Goal: Task Accomplishment & Management: Manage account settings

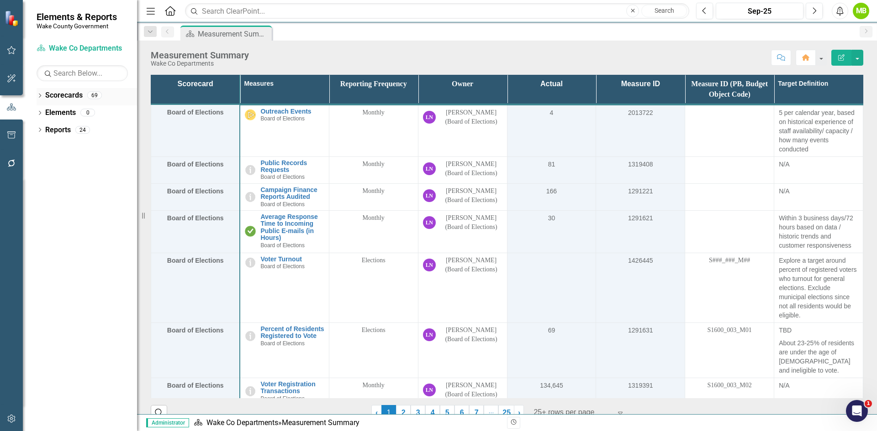
click at [41, 94] on icon "Dropdown" at bounding box center [40, 96] width 6 height 5
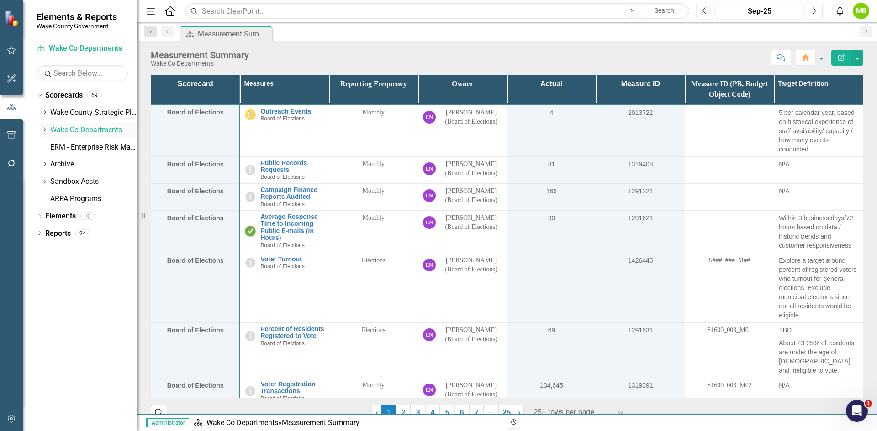
click at [44, 130] on icon "Dropdown" at bounding box center [44, 129] width 7 height 5
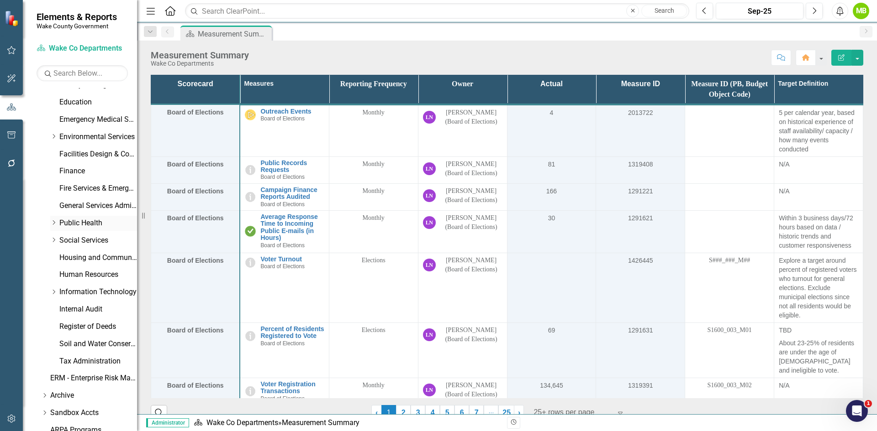
scroll to position [228, 0]
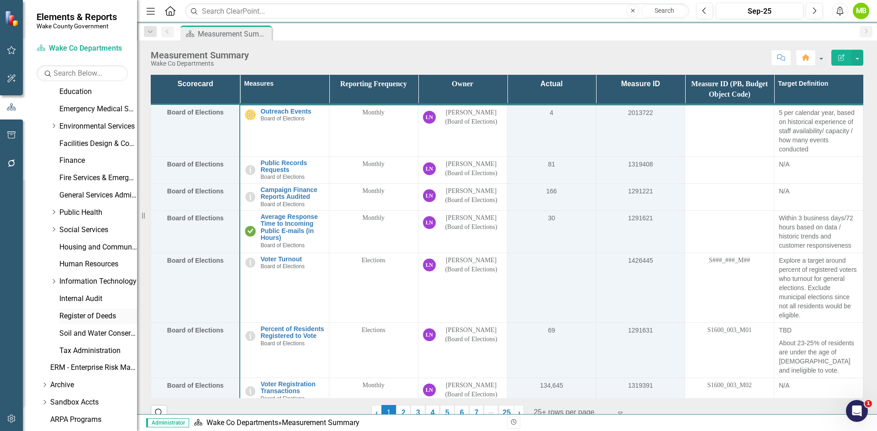
click at [97, 314] on link "Register of Deeds" at bounding box center [98, 316] width 78 height 11
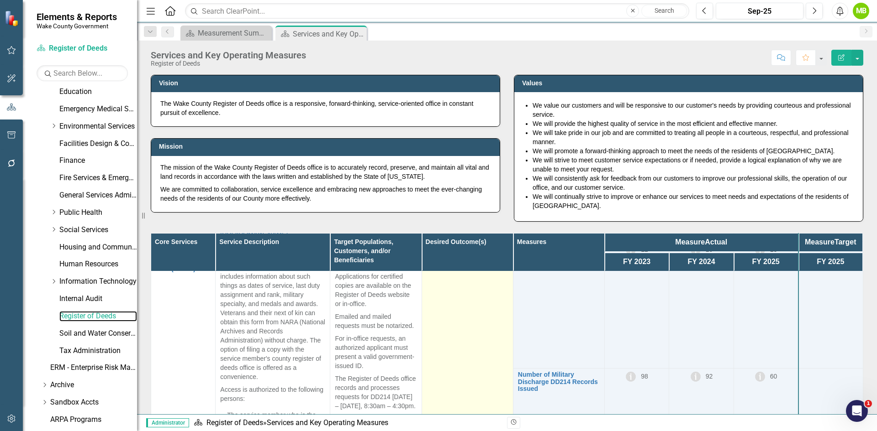
scroll to position [1004, 0]
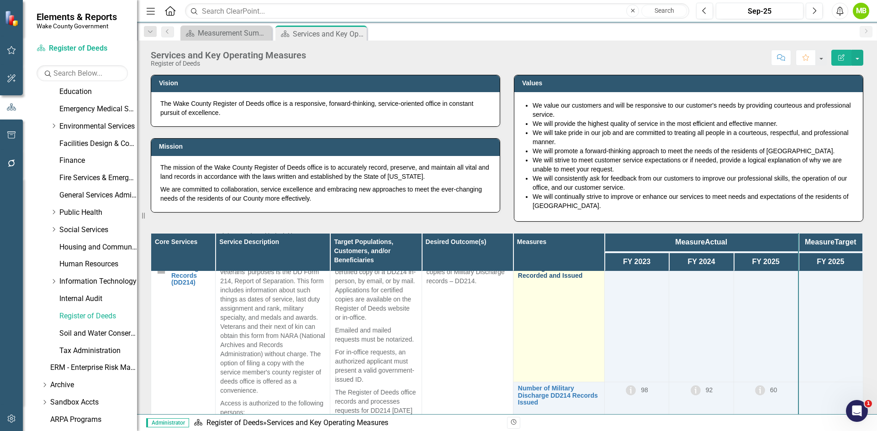
click at [545, 279] on link "Number of Military Discharge DD214 Records Recorded and Issued" at bounding box center [559, 268] width 82 height 21
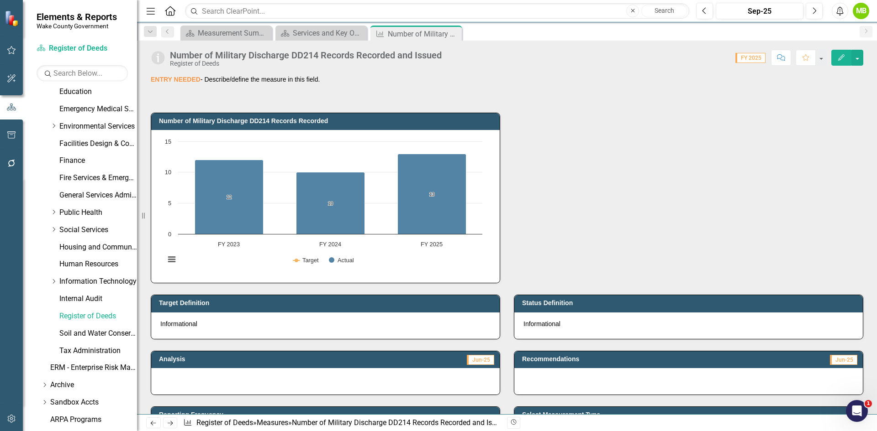
scroll to position [183, 0]
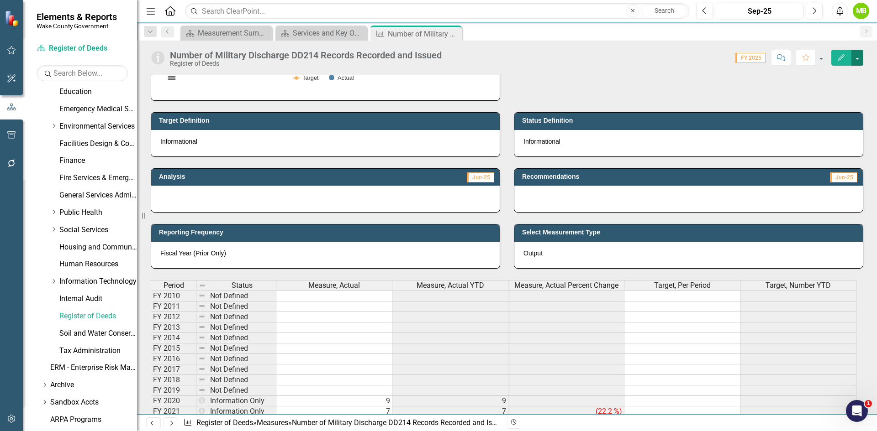
click at [855, 57] on button "button" at bounding box center [857, 58] width 12 height 16
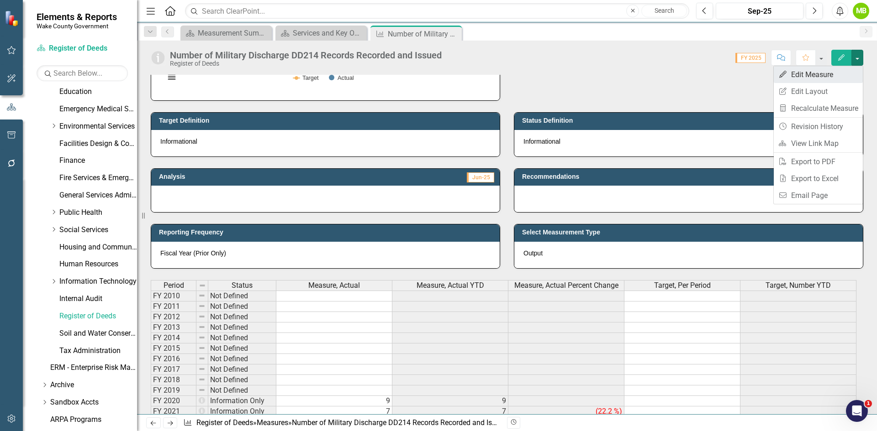
click at [842, 73] on link "Edit Edit Measure" at bounding box center [817, 74] width 89 height 17
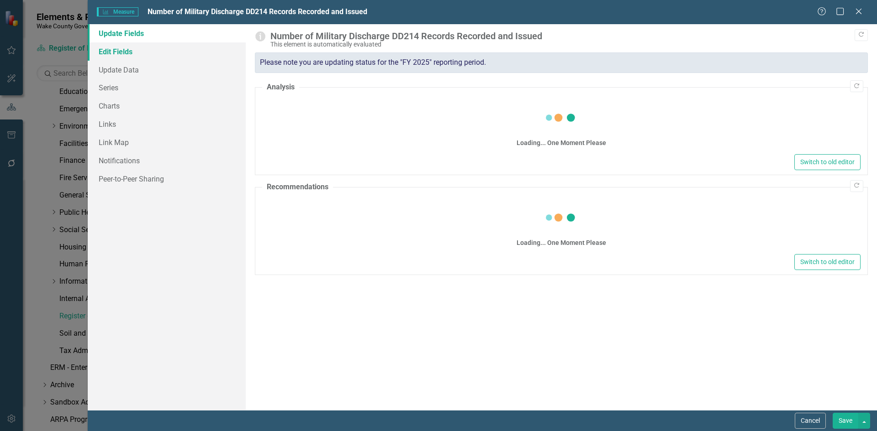
click at [145, 49] on link "Edit Fields" at bounding box center [167, 51] width 158 height 18
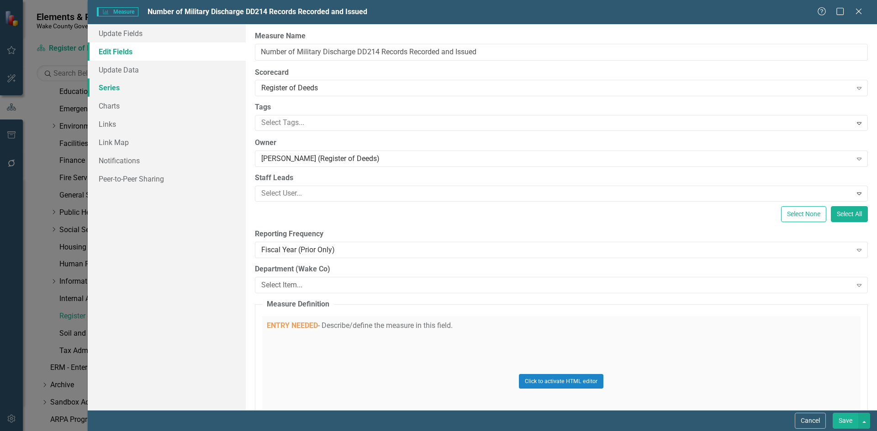
click at [128, 88] on link "Series" at bounding box center [167, 88] width 158 height 18
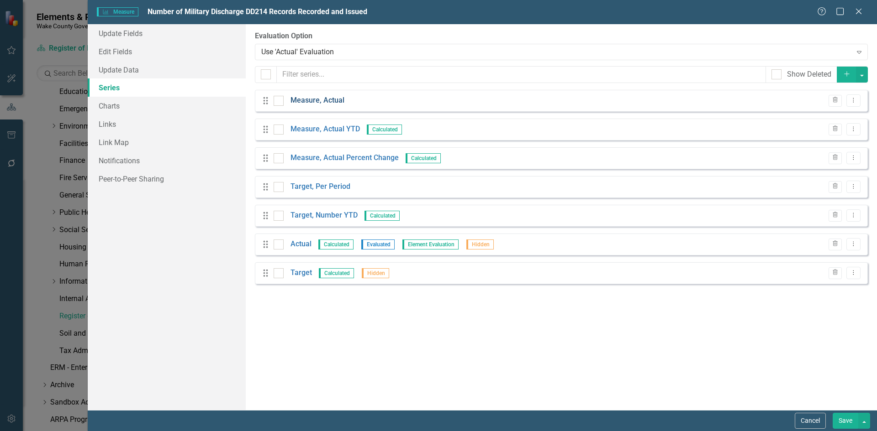
click at [316, 104] on link "Measure, Actual" at bounding box center [317, 100] width 54 height 11
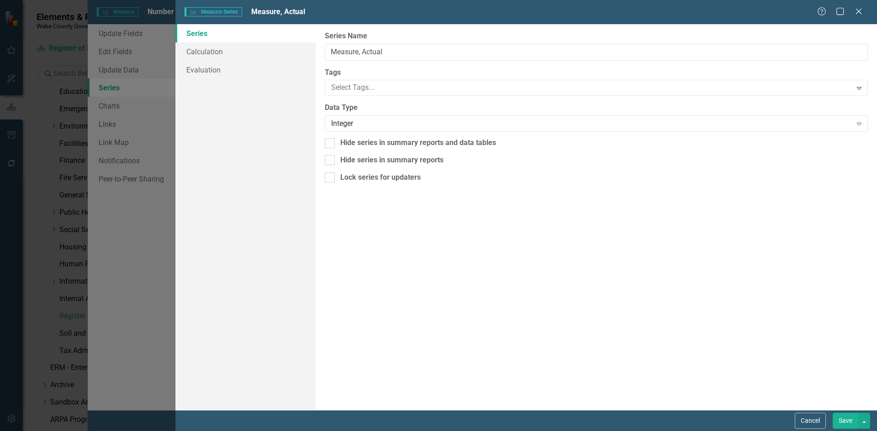
scroll to position [0, 0]
drag, startPoint x: 405, startPoint y: 53, endPoint x: 300, endPoint y: 50, distance: 105.1
click at [300, 50] on div "Series Calculation Evaluation From this page, you can edit the name, type, and …" at bounding box center [525, 217] width 701 height 386
paste input "ilitary Discharge DD214 Records Recorded"
type input "Military Discharge DD214 Records Recorded"
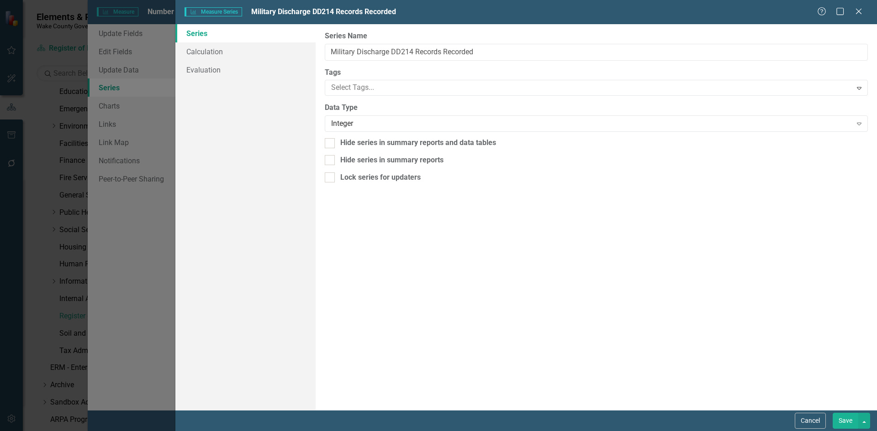
click at [846, 422] on button "Save" at bounding box center [845, 421] width 26 height 16
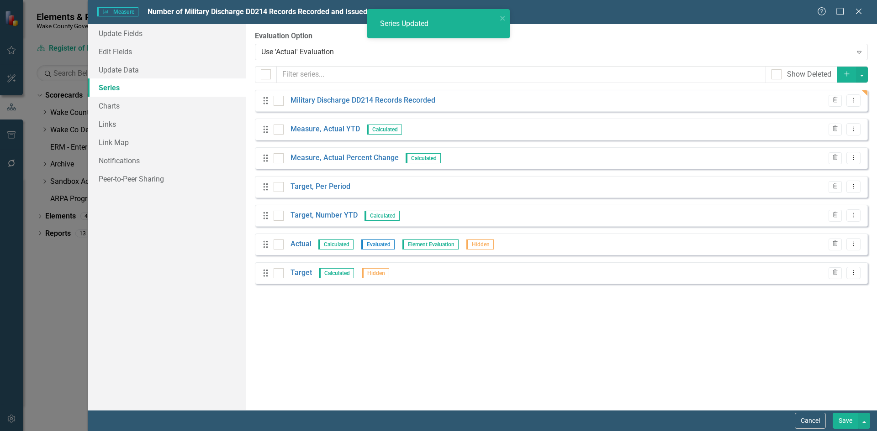
click at [846, 422] on button "Save" at bounding box center [845, 421] width 26 height 16
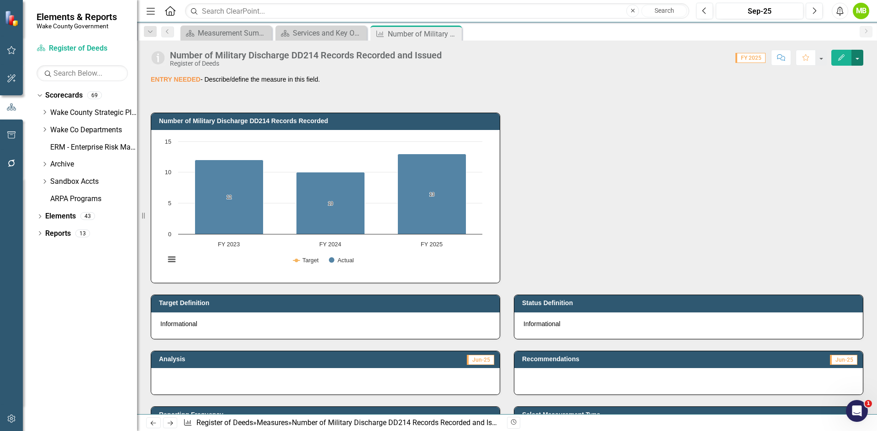
click at [857, 60] on button "button" at bounding box center [857, 58] width 12 height 16
click at [838, 72] on link "Edit Edit Measure" at bounding box center [817, 74] width 89 height 17
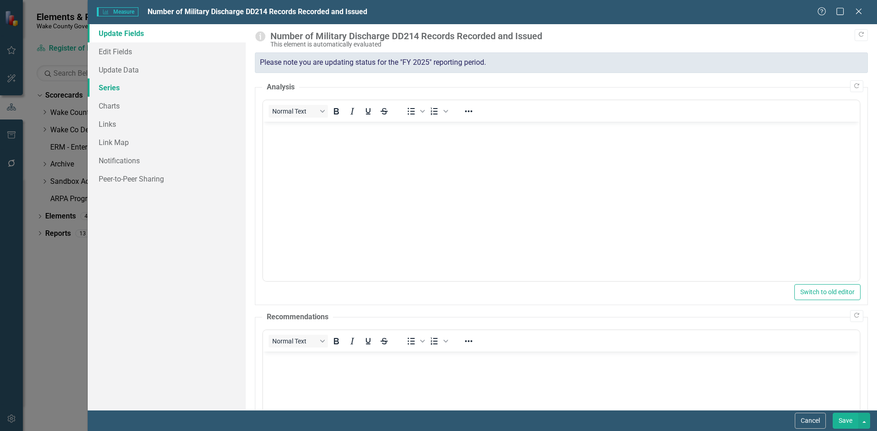
click at [164, 85] on link "Series" at bounding box center [167, 88] width 158 height 18
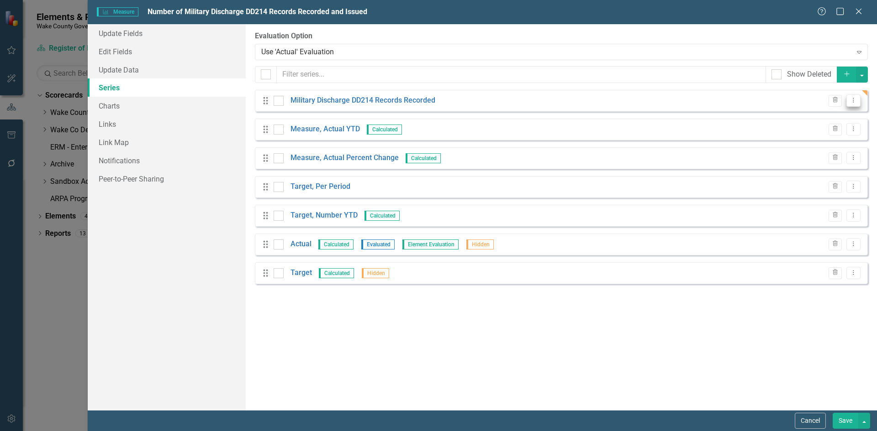
click at [849, 97] on icon "Dropdown Menu" at bounding box center [853, 100] width 8 height 6
click at [825, 130] on link "Copy Duplicate Measure Series" at bounding box center [808, 132] width 104 height 17
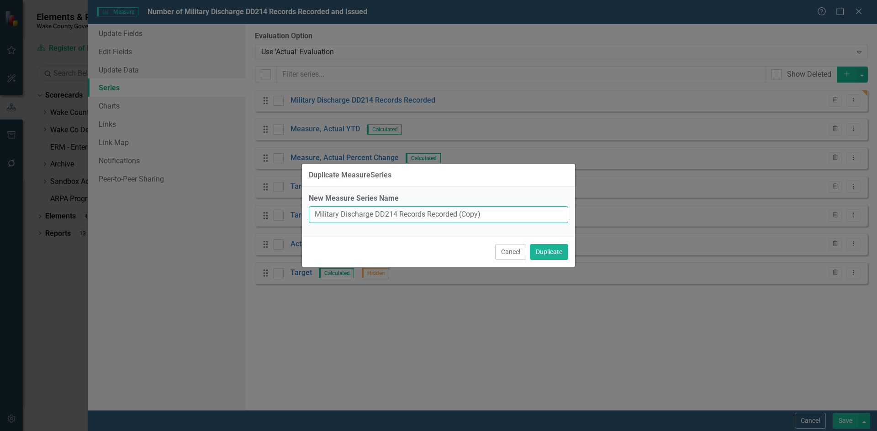
click at [504, 214] on input "Military Discharge DD214 Records Recorded (Copy)" at bounding box center [438, 214] width 259 height 17
drag, startPoint x: 489, startPoint y: 214, endPoint x: 428, endPoint y: 213, distance: 61.2
click at [428, 213] on input "Military Discharge DD214 Records Recorded (Copy)" at bounding box center [438, 214] width 259 height 17
type input "Military Discharge DD214 Records Issued"
click at [549, 249] on button "Duplicate" at bounding box center [549, 252] width 38 height 16
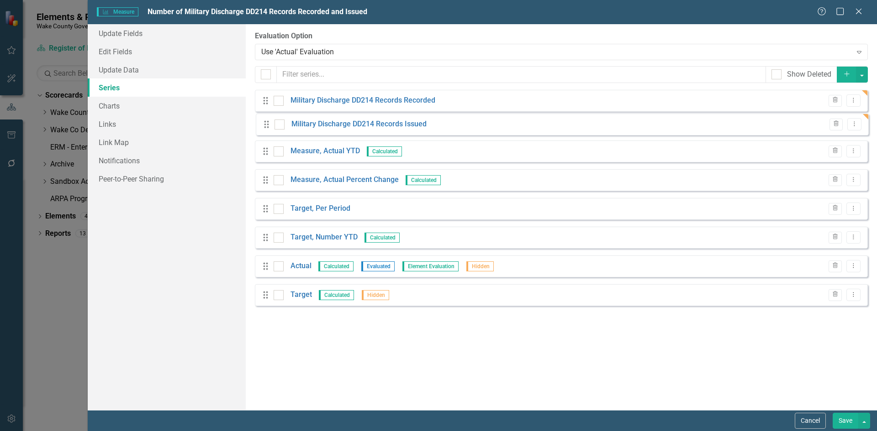
drag, startPoint x: 264, startPoint y: 302, endPoint x: 264, endPoint y: 125, distance: 176.7
click at [264, 125] on div "Drag Military Discharge DD214 Records Recorded Trash Dropdown Menu Drag Measure…" at bounding box center [561, 201] width 613 height 223
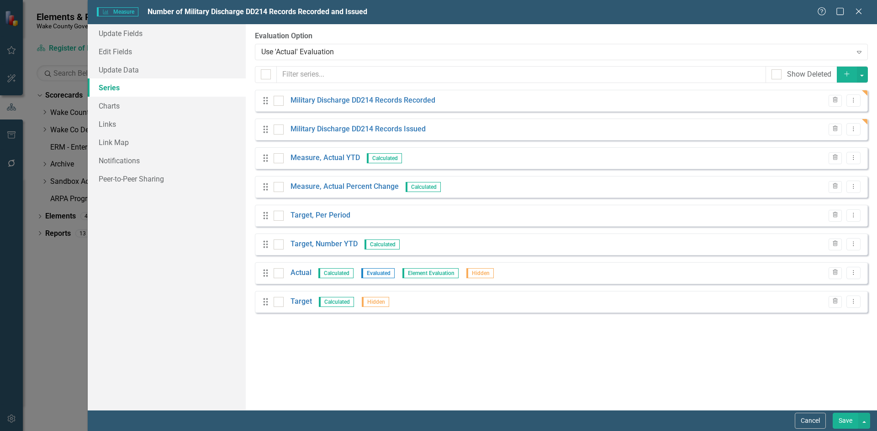
click at [841, 78] on button "Add" at bounding box center [846, 75] width 20 height 16
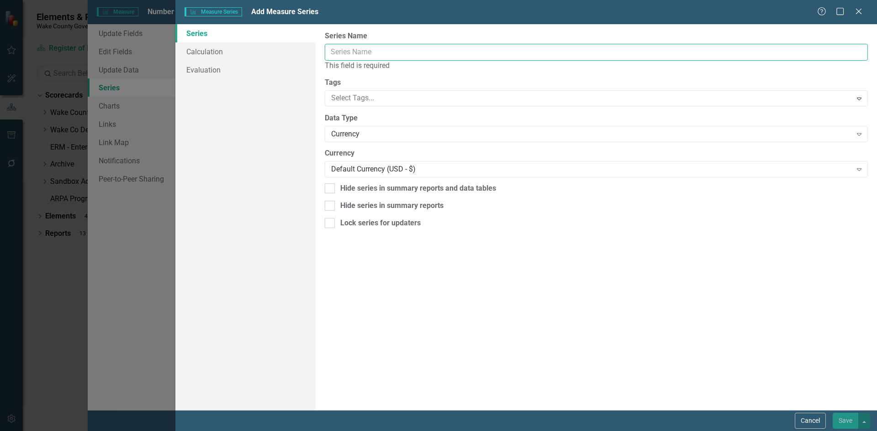
click at [397, 55] on input "Series Name" at bounding box center [596, 52] width 543 height 17
drag, startPoint x: 811, startPoint y: 424, endPoint x: 797, endPoint y: 420, distance: 14.6
click at [811, 423] on button "Cancel" at bounding box center [809, 421] width 31 height 16
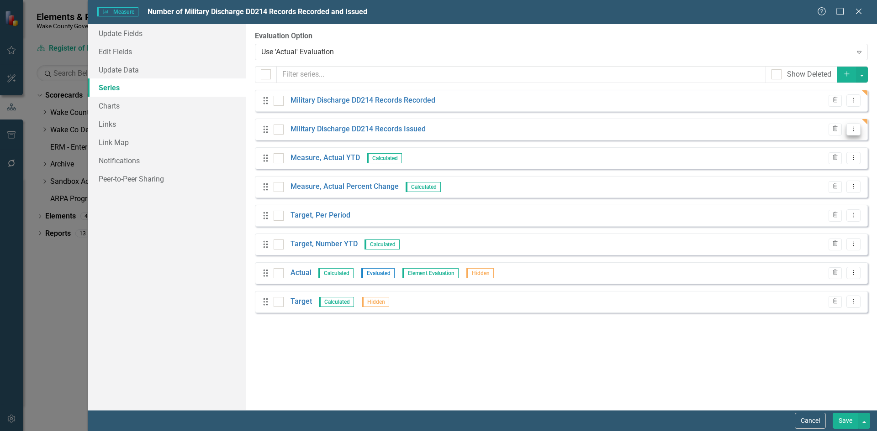
click at [853, 131] on icon "Dropdown Menu" at bounding box center [853, 129] width 8 height 6
click at [823, 159] on link "Copy Duplicate Measure Series" at bounding box center [808, 161] width 104 height 17
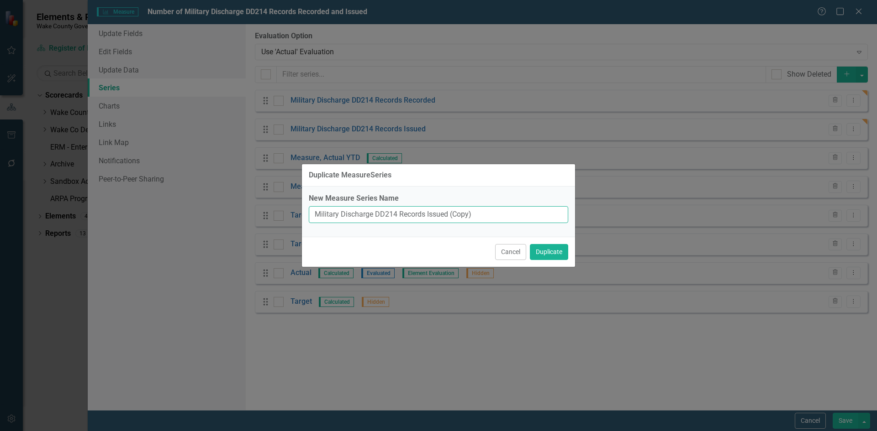
click at [312, 216] on input "Military Discharge DD214 Records Issued (Copy)" at bounding box center [438, 214] width 259 height 17
click at [445, 210] on input "Total Military Discharge DD214 Records Issued (Copy)" at bounding box center [438, 214] width 259 height 17
drag, startPoint x: 557, startPoint y: 214, endPoint x: 517, endPoint y: 214, distance: 40.6
click at [517, 214] on input "Total Military Discharge DD214 Records Recorded and Issued (Copy)" at bounding box center [438, 214] width 259 height 17
type input "Total Military Discharge DD214 Records Recorded and Issued"
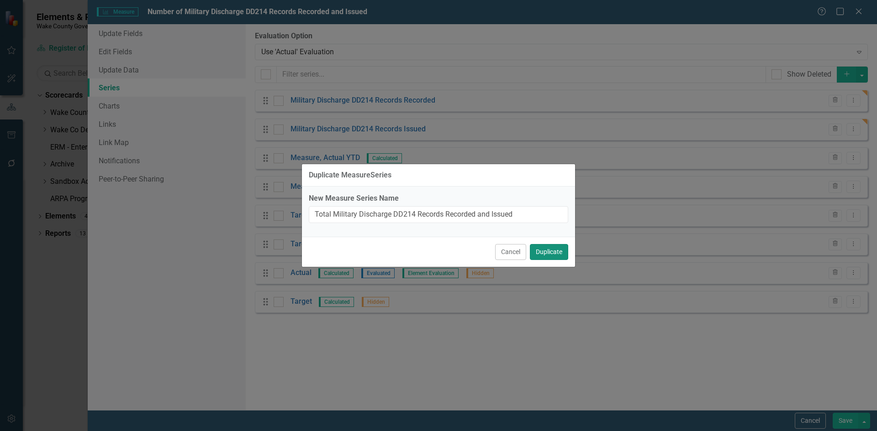
click at [545, 258] on button "Duplicate" at bounding box center [549, 252] width 38 height 16
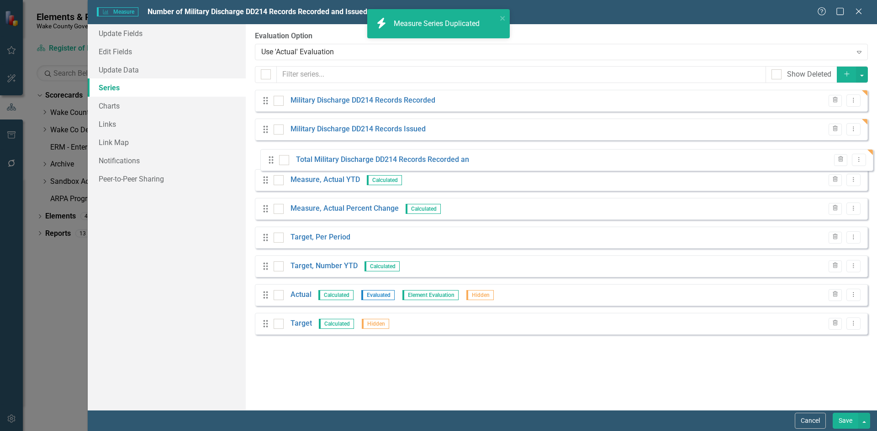
drag, startPoint x: 264, startPoint y: 331, endPoint x: 269, endPoint y: 161, distance: 170.8
click at [269, 161] on div "Drag Military Discharge DD214 Records Recorded Trash Dropdown Menu Drag Militar…" at bounding box center [561, 216] width 613 height 252
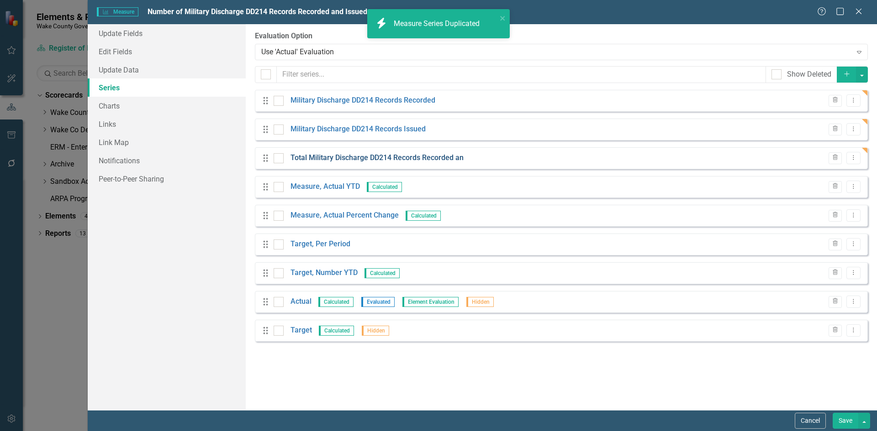
click at [372, 161] on link "Total Military Discharge DD214 Records Recorded an" at bounding box center [376, 158] width 173 height 11
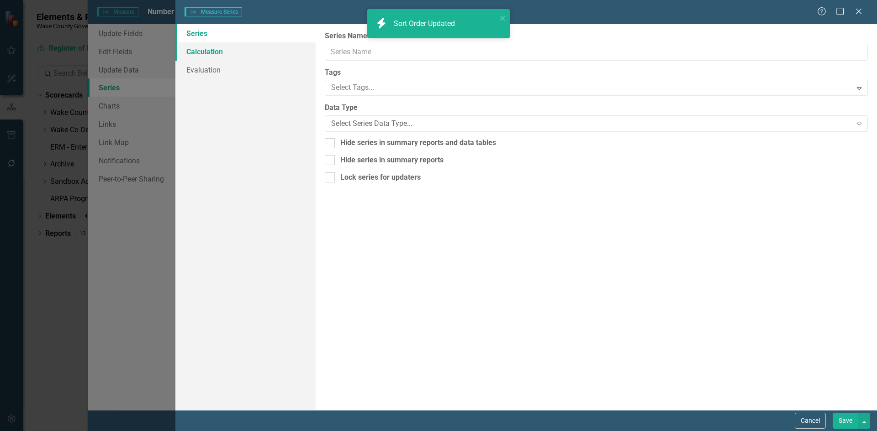
type input "Total Military Discharge DD214 Records Recorded an"
click at [225, 52] on link "Calculation" at bounding box center [245, 51] width 140 height 18
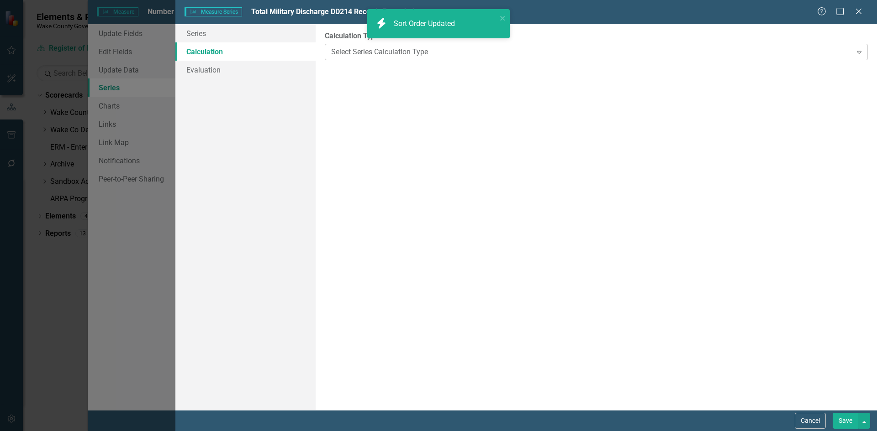
click at [365, 54] on div "Select Series Calculation Type" at bounding box center [591, 52] width 520 height 11
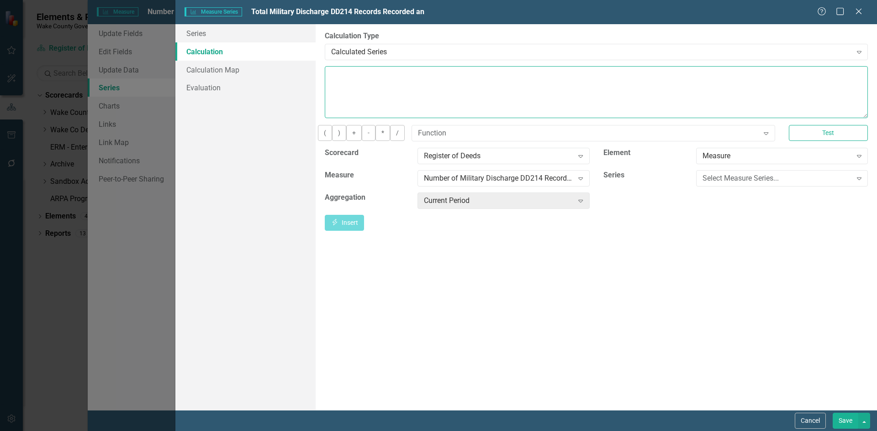
click at [367, 82] on textarea at bounding box center [596, 92] width 543 height 52
click at [731, 184] on div "Select Measure Series..." at bounding box center [776, 178] width 149 height 11
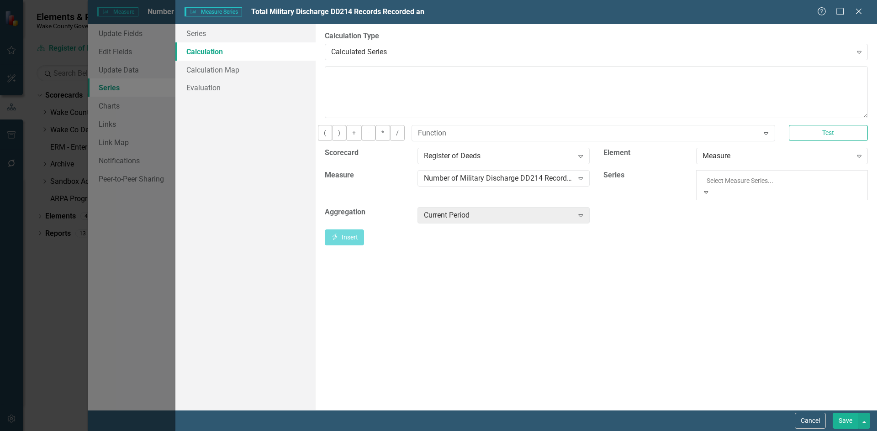
click at [732, 431] on div "Military Discharge DD214 Records Recorded" at bounding box center [438, 436] width 877 height 11
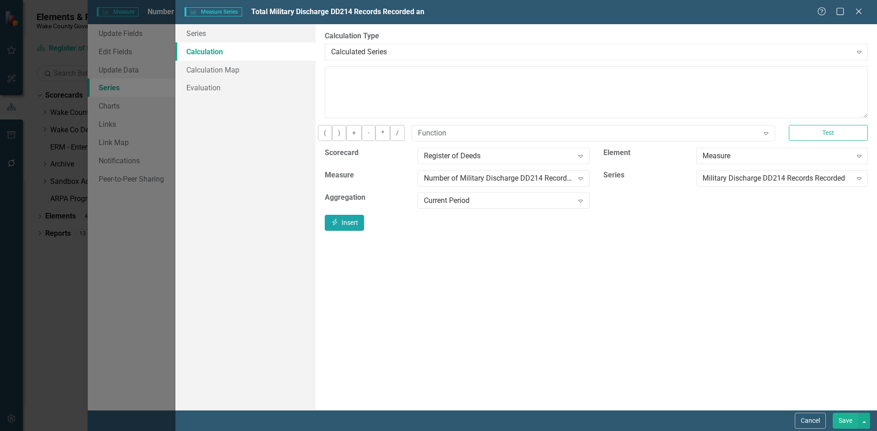
click at [339, 226] on icon "Insert" at bounding box center [335, 222] width 8 height 6
click at [362, 140] on button "+" at bounding box center [354, 133] width 16 height 16
click at [761, 184] on div "Military Discharge DD214 Records Recorded" at bounding box center [776, 178] width 149 height 11
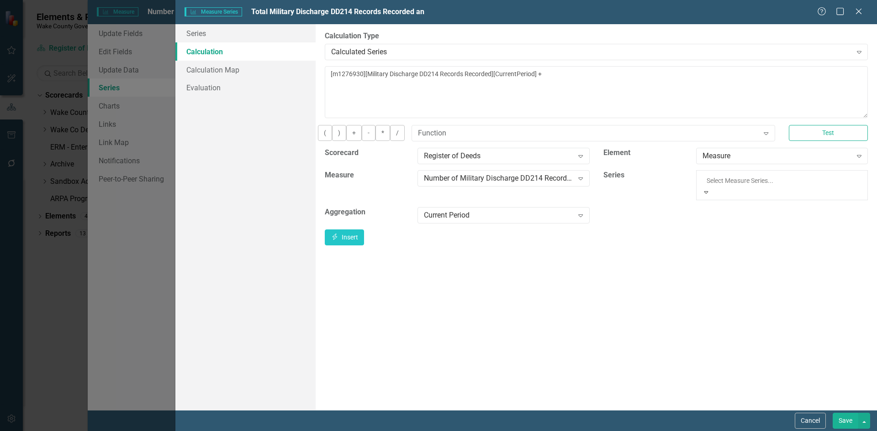
click at [364, 231] on button "Insert Insert" at bounding box center [344, 223] width 39 height 16
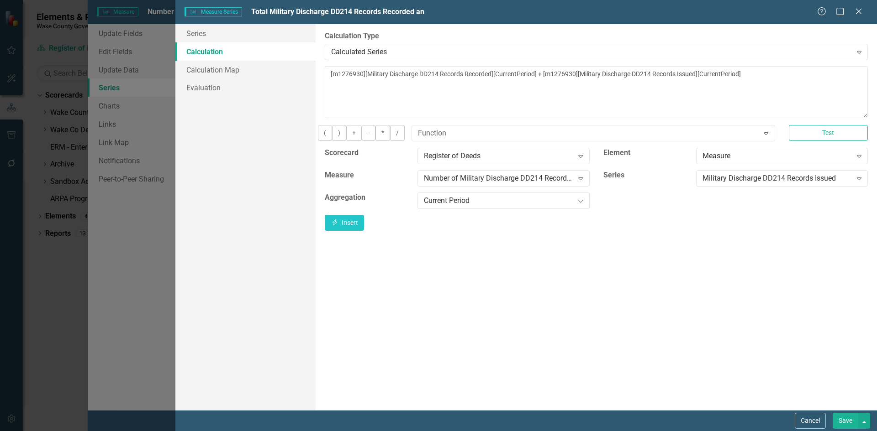
click at [851, 421] on button "Save" at bounding box center [845, 421] width 26 height 16
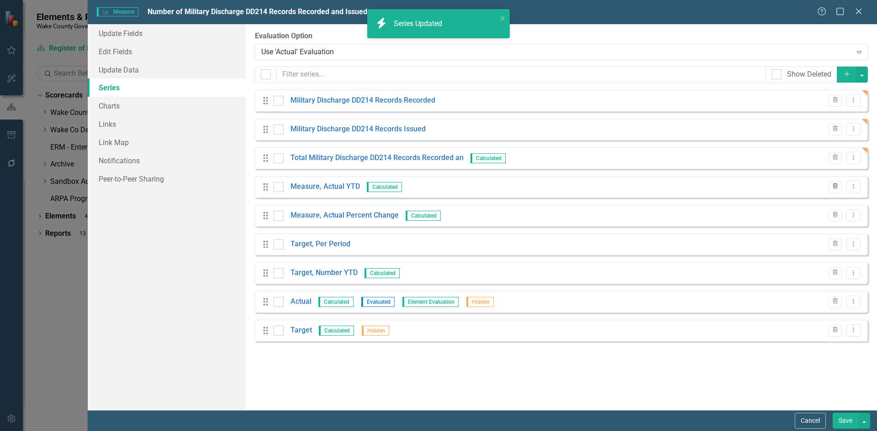
click at [834, 187] on icon "Trash" at bounding box center [834, 186] width 7 height 5
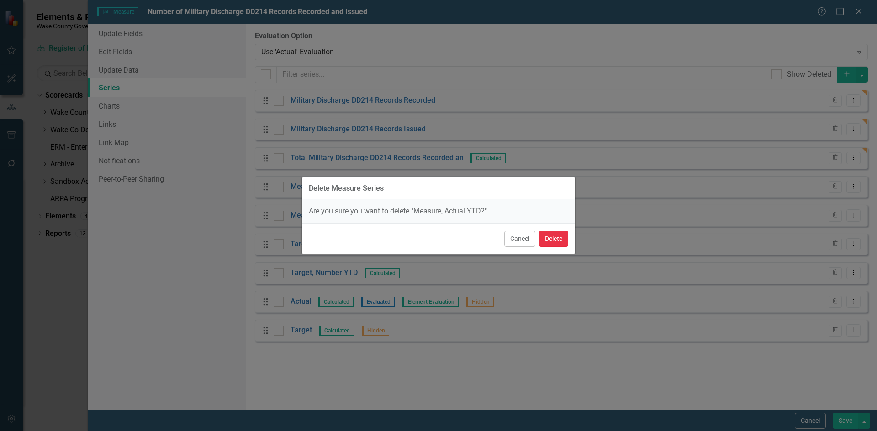
click at [554, 242] on button "Delete" at bounding box center [553, 239] width 29 height 16
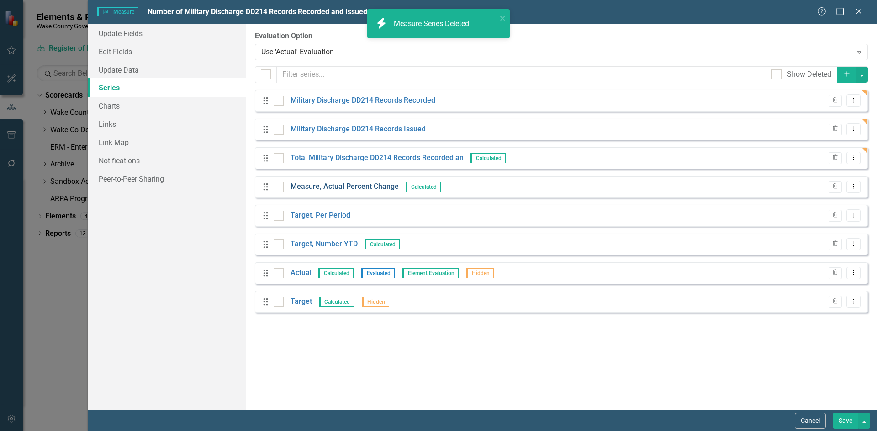
click at [325, 185] on link "Measure, Actual Percent Change" at bounding box center [344, 187] width 108 height 11
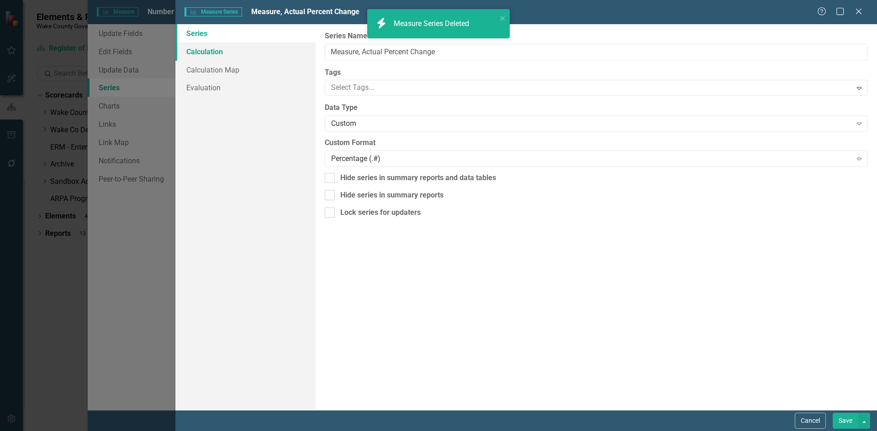
click at [215, 54] on link "Calculation" at bounding box center [245, 51] width 140 height 18
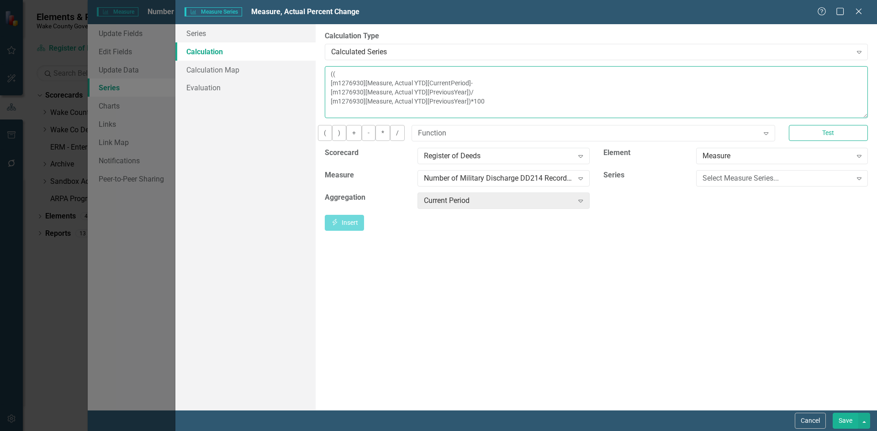
drag, startPoint x: 543, startPoint y: 106, endPoint x: 321, endPoint y: 67, distance: 225.7
click at [321, 67] on div "By default, series in ClearPoint are not calculated. So, if you leave the form …" at bounding box center [595, 217] width 561 height 386
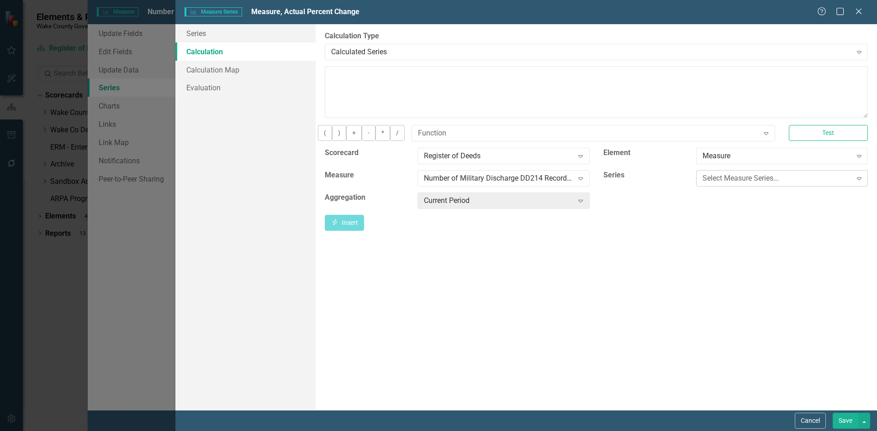
click at [713, 184] on div "Select Measure Series..." at bounding box center [776, 178] width 149 height 11
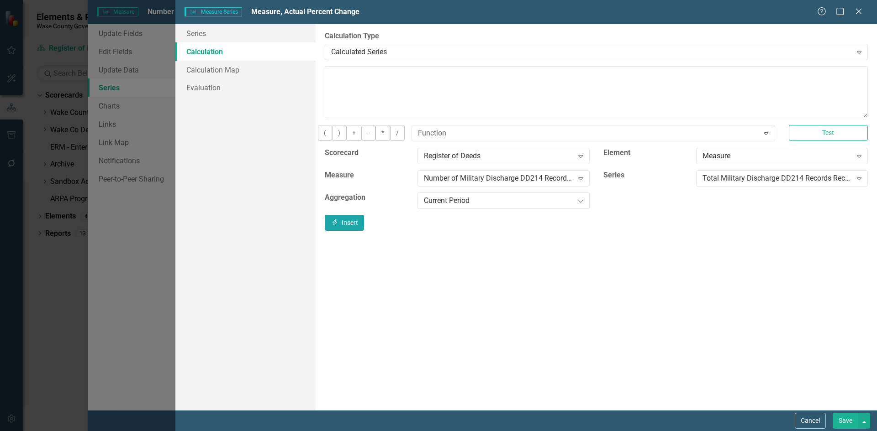
click at [364, 226] on button "Insert Insert" at bounding box center [344, 223] width 39 height 16
click at [330, 73] on textarea "[m1276930][Total Military Discharge DD214 Records Recorded an][CurrentPeriod]" at bounding box center [596, 92] width 543 height 52
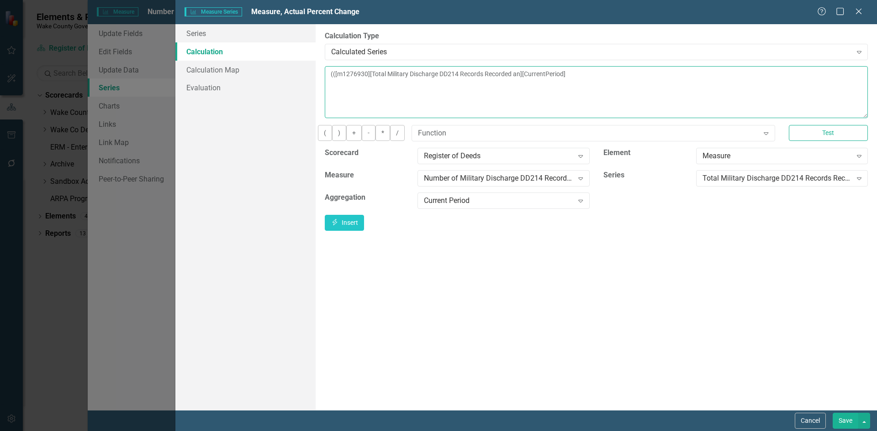
click at [661, 76] on textarea "(([m1276930][Total Military Discharge DD214 Records Recorded an][CurrentPeriod]" at bounding box center [596, 92] width 543 height 52
click at [531, 206] on div "Current Period" at bounding box center [498, 200] width 149 height 11
click at [337, 226] on icon "button" at bounding box center [334, 222] width 5 height 6
click at [364, 225] on button "Insert Insert" at bounding box center [344, 223] width 39 height 16
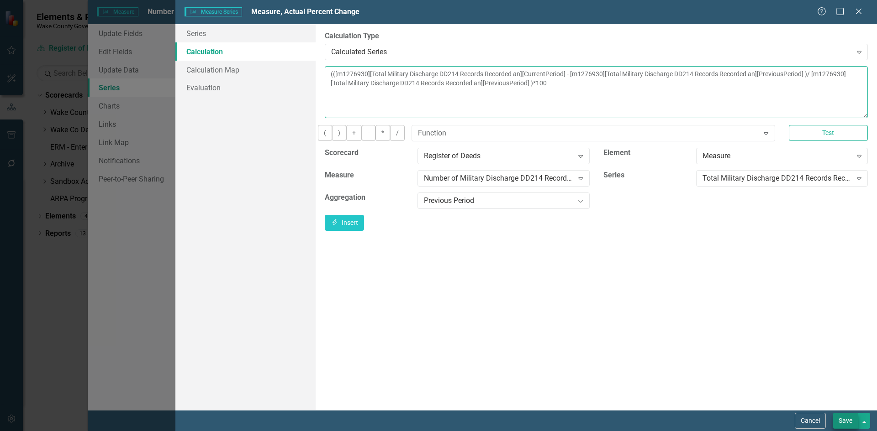
type textarea "(([m1276930][Total Military Discharge DD214 Records Recorded an][CurrentPeriod]…"
click at [849, 415] on button "Save" at bounding box center [845, 421] width 26 height 16
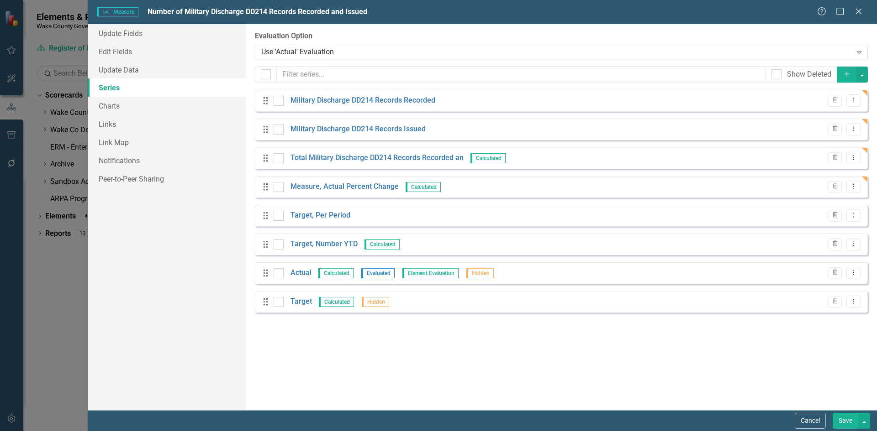
click at [831, 217] on icon "Trash" at bounding box center [834, 215] width 7 height 5
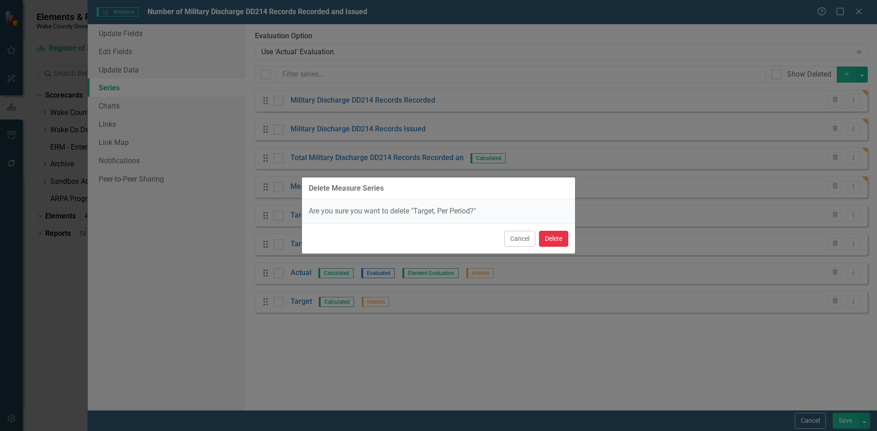
click at [565, 241] on button "Delete" at bounding box center [553, 239] width 29 height 16
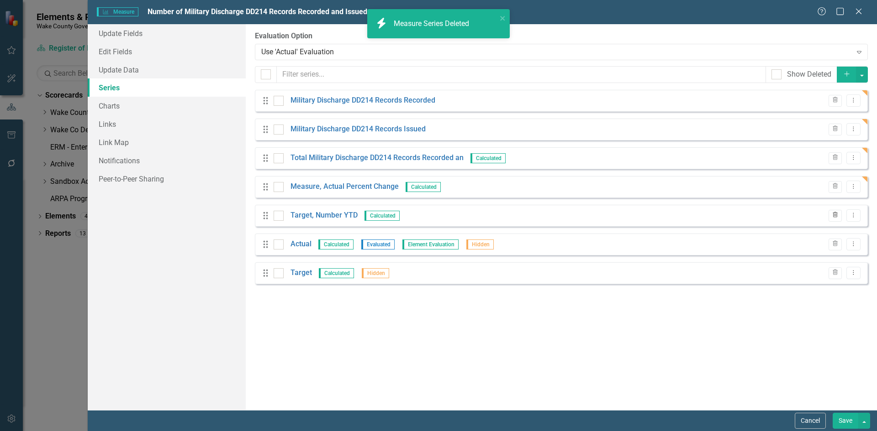
click at [834, 216] on icon "Trash" at bounding box center [834, 215] width 7 height 5
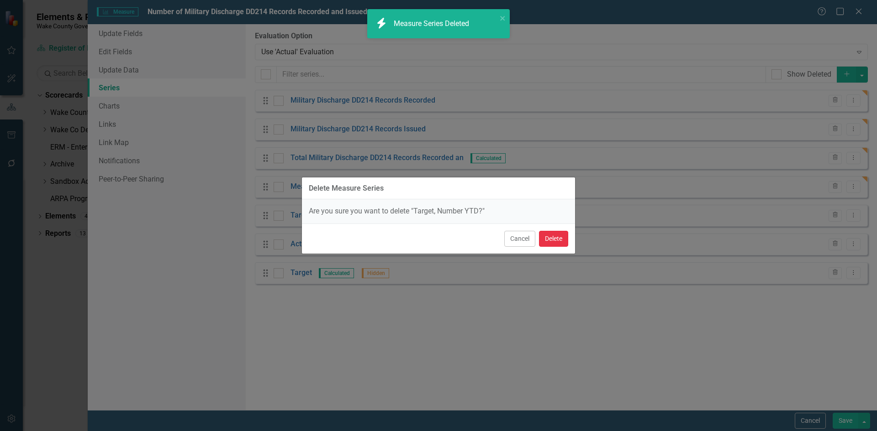
click at [559, 244] on button "Delete" at bounding box center [553, 239] width 29 height 16
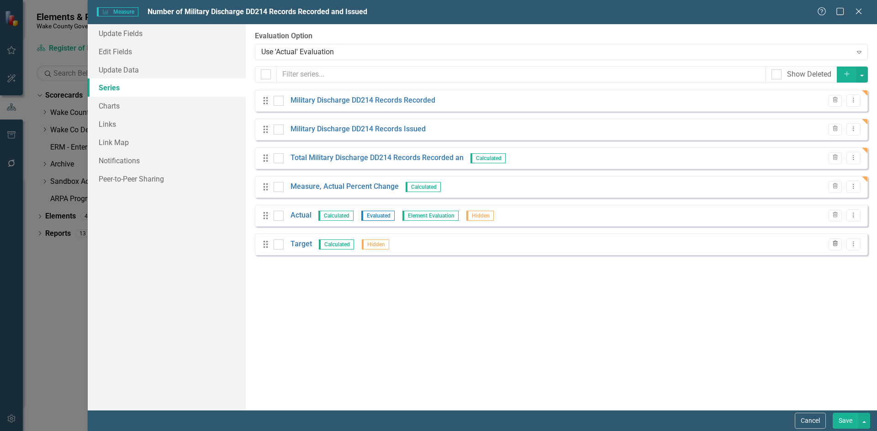
click at [835, 247] on icon "Trash" at bounding box center [834, 244] width 7 height 5
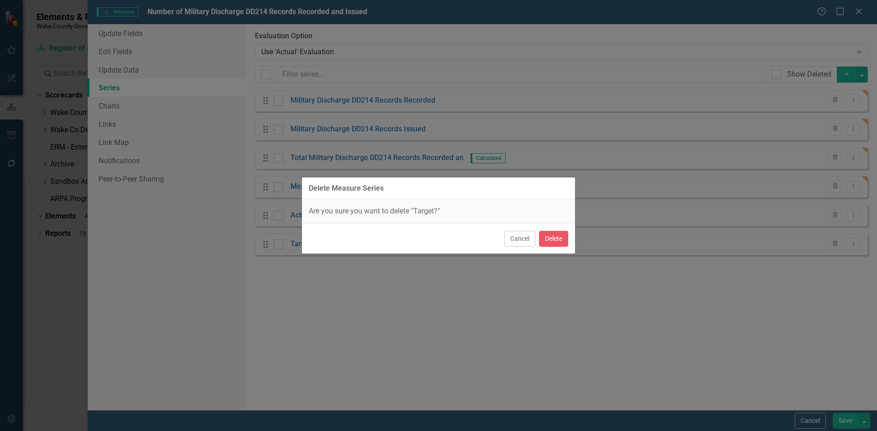
click at [568, 241] on div "Cancel Delete" at bounding box center [438, 239] width 273 height 30
click at [558, 240] on button "Delete" at bounding box center [553, 239] width 29 height 16
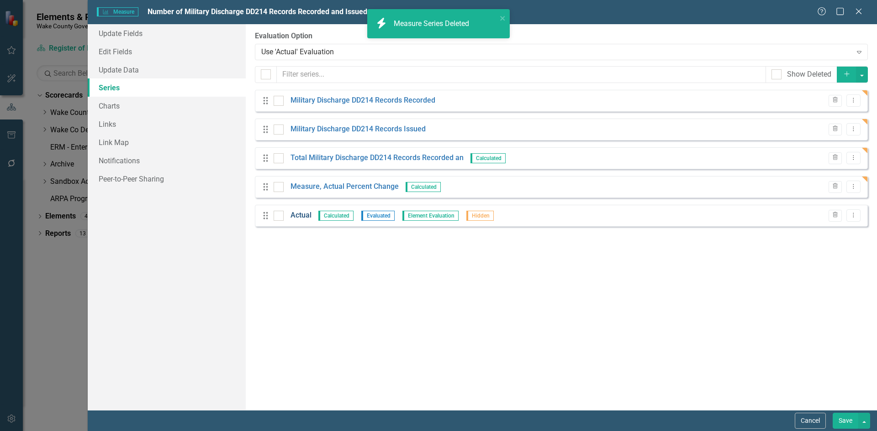
click at [306, 215] on link "Actual" at bounding box center [300, 215] width 21 height 11
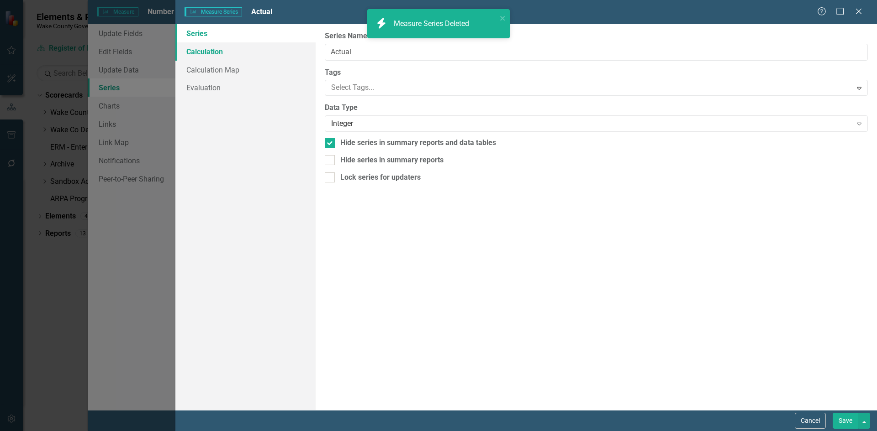
click at [210, 56] on link "Calculation" at bounding box center [245, 51] width 140 height 18
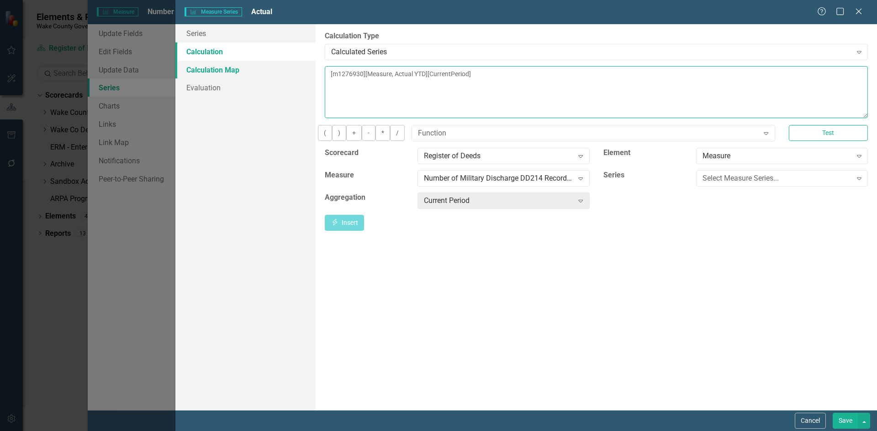
drag, startPoint x: 527, startPoint y: 81, endPoint x: 286, endPoint y: 76, distance: 240.7
click at [286, 76] on div "Series Calculation Calculation Map Evaluation From this page, you can edit the …" at bounding box center [525, 217] width 701 height 386
click at [725, 184] on div "Select Measure Series..." at bounding box center [776, 178] width 149 height 11
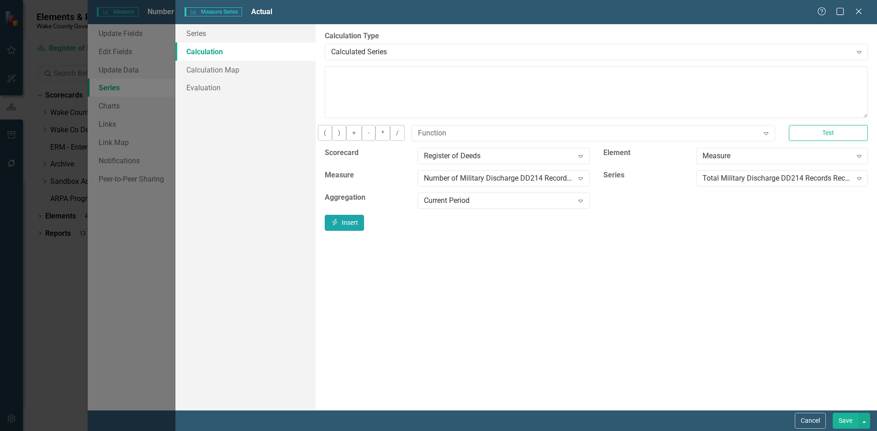
click at [337, 226] on icon "button" at bounding box center [334, 222] width 5 height 6
click at [844, 421] on button "Save" at bounding box center [845, 421] width 26 height 16
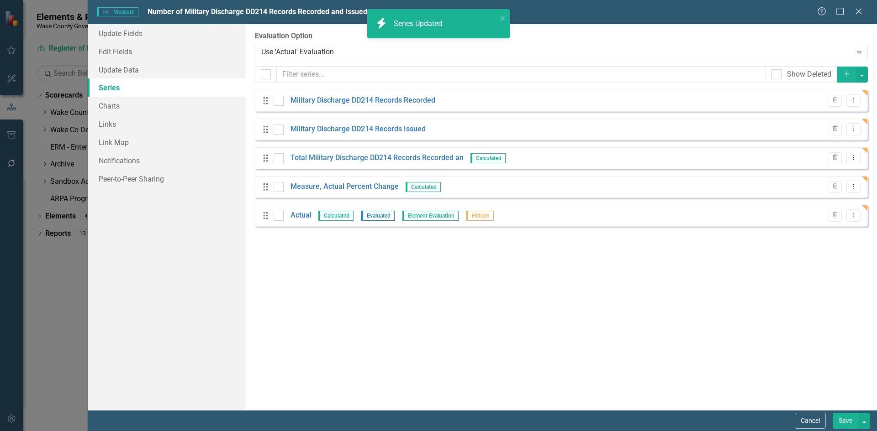
click at [848, 424] on button "Save" at bounding box center [845, 421] width 26 height 16
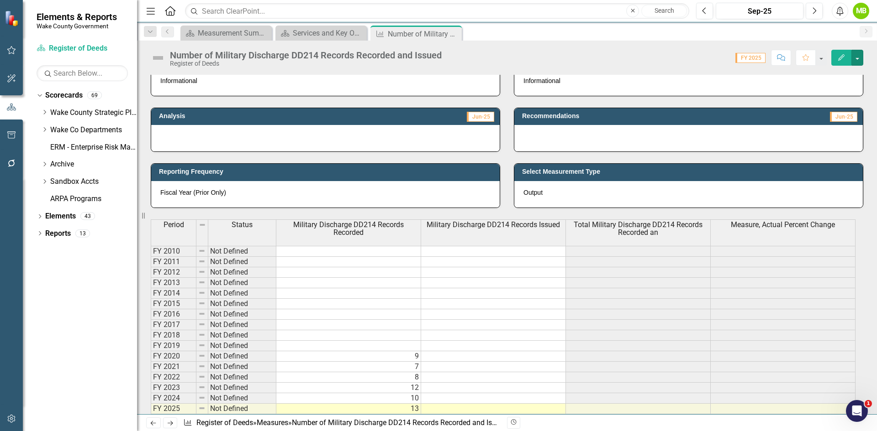
scroll to position [320, 0]
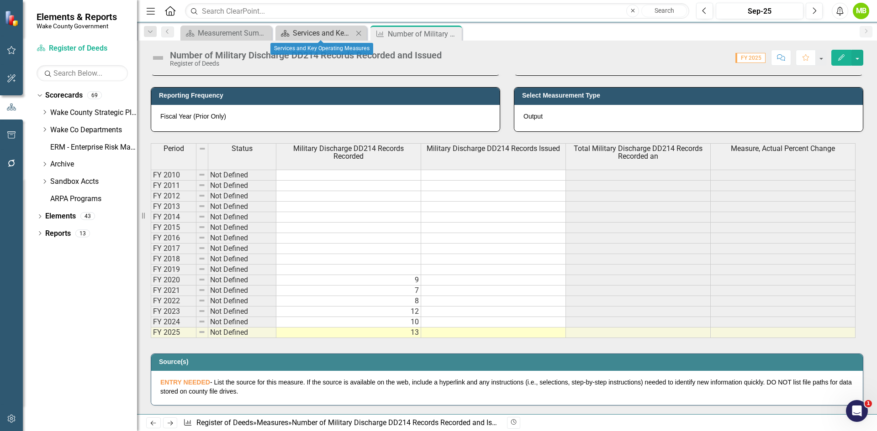
click at [305, 32] on div "Services and Key Operating Measures" at bounding box center [323, 32] width 60 height 11
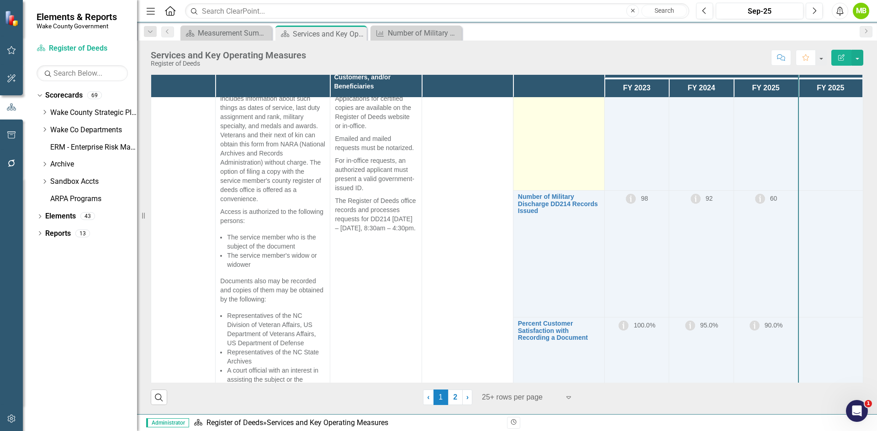
scroll to position [1050, 0]
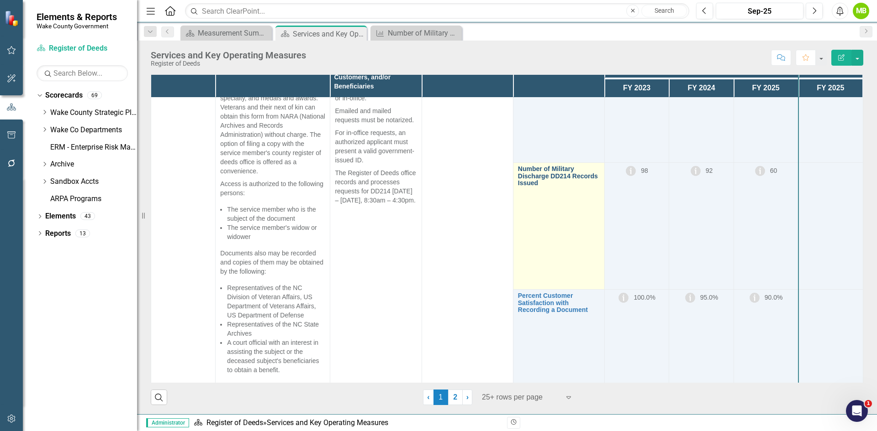
click at [518, 187] on link "Number of Military Discharge DD214 Records Issued" at bounding box center [559, 176] width 82 height 21
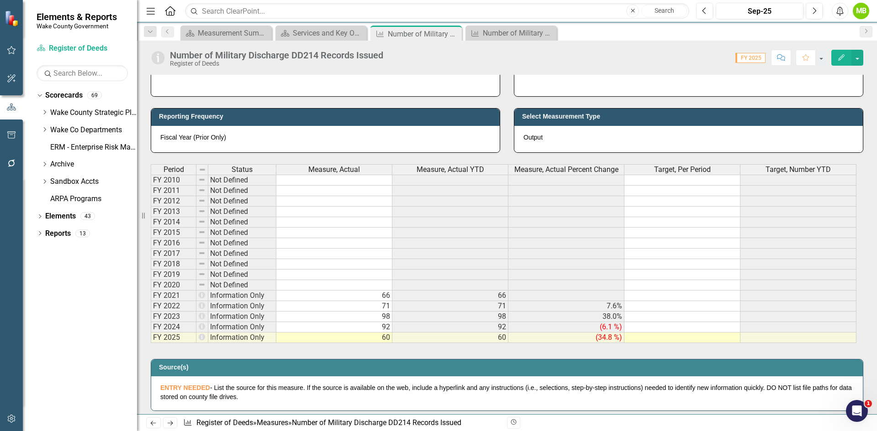
scroll to position [320, 0]
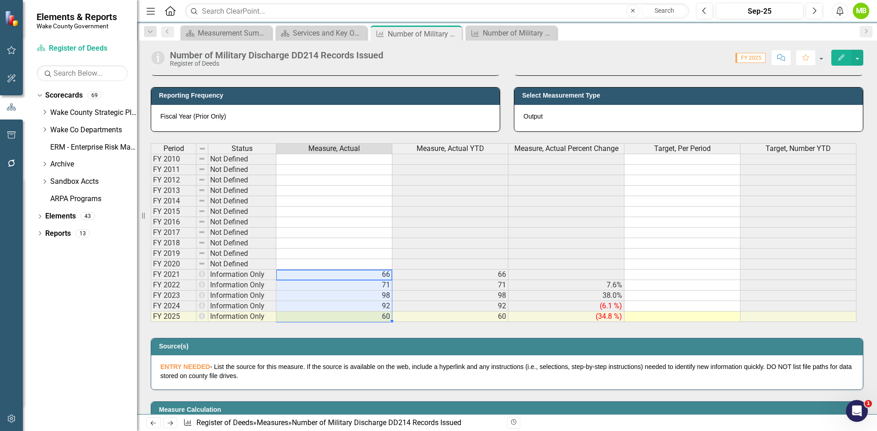
drag, startPoint x: 355, startPoint y: 272, endPoint x: 356, endPoint y: 313, distance: 41.5
click at [356, 313] on tbody "FY 2010 Not Defined FY 2011 Not Defined FY 2012 Not Defined FY 2013 Not Defined…" at bounding box center [503, 238] width 705 height 168
click at [497, 33] on div "Number of Military Discharge DD214 Records Recorded and Issued" at bounding box center [513, 32] width 60 height 11
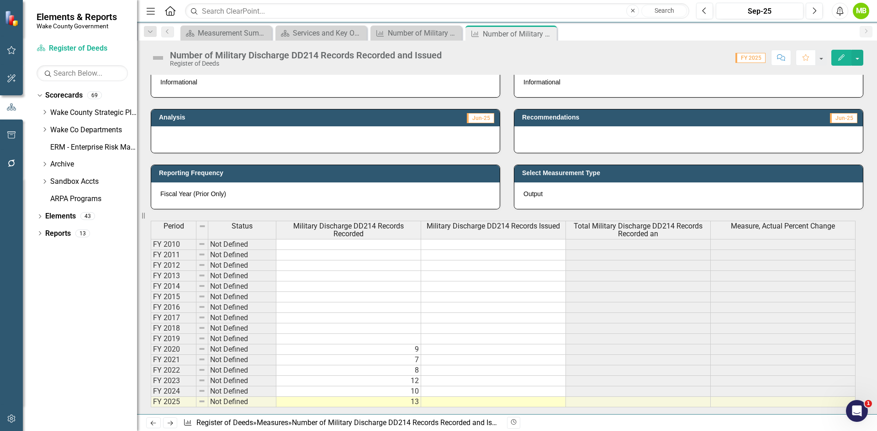
scroll to position [320, 0]
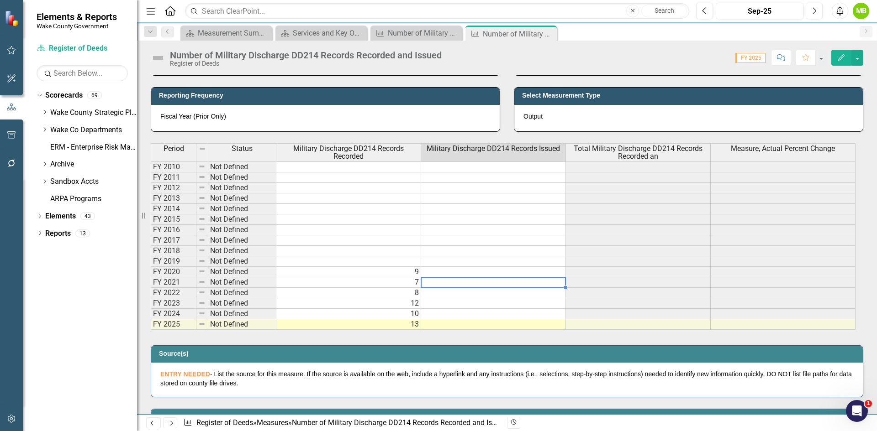
click at [441, 283] on td at bounding box center [493, 283] width 145 height 11
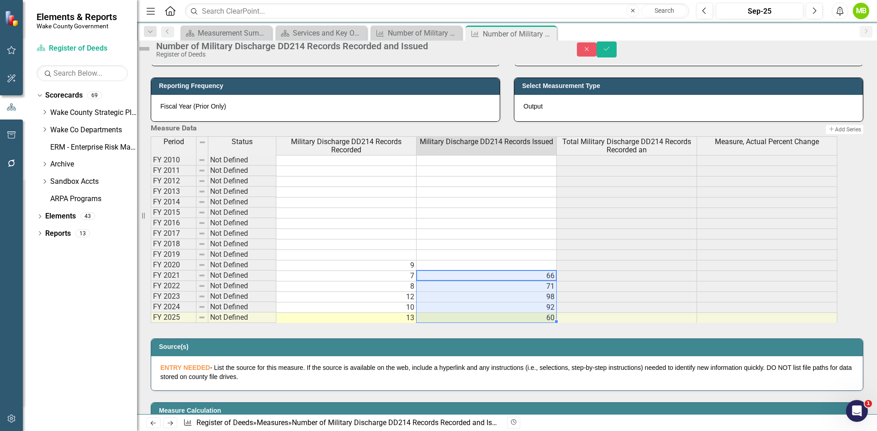
click at [151, 297] on div "Period Status Military Discharge DD214 Records Recorded Military Discharge DD21…" at bounding box center [151, 230] width 0 height 187
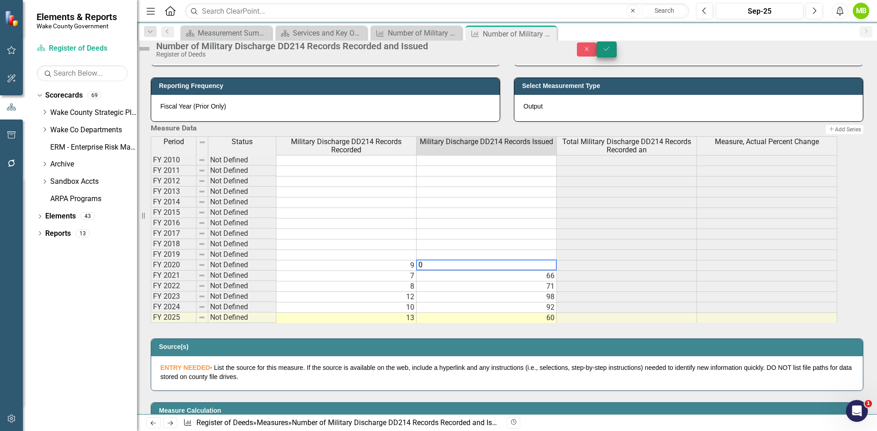
type textarea "0"
click at [610, 52] on icon "Save" at bounding box center [606, 49] width 8 height 6
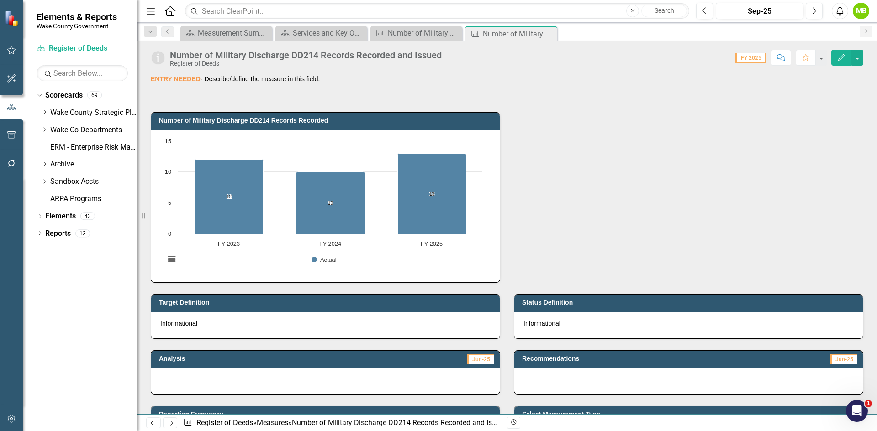
scroll to position [0, 0]
click at [857, 62] on button "button" at bounding box center [857, 58] width 12 height 16
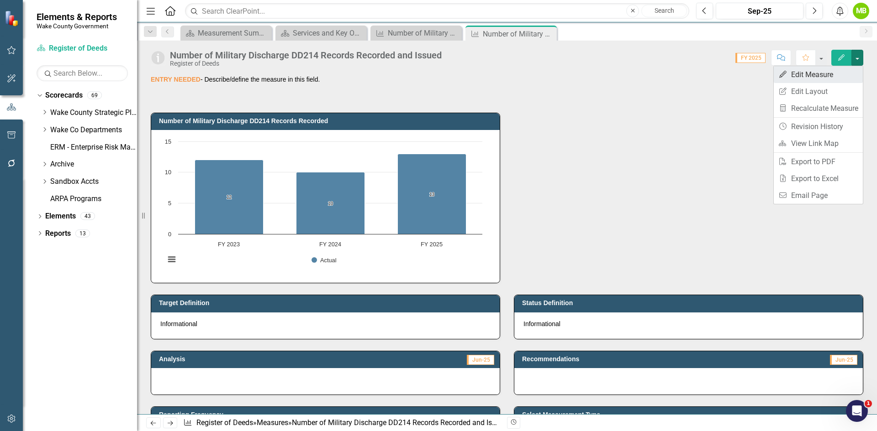
click at [834, 75] on link "Edit Edit Measure" at bounding box center [817, 74] width 89 height 17
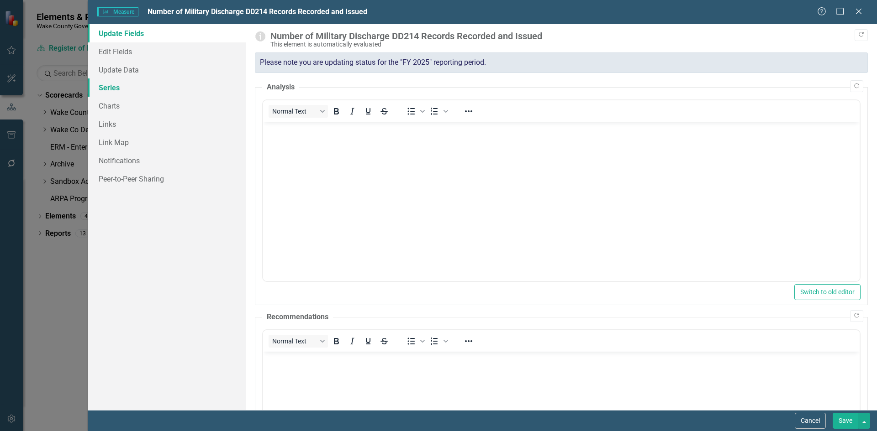
click at [108, 83] on link "Series" at bounding box center [167, 88] width 158 height 18
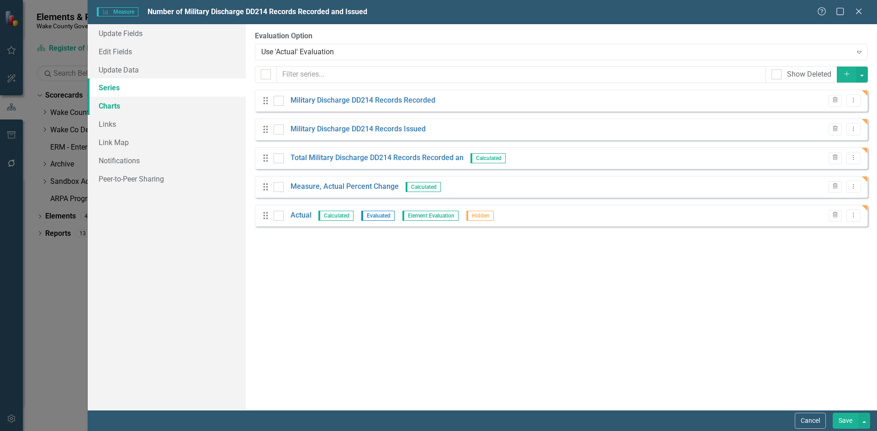
click at [144, 112] on link "Charts" at bounding box center [167, 106] width 158 height 18
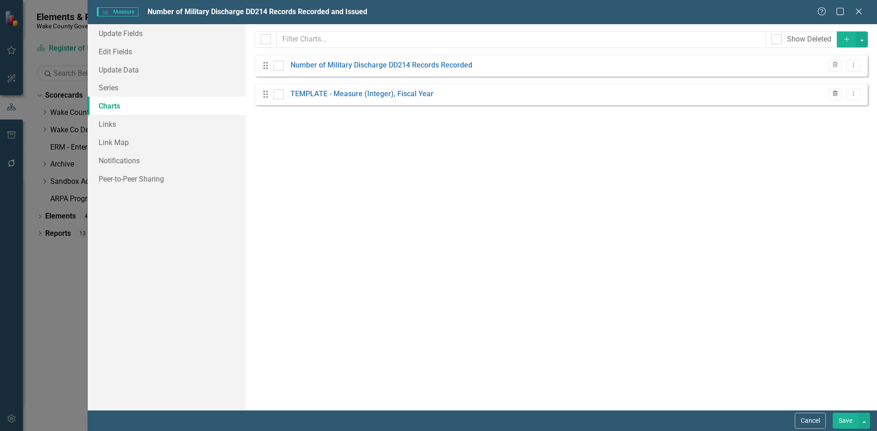
click at [832, 92] on icon "Trash" at bounding box center [834, 93] width 7 height 5
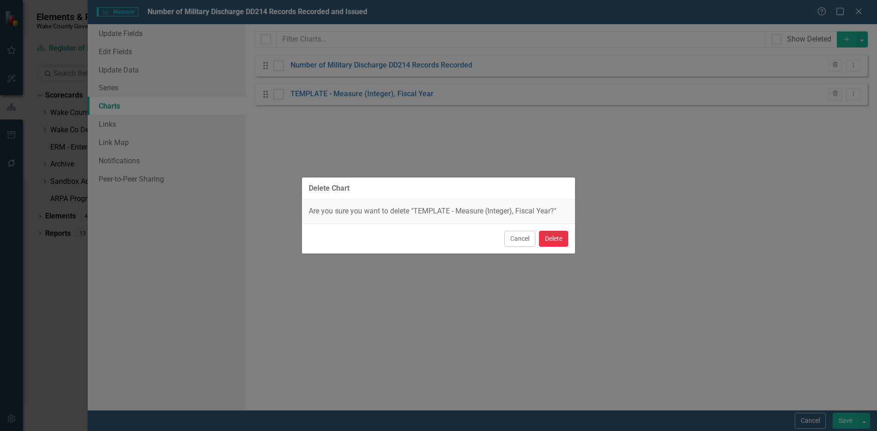
click at [556, 242] on button "Delete" at bounding box center [553, 239] width 29 height 16
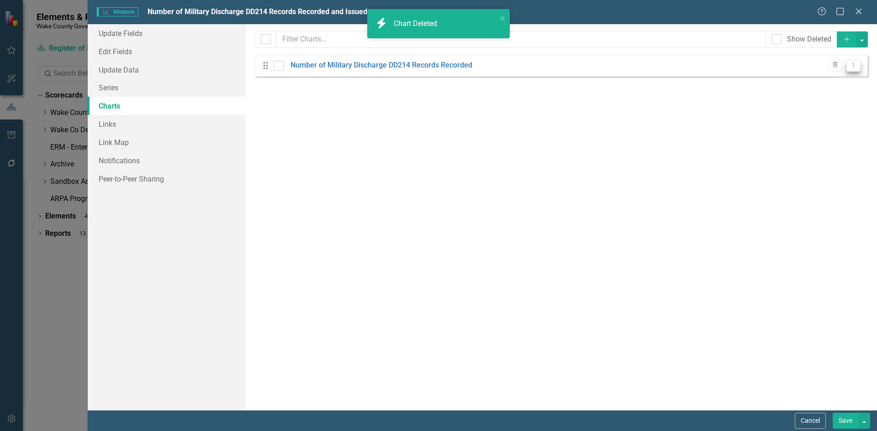
click at [855, 65] on icon "Dropdown Menu" at bounding box center [853, 65] width 8 height 6
click at [821, 83] on link "Edit Edit Chart" at bounding box center [824, 80] width 72 height 17
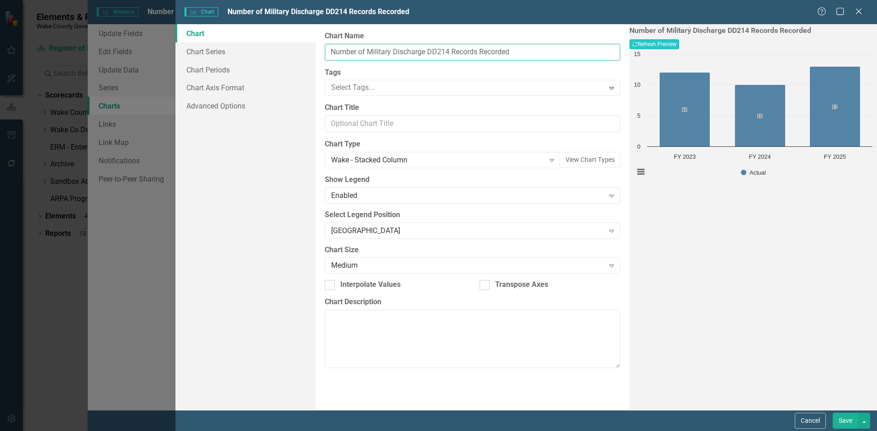
click at [519, 53] on input "Number of Military Discharge DD214 Records Recorded" at bounding box center [472, 52] width 295 height 17
type input "Number of Military Discharge DD214 Records Recorded and Issued"
click at [225, 53] on link "Chart Series" at bounding box center [245, 51] width 140 height 18
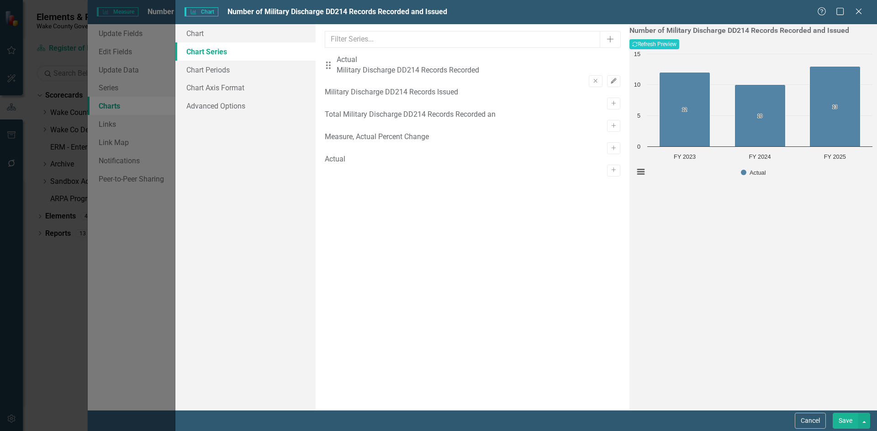
click at [607, 75] on button "Edit" at bounding box center [613, 81] width 13 height 12
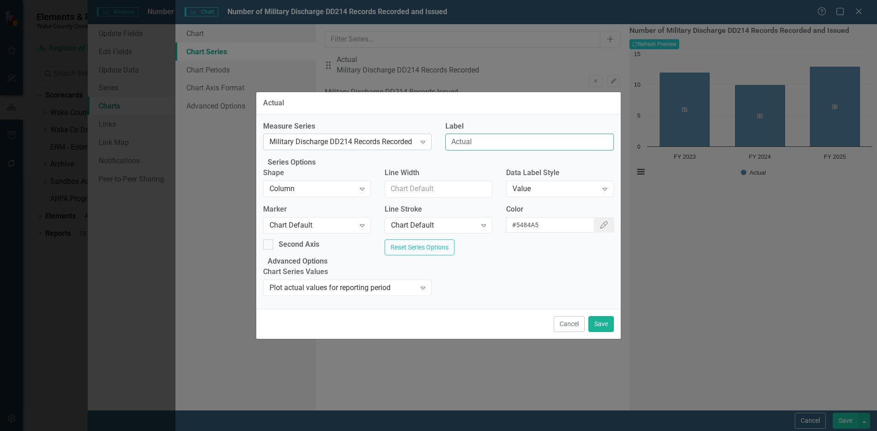
drag, startPoint x: 503, startPoint y: 123, endPoint x: 392, endPoint y: 126, distance: 111.0
click at [392, 126] on div "Measure Series Military Discharge DD214 Records Recorded Expand Label Actual" at bounding box center [438, 139] width 364 height 37
click at [513, 184] on div "Value" at bounding box center [554, 189] width 85 height 11
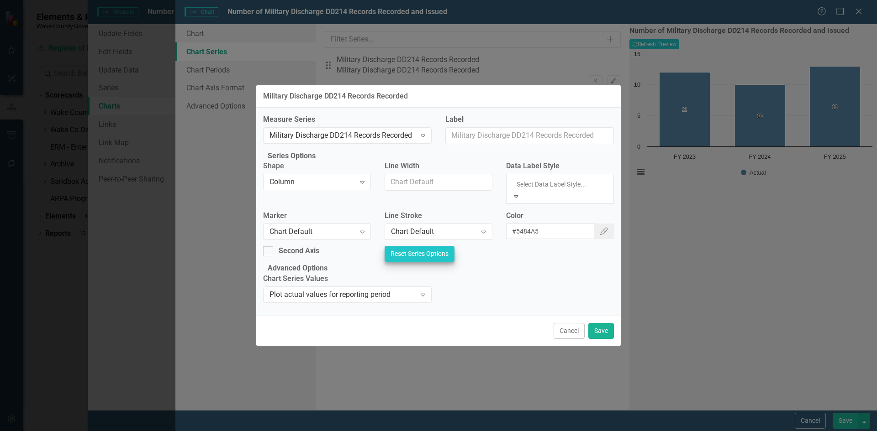
drag, startPoint x: 528, startPoint y: 216, endPoint x: 540, endPoint y: 242, distance: 28.4
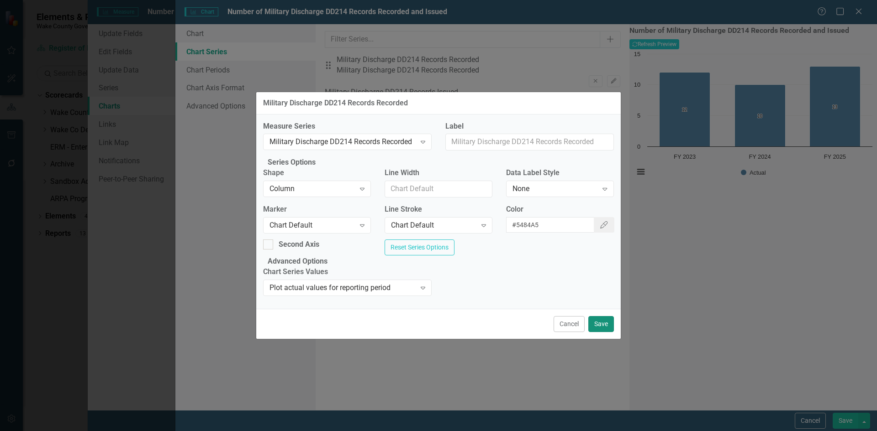
click at [609, 332] on button "Save" at bounding box center [601, 324] width 26 height 16
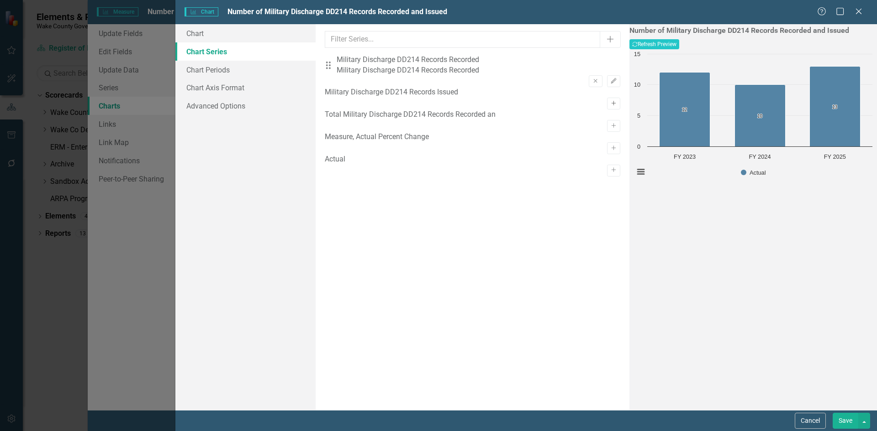
click at [607, 102] on button "Activate" at bounding box center [613, 104] width 13 height 12
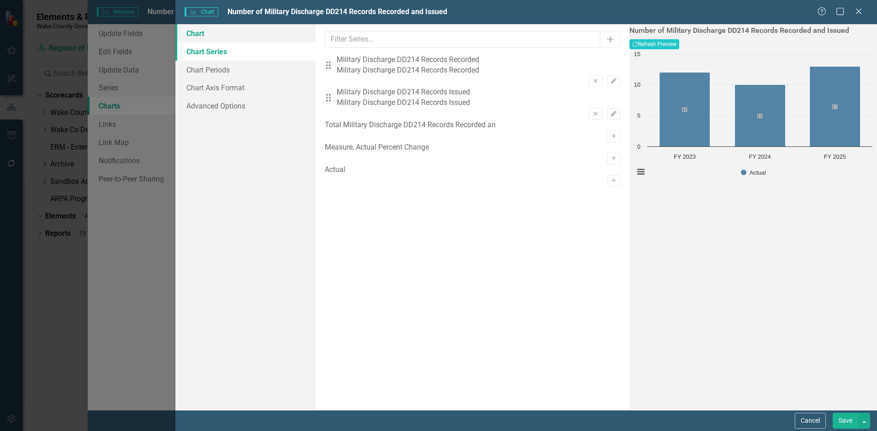
click at [214, 37] on link "Chart" at bounding box center [245, 33] width 140 height 18
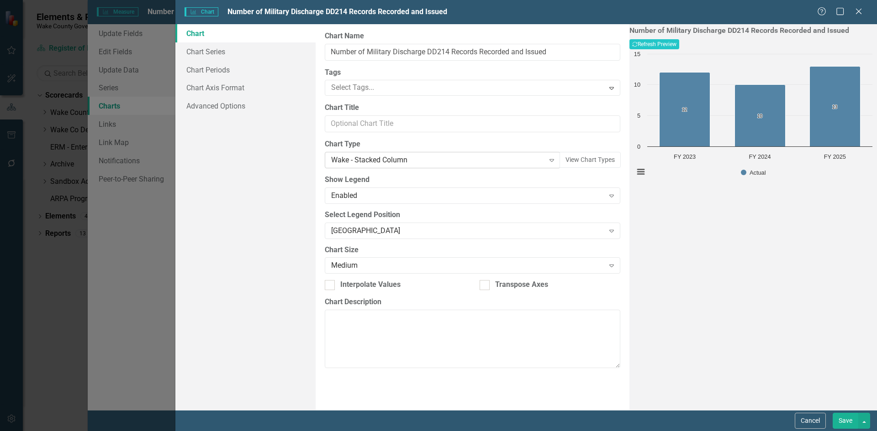
click at [415, 157] on div "Wake - Stacked Column" at bounding box center [437, 160] width 213 height 11
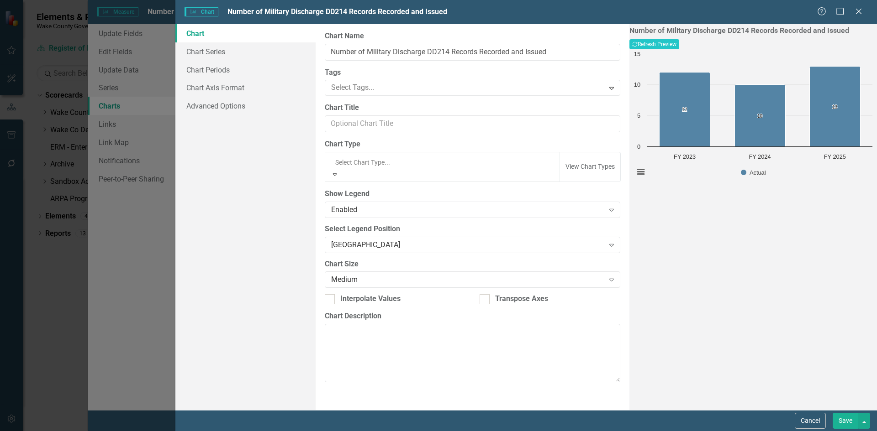
scroll to position [822, 0]
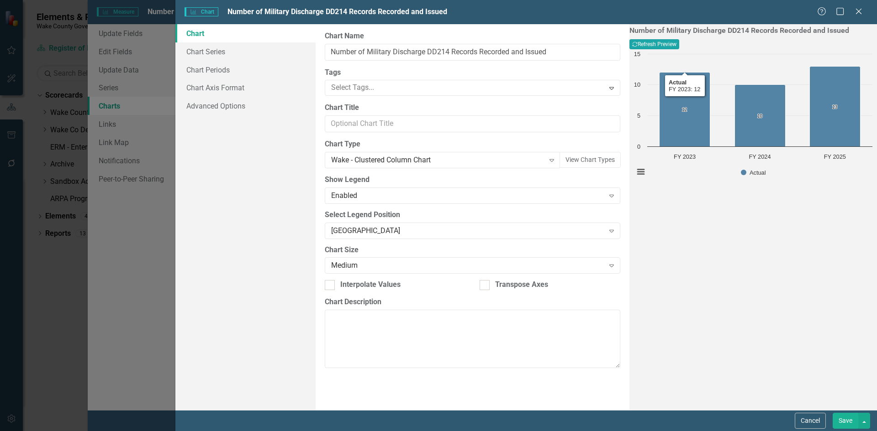
click at [679, 42] on button "Recalculate Refresh Preview" at bounding box center [654, 44] width 50 height 10
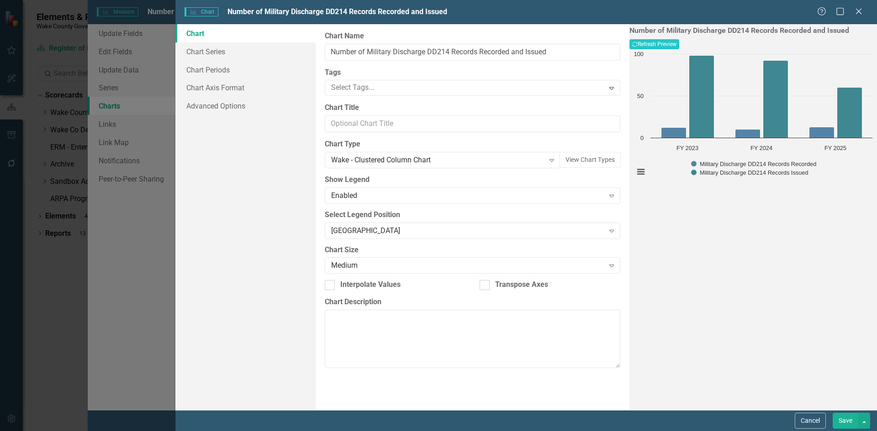
click at [847, 420] on button "Save" at bounding box center [845, 421] width 26 height 16
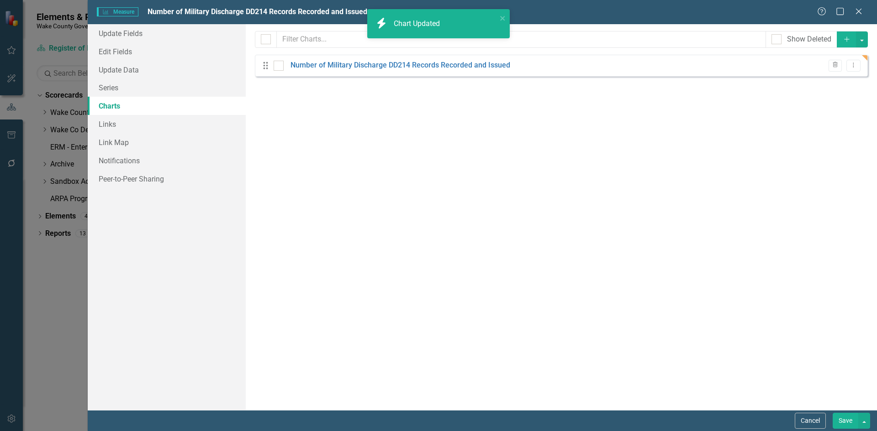
click at [843, 419] on button "Save" at bounding box center [845, 421] width 26 height 16
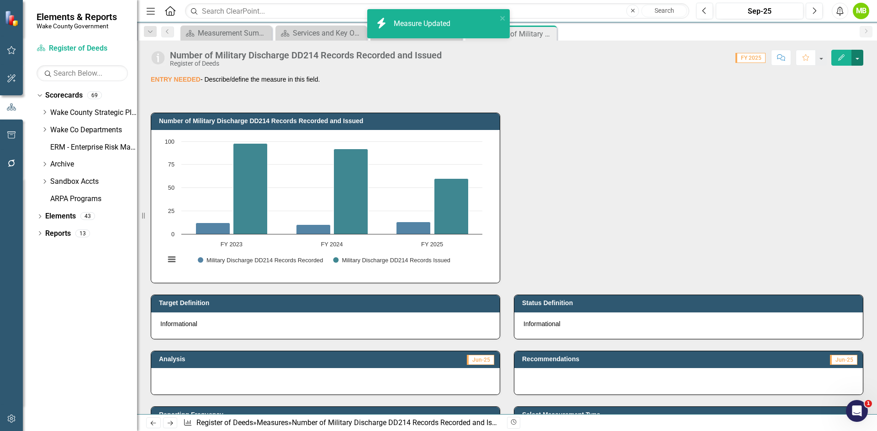
click at [857, 63] on button "button" at bounding box center [857, 58] width 12 height 16
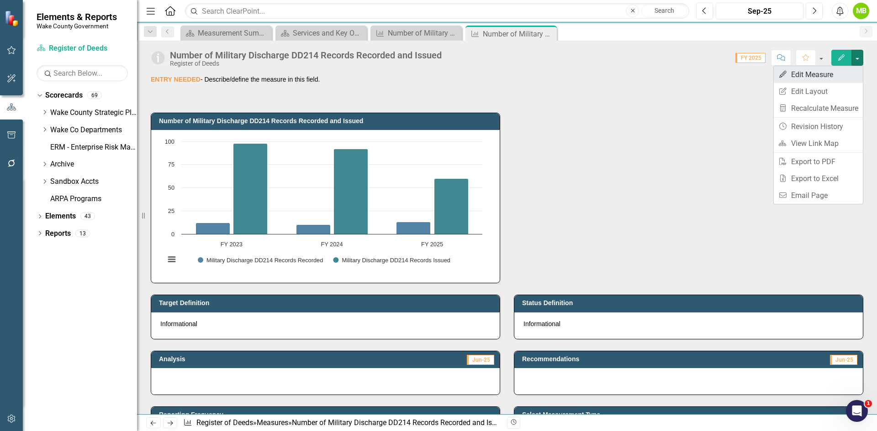
click at [835, 75] on link "Edit Edit Measure" at bounding box center [817, 74] width 89 height 17
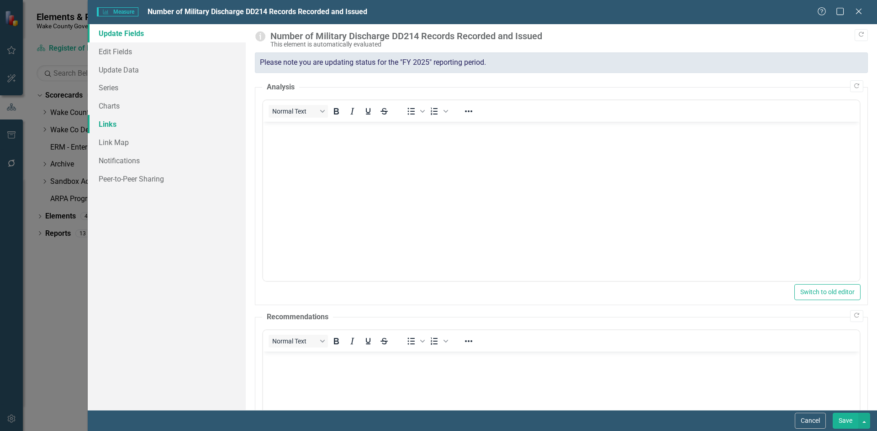
scroll to position [0, 0]
click at [109, 126] on link "Links" at bounding box center [167, 124] width 158 height 18
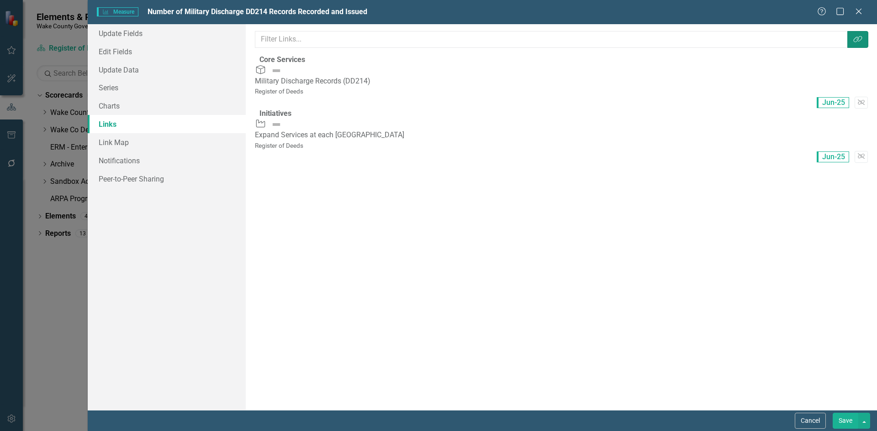
click at [857, 41] on icon "button" at bounding box center [857, 39] width 9 height 6
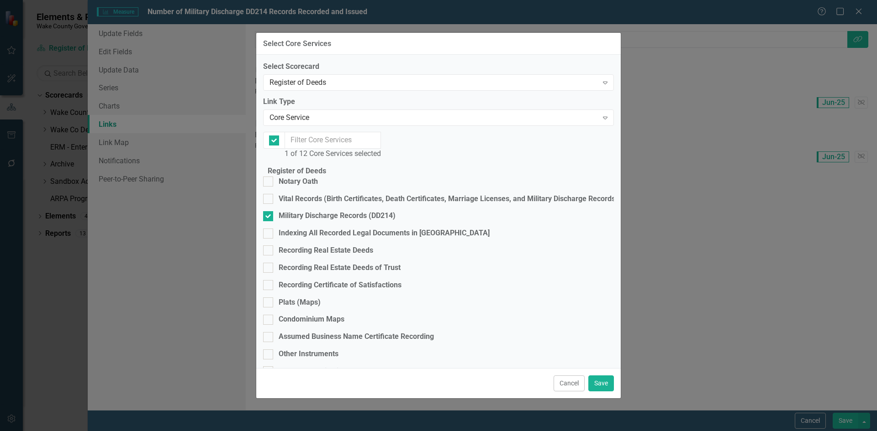
checkbox input "false"
click at [284, 200] on div "Vital Records (Birth Certificates, Death Certificates, Marriage Licenses, and M…" at bounding box center [438, 199] width 351 height 11
click at [269, 200] on input "Vital Records (Birth Certificates, Death Certificates, Marriage Licenses, and M…" at bounding box center [266, 197] width 6 height 6
checkbox input "true"
click at [615, 382] on div "Cancel Save" at bounding box center [438, 383] width 364 height 30
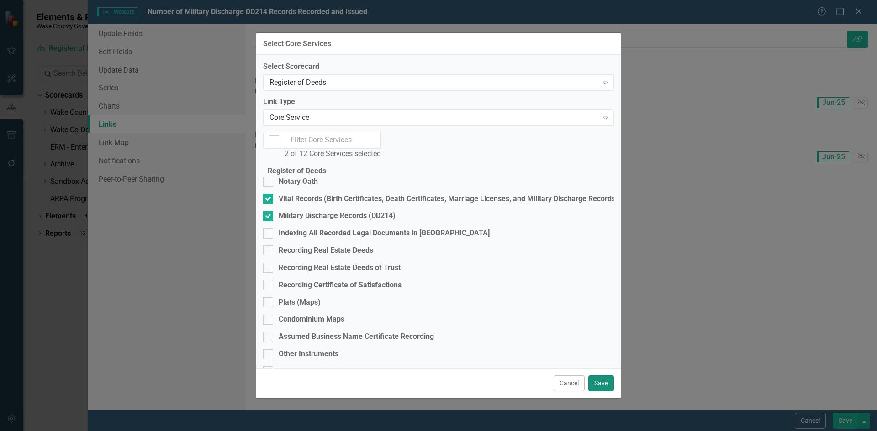
click at [604, 377] on button "Save" at bounding box center [601, 384] width 26 height 16
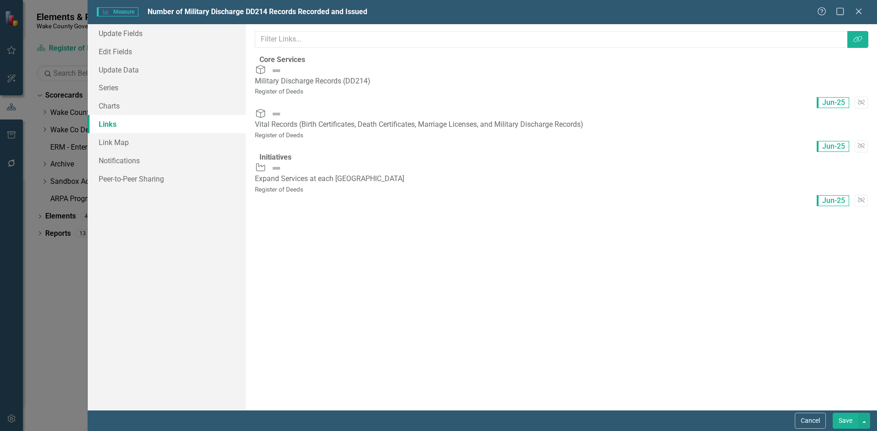
click at [850, 423] on button "Save" at bounding box center [845, 421] width 26 height 16
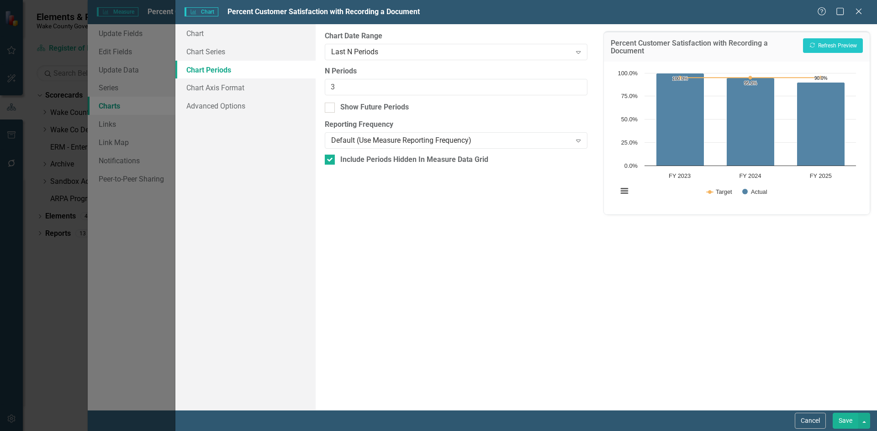
click at [842, 421] on button "Save" at bounding box center [845, 421] width 26 height 16
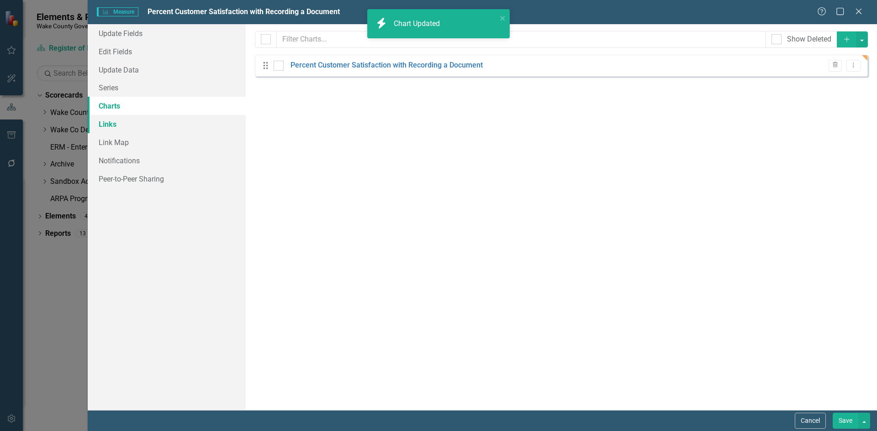
click at [164, 126] on link "Links" at bounding box center [167, 124] width 158 height 18
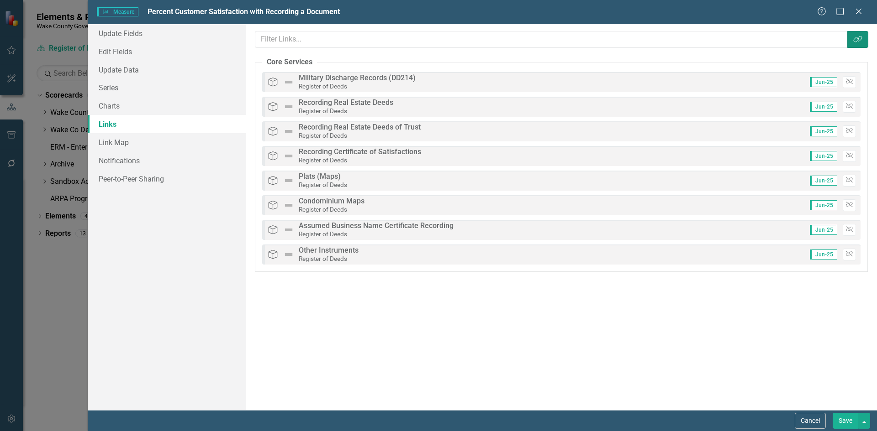
click at [857, 45] on button "Link Tag" at bounding box center [857, 39] width 21 height 17
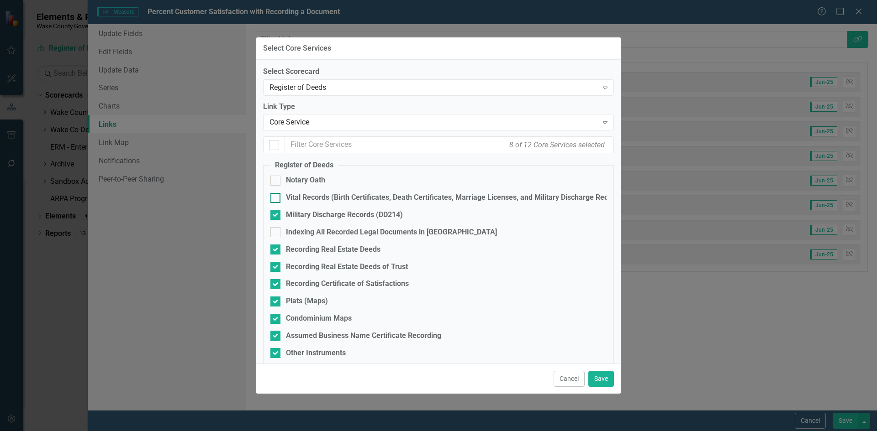
click at [347, 194] on div "Vital Records (Birth Certificates, Death Certificates, Marriage Licenses, and M…" at bounding box center [455, 198] width 339 height 11
click at [276, 194] on input "Vital Records (Birth Certificates, Death Certificates, Marriage Licenses, and M…" at bounding box center [273, 196] width 6 height 6
checkbox input "true"
click at [606, 377] on button "Save" at bounding box center [601, 379] width 26 height 16
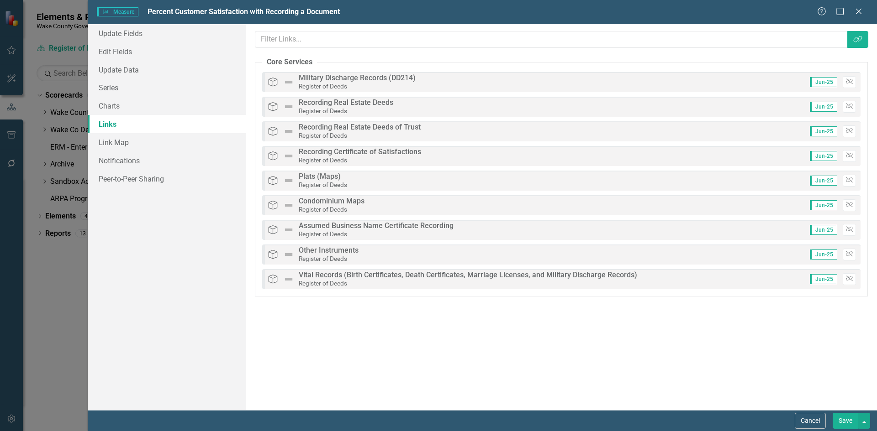
click at [843, 418] on button "Save" at bounding box center [845, 421] width 26 height 16
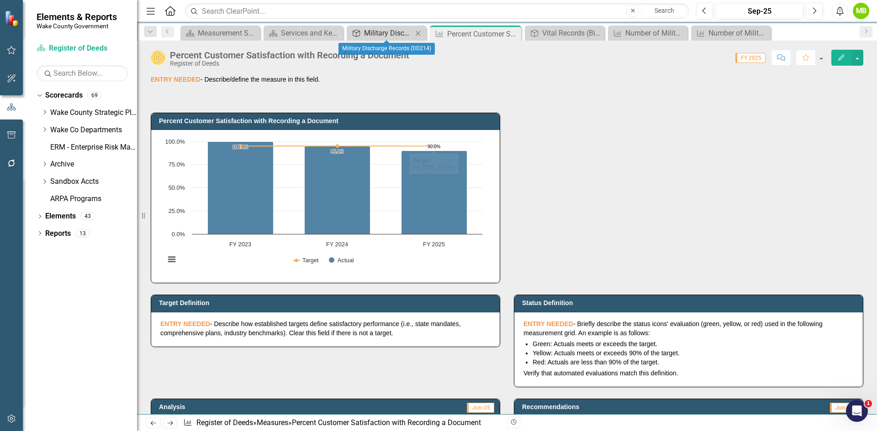
click at [370, 37] on div "Military Discharge Records (DD214)" at bounding box center [388, 32] width 48 height 11
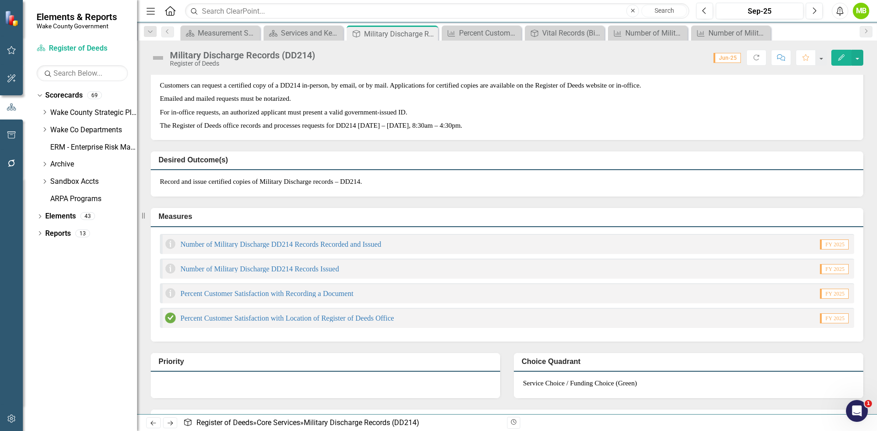
scroll to position [320, 0]
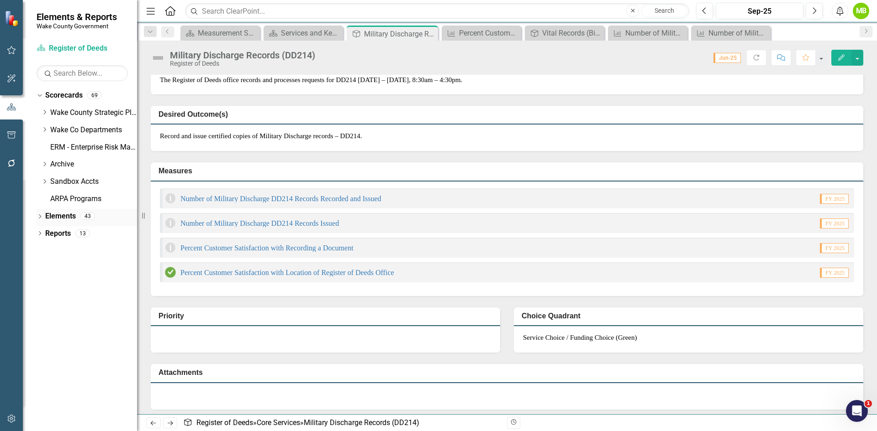
click at [60, 217] on link "Elements" at bounding box center [60, 216] width 31 height 11
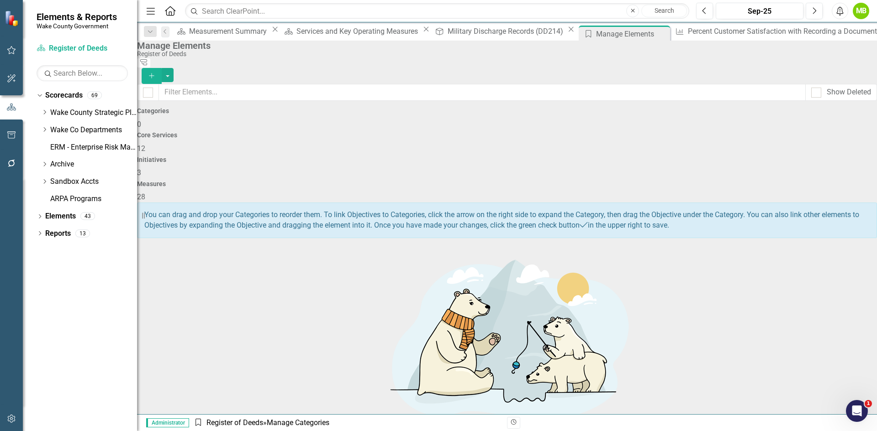
click at [384, 139] on div "Core Services 12" at bounding box center [507, 143] width 740 height 22
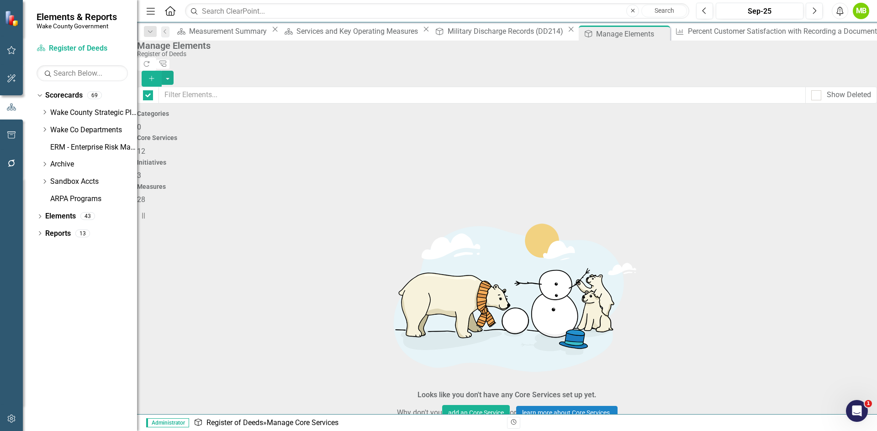
checkbox input "false"
click at [805, 296] on link "Trash Delete Core Service" at bounding box center [809, 299] width 94 height 17
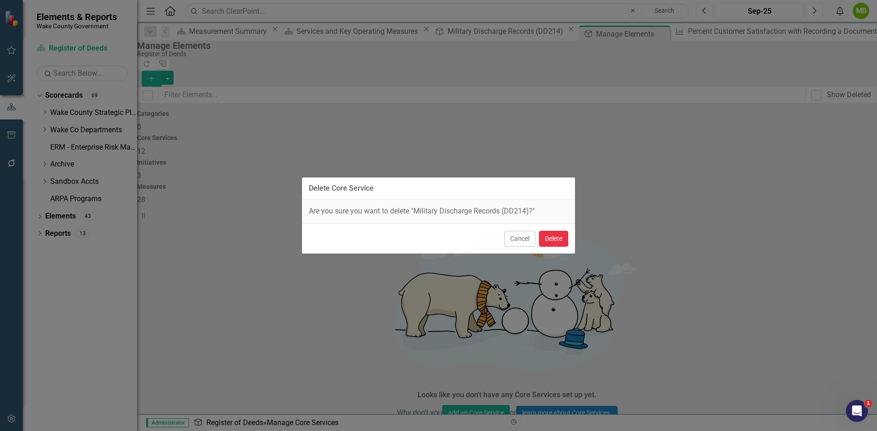
click at [554, 239] on button "Delete" at bounding box center [553, 239] width 29 height 16
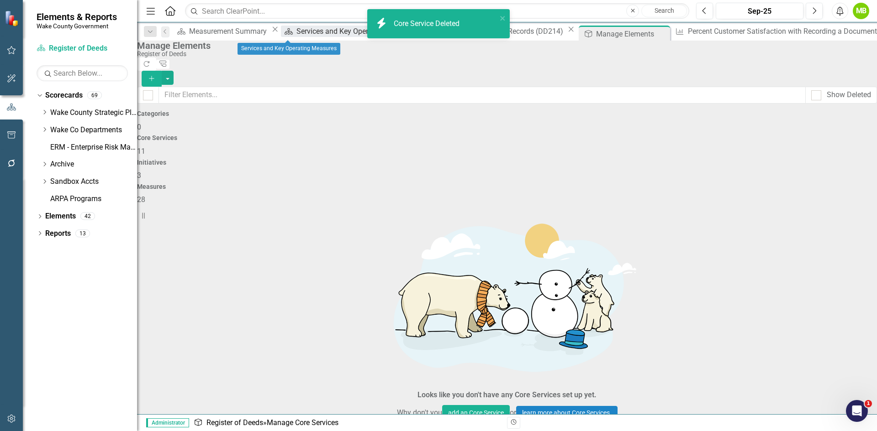
click at [296, 32] on div "Services and Key Operating Measures" at bounding box center [358, 31] width 124 height 11
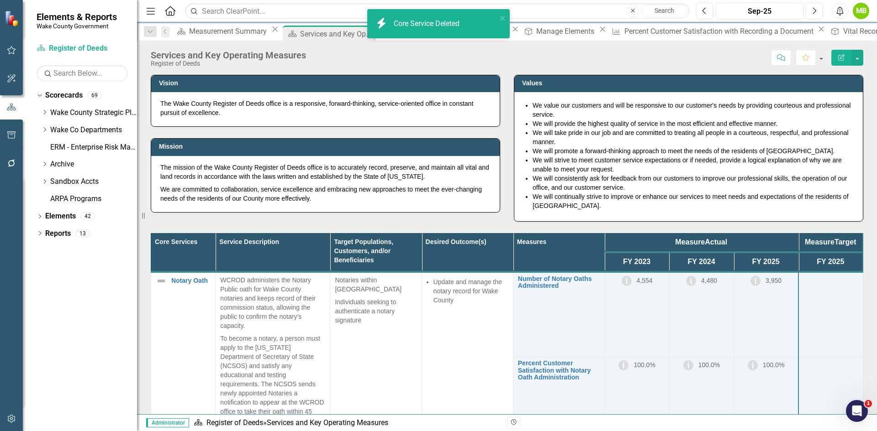
click at [372, 56] on div "Score: N/A Sep-25 Completed Comment Favorite Edit Report" at bounding box center [586, 58] width 552 height 16
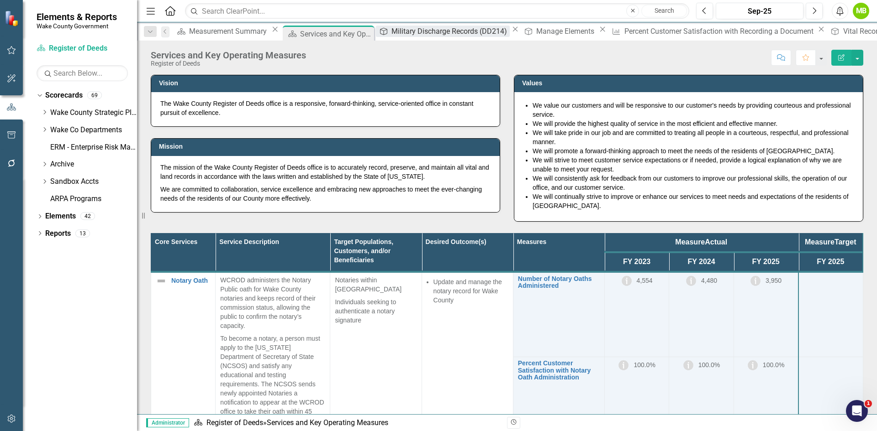
click at [394, 32] on div "Military Discharge Records (DD214)" at bounding box center [450, 31] width 118 height 11
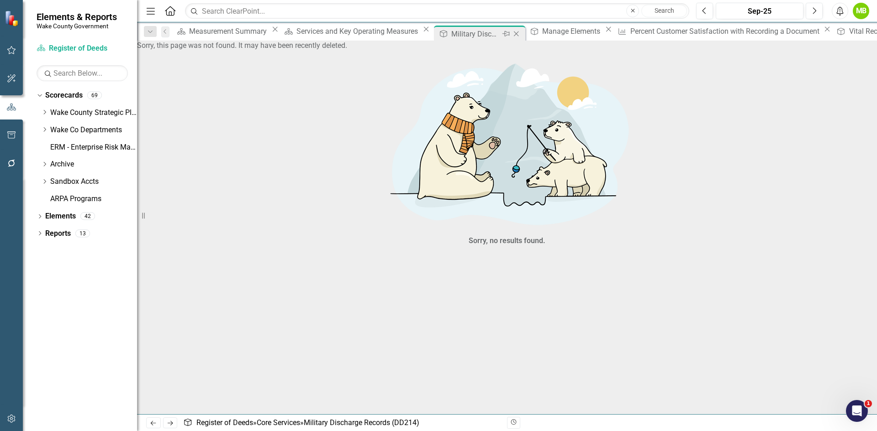
click at [511, 32] on icon "Close" at bounding box center [515, 33] width 9 height 7
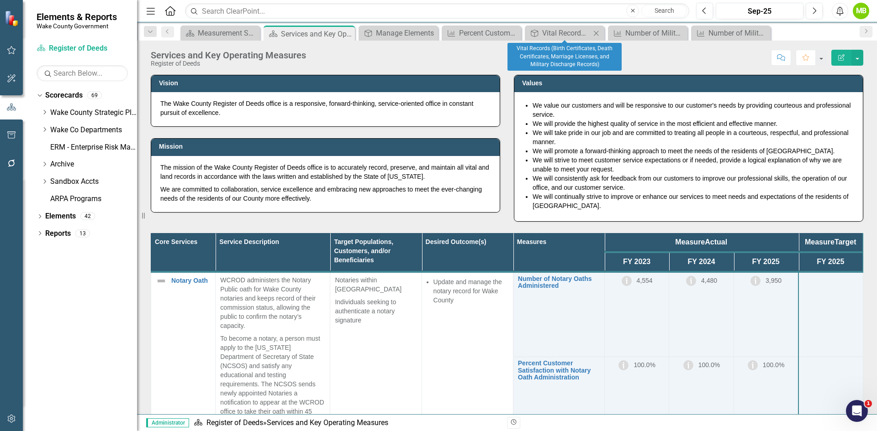
click at [558, 26] on div "Core Service Vital Records (Birth Certificates, Death Certificates, Marriage Li…" at bounding box center [564, 33] width 79 height 15
click at [557, 31] on div "Vital Records (Birth Certificates, Death Certificates, Marriage Licenses, and M…" at bounding box center [566, 32] width 48 height 11
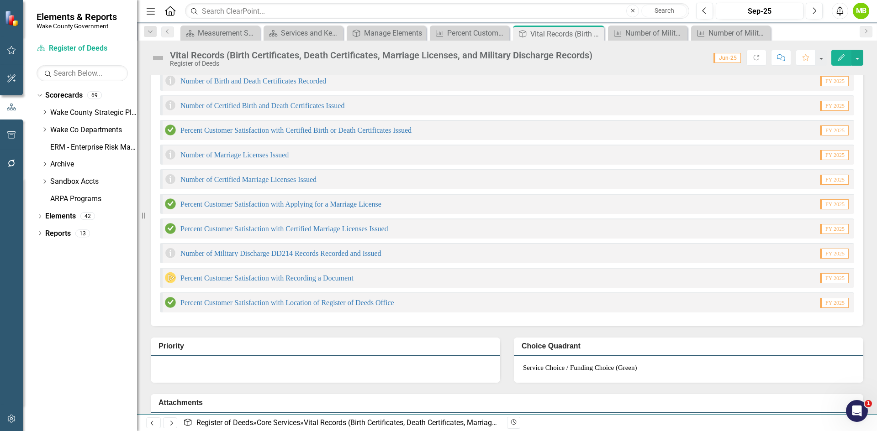
scroll to position [365, 0]
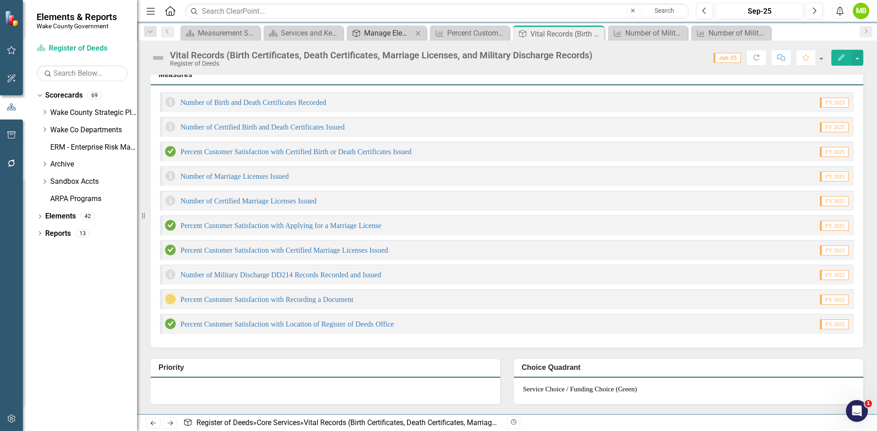
click at [377, 28] on div "Manage Elements" at bounding box center [388, 32] width 48 height 11
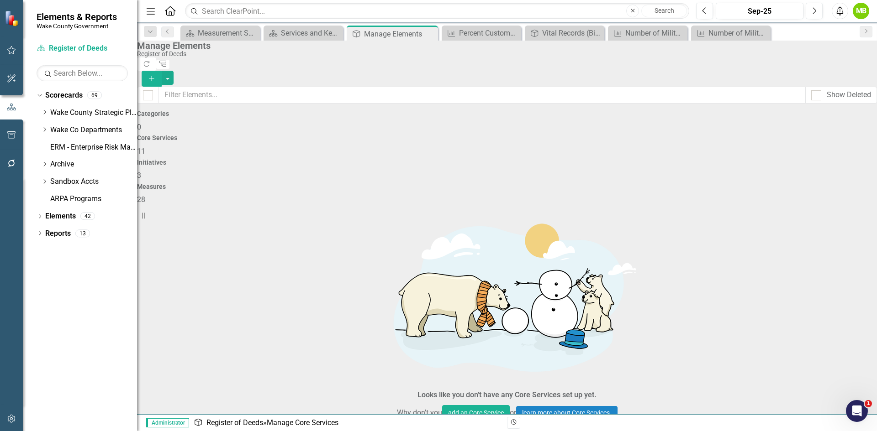
click at [760, 184] on div "Measures 28" at bounding box center [507, 195] width 740 height 22
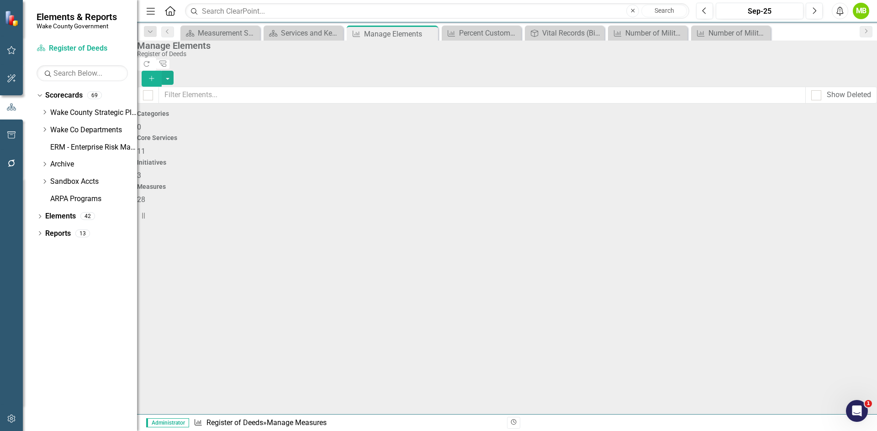
checkbox input "false"
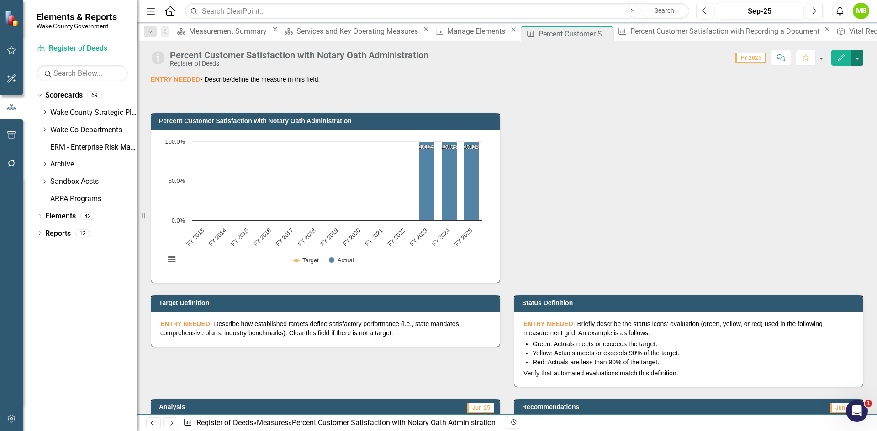
click at [858, 55] on button "button" at bounding box center [857, 58] width 12 height 16
click at [809, 76] on link "Edit Edit Measure" at bounding box center [817, 74] width 89 height 17
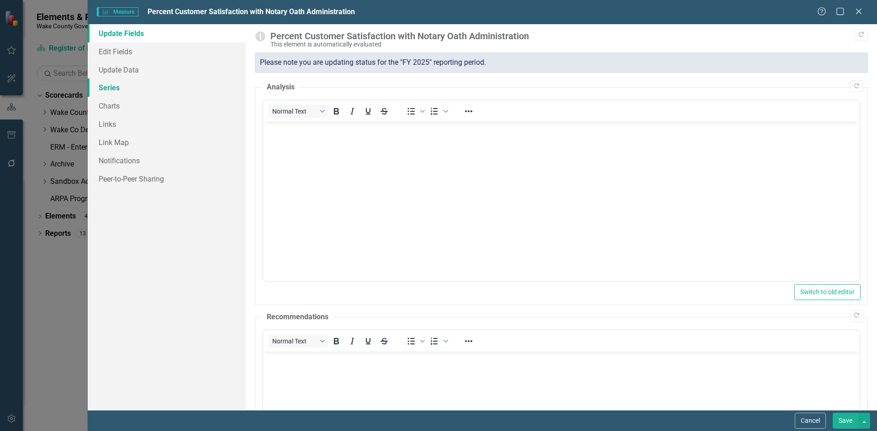
click at [116, 86] on link "Series" at bounding box center [167, 88] width 158 height 18
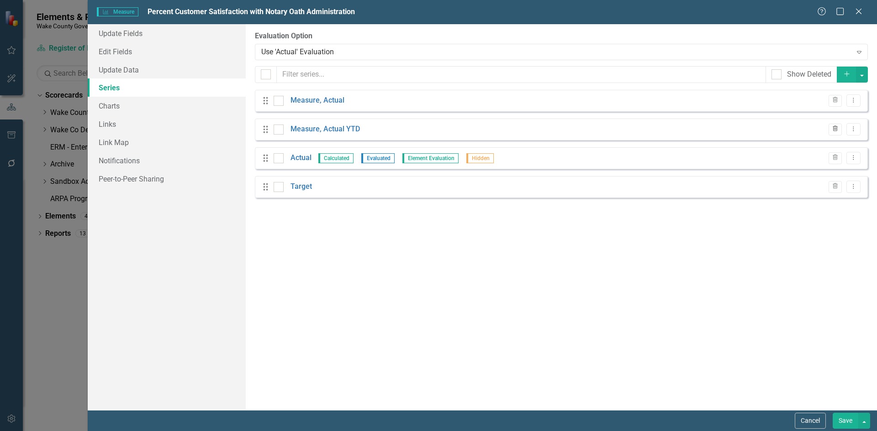
click at [830, 130] on button "Trash" at bounding box center [834, 130] width 13 height 12
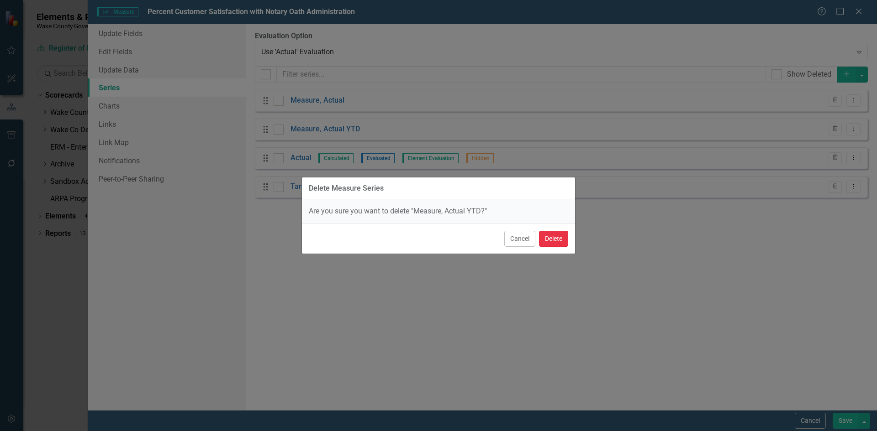
click at [556, 238] on button "Delete" at bounding box center [553, 239] width 29 height 16
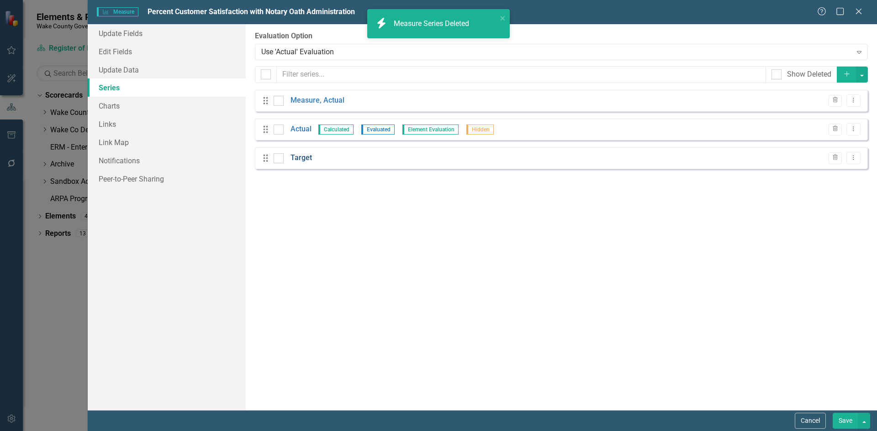
click at [304, 157] on link "Target" at bounding box center [300, 158] width 21 height 11
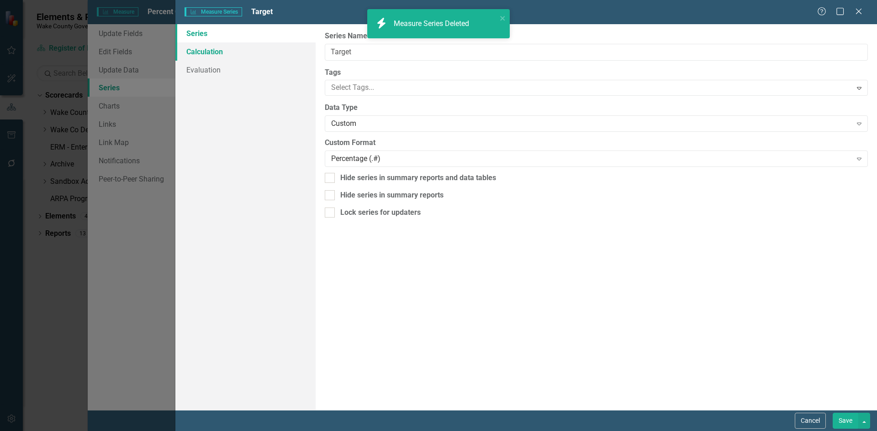
click at [237, 55] on link "Calculation" at bounding box center [245, 51] width 140 height 18
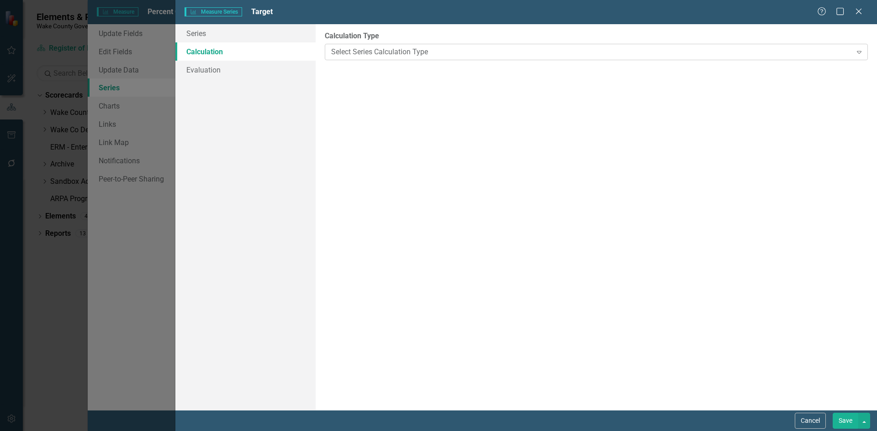
click at [426, 58] on div "Select Series Calculation Type Expand" at bounding box center [596, 52] width 543 height 16
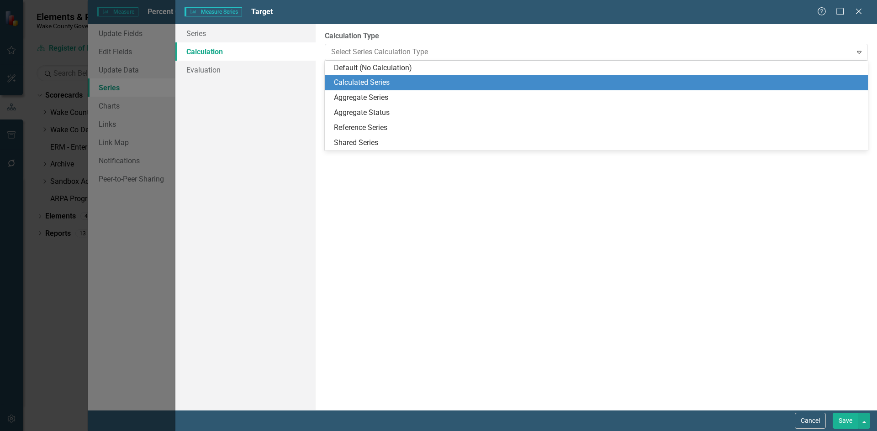
click at [407, 81] on div "Calculated Series" at bounding box center [598, 83] width 528 height 11
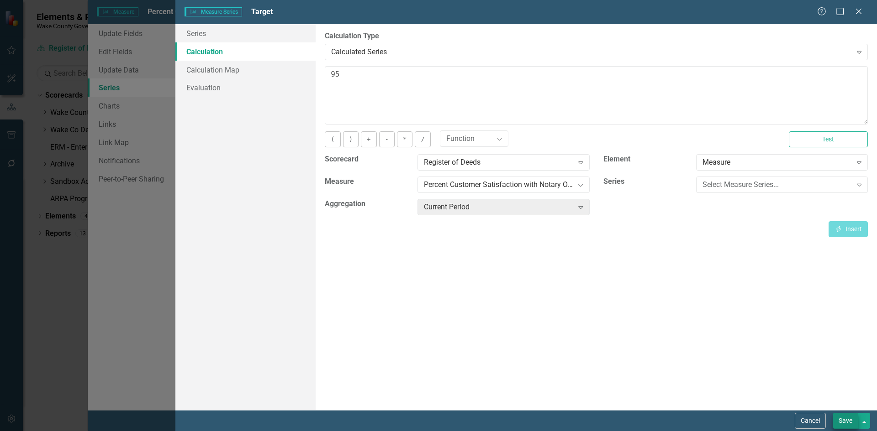
type textarea "95"
click at [842, 420] on button "Save" at bounding box center [845, 421] width 26 height 16
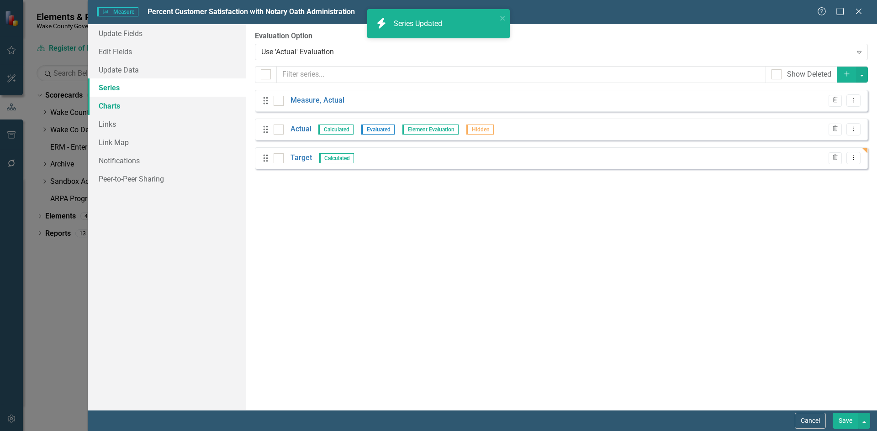
click at [121, 106] on link "Charts" at bounding box center [167, 106] width 158 height 18
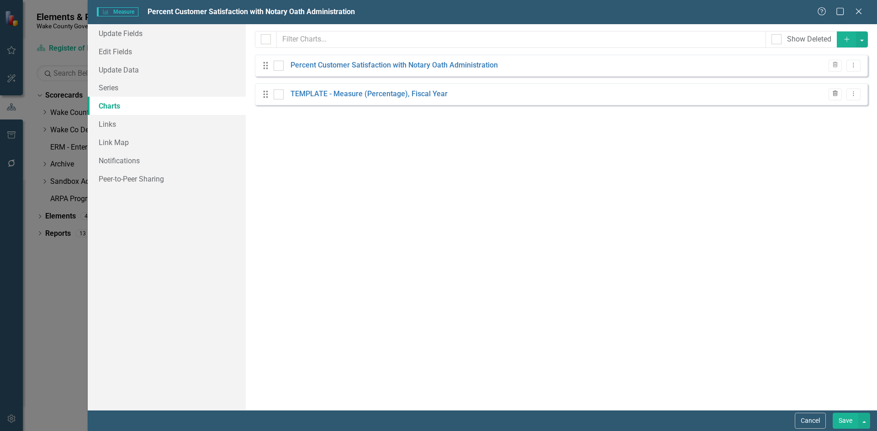
click at [836, 94] on icon "Trash" at bounding box center [834, 93] width 7 height 5
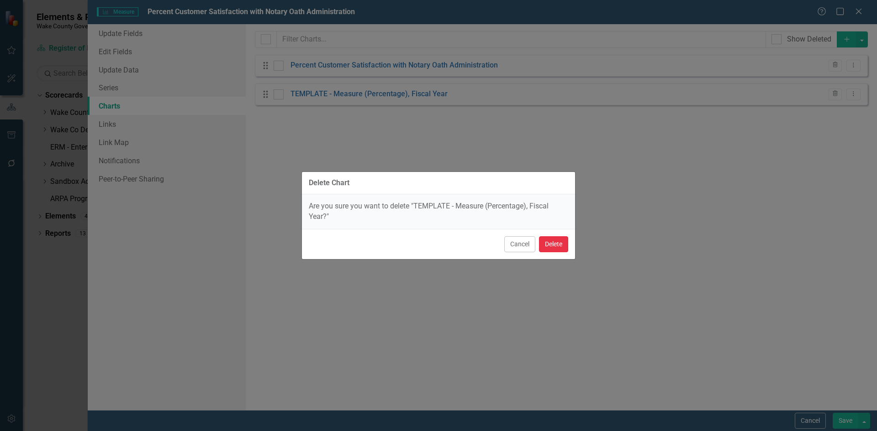
click at [562, 245] on button "Delete" at bounding box center [553, 245] width 29 height 16
click at [384, 67] on link "Percent Customer Satisfaction with Notary Oath Administration" at bounding box center [393, 65] width 207 height 11
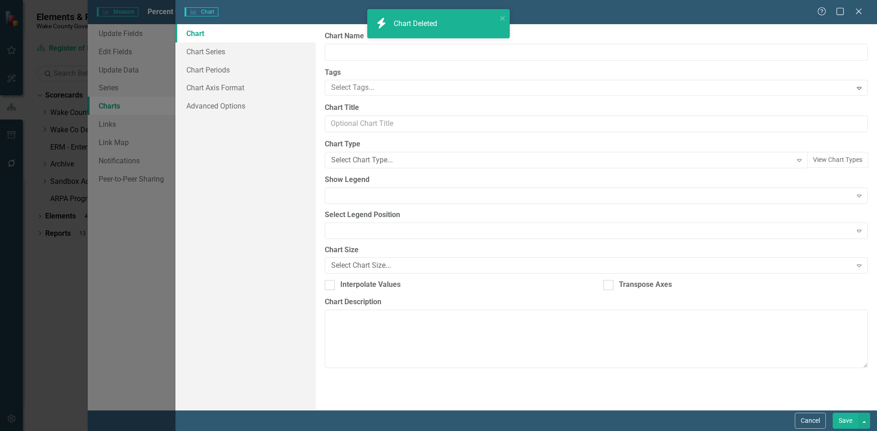
type input "Percent Customer Satisfaction with Notary Oath Administration"
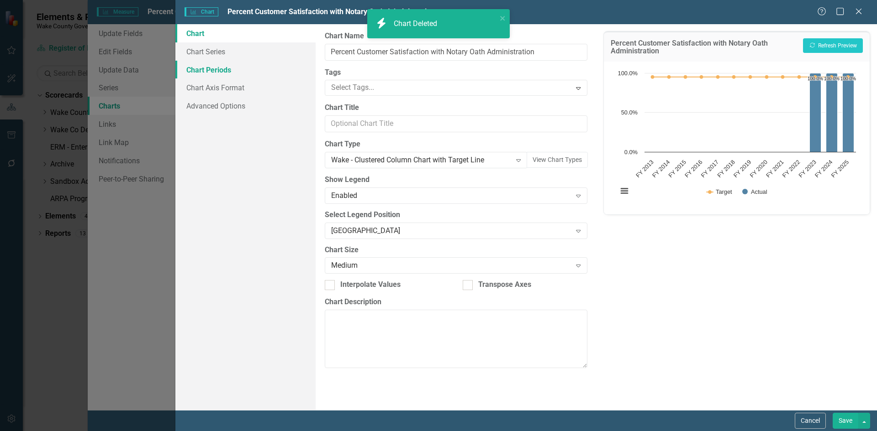
click at [230, 71] on link "Chart Periods" at bounding box center [245, 70] width 140 height 18
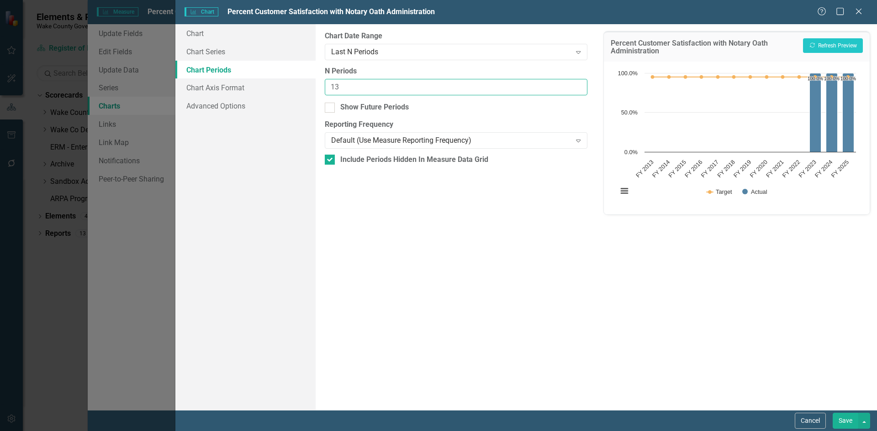
drag, startPoint x: 399, startPoint y: 86, endPoint x: 279, endPoint y: 75, distance: 121.5
click at [279, 75] on div "Chart Chart Series Chart Periods Chart Axis Format Advanced Options From this p…" at bounding box center [525, 217] width 701 height 386
type input "3"
click at [818, 48] on button "Recalculate Refresh Preview" at bounding box center [833, 45] width 60 height 15
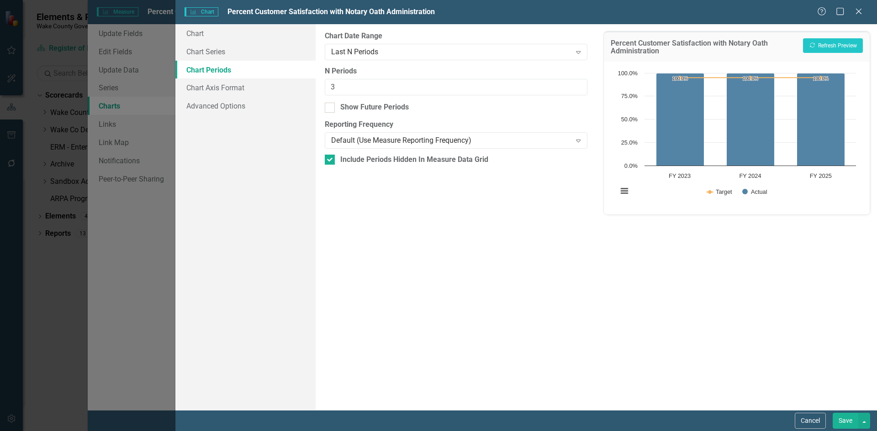
click at [841, 423] on button "Save" at bounding box center [845, 421] width 26 height 16
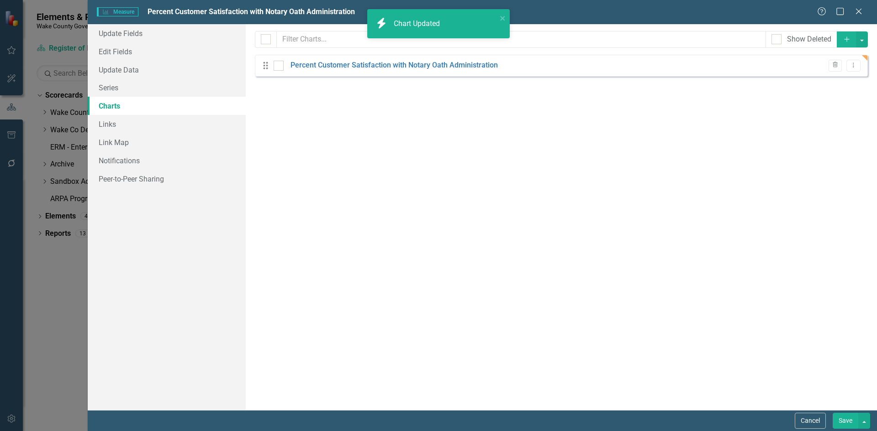
click at [839, 420] on button "Save" at bounding box center [845, 421] width 26 height 16
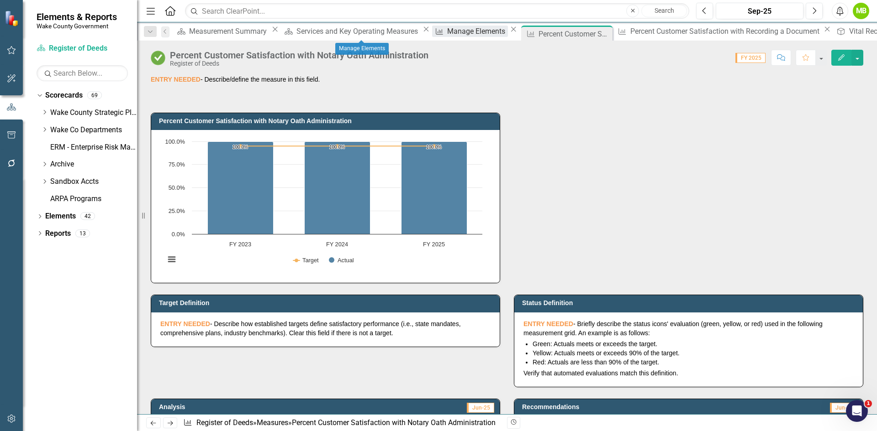
click at [447, 35] on div "Manage Elements" at bounding box center [477, 31] width 61 height 11
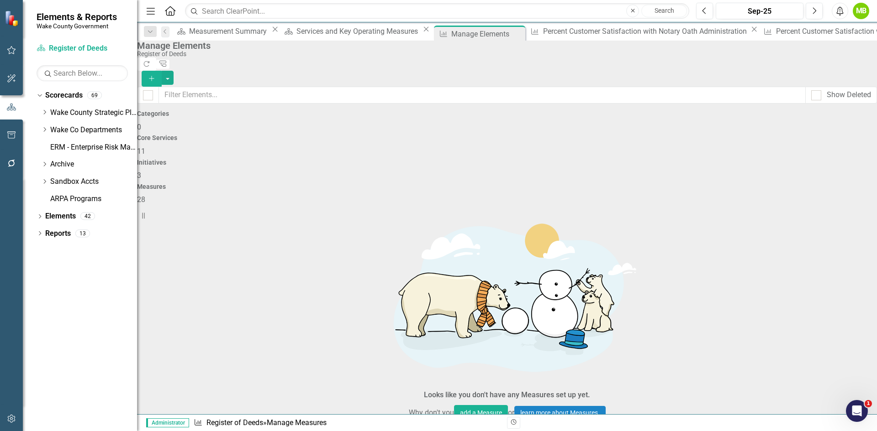
scroll to position [137, 0]
click at [815, 389] on link "Trash Delete Measure" at bounding box center [814, 392] width 82 height 17
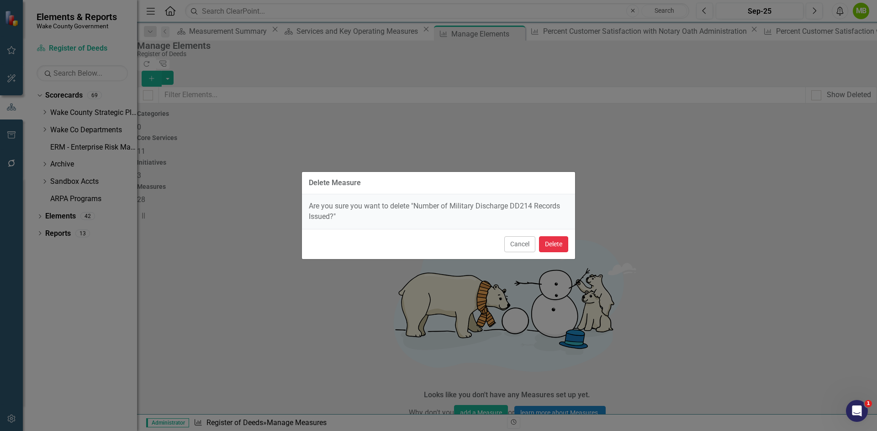
click at [549, 246] on button "Delete" at bounding box center [553, 245] width 29 height 16
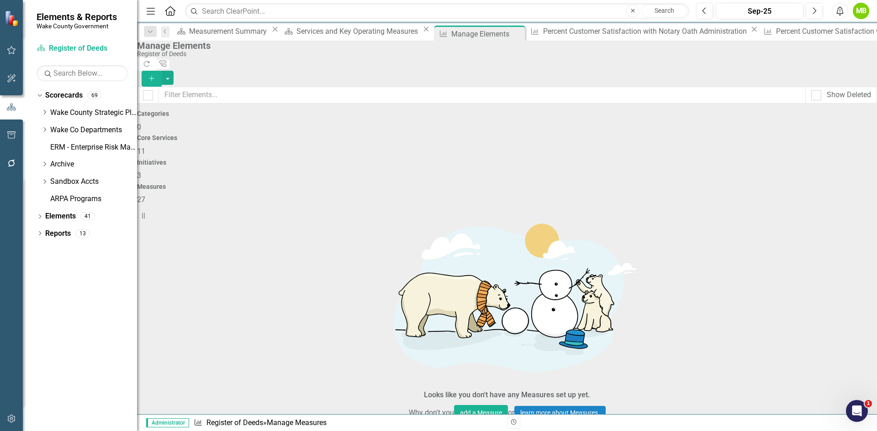
scroll to position [0, 0]
click at [296, 34] on div "Services and Key Operating Measures" at bounding box center [358, 31] width 124 height 11
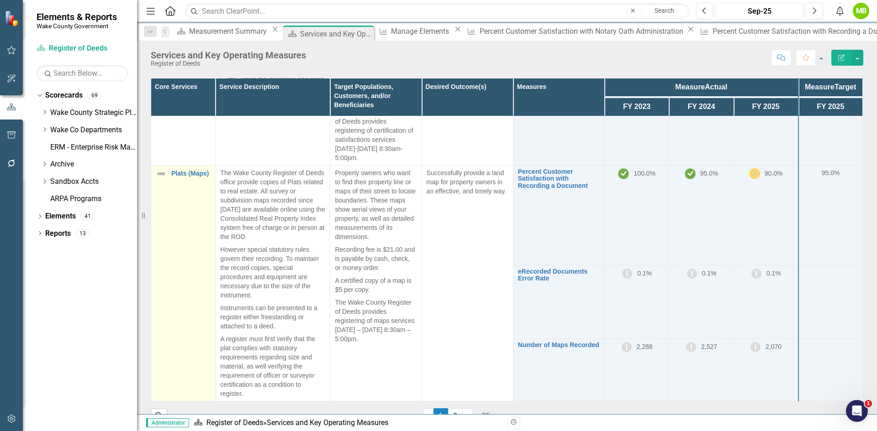
scroll to position [174, 0]
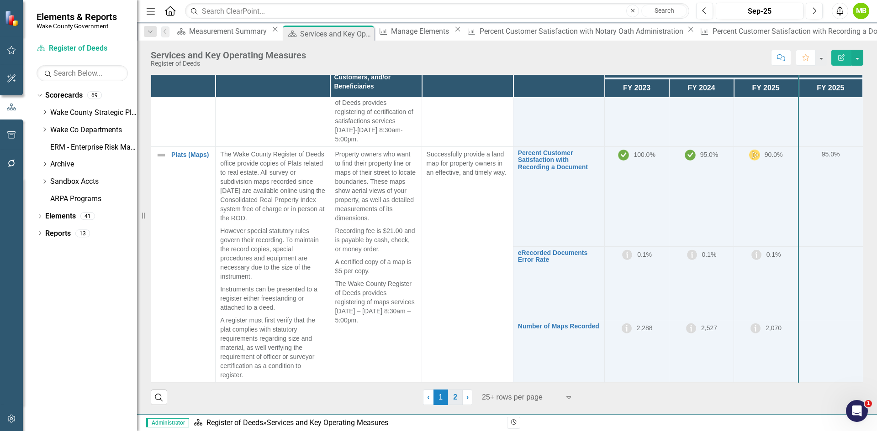
click at [457, 393] on link "2" at bounding box center [455, 398] width 15 height 16
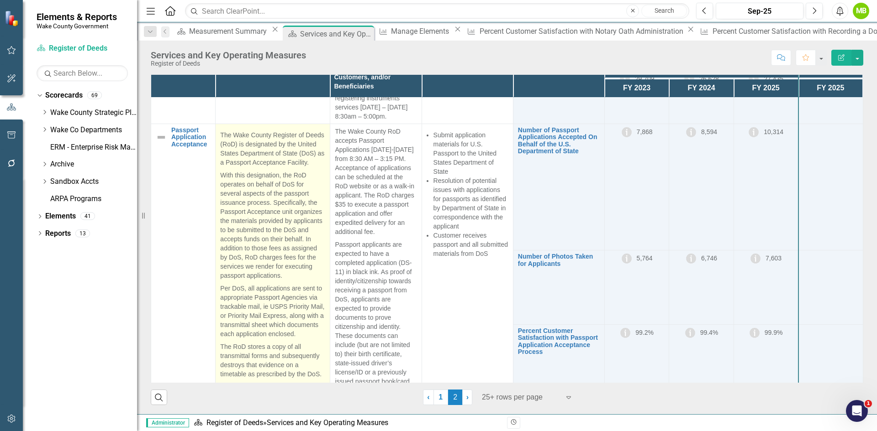
scroll to position [594, 0]
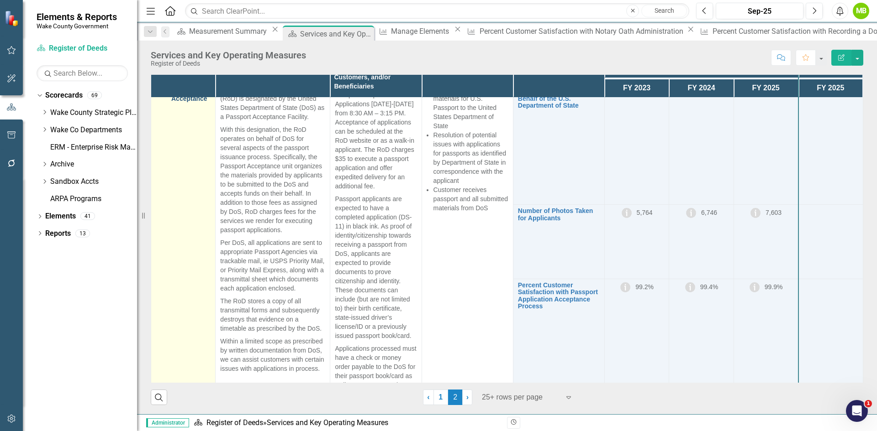
click at [195, 102] on link "Passport Application Acceptance" at bounding box center [190, 91] width 39 height 21
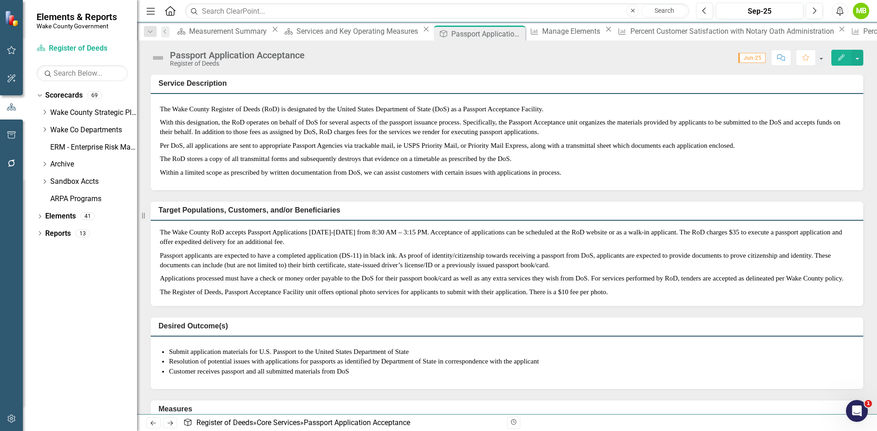
click at [351, 152] on p "Per DoS, all applications are sent to appropriate Passport Agencies via trackab…" at bounding box center [507, 145] width 694 height 13
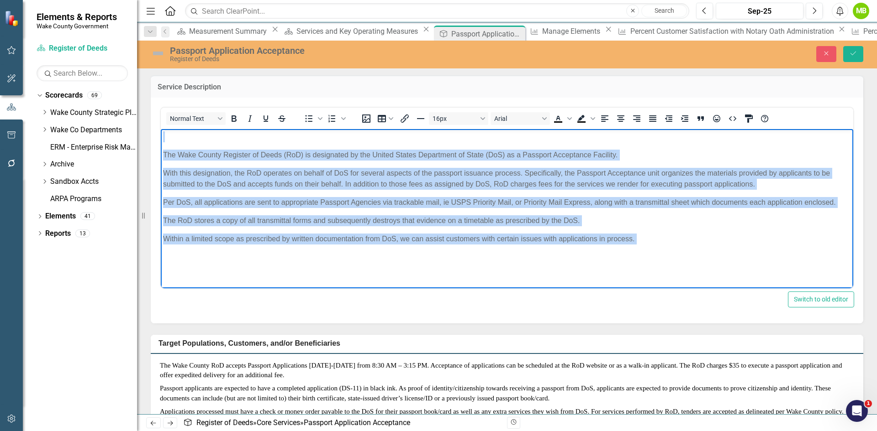
drag, startPoint x: 624, startPoint y: 239, endPoint x: 324, endPoint y: 257, distance: 300.1
click at [162, 129] on html "The Wake County Register of Deeds (RoD) is designated by the United States Depa…" at bounding box center [507, 200] width 692 height 143
paste body "Rich Text Area. Press ALT-0 for help."
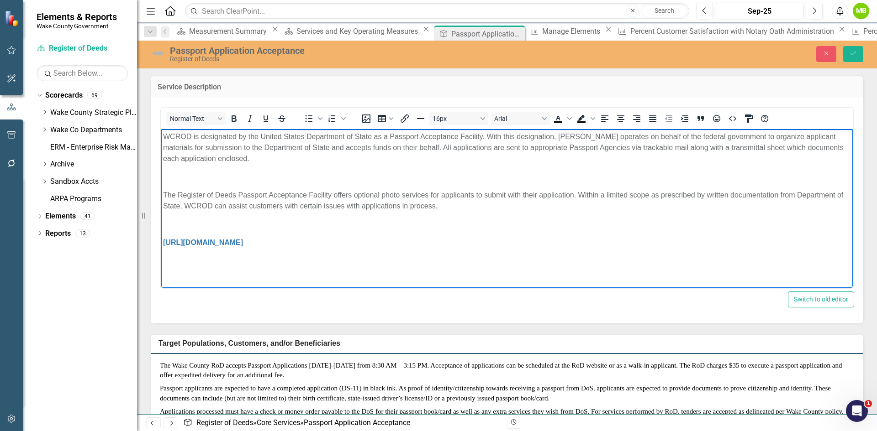
click at [207, 178] on p "Rich Text Area. Press ALT-0 for help." at bounding box center [507, 176] width 688 height 11
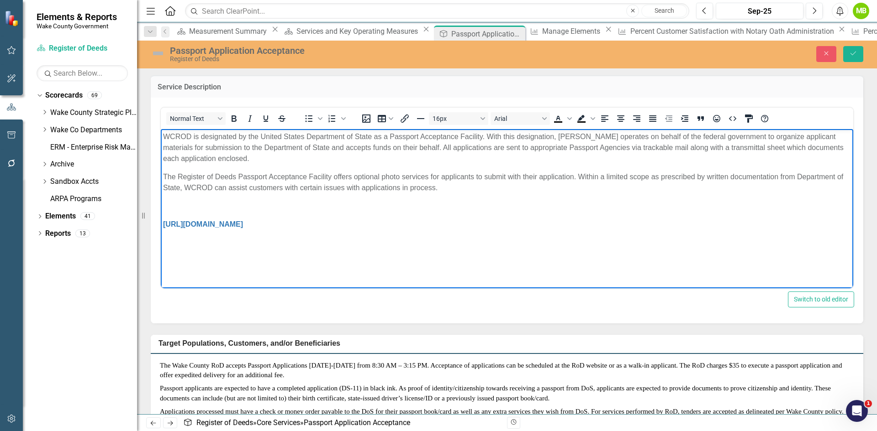
click at [223, 204] on p "Rich Text Area. Press ALT-0 for help." at bounding box center [507, 205] width 688 height 11
click at [244, 235] on body "WCROD is designated by the United States Department of State as a Passport Acce…" at bounding box center [507, 197] width 692 height 137
click at [608, 238] on body "WCROD is designated by the United States Department of State as a Passport Acce…" at bounding box center [507, 197] width 692 height 137
click at [851, 59] on button "Save" at bounding box center [853, 54] width 20 height 16
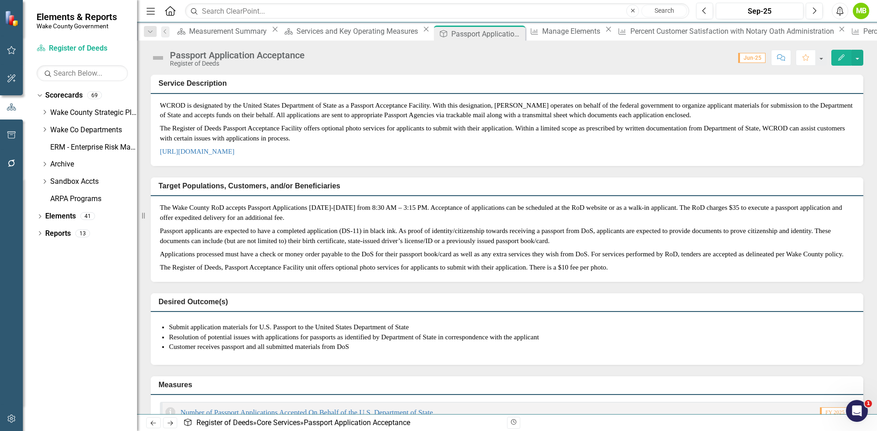
click at [459, 248] on p "Passport applicants are expected to have a completed application (DS-11) in bla…" at bounding box center [507, 236] width 694 height 23
click at [439, 341] on span "Submit application materials for U.S. Passport to the United States Department …" at bounding box center [507, 337] width 694 height 37
click at [437, 342] on span "Submit application materials for U.S. Passport to the United States Department …" at bounding box center [507, 337] width 694 height 37
click at [362, 342] on li "Resolution of potential issues with applications for passports as identified by…" at bounding box center [511, 338] width 685 height 10
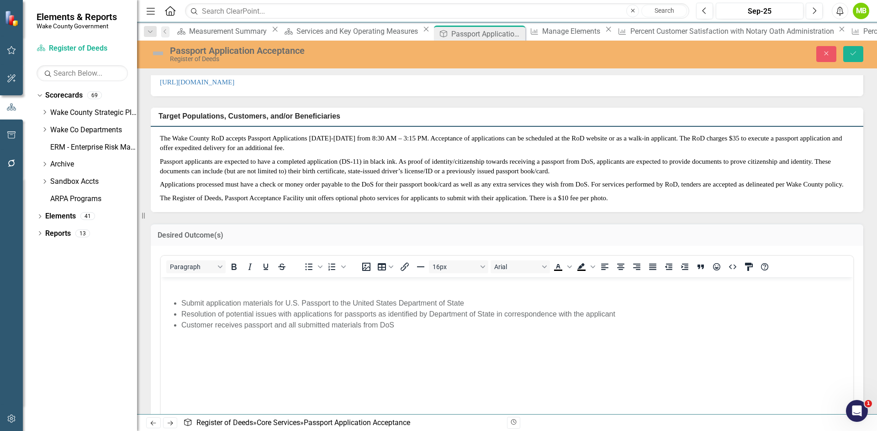
scroll to position [183, 0]
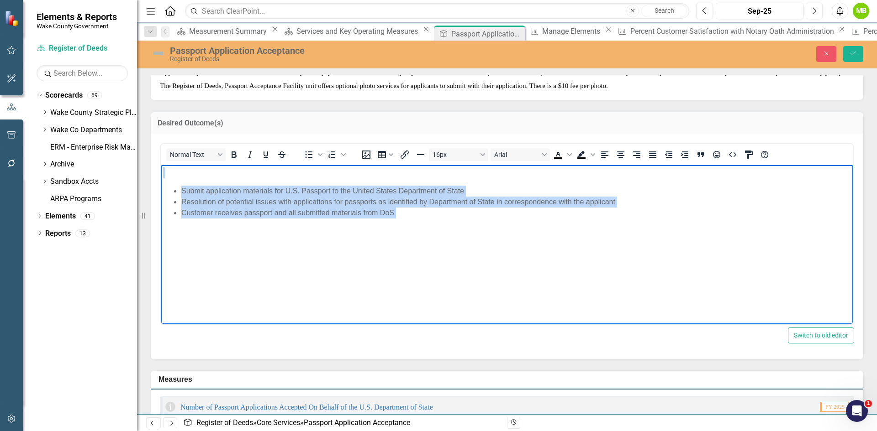
drag, startPoint x: 316, startPoint y: 196, endPoint x: 165, endPoint y: 171, distance: 153.2
click at [165, 171] on body "Submit application materials for U.S. Passport to the United States Department …" at bounding box center [507, 233] width 692 height 137
paste body "Rich Text Area. Press ALT-0 for help."
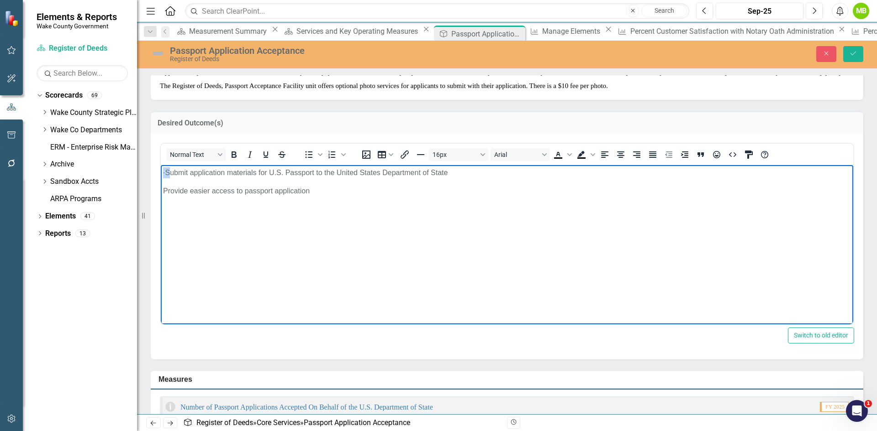
drag, startPoint x: 187, startPoint y: 171, endPoint x: 139, endPoint y: 168, distance: 48.5
click at [161, 168] on html "· Submit application materials for U.S. Passport to the United States Departmen…" at bounding box center [507, 233] width 692 height 137
click at [242, 188] on p "Provide easier access to passport application" at bounding box center [507, 190] width 688 height 11
drag, startPoint x: 184, startPoint y: 173, endPoint x: 147, endPoint y: 166, distance: 38.6
click at [161, 166] on html "· Submit application materials for U.S. Passport to the United States Departmen…" at bounding box center [507, 233] width 692 height 137
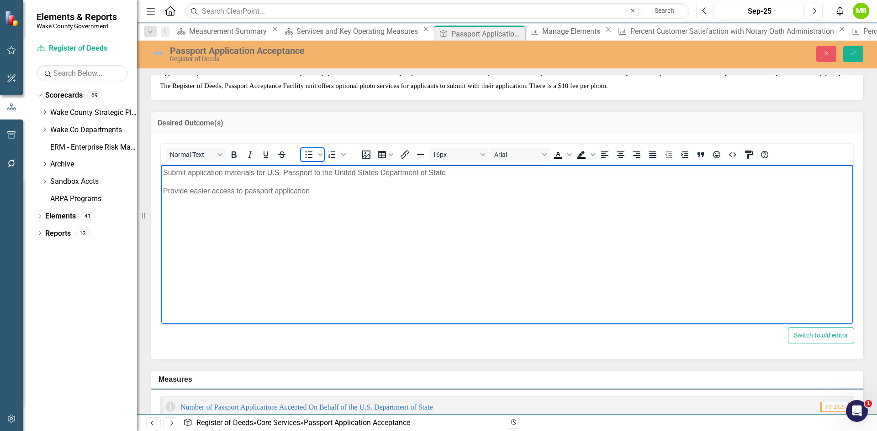
click at [308, 160] on icon "Bullet list" at bounding box center [308, 154] width 11 height 11
click at [165, 191] on p "Provide easier access to passport application" at bounding box center [507, 190] width 688 height 11
click at [851, 59] on button "Save" at bounding box center [853, 54] width 20 height 16
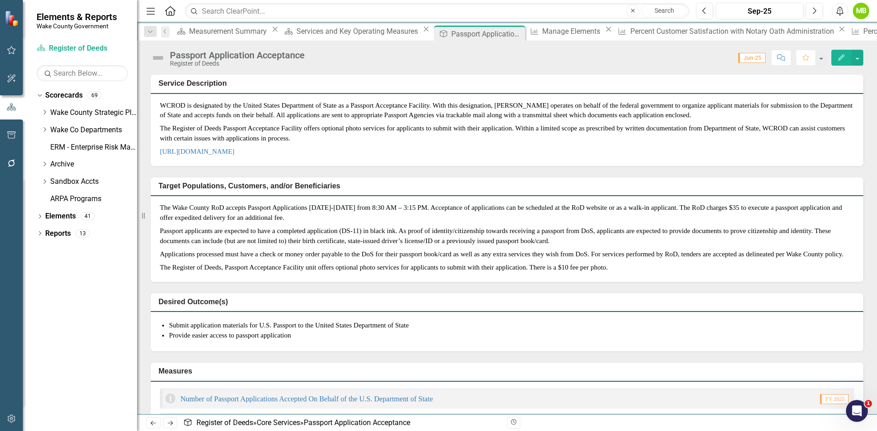
click at [524, 248] on p "Passport applicants are expected to have a completed application (DS-11) in bla…" at bounding box center [507, 236] width 694 height 23
click at [523, 248] on p "Passport applicants are expected to have a completed application (DS-11) in bla…" at bounding box center [507, 236] width 694 height 23
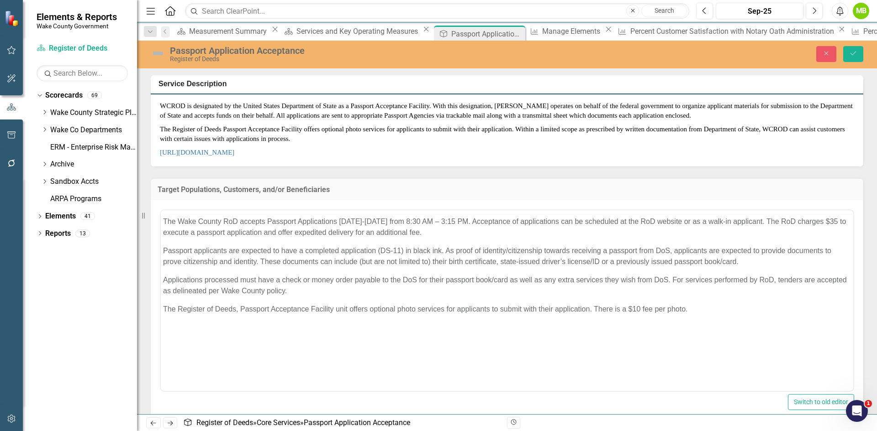
scroll to position [0, 0]
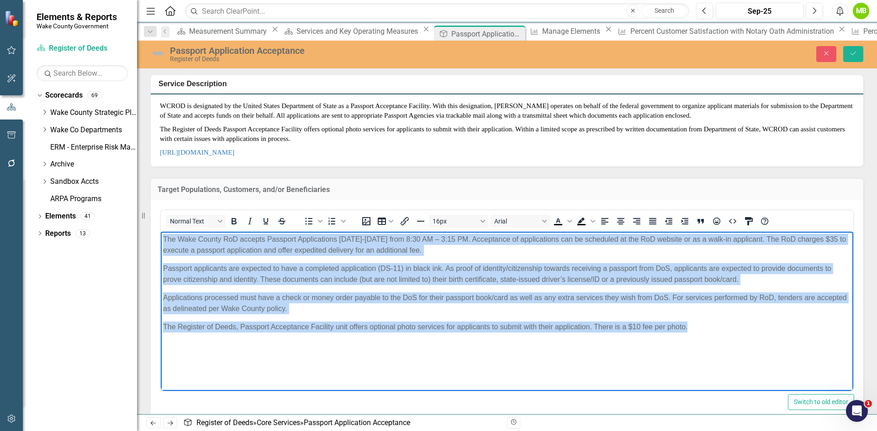
drag, startPoint x: 699, startPoint y: 327, endPoint x: 157, endPoint y: 217, distance: 553.4
click at [161, 231] on html "The Wake County RoD accepts Passport Applications Monday-Friday from 8:30 AM – …" at bounding box center [507, 299] width 692 height 137
paste body "Rich Text Area. Press ALT-0 for help."
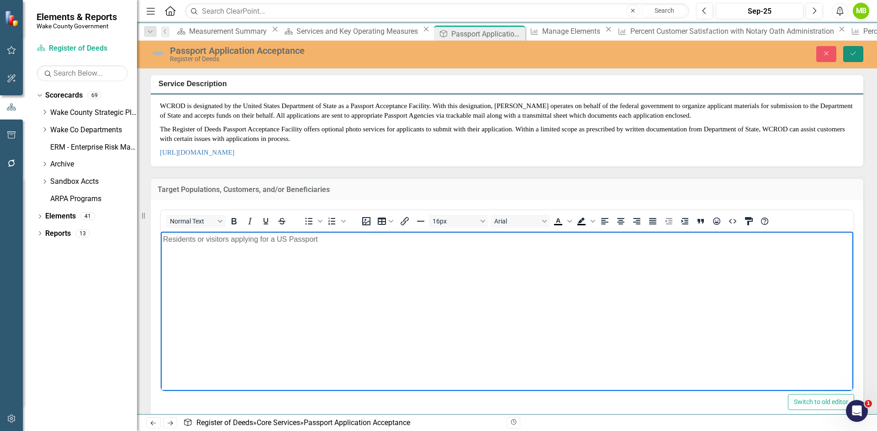
click at [850, 56] on icon "Save" at bounding box center [853, 53] width 8 height 6
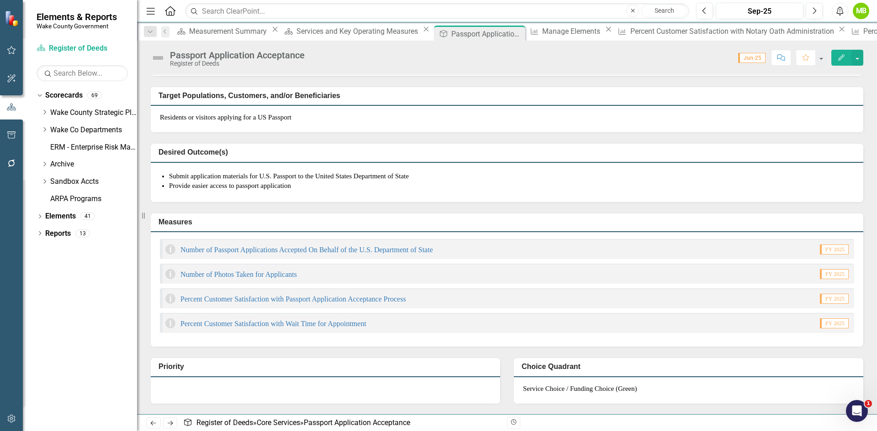
scroll to position [91, 0]
click at [345, 253] on link "Number of Passport Applications Accepted On Behalf of the U.S. Department of St…" at bounding box center [306, 249] width 252 height 8
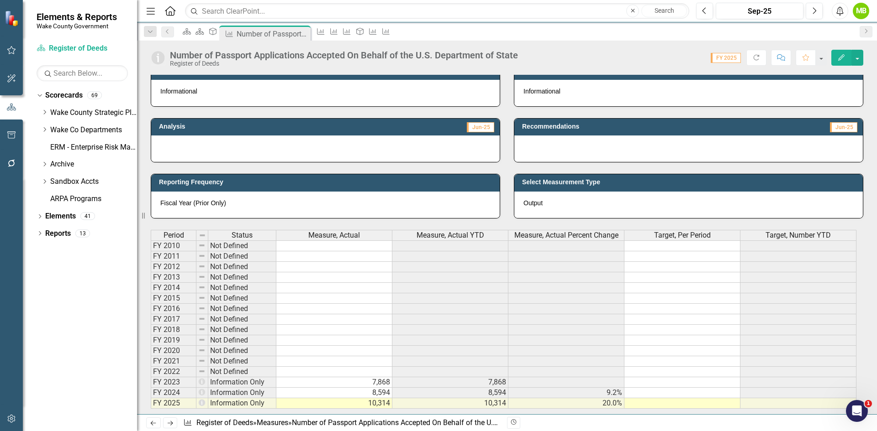
scroll to position [320, 0]
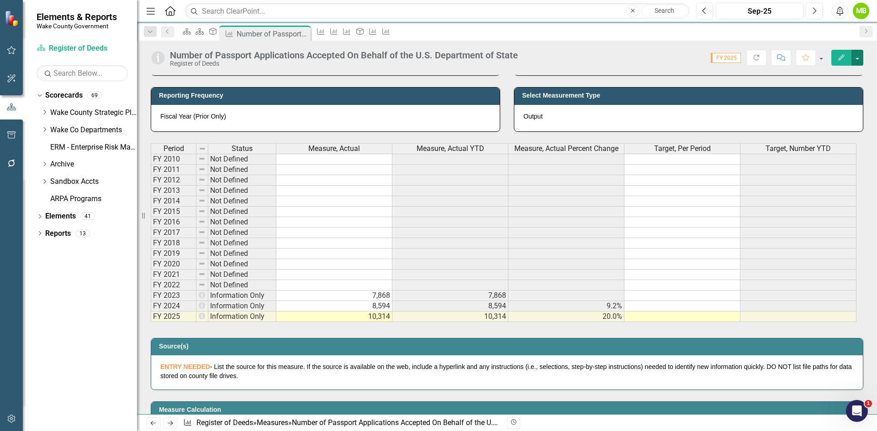
click at [857, 56] on button "button" at bounding box center [857, 58] width 12 height 16
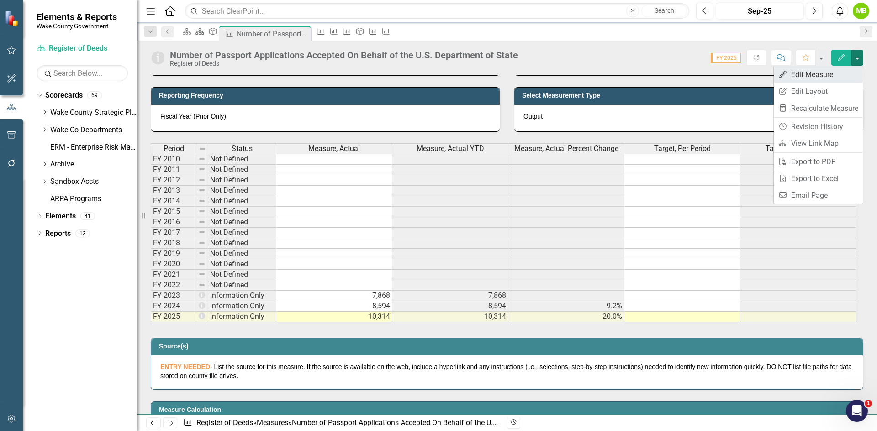
click at [835, 72] on link "Edit Edit Measure" at bounding box center [817, 74] width 89 height 17
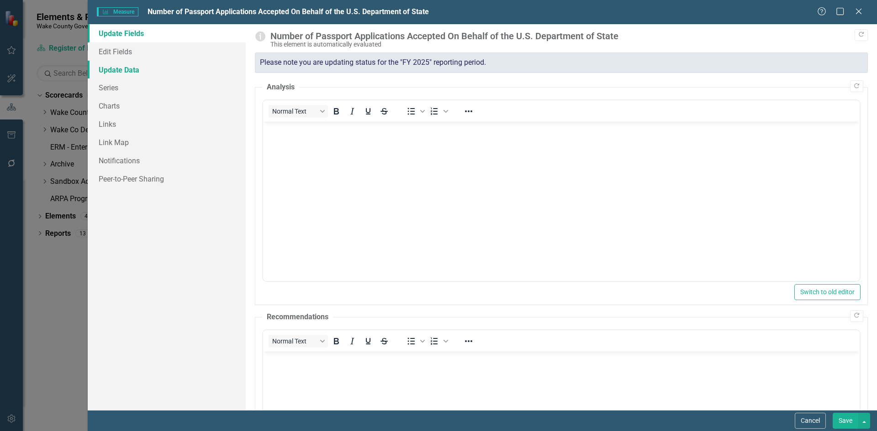
scroll to position [0, 0]
click at [129, 83] on link "Series" at bounding box center [167, 88] width 158 height 18
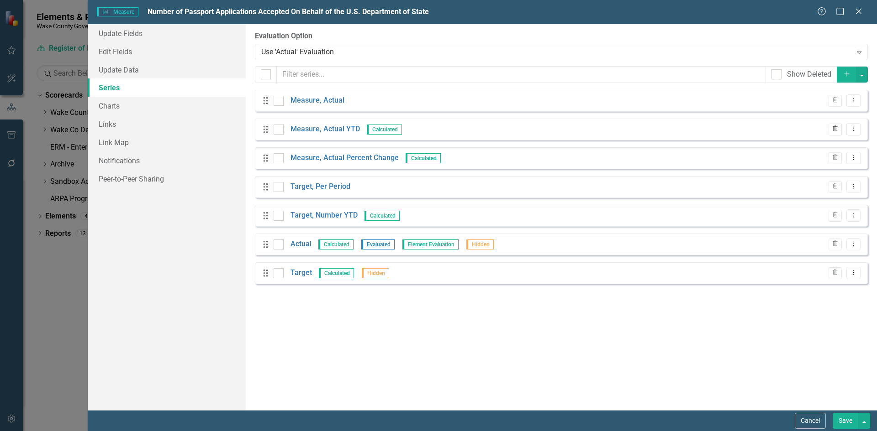
click at [833, 130] on icon "Trash" at bounding box center [834, 128] width 7 height 5
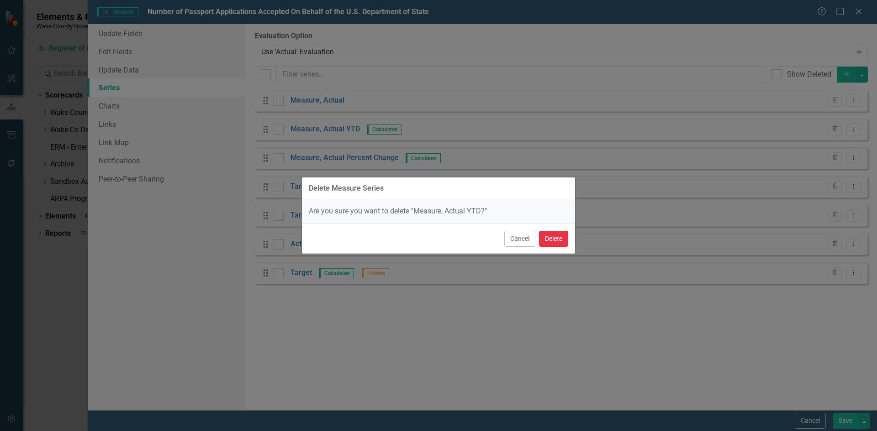
click at [557, 235] on button "Delete" at bounding box center [553, 239] width 29 height 16
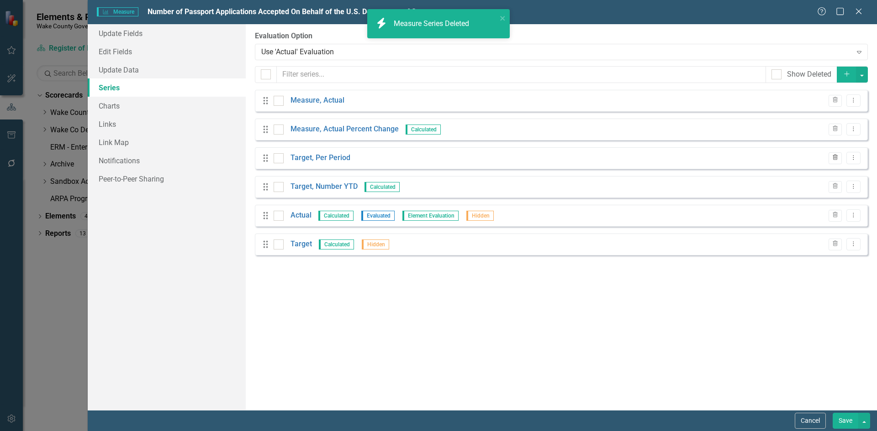
click at [829, 161] on button "Trash" at bounding box center [834, 158] width 13 height 12
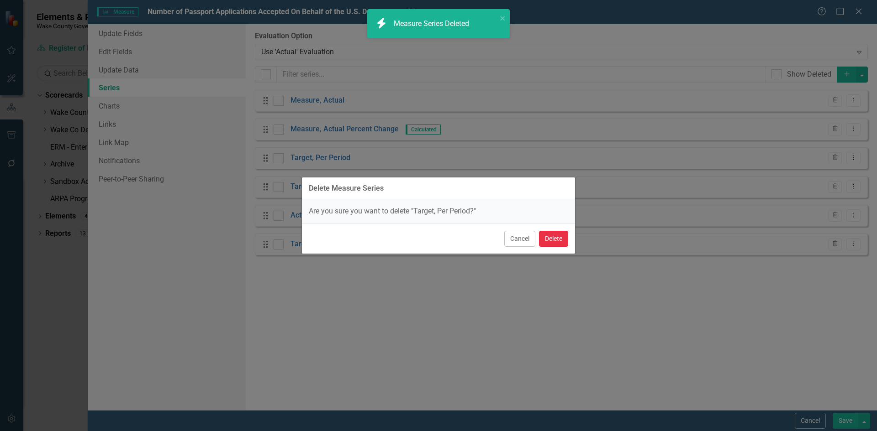
click at [557, 231] on button "Delete" at bounding box center [553, 239] width 29 height 16
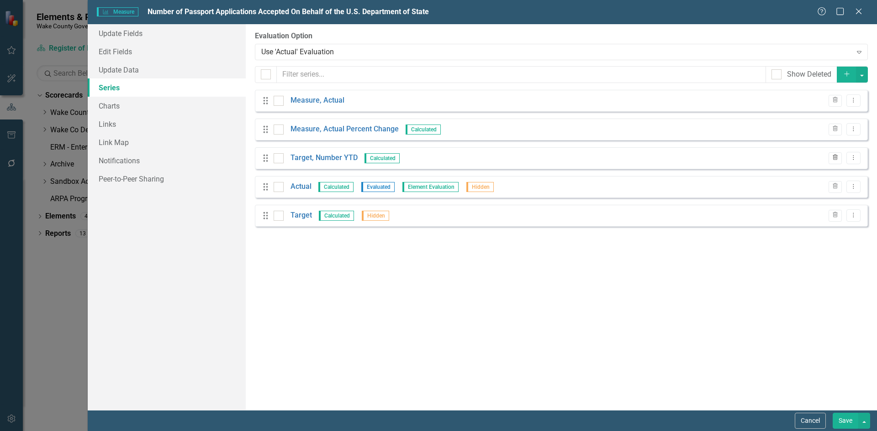
click at [839, 160] on button "Trash" at bounding box center [834, 158] width 13 height 12
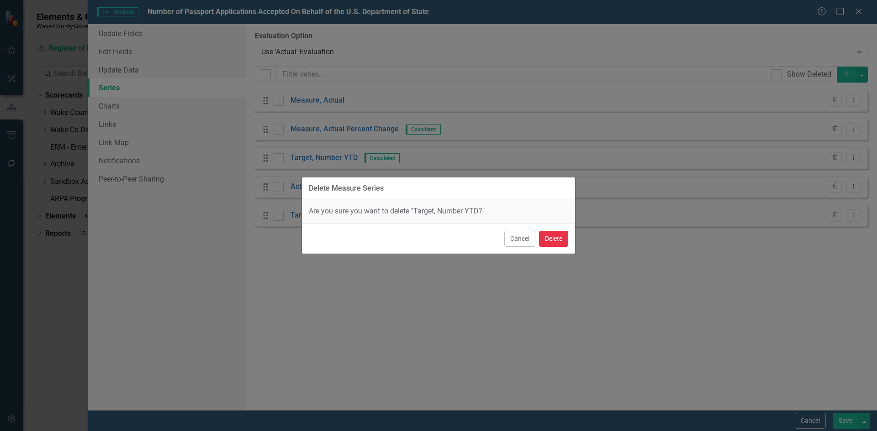
click at [554, 237] on button "Delete" at bounding box center [553, 239] width 29 height 16
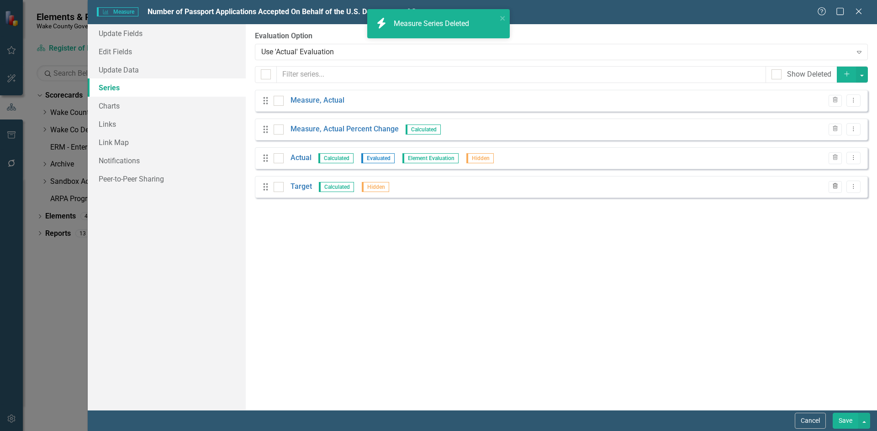
click at [832, 187] on icon "Trash" at bounding box center [834, 186] width 7 height 5
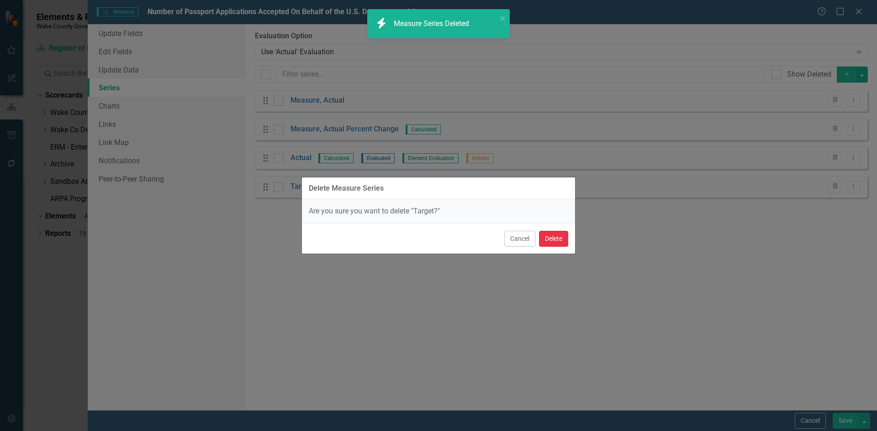
click at [557, 237] on button "Delete" at bounding box center [553, 239] width 29 height 16
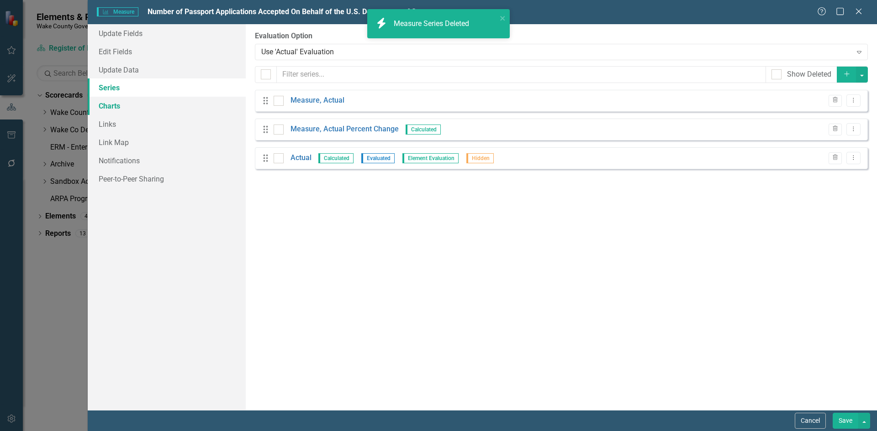
click at [137, 107] on link "Charts" at bounding box center [167, 106] width 158 height 18
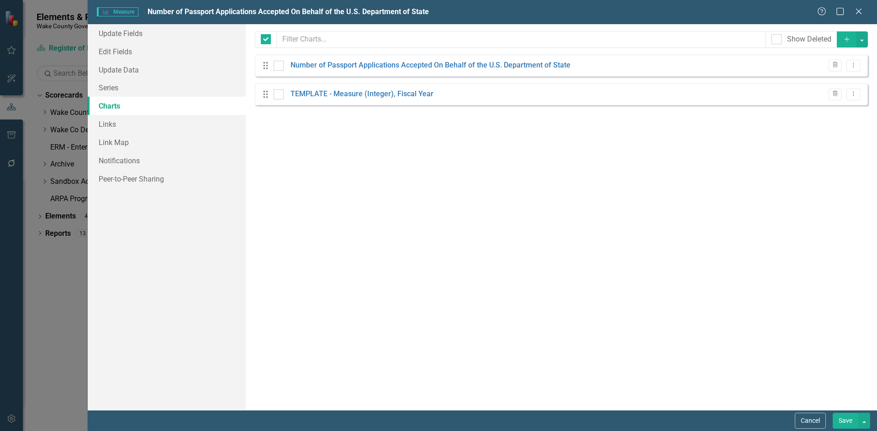
checkbox input "false"
click at [830, 95] on button "Trash" at bounding box center [834, 95] width 13 height 12
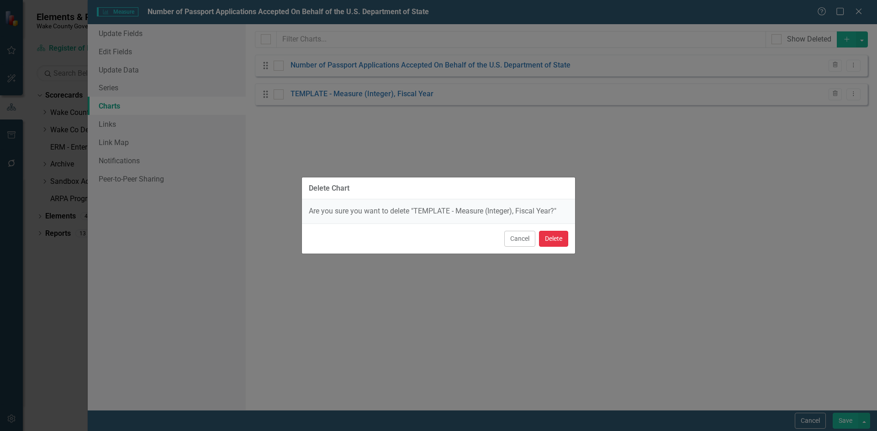
click at [556, 238] on button "Delete" at bounding box center [553, 239] width 29 height 16
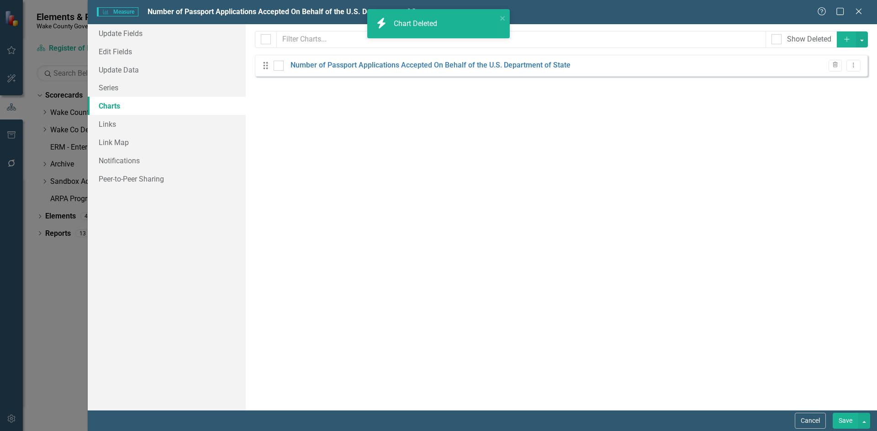
click at [845, 418] on button "Save" at bounding box center [845, 421] width 26 height 16
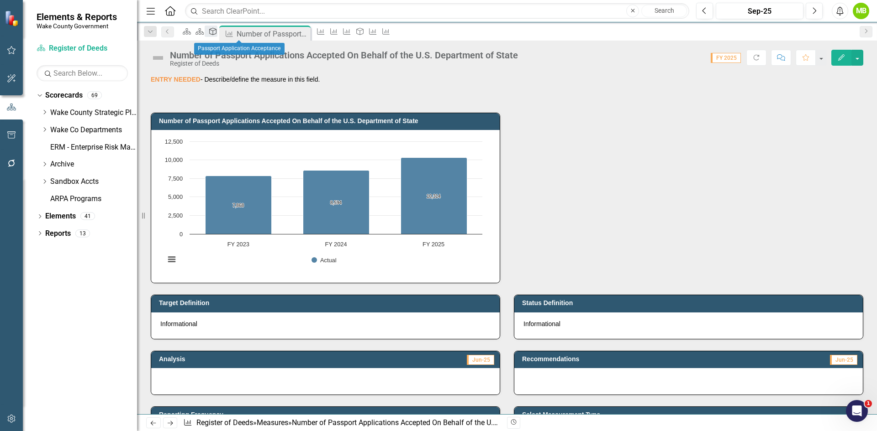
click at [217, 35] on icon "Core Service" at bounding box center [212, 31] width 9 height 7
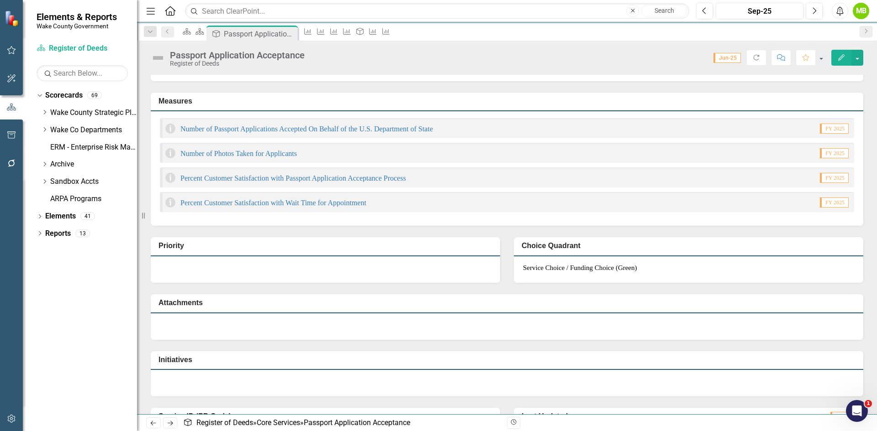
scroll to position [228, 0]
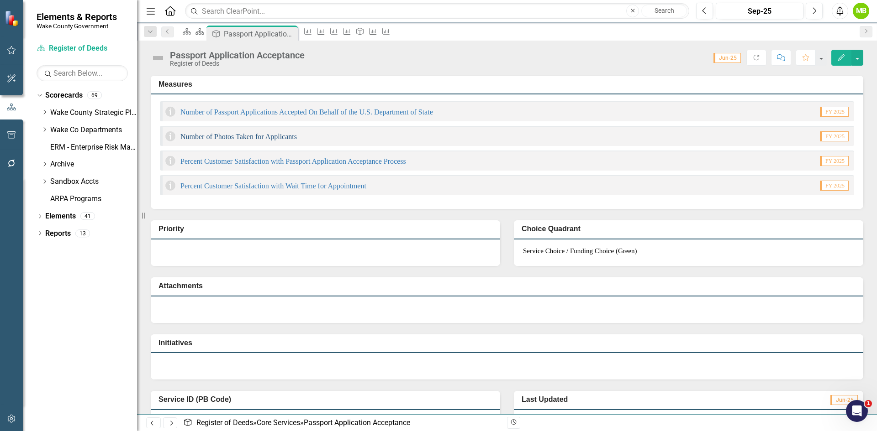
click at [291, 141] on link "Number of Photos Taken for Applicants" at bounding box center [238, 137] width 116 height 8
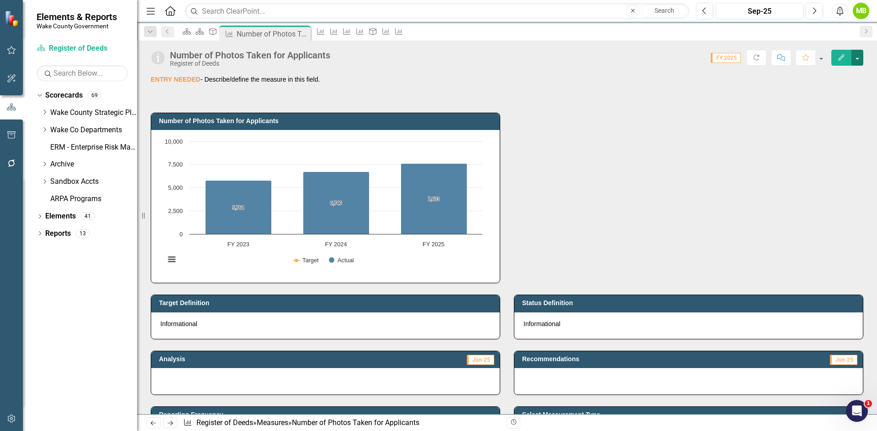
click at [853, 60] on button "button" at bounding box center [857, 58] width 12 height 16
click at [821, 80] on link "Edit Edit Measure" at bounding box center [817, 74] width 89 height 17
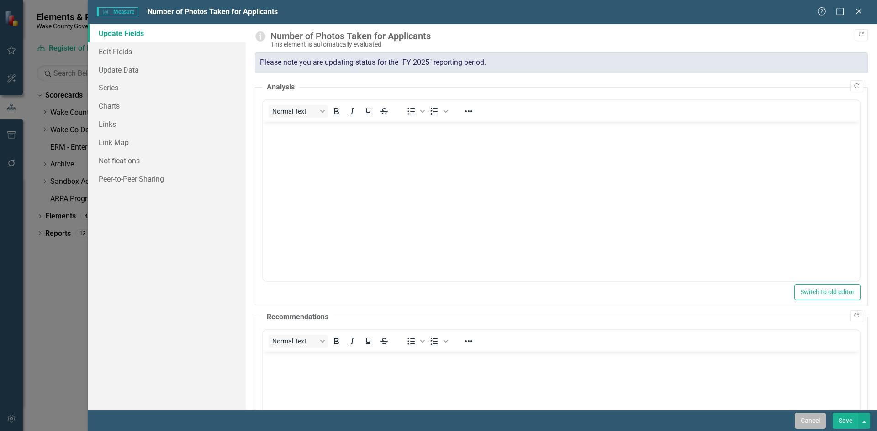
click at [806, 420] on button "Cancel" at bounding box center [809, 421] width 31 height 16
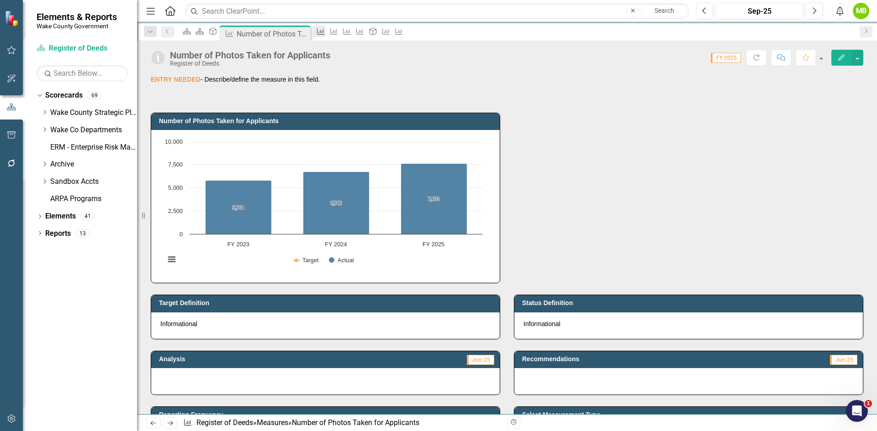
click at [325, 32] on icon "Measure" at bounding box center [320, 31] width 9 height 7
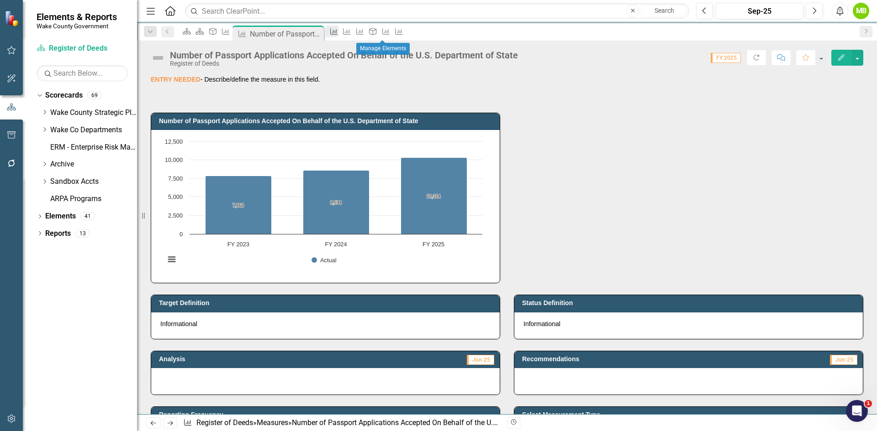
click at [338, 34] on icon "Measure" at bounding box center [333, 31] width 9 height 7
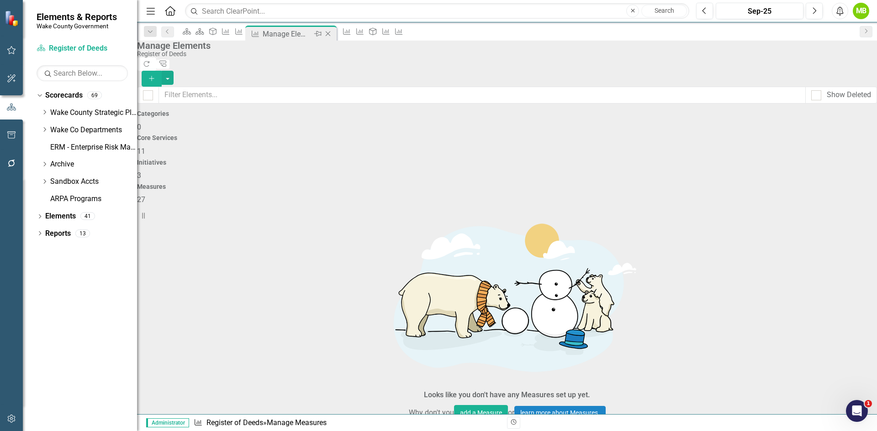
click at [332, 33] on icon "Close" at bounding box center [327, 33] width 9 height 7
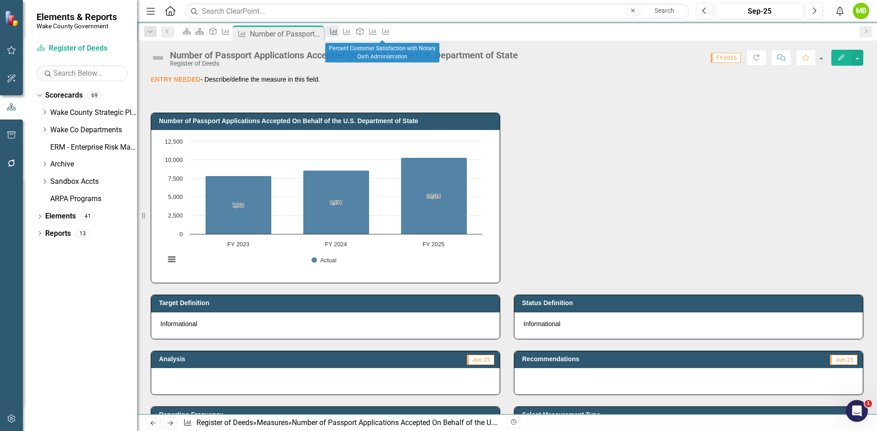
click at [338, 34] on icon "Measure" at bounding box center [333, 31] width 9 height 7
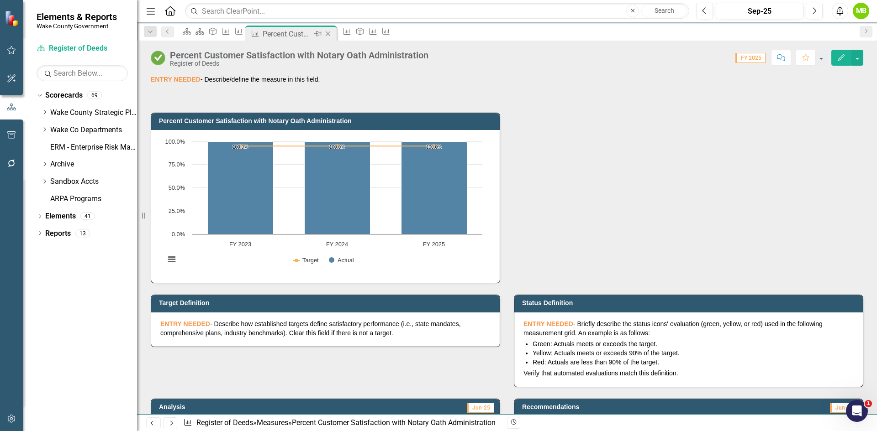
click at [332, 34] on icon "Close" at bounding box center [327, 33] width 9 height 7
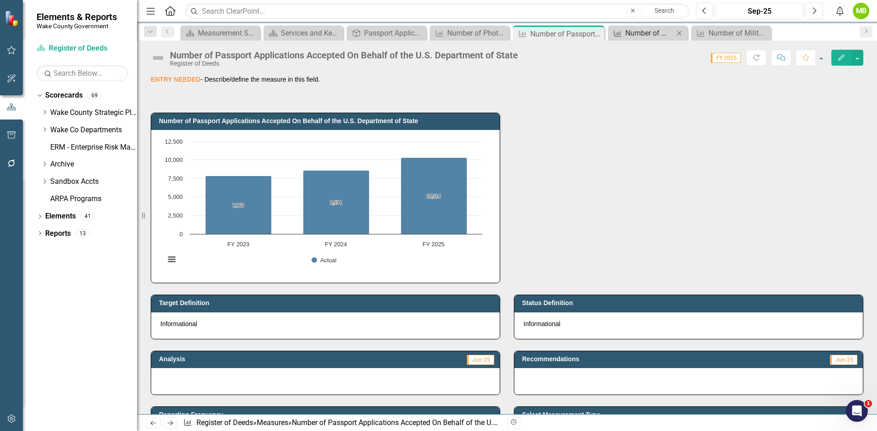
click at [642, 31] on div "Number of Military Discharge DD214 Records Issued" at bounding box center [649, 32] width 48 height 11
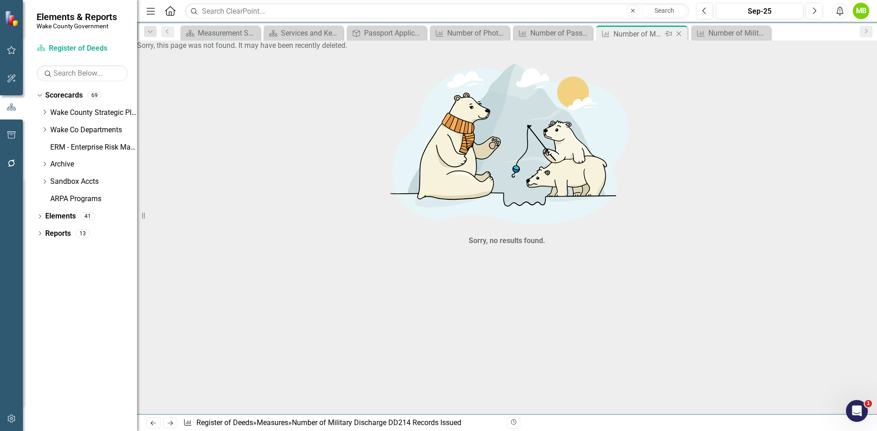
click at [679, 33] on icon "Close" at bounding box center [678, 33] width 9 height 7
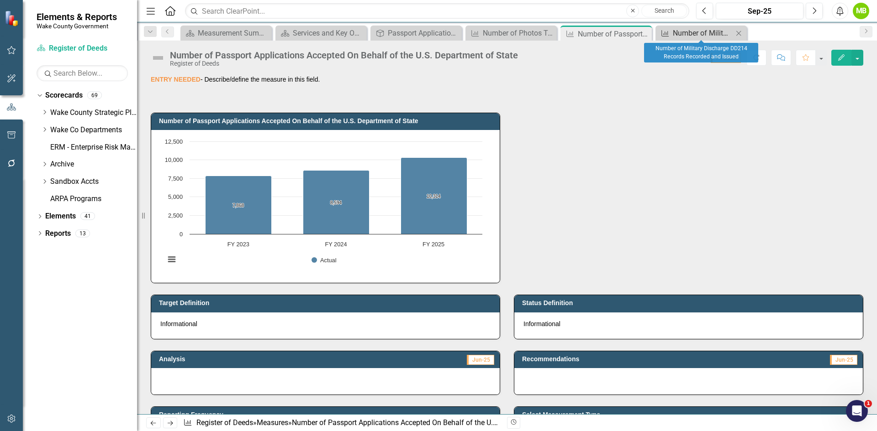
click at [681, 31] on div "Number of Military Discharge DD214 Records Recorded and Issued" at bounding box center [703, 32] width 60 height 11
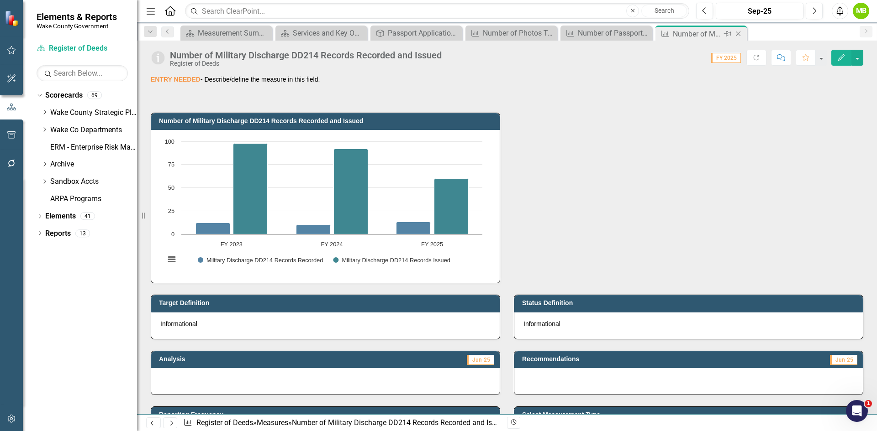
click at [737, 32] on icon "Close" at bounding box center [737, 33] width 9 height 7
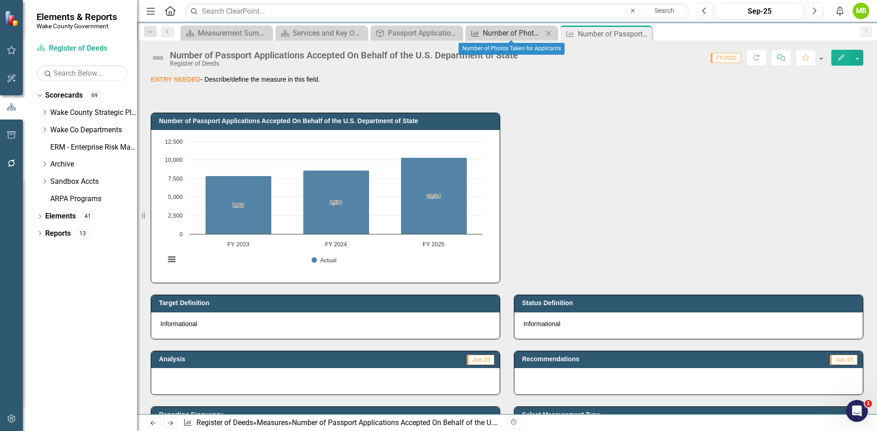
click at [509, 37] on div "Number of Photos Taken for Applicants" at bounding box center [513, 32] width 60 height 11
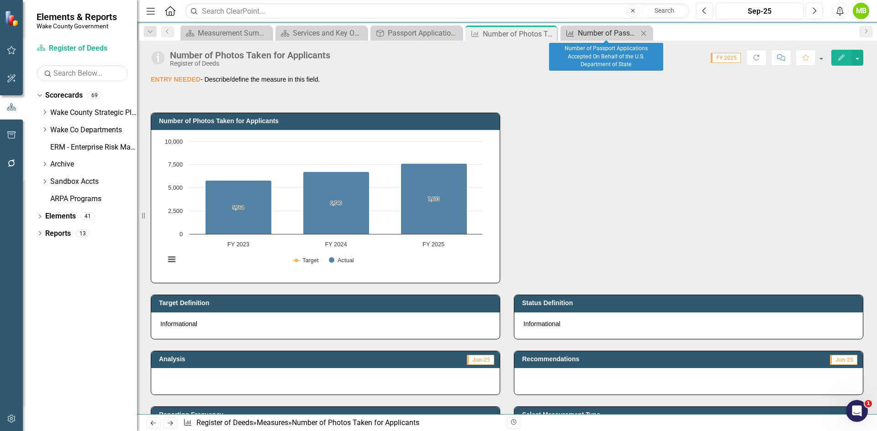
click at [599, 35] on div "Number of Passport Applications Accepted On Behalf of the U.S. Department of St…" at bounding box center [608, 32] width 60 height 11
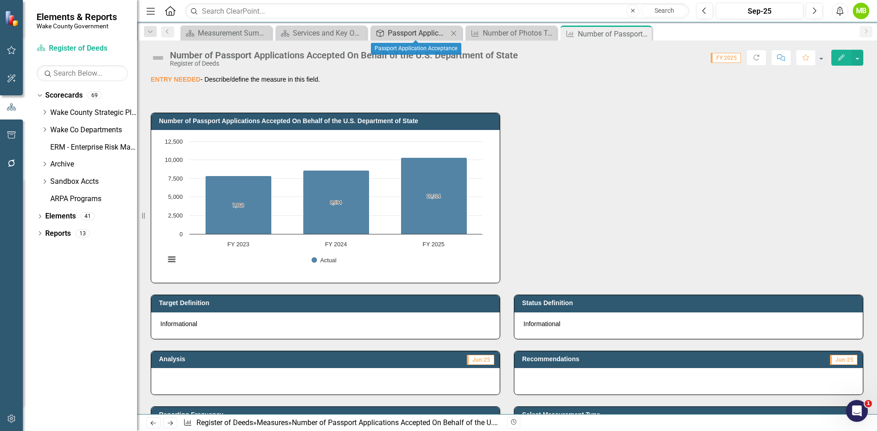
click at [412, 30] on div "Passport Application Acceptance" at bounding box center [418, 32] width 60 height 11
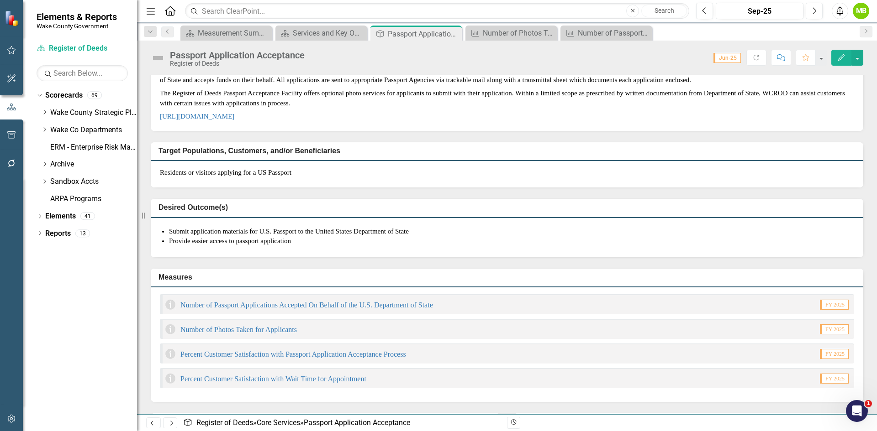
scroll to position [137, 0]
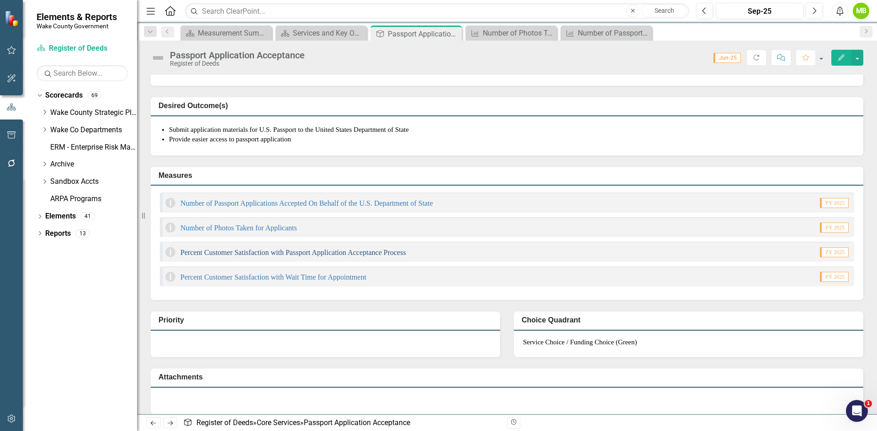
click at [299, 257] on link "Percent Customer Satisfaction with Passport Application Acceptance Process" at bounding box center [293, 253] width 226 height 8
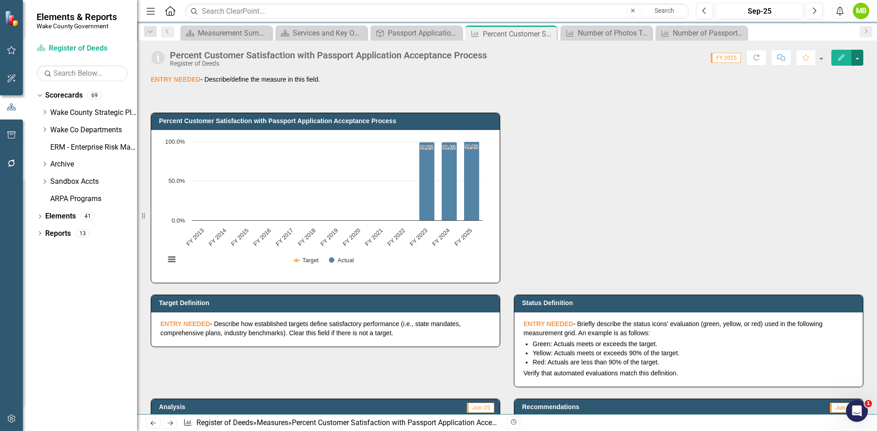
click at [857, 60] on button "button" at bounding box center [857, 58] width 12 height 16
click at [845, 69] on link "Edit Edit Measure" at bounding box center [817, 74] width 89 height 17
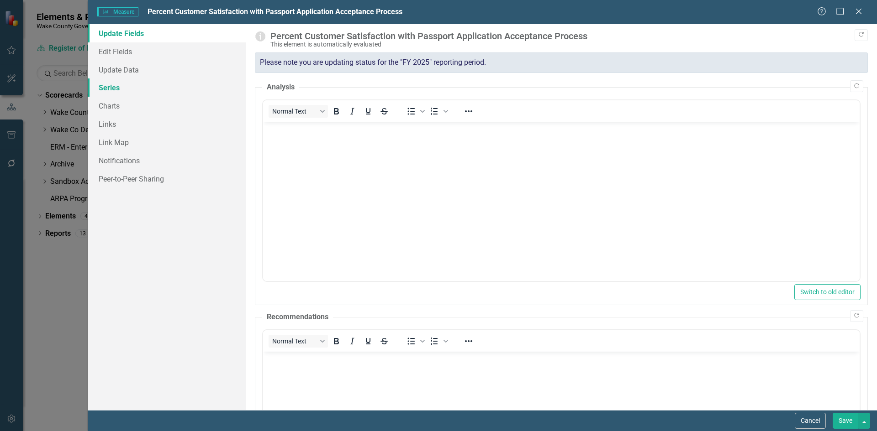
click at [136, 84] on link "Series" at bounding box center [167, 88] width 158 height 18
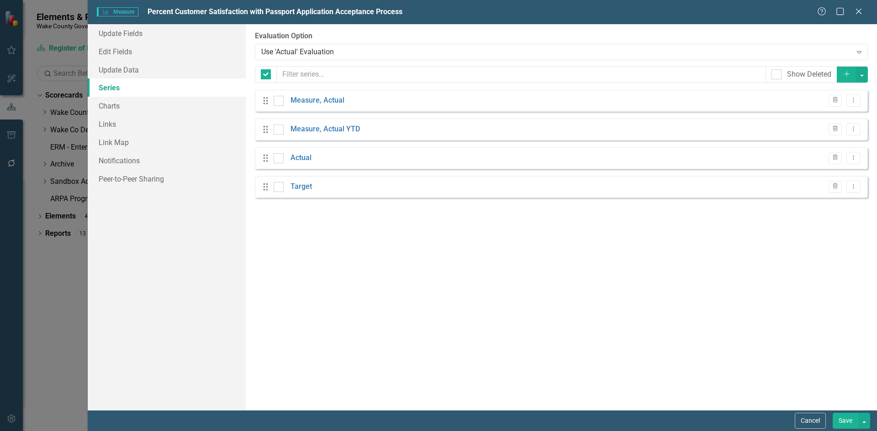
checkbox input "false"
click at [836, 131] on icon "Trash" at bounding box center [834, 128] width 7 height 5
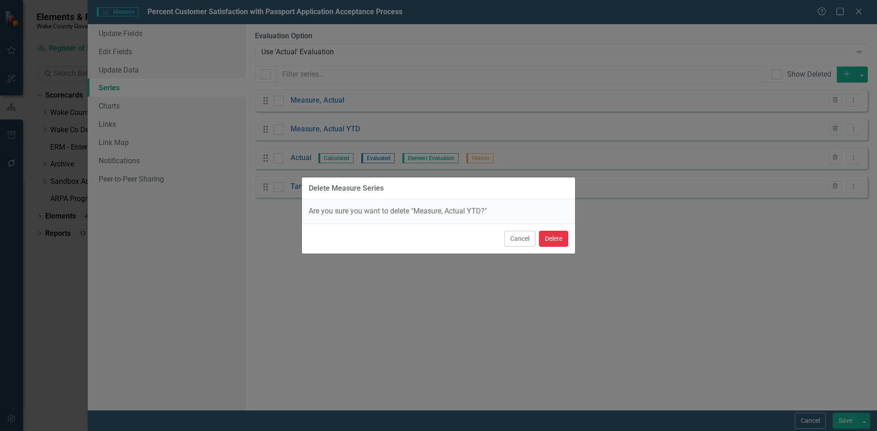
click at [546, 238] on button "Delete" at bounding box center [553, 239] width 29 height 16
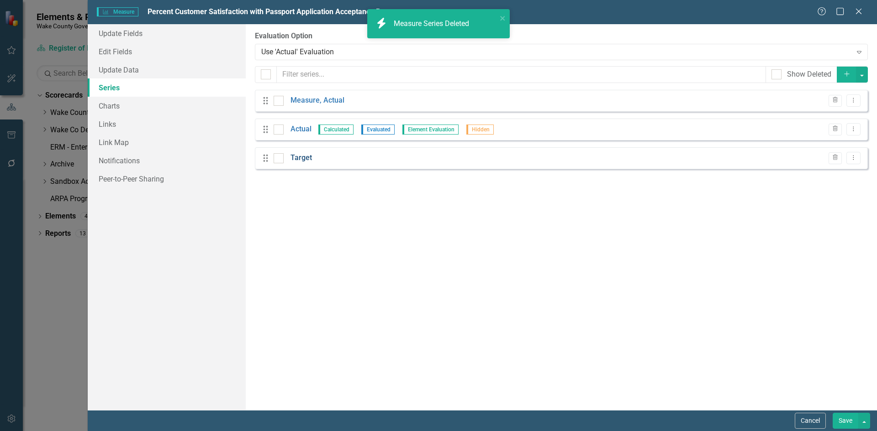
click at [305, 159] on link "Target" at bounding box center [300, 158] width 21 height 11
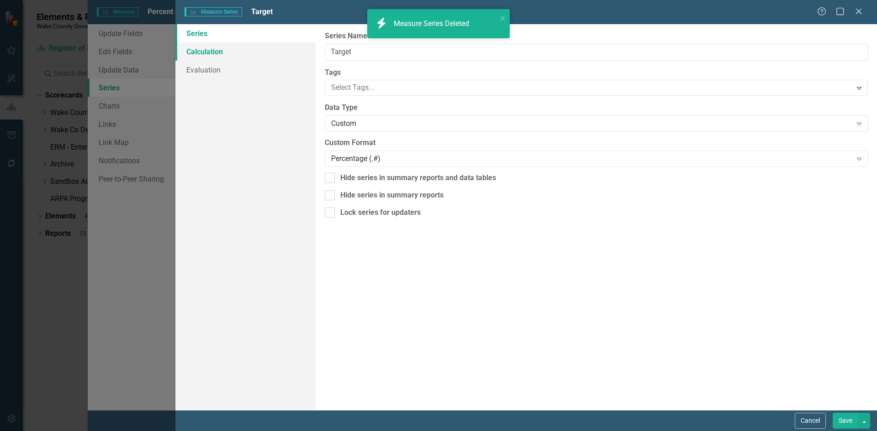
click at [202, 54] on link "Calculation" at bounding box center [245, 51] width 140 height 18
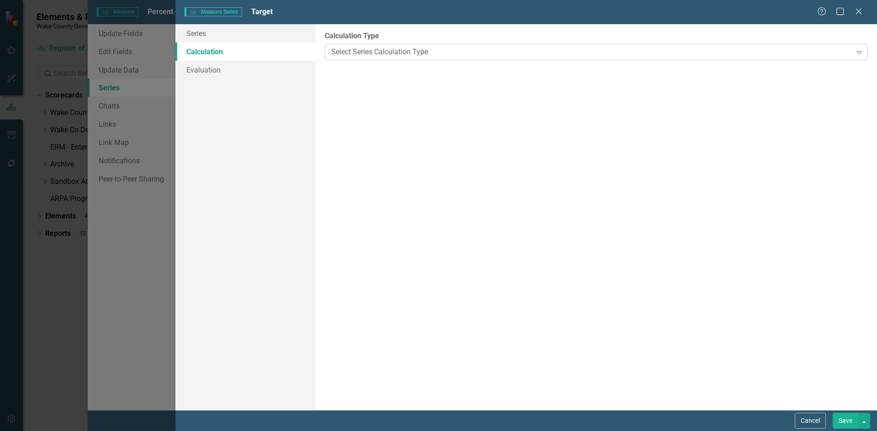
click at [392, 47] on div "Select Series Calculation Type" at bounding box center [591, 52] width 520 height 11
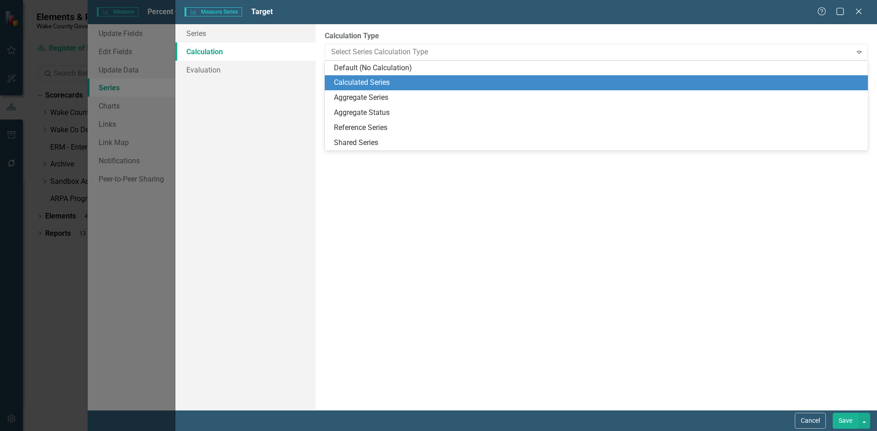
click at [366, 83] on div "Calculated Series" at bounding box center [598, 83] width 528 height 11
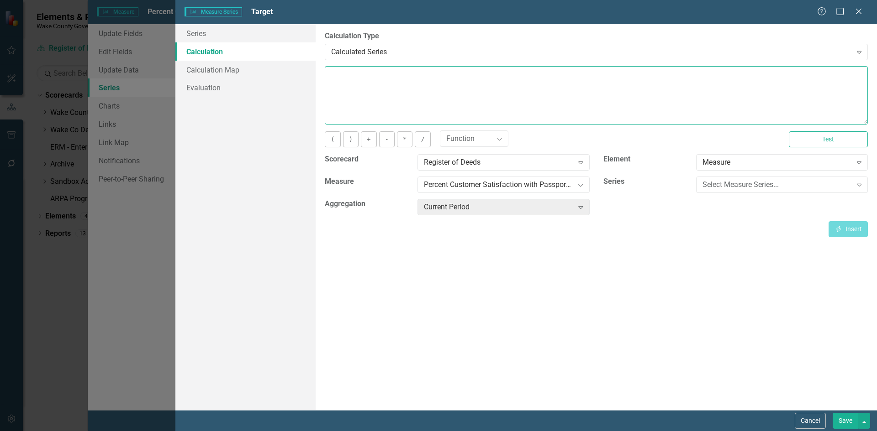
click at [384, 76] on textarea at bounding box center [596, 95] width 543 height 58
type textarea "95"
click at [842, 422] on button "Save" at bounding box center [845, 421] width 26 height 16
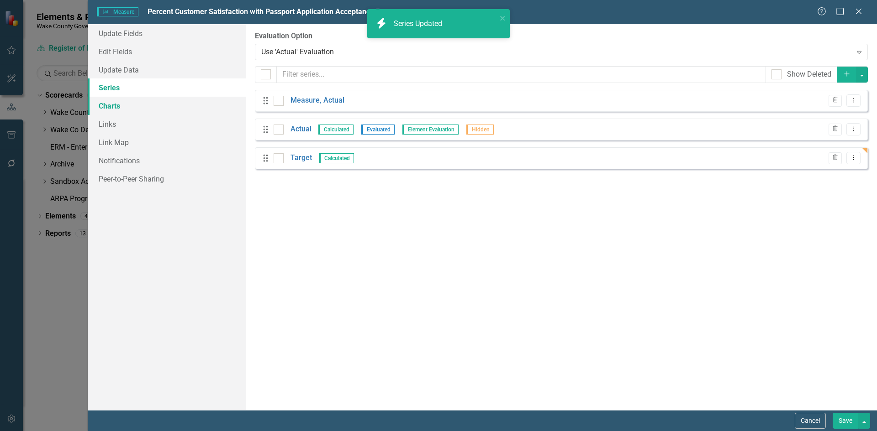
click at [111, 109] on link "Charts" at bounding box center [167, 106] width 158 height 18
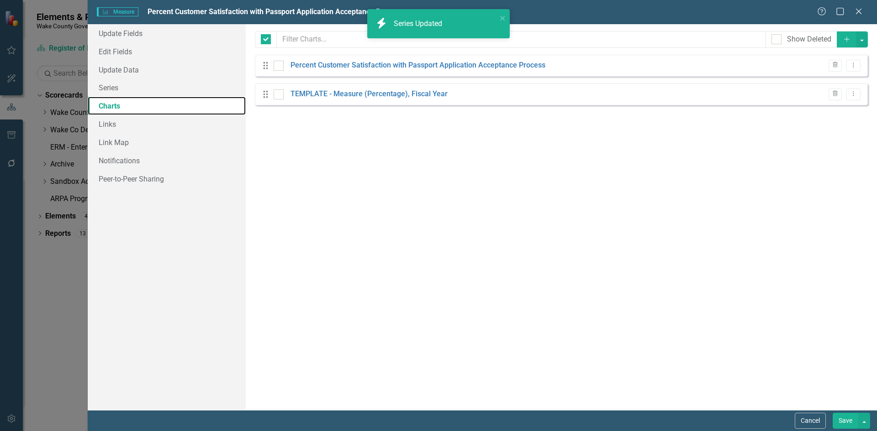
checkbox input "false"
click at [832, 95] on icon "Trash" at bounding box center [834, 93] width 7 height 5
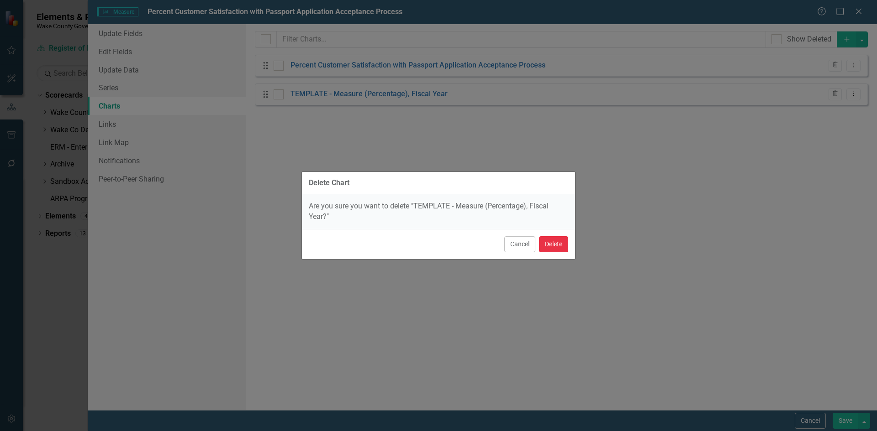
click at [555, 246] on button "Delete" at bounding box center [553, 245] width 29 height 16
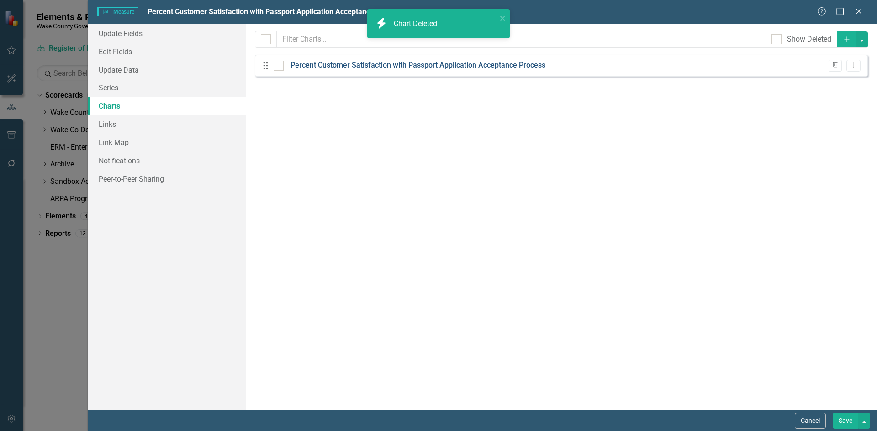
click at [459, 63] on link "Percent Customer Satisfaction with Passport Application Acceptance Process" at bounding box center [417, 65] width 255 height 11
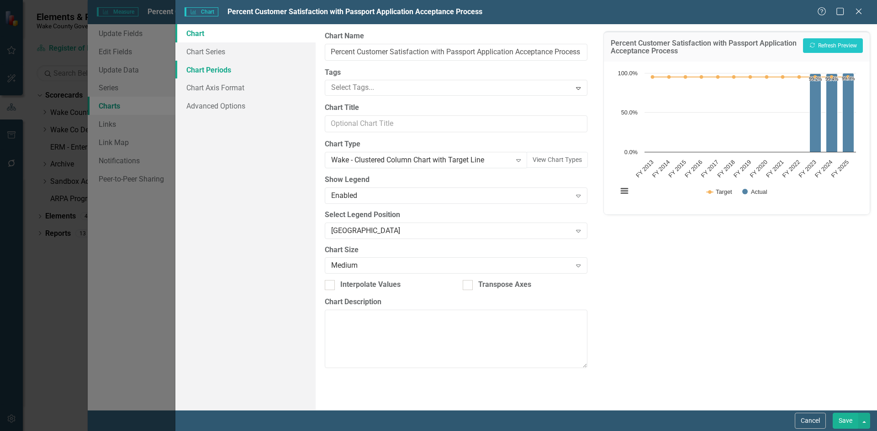
click at [205, 68] on link "Chart Periods" at bounding box center [245, 70] width 140 height 18
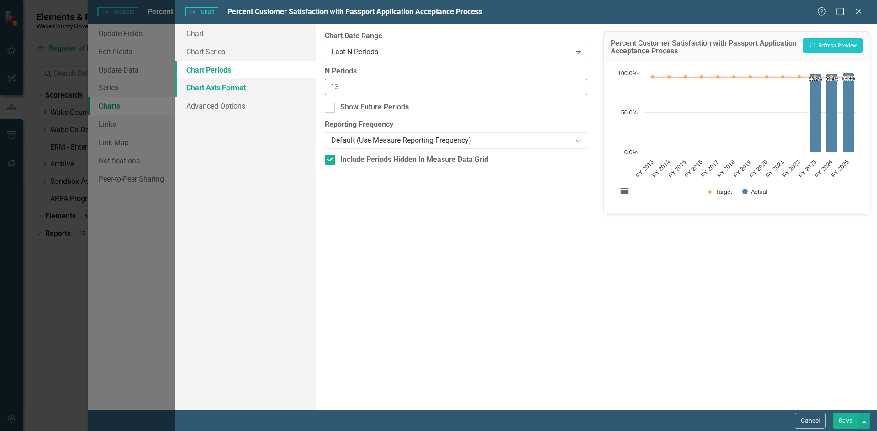
drag, startPoint x: 377, startPoint y: 84, endPoint x: 291, endPoint y: 86, distance: 85.8
click at [291, 86] on div "Chart Chart Series Chart Periods Chart Axis Format Advanced Options From this p…" at bounding box center [525, 217] width 701 height 386
type input "3"
click at [821, 45] on button "Recalculate Refresh Preview" at bounding box center [833, 45] width 60 height 15
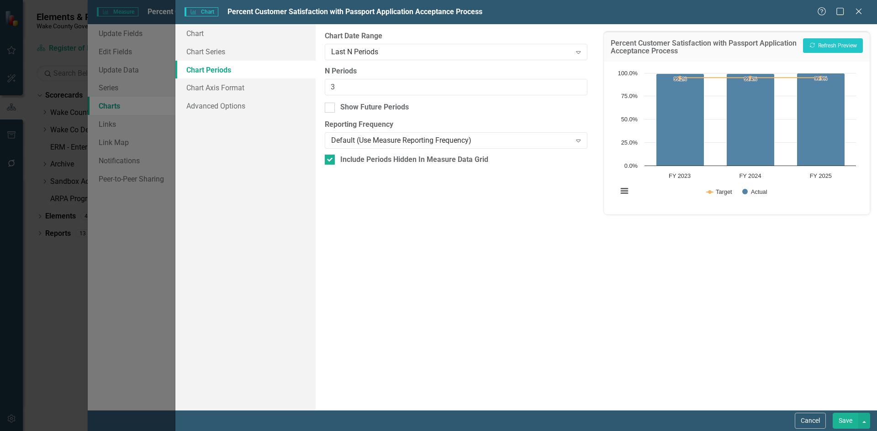
click at [841, 419] on button "Save" at bounding box center [845, 421] width 26 height 16
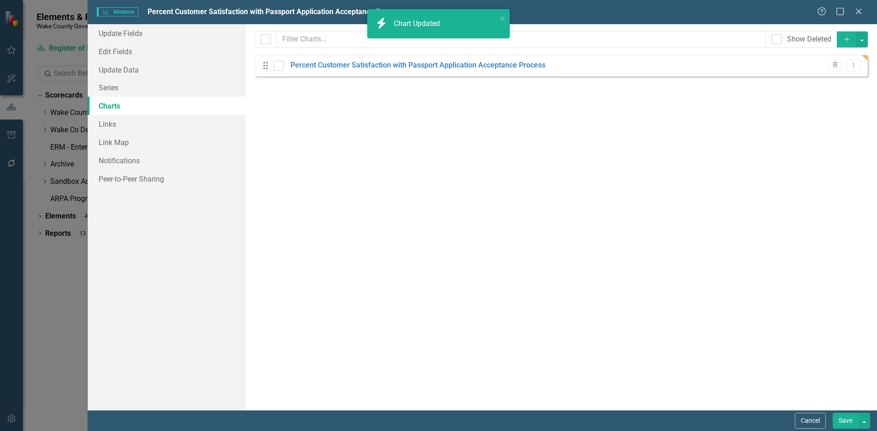
click at [845, 423] on button "Save" at bounding box center [845, 421] width 26 height 16
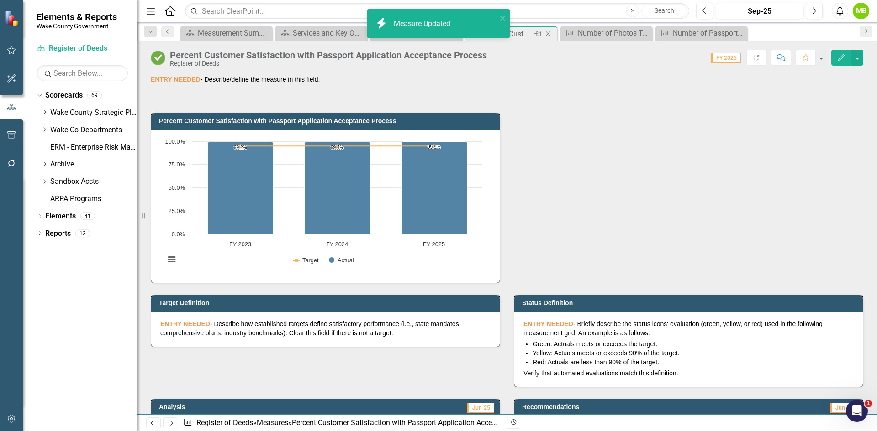
click at [546, 34] on icon "Close" at bounding box center [547, 33] width 9 height 7
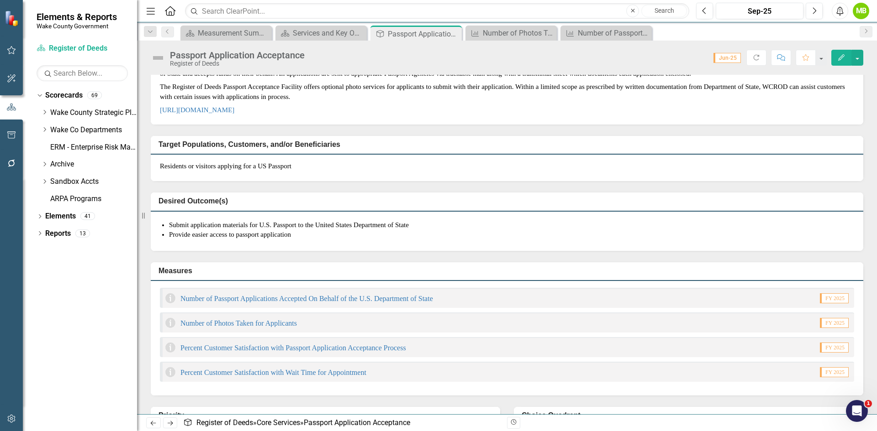
scroll to position [91, 0]
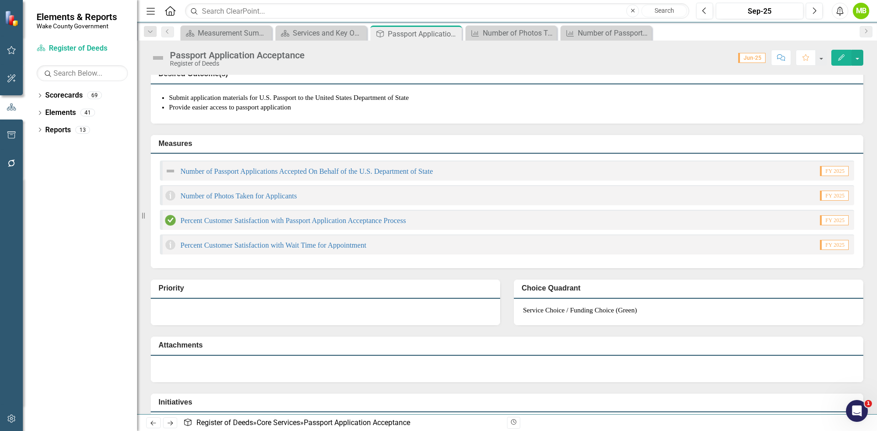
scroll to position [193, 0]
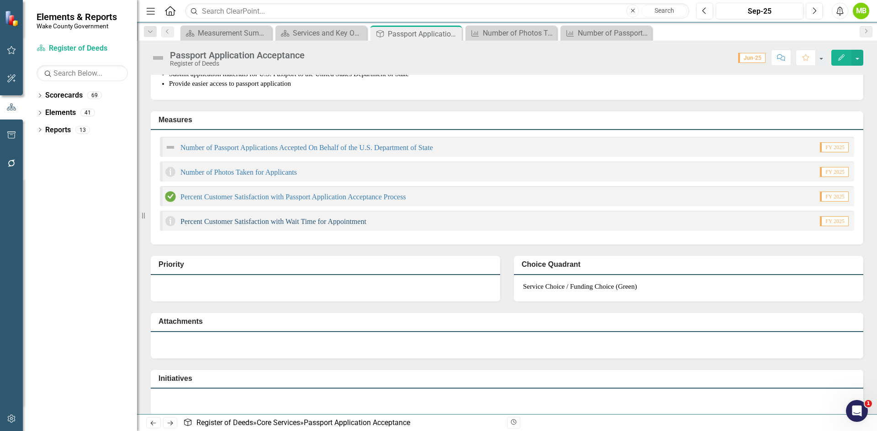
click at [315, 226] on link "Percent Customer Satisfaction with Wait Time for Appointment" at bounding box center [273, 222] width 186 height 8
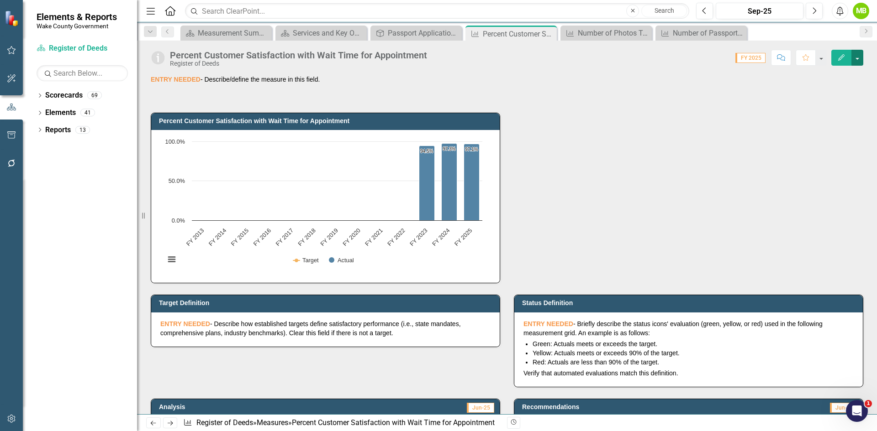
click at [859, 60] on button "button" at bounding box center [857, 58] width 12 height 16
click at [841, 73] on link "Edit Edit Measure" at bounding box center [817, 74] width 89 height 17
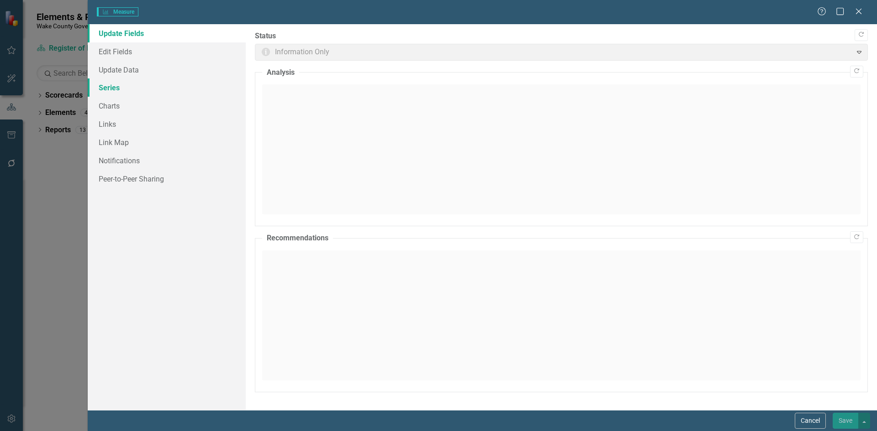
click at [135, 92] on link "Series" at bounding box center [167, 88] width 158 height 18
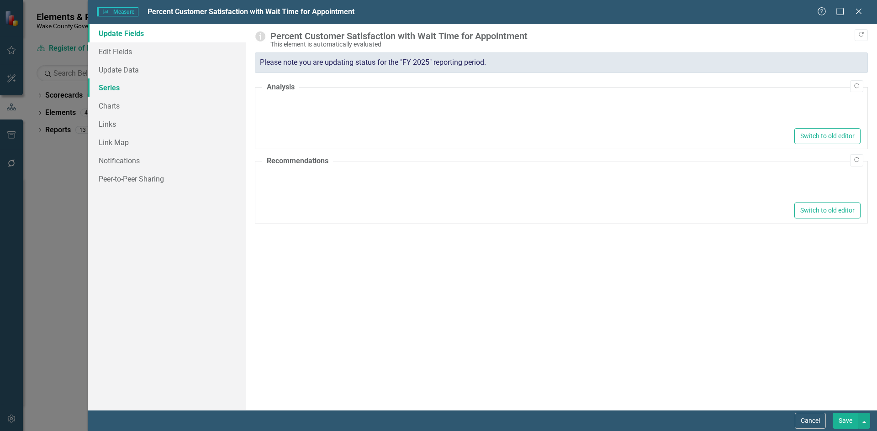
click at [110, 89] on link "Series" at bounding box center [167, 88] width 158 height 18
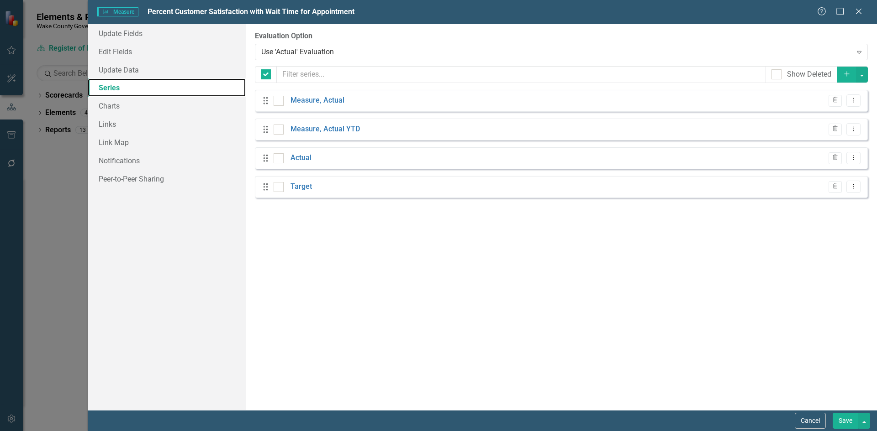
checkbox input "false"
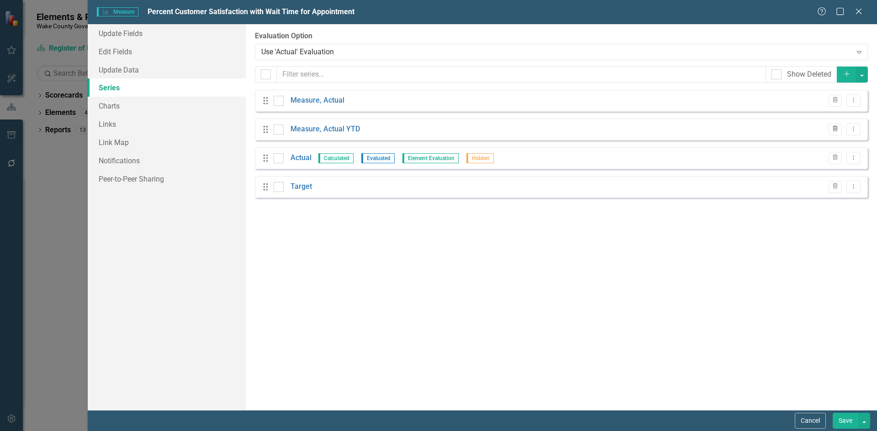
click at [831, 130] on icon "Trash" at bounding box center [834, 128] width 7 height 5
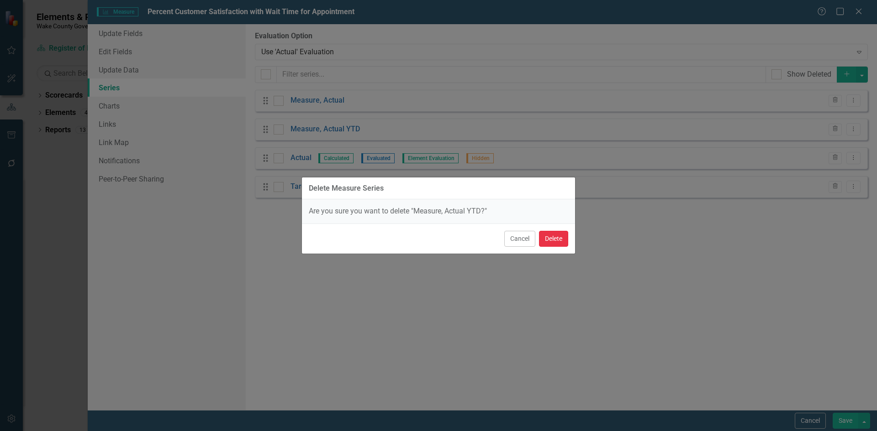
click at [552, 239] on button "Delete" at bounding box center [553, 239] width 29 height 16
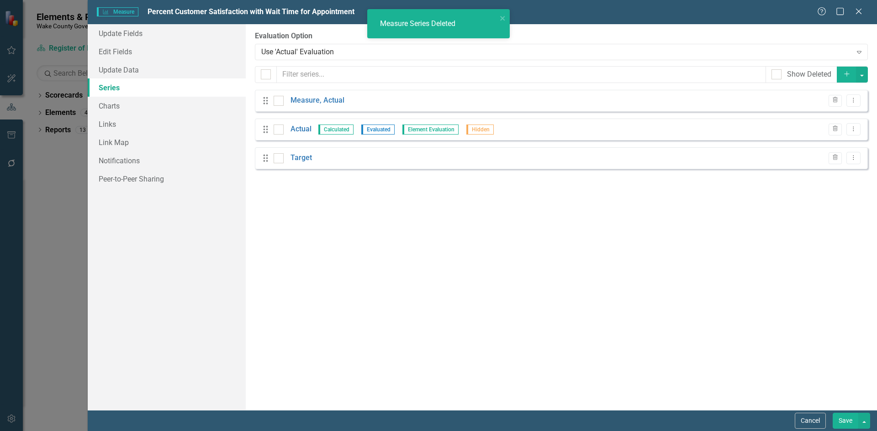
click at [298, 186] on div "From this page, you can add, edit, delete, or duplicate the measure series for …" at bounding box center [561, 217] width 631 height 386
click at [296, 158] on link "Target" at bounding box center [300, 158] width 21 height 11
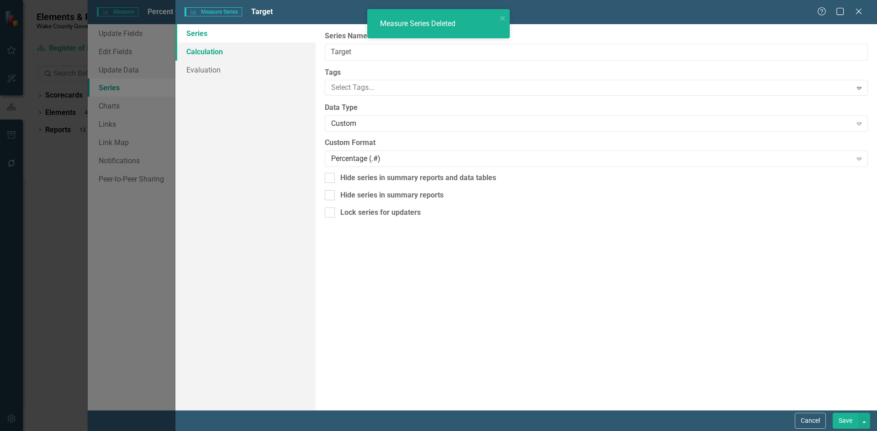
click at [220, 56] on link "Calculation" at bounding box center [245, 51] width 140 height 18
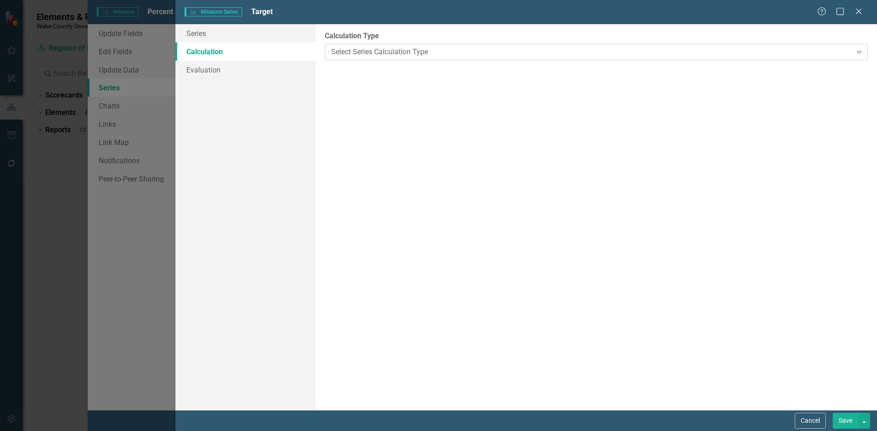
click at [358, 55] on div "Select Series Calculation Type" at bounding box center [591, 52] width 520 height 11
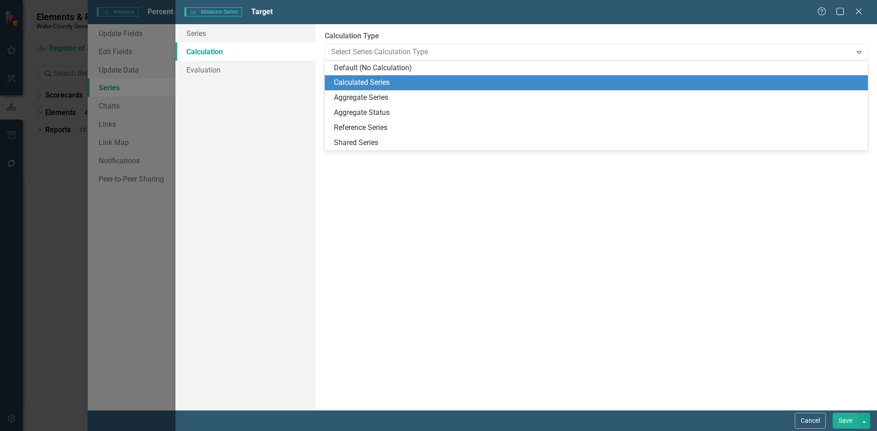
click at [363, 79] on div "Calculated Series" at bounding box center [598, 83] width 528 height 11
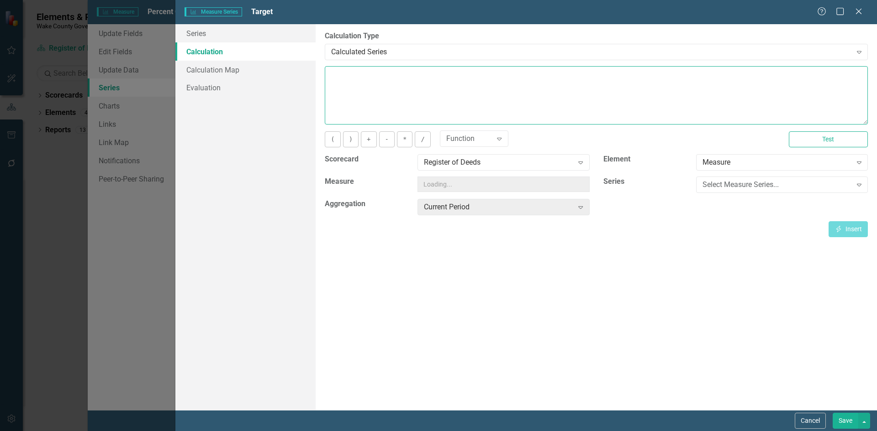
click at [366, 71] on textarea at bounding box center [596, 95] width 543 height 58
type textarea "95"
click at [837, 418] on button "Save" at bounding box center [845, 421] width 26 height 16
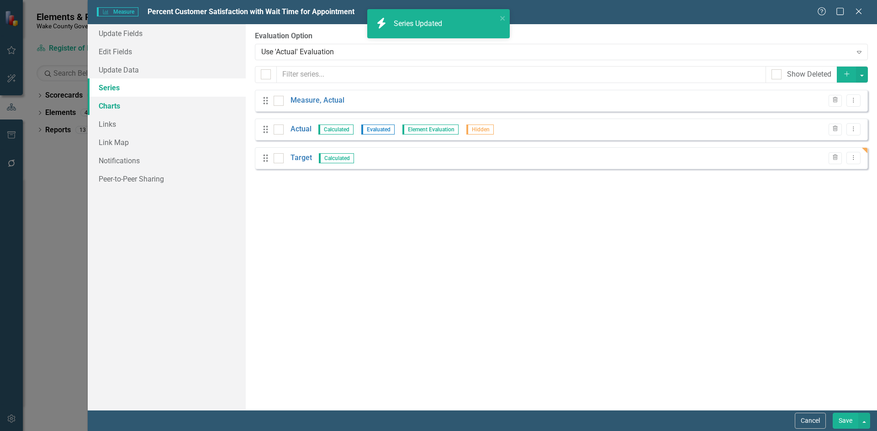
click at [119, 107] on link "Charts" at bounding box center [167, 106] width 158 height 18
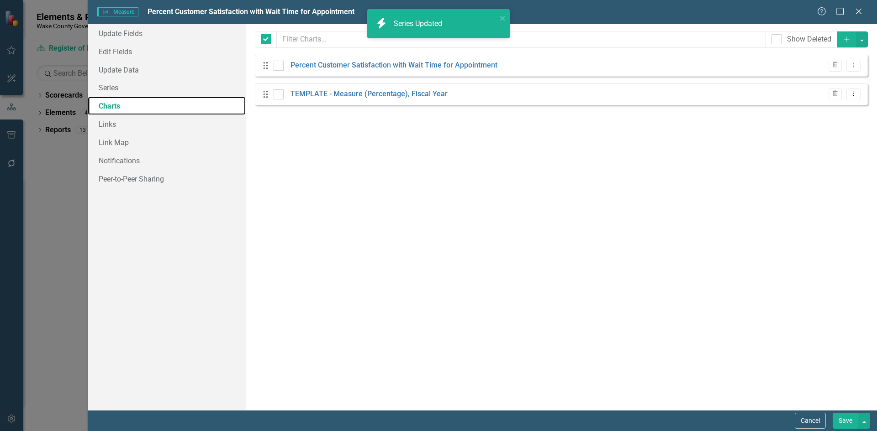
checkbox input "false"
click at [836, 94] on icon "Trash" at bounding box center [834, 93] width 7 height 5
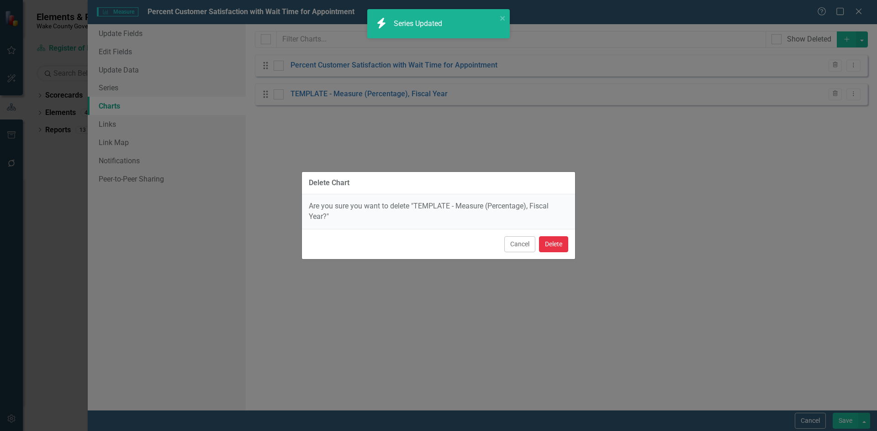
click at [554, 247] on button "Delete" at bounding box center [553, 245] width 29 height 16
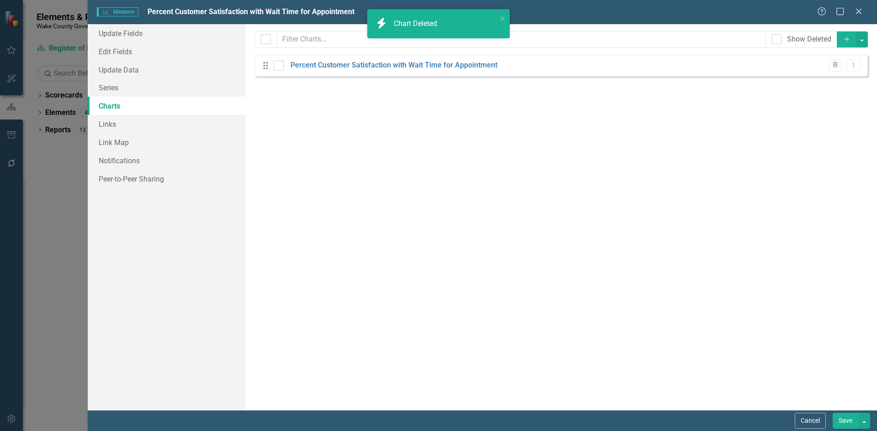
click at [396, 47] on div "icon.bolt Chart Deleted icon.bolt Series Updated" at bounding box center [438, 27] width 146 height 40
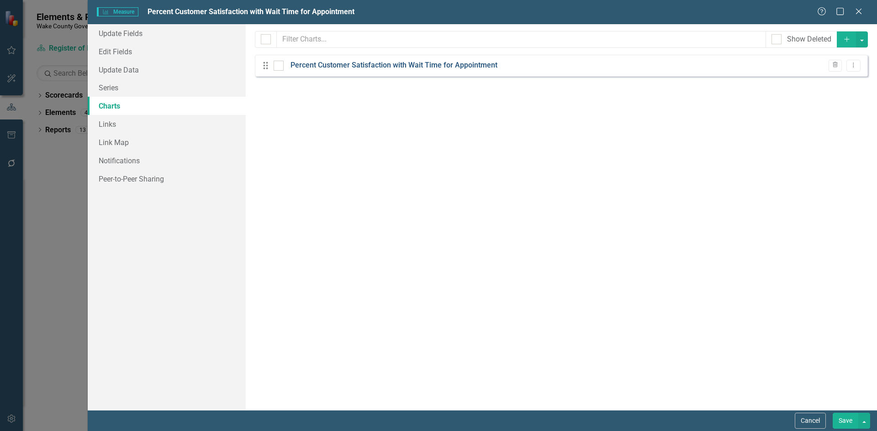
click at [393, 67] on link "Percent Customer Satisfaction with Wait Time for Appointment" at bounding box center [393, 65] width 207 height 11
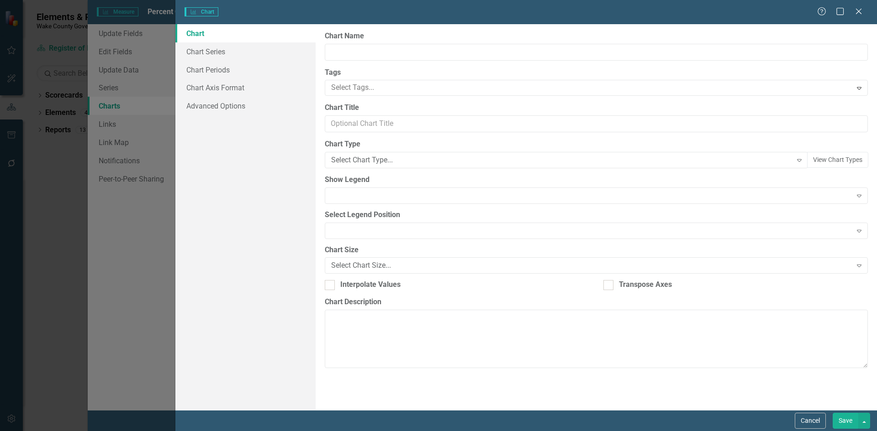
type input "Percent Customer Satisfaction with Wait Time for Appointment"
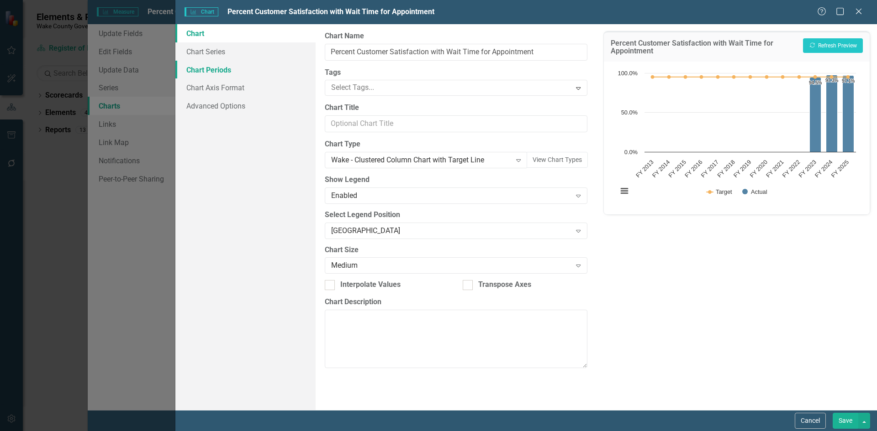
click at [210, 66] on link "Chart Periods" at bounding box center [245, 70] width 140 height 18
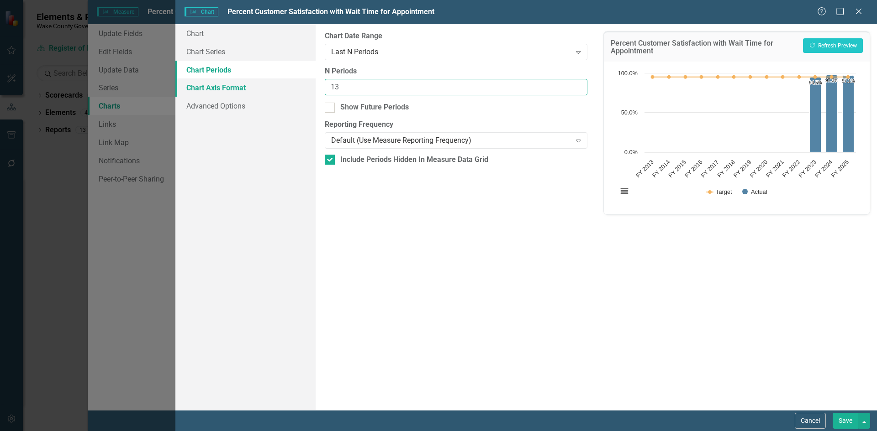
drag, startPoint x: 366, startPoint y: 85, endPoint x: 279, endPoint y: 82, distance: 86.8
click at [279, 82] on div "Chart Chart Series Chart Periods Chart Axis Format Advanced Options From this p…" at bounding box center [525, 217] width 701 height 386
type input "3"
click at [847, 47] on button "Recalculate Refresh Preview" at bounding box center [833, 45] width 60 height 15
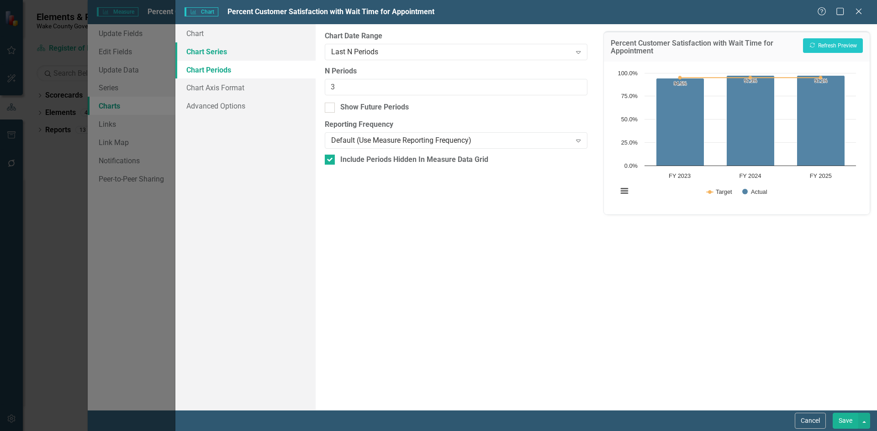
click at [208, 52] on link "Chart Series" at bounding box center [245, 51] width 140 height 18
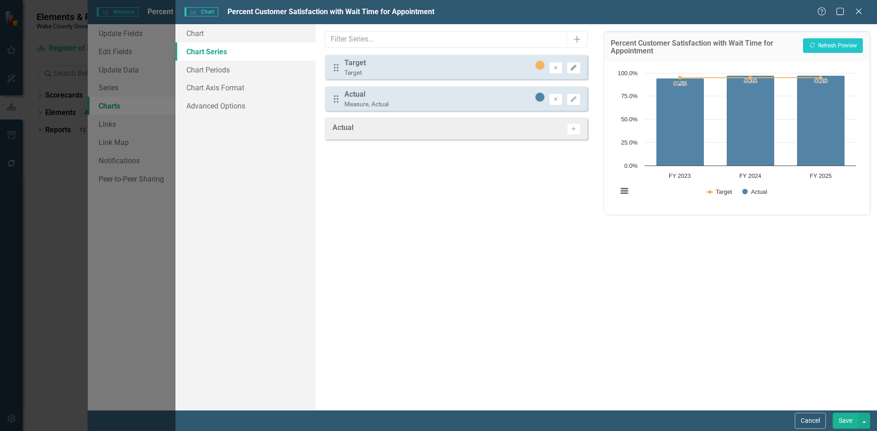
click at [577, 70] on icon "Edit" at bounding box center [573, 67] width 7 height 5
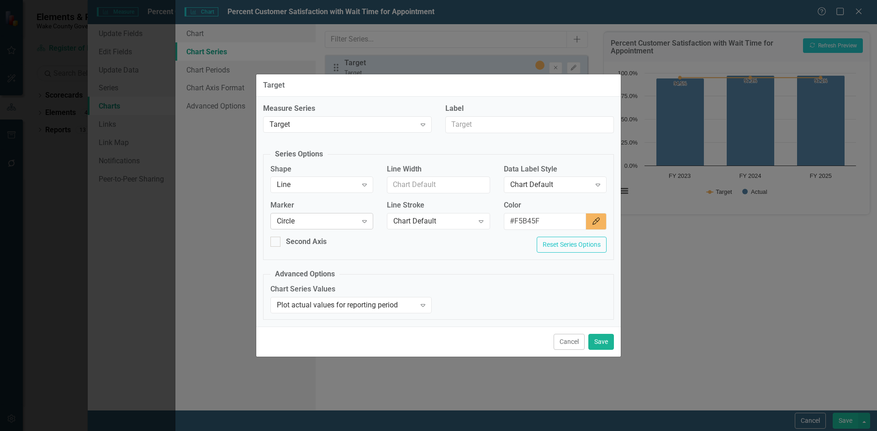
click at [316, 222] on div "Circle" at bounding box center [317, 221] width 80 height 11
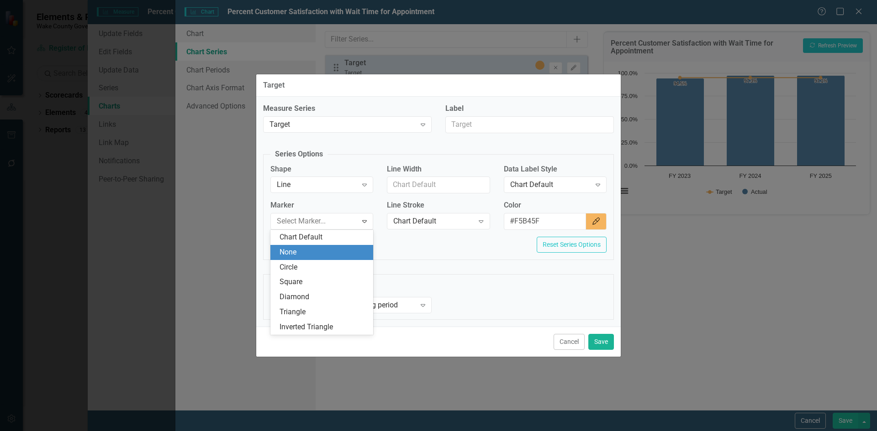
click at [319, 253] on div "None" at bounding box center [323, 252] width 88 height 11
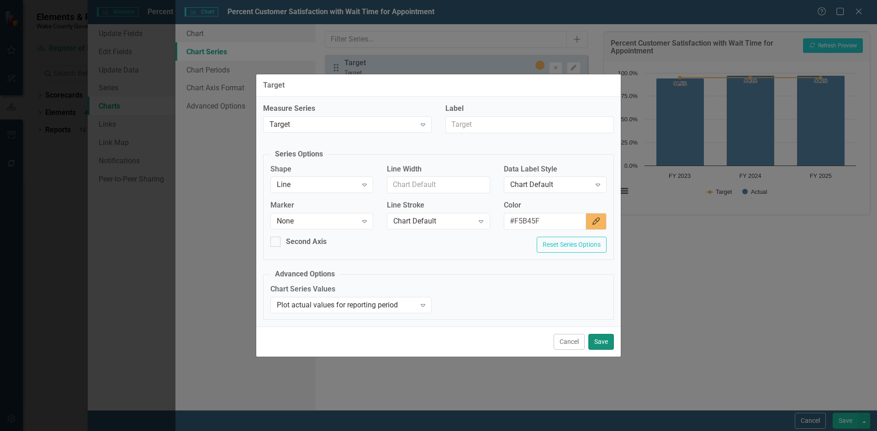
click at [596, 343] on button "Save" at bounding box center [601, 342] width 26 height 16
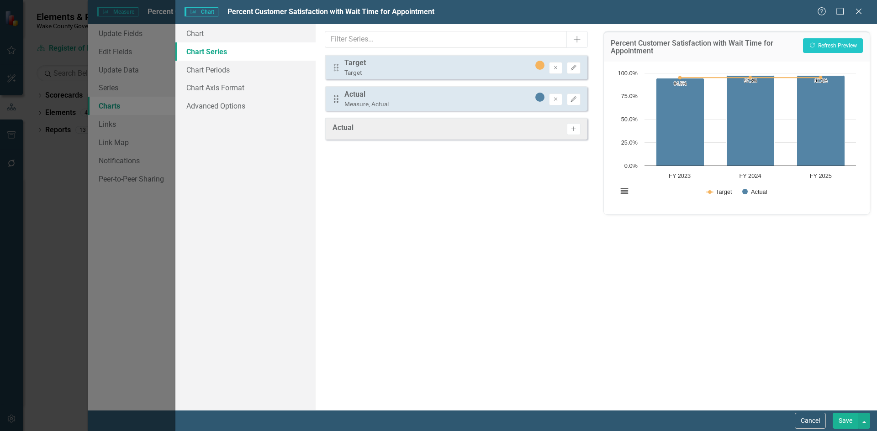
click at [842, 423] on button "Save" at bounding box center [845, 421] width 26 height 16
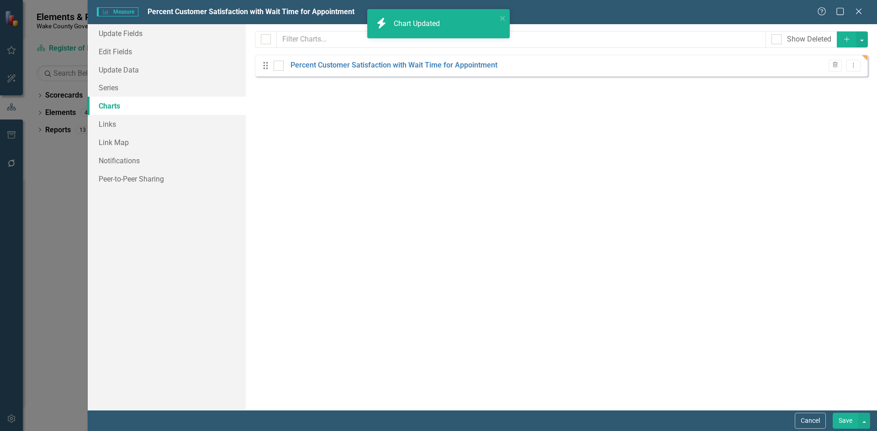
click at [845, 417] on button "Save" at bounding box center [845, 421] width 26 height 16
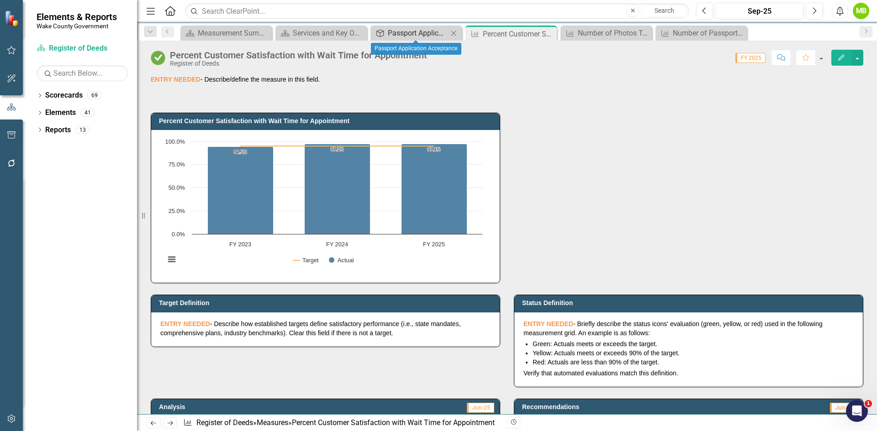
click at [419, 33] on div "Passport Application Acceptance" at bounding box center [418, 32] width 60 height 11
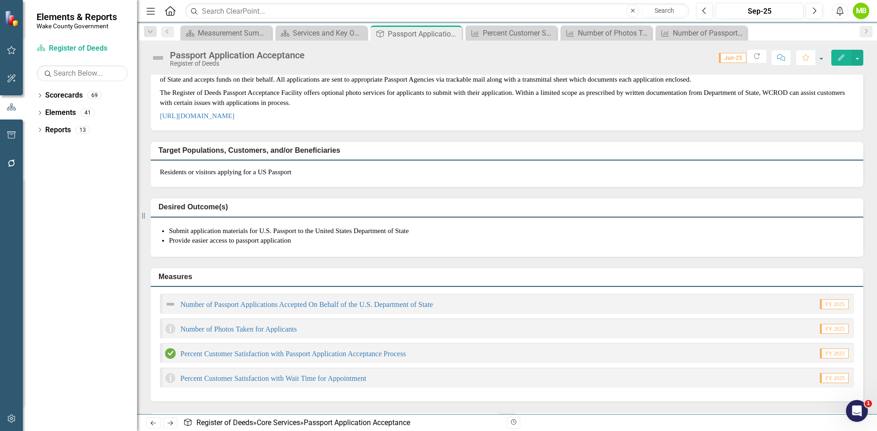
scroll to position [91, 0]
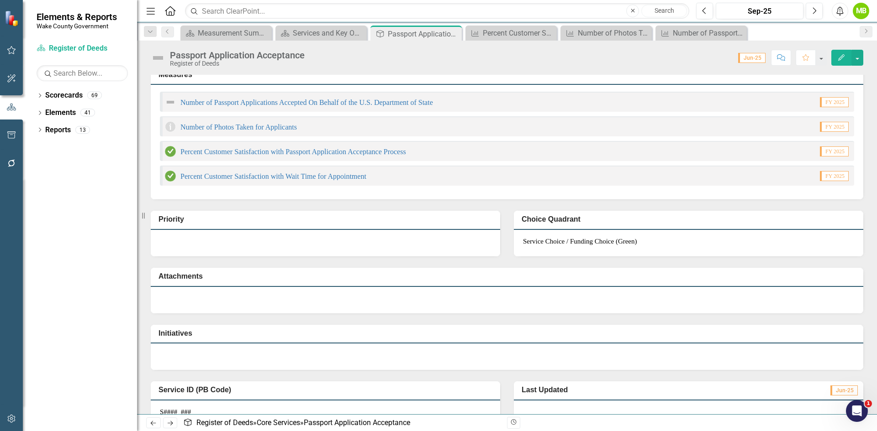
scroll to position [192, 0]
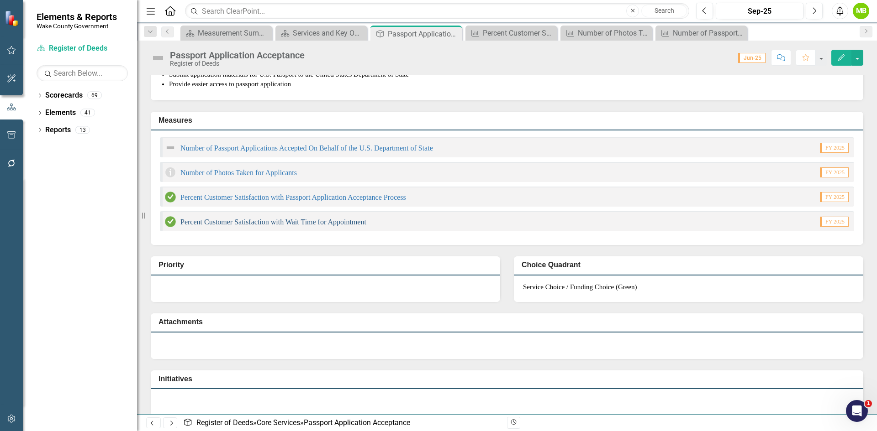
click at [336, 226] on link "Percent Customer Satisfaction with Wait Time for Appointment" at bounding box center [273, 222] width 186 height 8
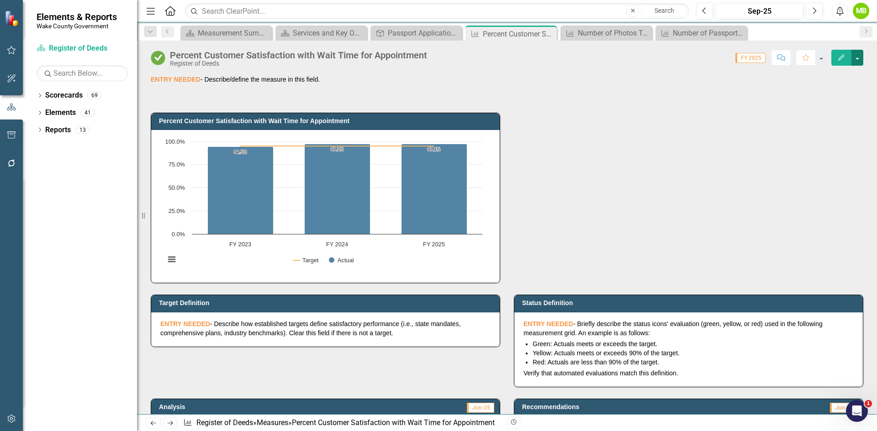
click at [856, 57] on button "button" at bounding box center [857, 58] width 12 height 16
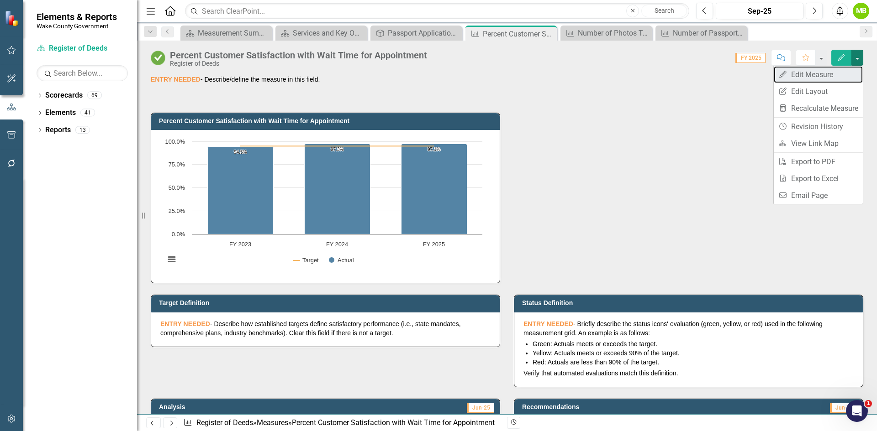
click at [835, 79] on link "Edit Edit Measure" at bounding box center [817, 74] width 89 height 17
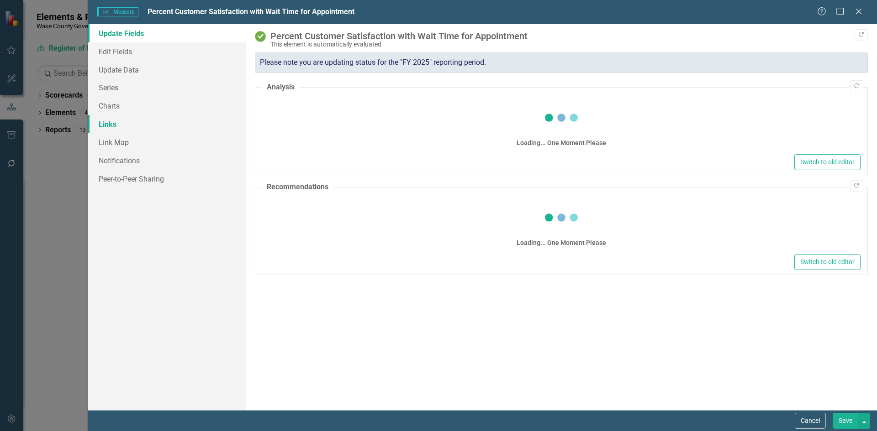
click at [170, 125] on link "Links" at bounding box center [167, 124] width 158 height 18
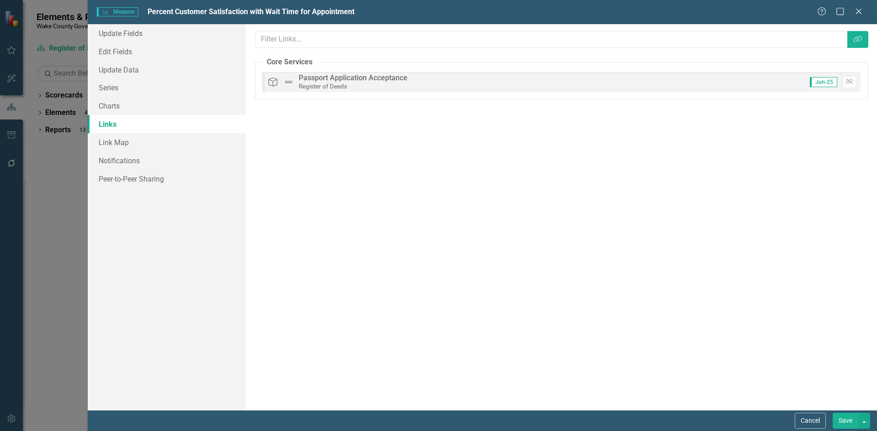
drag, startPoint x: 816, startPoint y: 420, endPoint x: 811, endPoint y: 419, distance: 5.1
click at [815, 419] on button "Cancel" at bounding box center [809, 421] width 31 height 16
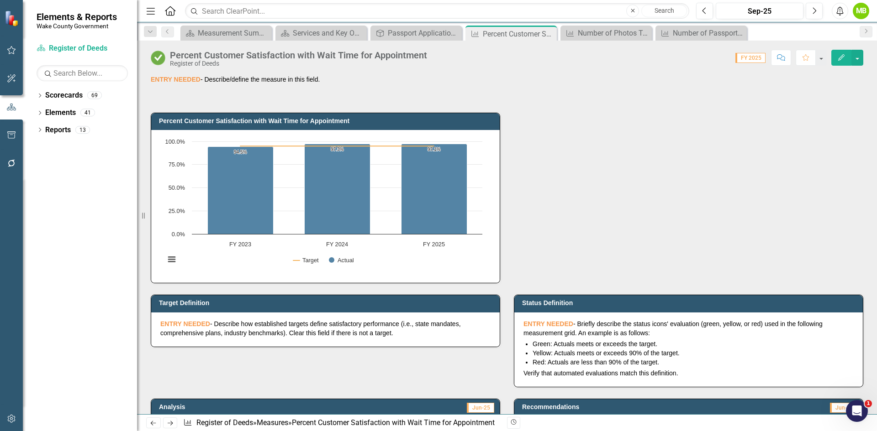
click at [374, 54] on div "Percent Customer Satisfaction with Wait Time for Appointment" at bounding box center [298, 55] width 257 height 10
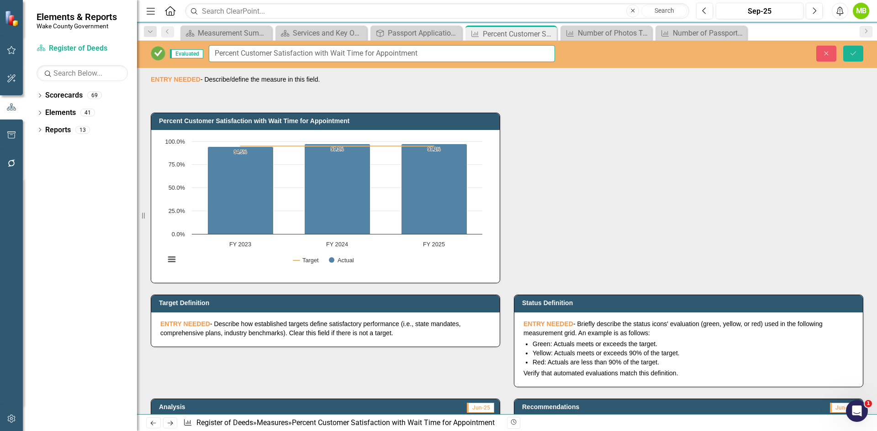
click at [374, 54] on input "Percent Customer Satisfaction with Wait Time for Appointment" at bounding box center [382, 53] width 346 height 17
click at [378, 53] on input "Percent Customer Satisfaction with Wait Time for Appointment" at bounding box center [382, 53] width 346 height 17
type input "Percent Customer Satisfaction with Wait Time for Passport Appointment"
click at [847, 55] on button "Save" at bounding box center [853, 54] width 20 height 16
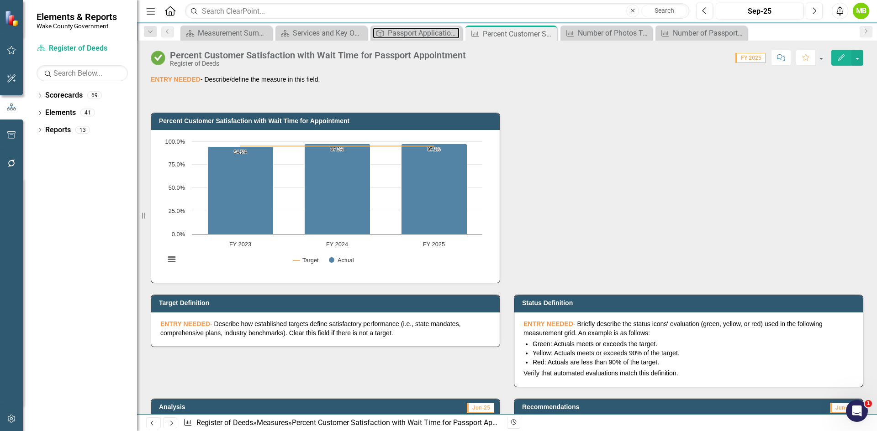
drag, startPoint x: 394, startPoint y: 34, endPoint x: 396, endPoint y: 43, distance: 9.0
click at [393, 34] on div "Passport Application Acceptance" at bounding box center [424, 32] width 72 height 11
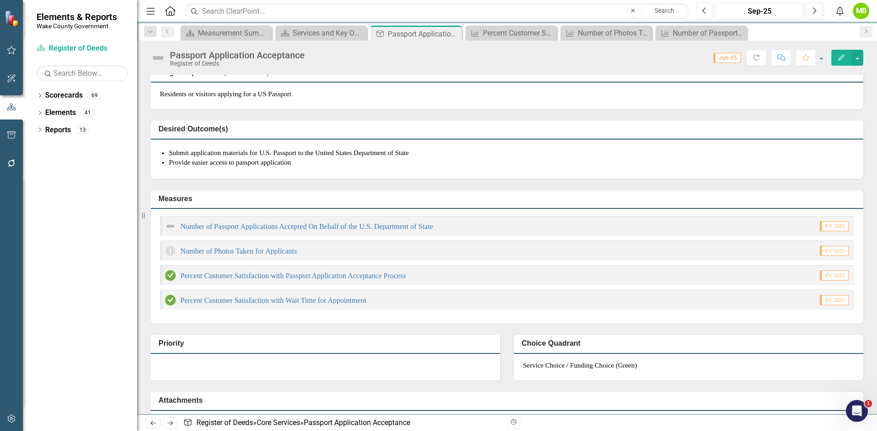
scroll to position [137, 0]
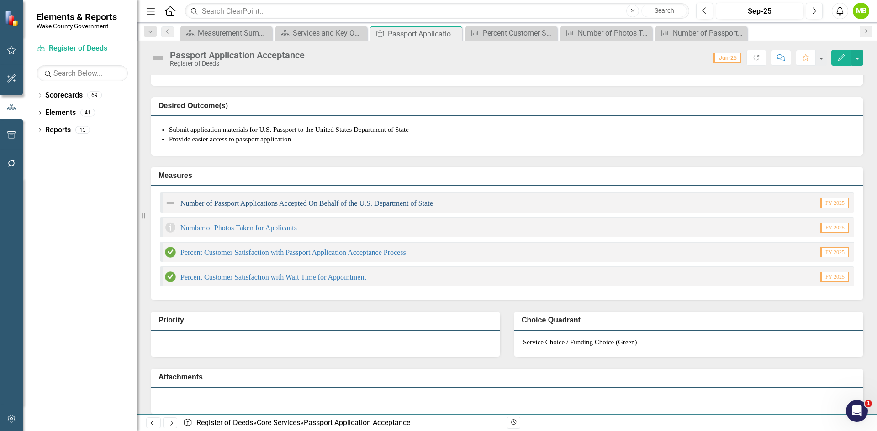
click at [379, 207] on link "Number of Passport Applications Accepted On Behalf of the U.S. Department of St…" at bounding box center [306, 204] width 252 height 8
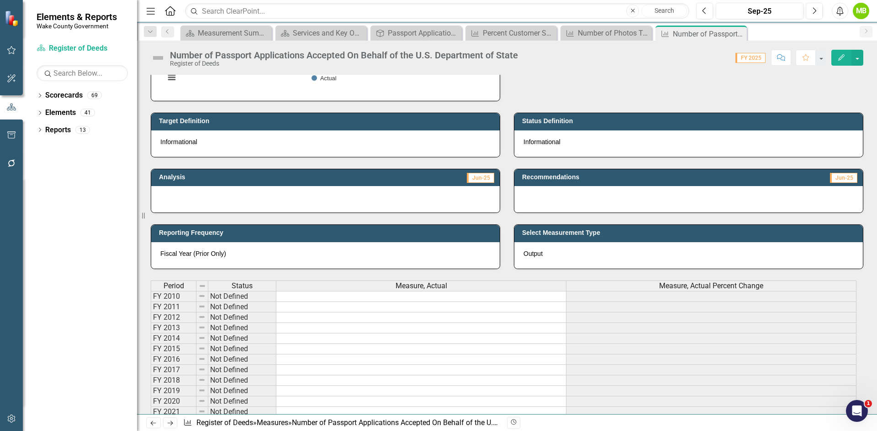
scroll to position [183, 0]
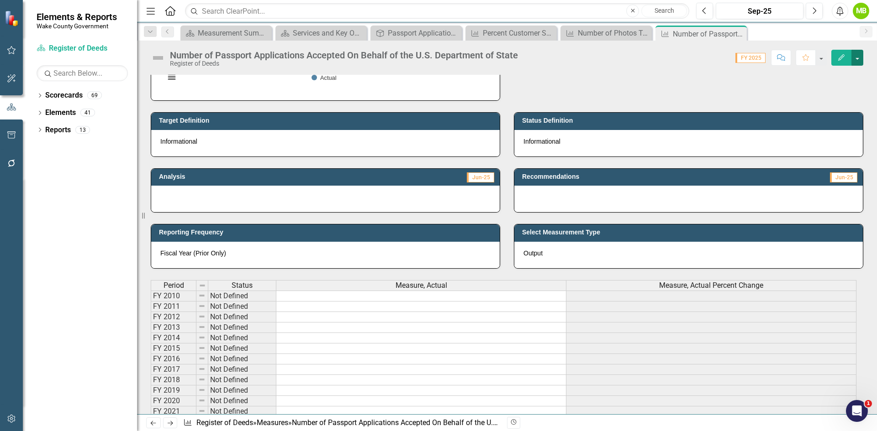
click at [857, 59] on button "button" at bounding box center [857, 58] width 12 height 16
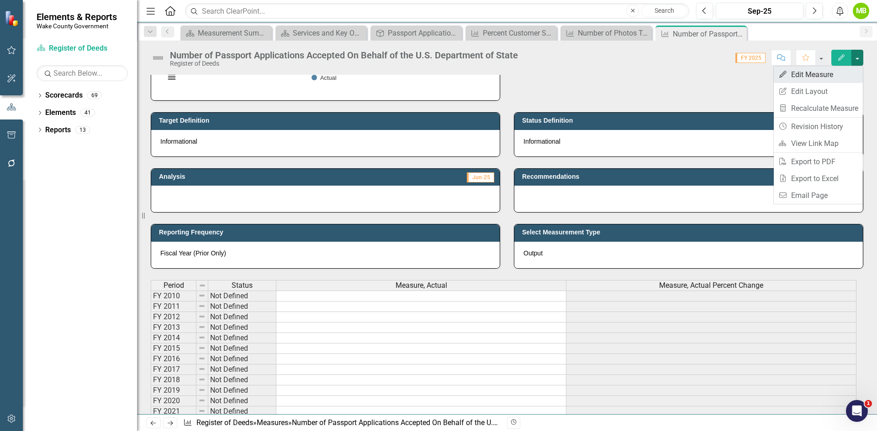
click at [835, 70] on link "Edit Edit Measure" at bounding box center [817, 74] width 89 height 17
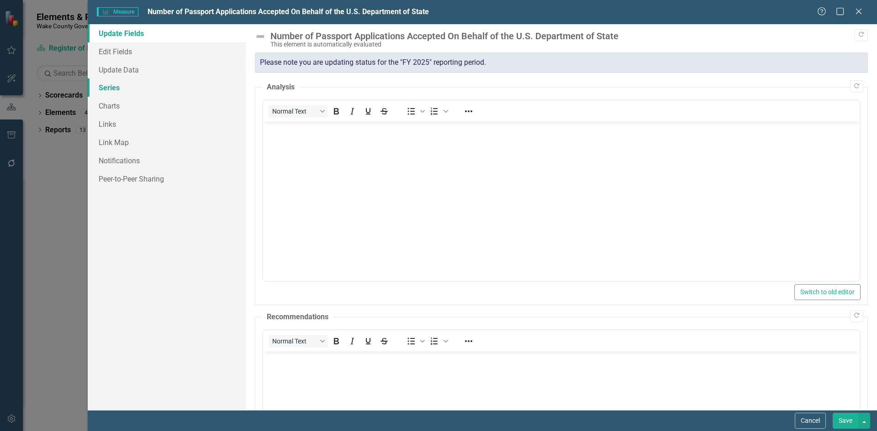
scroll to position [0, 0]
click at [131, 93] on link "Series" at bounding box center [167, 88] width 158 height 18
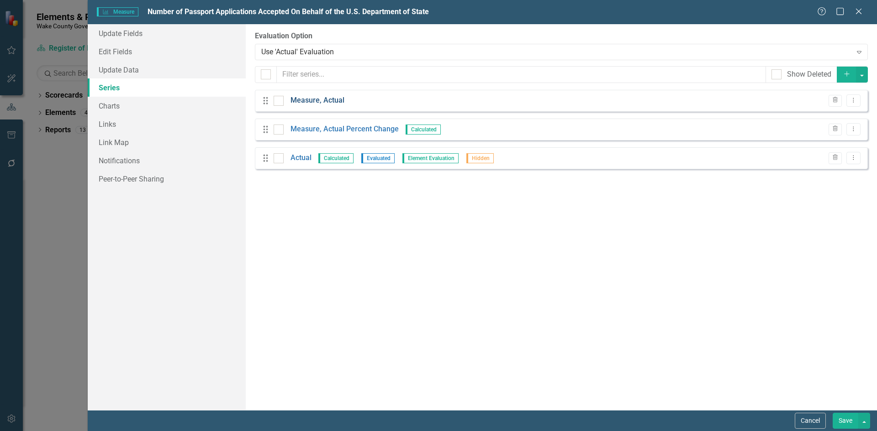
click at [334, 102] on link "Measure, Actual" at bounding box center [317, 100] width 54 height 11
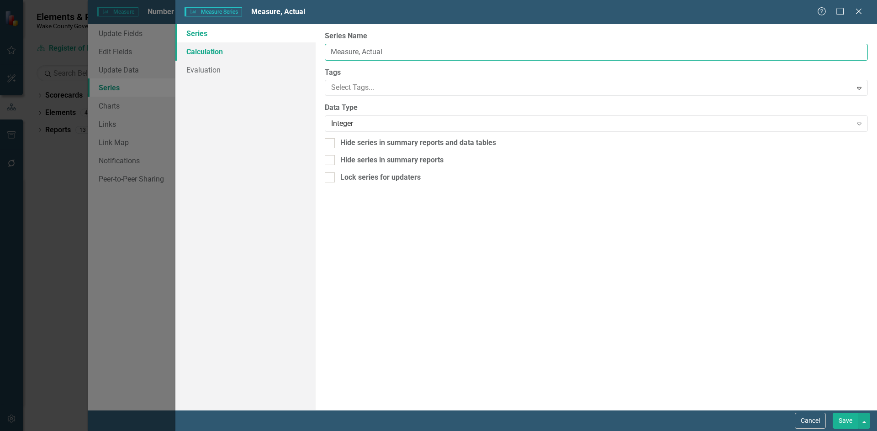
drag, startPoint x: 405, startPoint y: 55, endPoint x: 306, endPoint y: 47, distance: 99.5
click at [306, 47] on div "Series Calculation Evaluation From this page, you can edit the name, type, and …" at bounding box center [525, 217] width 701 height 386
type input "Passport Applications Accepted"
click at [850, 423] on button "Save" at bounding box center [845, 421] width 26 height 16
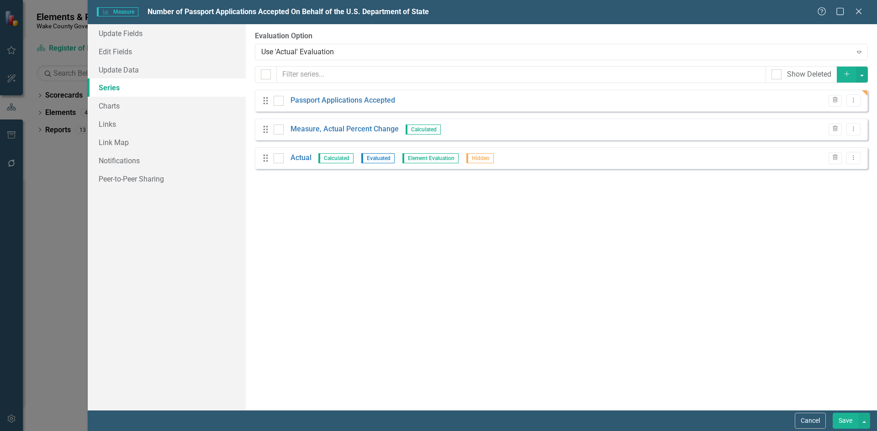
click at [840, 420] on button "Save" at bounding box center [845, 421] width 26 height 16
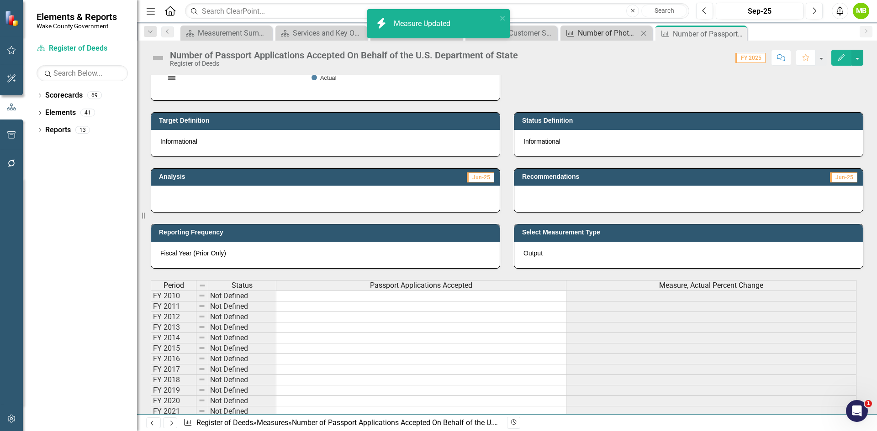
click at [609, 35] on div "Number of Photos Taken for Applicants" at bounding box center [608, 32] width 60 height 11
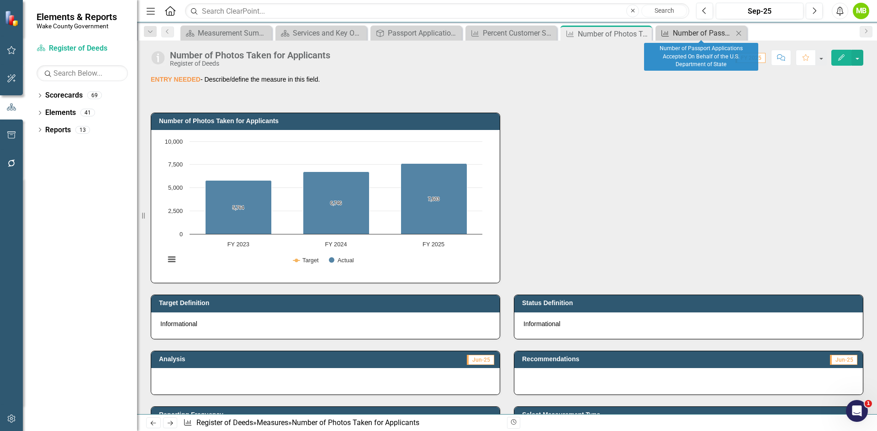
click at [680, 32] on div "Number of Passport Applications Accepted On Behalf of the U.S. Department of St…" at bounding box center [703, 32] width 60 height 11
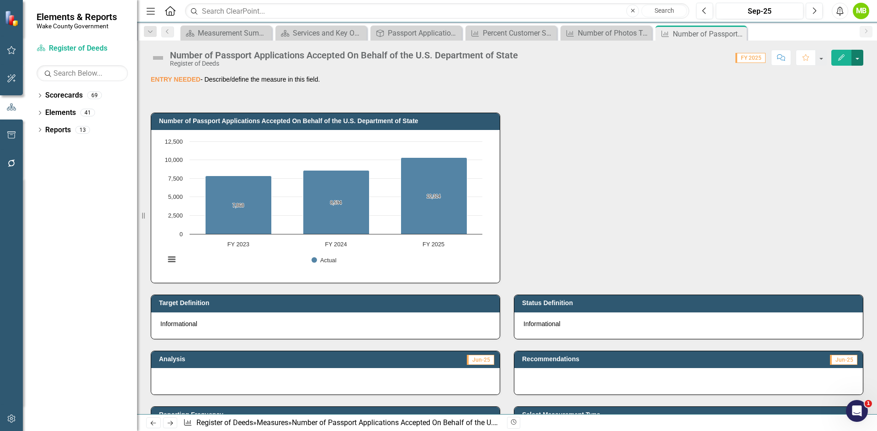
click at [851, 60] on button "button" at bounding box center [857, 58] width 12 height 16
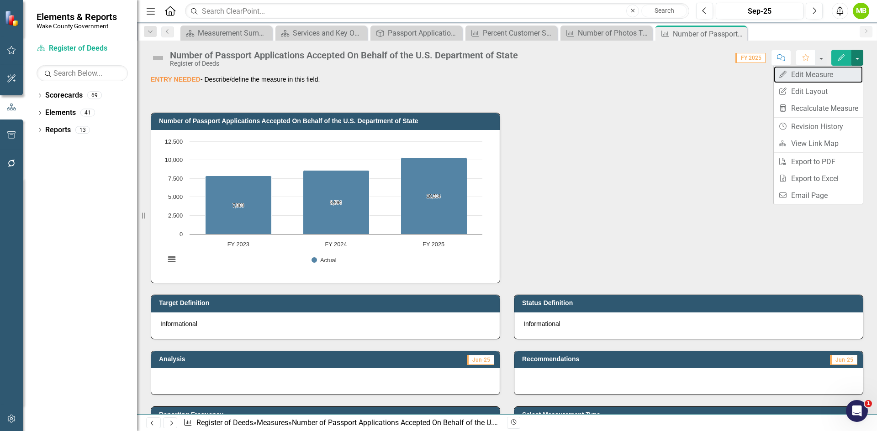
click at [834, 74] on link "Edit Edit Measure" at bounding box center [817, 74] width 89 height 17
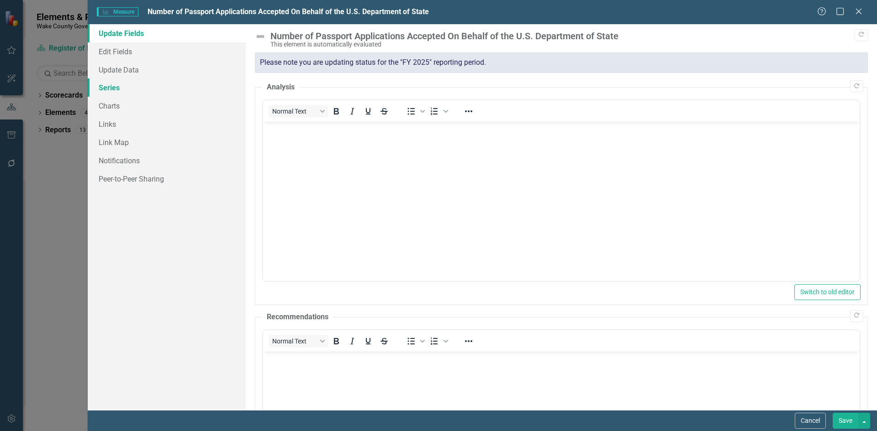
click at [146, 89] on link "Series" at bounding box center [167, 88] width 158 height 18
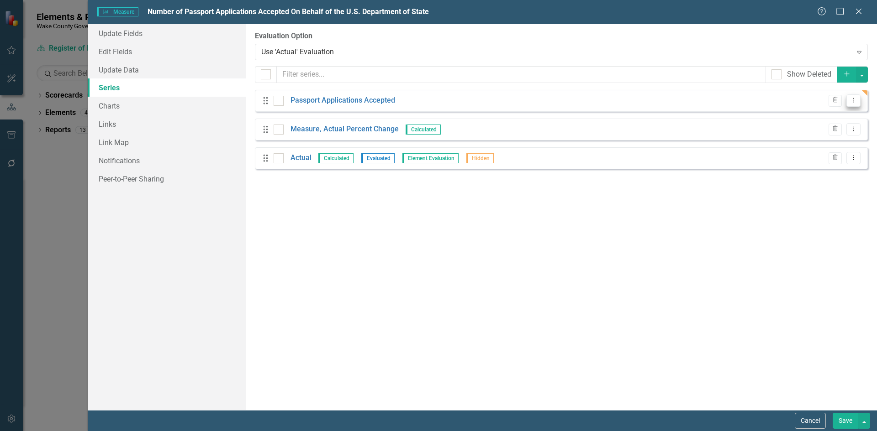
click at [855, 100] on icon "Dropdown Menu" at bounding box center [853, 100] width 8 height 6
click at [828, 129] on link "Copy Duplicate Measure Series" at bounding box center [808, 132] width 104 height 17
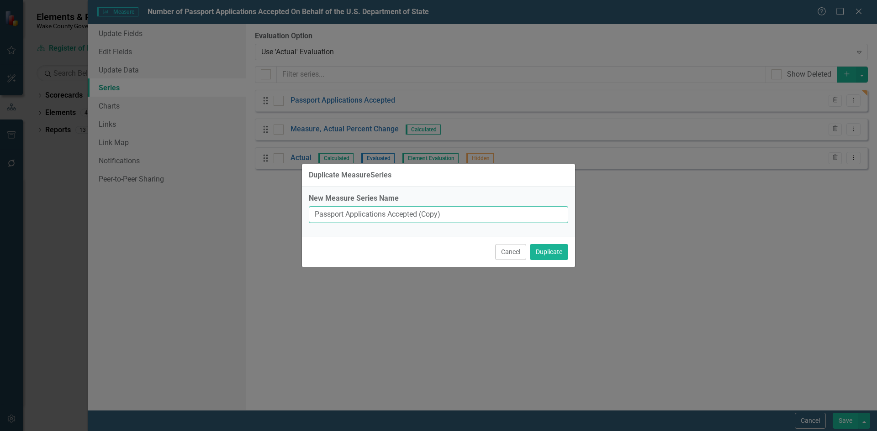
drag, startPoint x: 453, startPoint y: 217, endPoint x: 273, endPoint y: 209, distance: 180.5
click at [273, 209] on div "Duplicate MeasureSeries New Measure Series Name Passport Applications Accepted …" at bounding box center [438, 215] width 877 height 431
type input "Photos Taken For Applicants"
click at [541, 251] on button "Duplicate" at bounding box center [549, 252] width 38 height 16
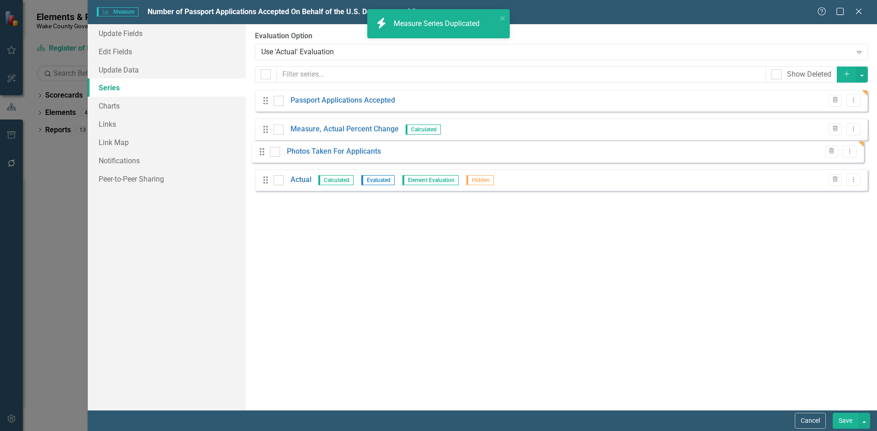
drag, startPoint x: 263, startPoint y: 187, endPoint x: 260, endPoint y: 152, distance: 35.3
click at [260, 152] on div "Drag Passport Applications Accepted Trash Dropdown Menu Drag Measure, Actual Pe…" at bounding box center [561, 144] width 613 height 108
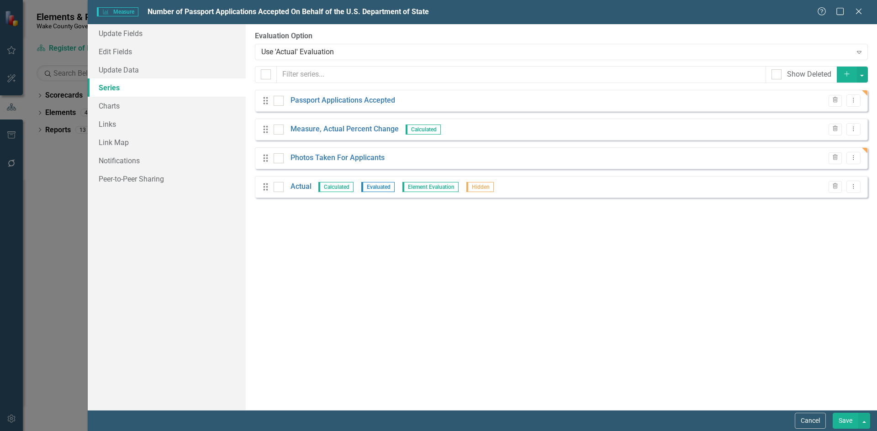
click at [849, 77] on icon "Add" at bounding box center [846, 74] width 8 height 6
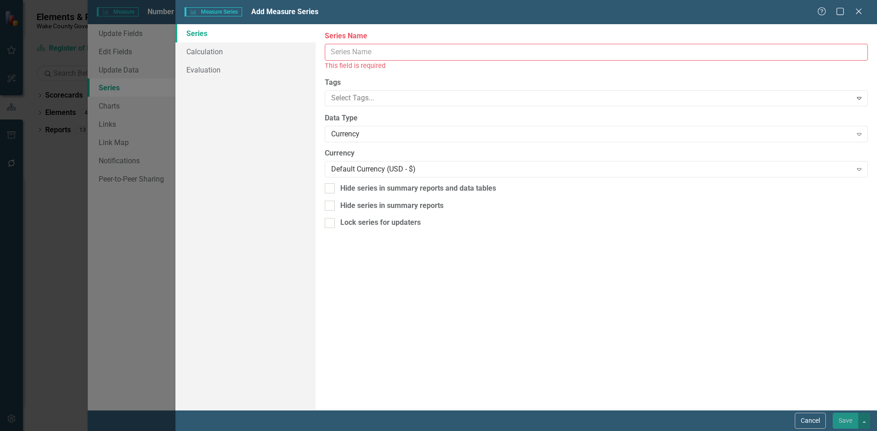
click at [455, 54] on input "Series Name" at bounding box center [596, 52] width 543 height 17
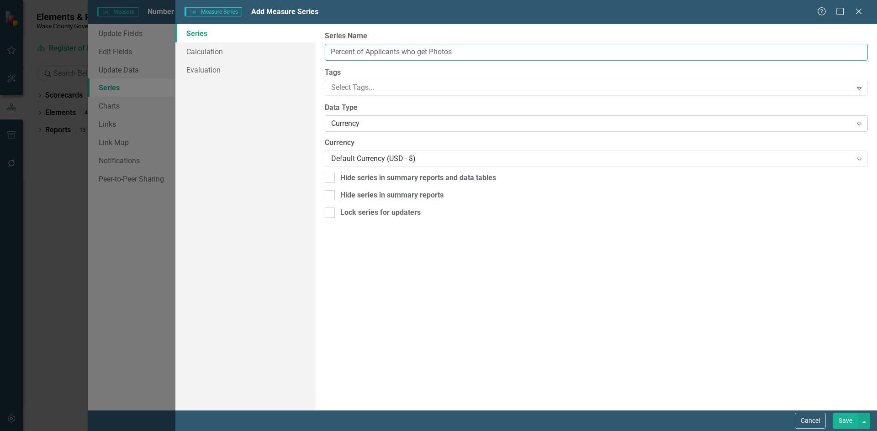
type input "Percent of Applicants who get Photos"
click at [384, 122] on div "Currency" at bounding box center [591, 124] width 520 height 11
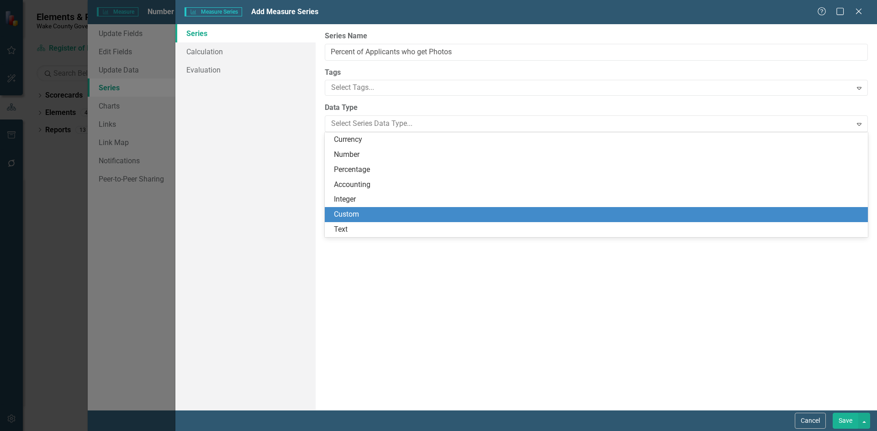
click at [362, 208] on div "Custom" at bounding box center [596, 214] width 543 height 15
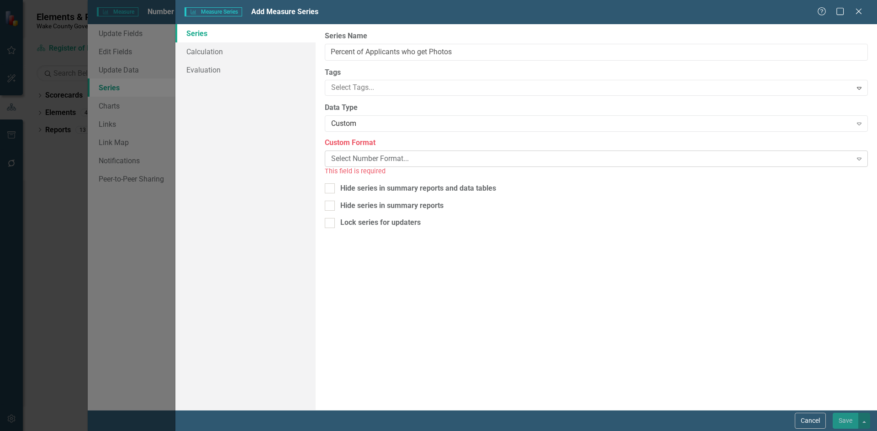
click at [373, 160] on div "Select Number Format..." at bounding box center [591, 159] width 520 height 11
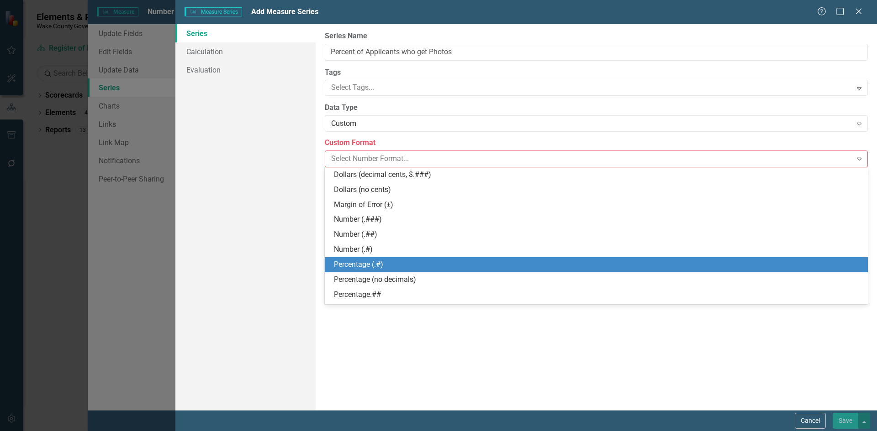
click at [374, 267] on div "Percentage (.#)" at bounding box center [598, 265] width 528 height 11
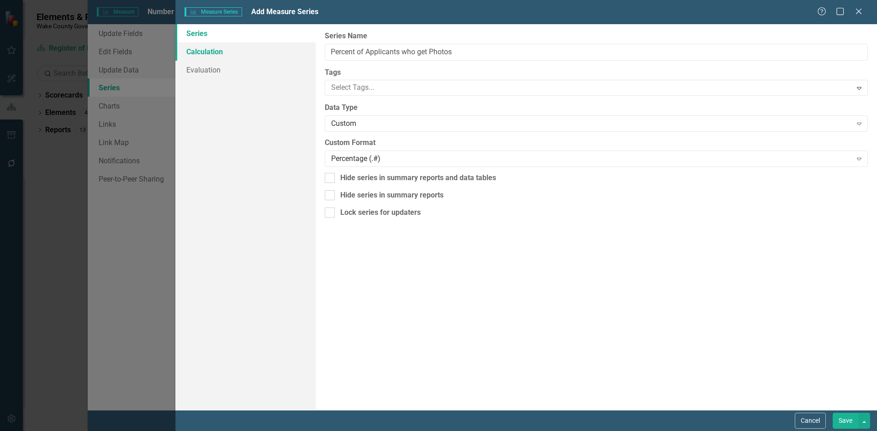
click at [281, 57] on link "Calculation" at bounding box center [245, 51] width 140 height 18
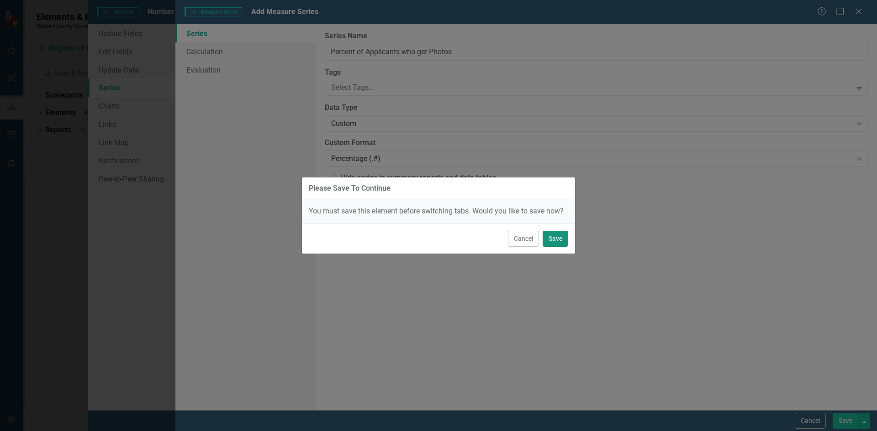
click at [562, 242] on button "Save" at bounding box center [555, 239] width 26 height 16
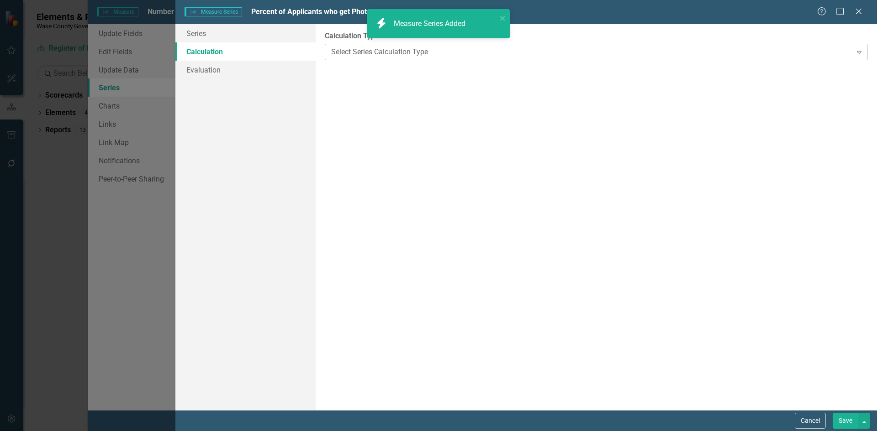
click at [369, 52] on div "Select Series Calculation Type" at bounding box center [591, 52] width 520 height 11
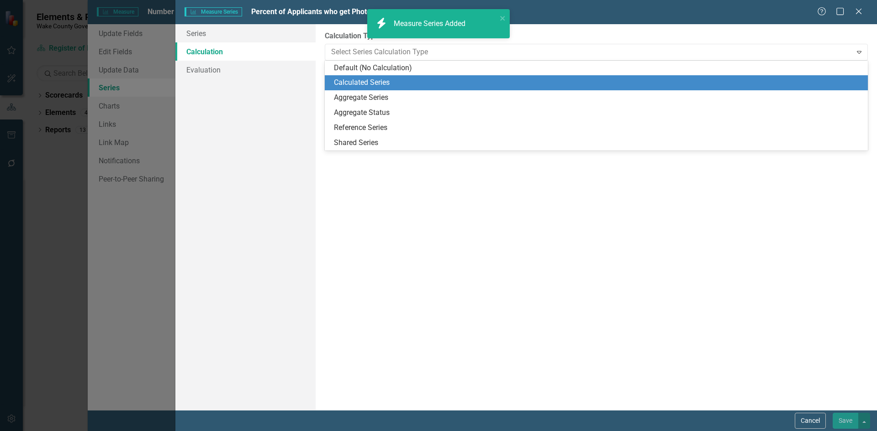
click at [363, 81] on div "Calculated Series" at bounding box center [598, 83] width 528 height 11
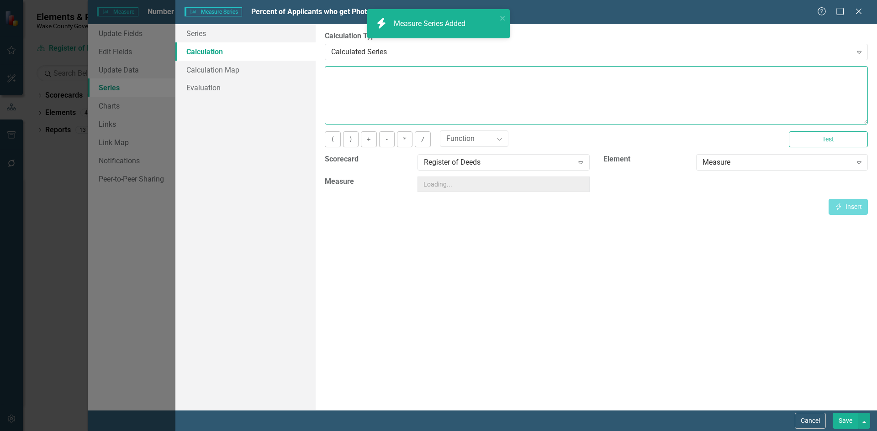
click at [374, 90] on textarea at bounding box center [596, 95] width 543 height 58
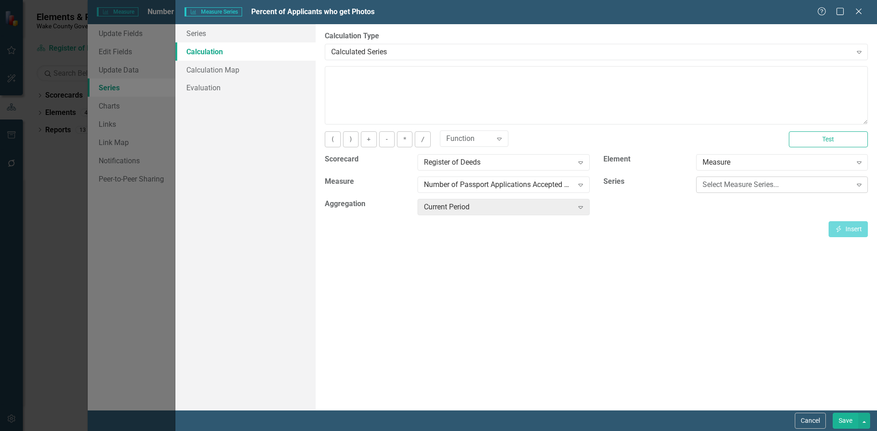
click at [759, 184] on div "Select Measure Series..." at bounding box center [776, 185] width 149 height 11
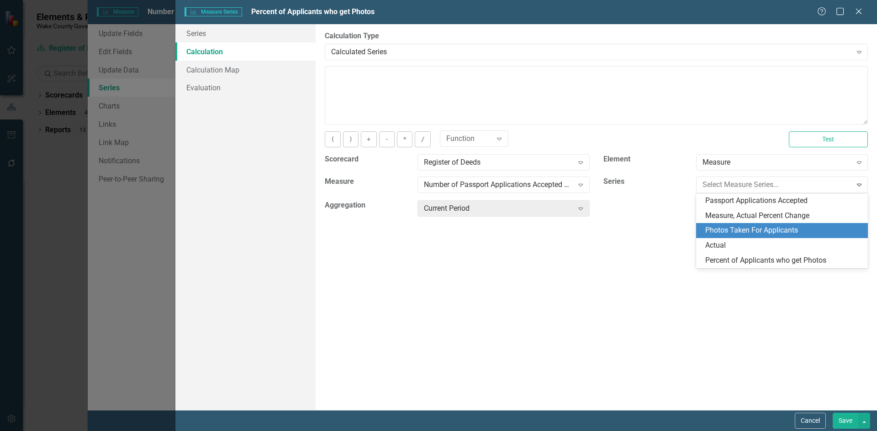
click at [758, 228] on div "Photos Taken For Applicants" at bounding box center [783, 231] width 157 height 11
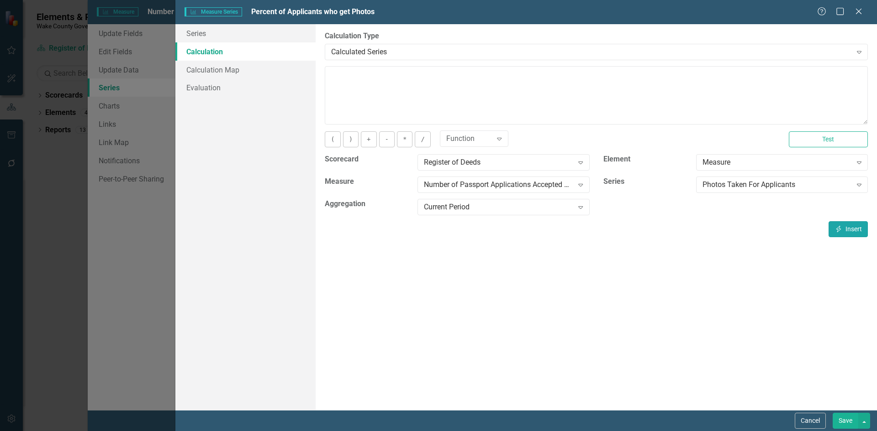
click at [841, 228] on icon "Insert" at bounding box center [838, 229] width 8 height 6
click at [729, 180] on div "Photos Taken For Applicants" at bounding box center [776, 185] width 149 height 11
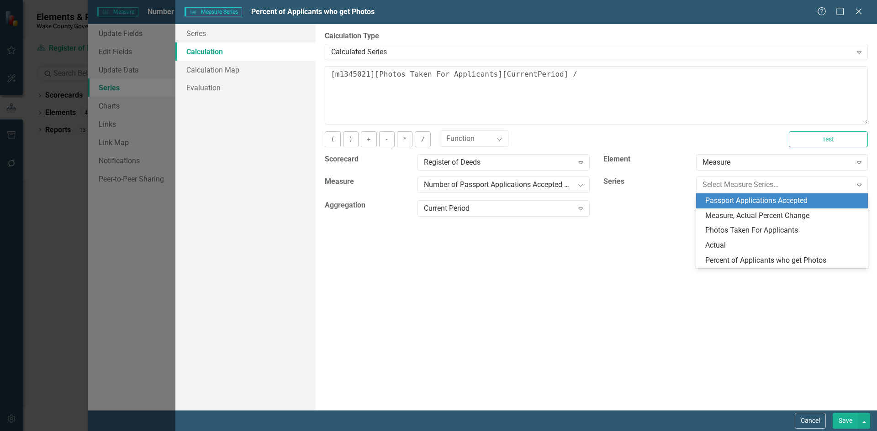
click at [734, 201] on div "Passport Applications Accepted" at bounding box center [783, 201] width 157 height 11
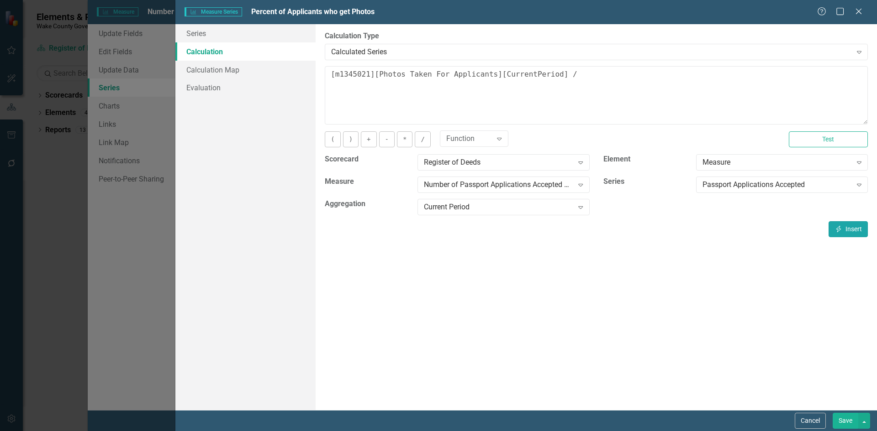
click at [844, 226] on button "Insert Insert" at bounding box center [847, 229] width 39 height 16
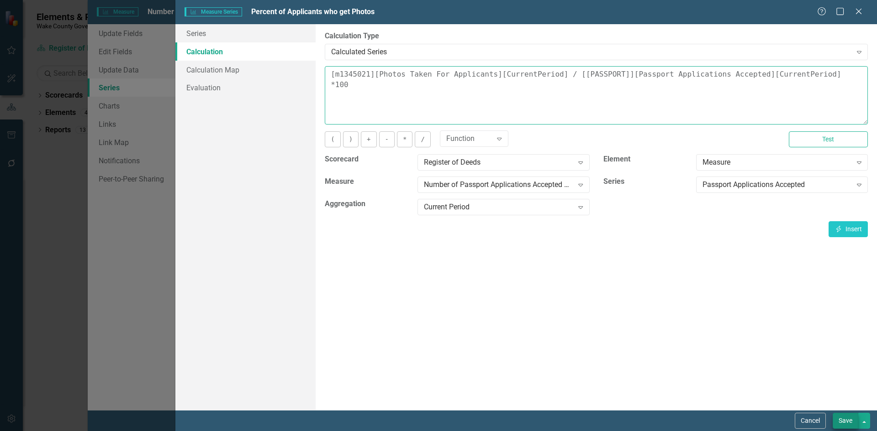
type textarea "[m1345021][Photos Taken For Applicants][CurrentPeriod] / [m1345021][Passport Ap…"
click at [847, 416] on button "Save" at bounding box center [845, 421] width 26 height 16
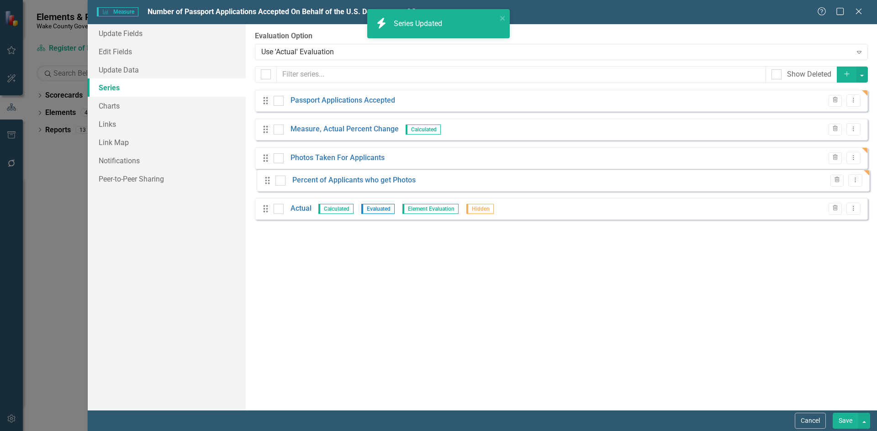
drag, startPoint x: 263, startPoint y: 215, endPoint x: 264, endPoint y: 180, distance: 35.2
click at [264, 180] on div "Drag Passport Applications Accepted Trash Dropdown Menu Drag Measure, Actual Pe…" at bounding box center [561, 158] width 613 height 137
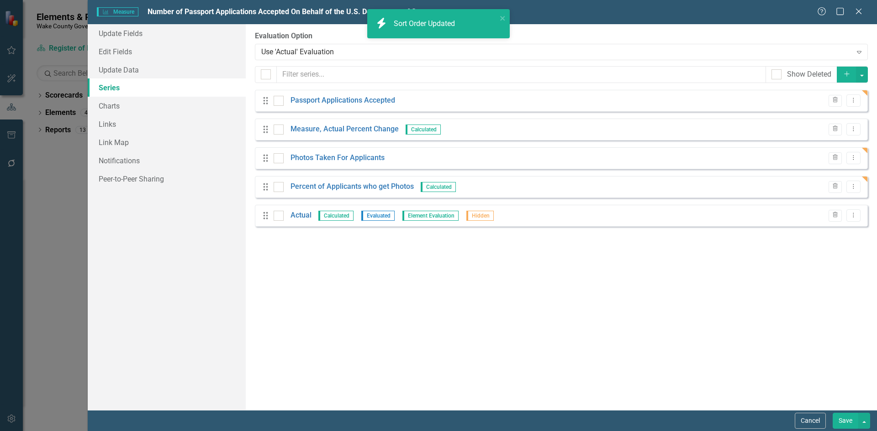
click at [847, 416] on button "Save" at bounding box center [845, 421] width 26 height 16
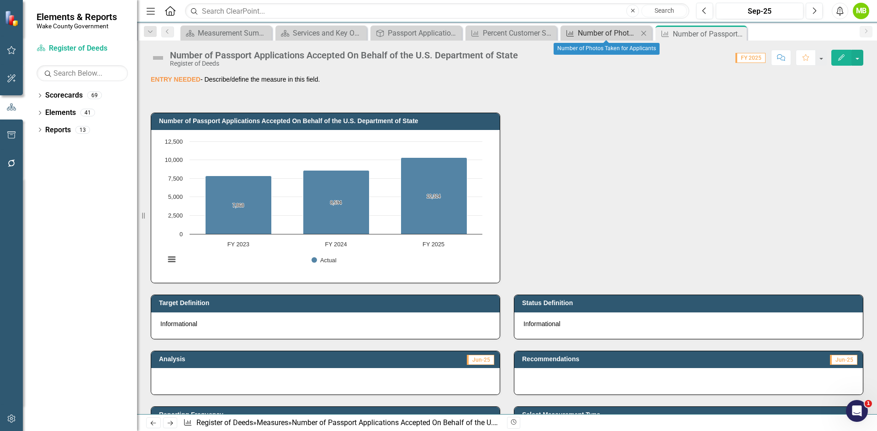
click at [592, 29] on div "Number of Photos Taken for Applicants" at bounding box center [608, 32] width 60 height 11
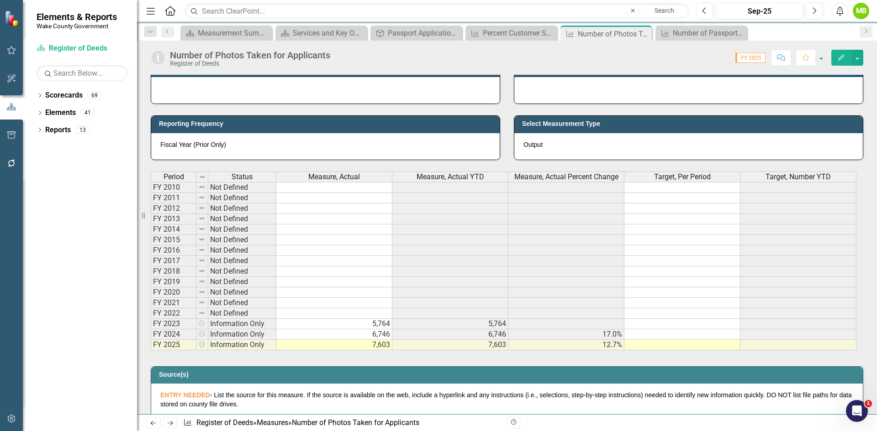
scroll to position [320, 0]
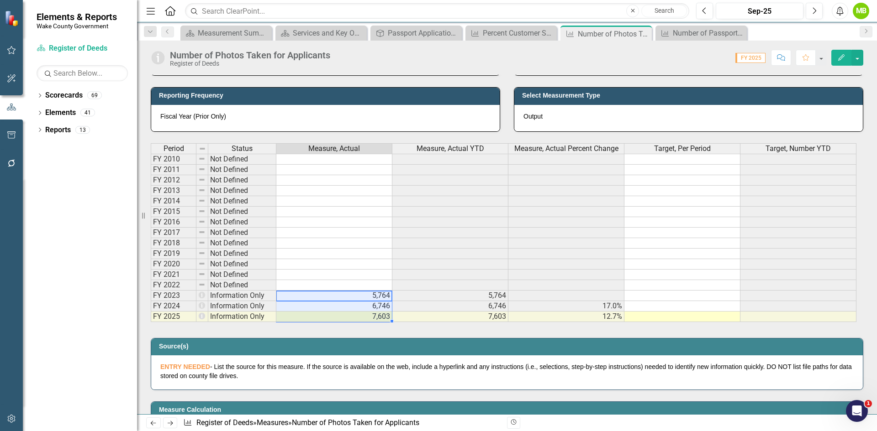
drag, startPoint x: 348, startPoint y: 296, endPoint x: 360, endPoint y: 317, distance: 24.5
click at [360, 317] on tbody "FY 2010 Not Defined FY 2011 Not Defined FY 2012 Not Defined FY 2013 Not Defined…" at bounding box center [503, 238] width 705 height 168
click at [686, 34] on div "Number of Passport Applications Accepted On Behalf of the U.S. Department of St…" at bounding box center [703, 32] width 60 height 11
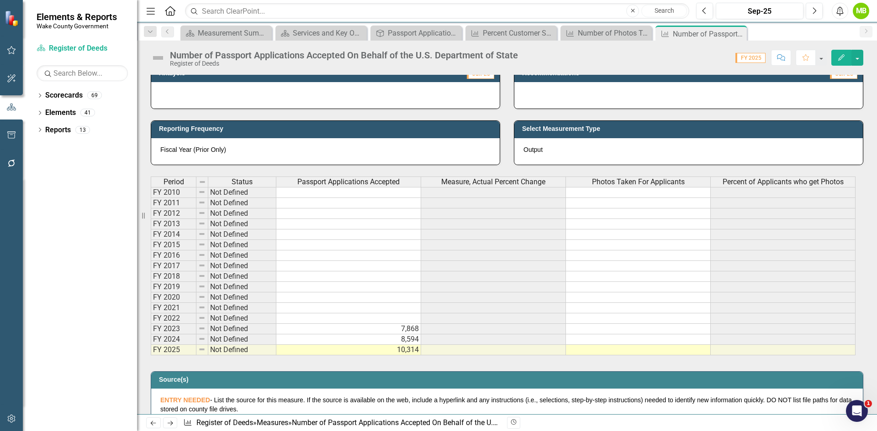
scroll to position [365, 0]
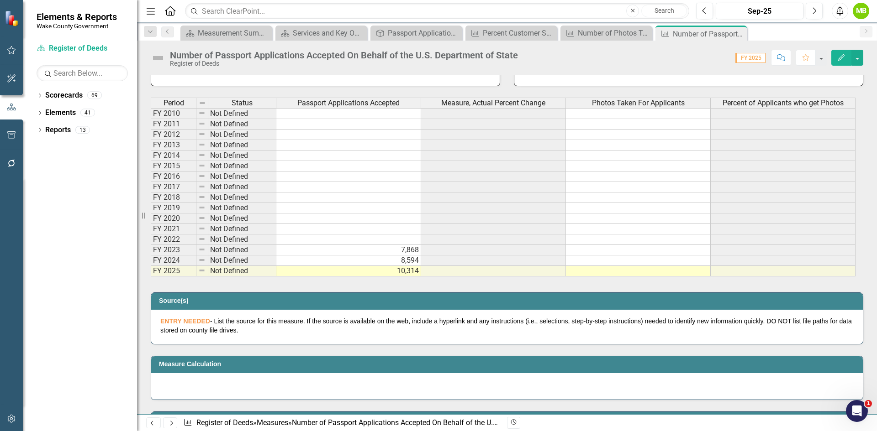
click at [586, 247] on td at bounding box center [638, 250] width 145 height 11
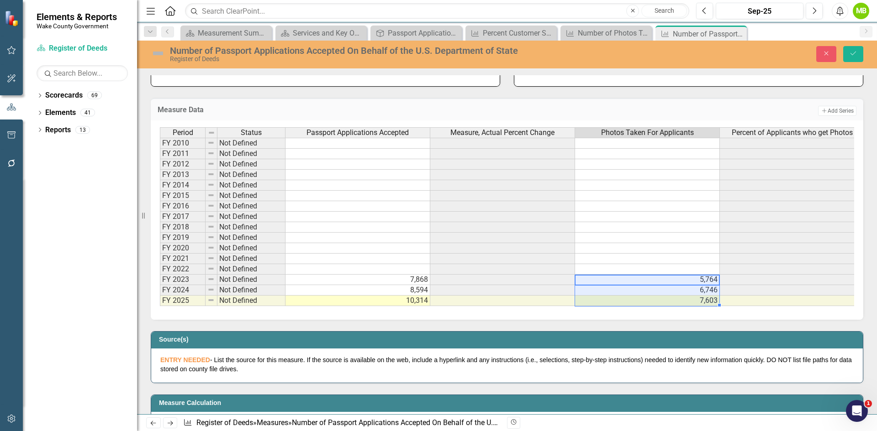
type textarea "5764"
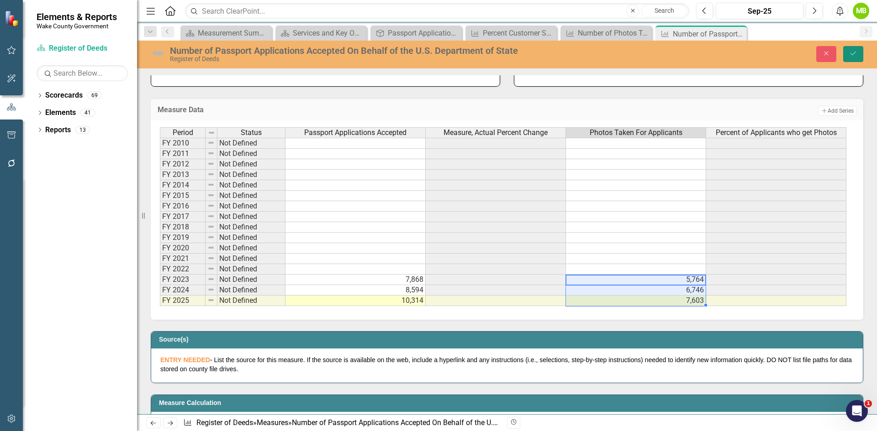
click at [858, 58] on button "Save" at bounding box center [853, 54] width 20 height 16
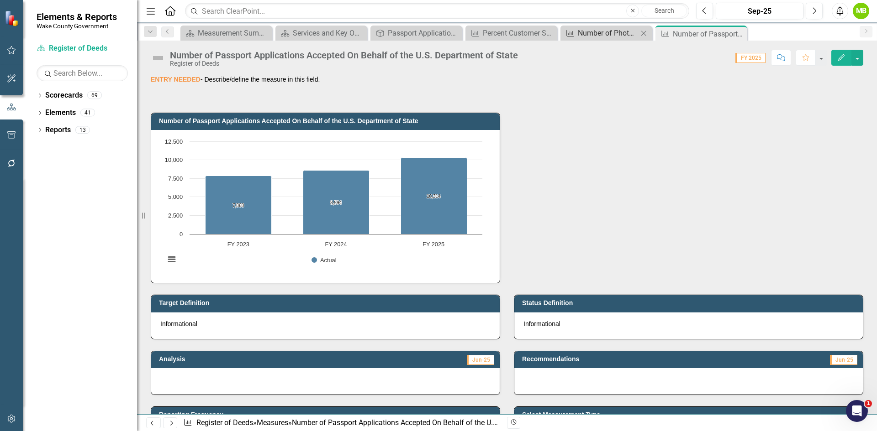
click at [587, 35] on div "Number of Photos Taken for Applicants" at bounding box center [608, 32] width 60 height 11
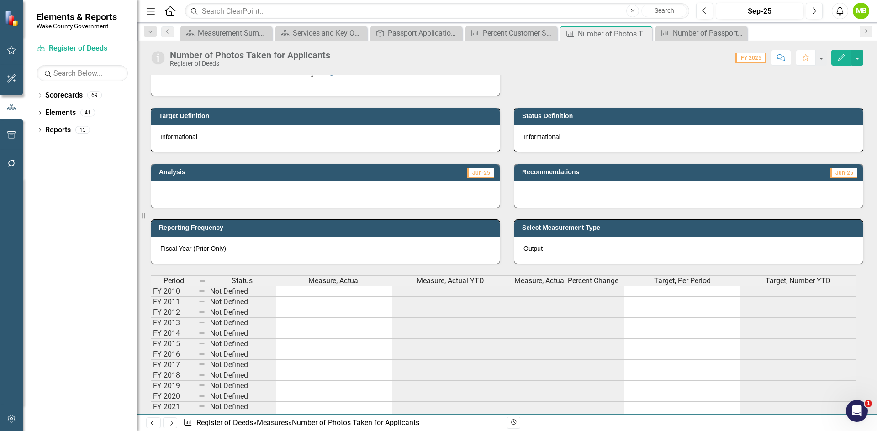
scroll to position [320, 0]
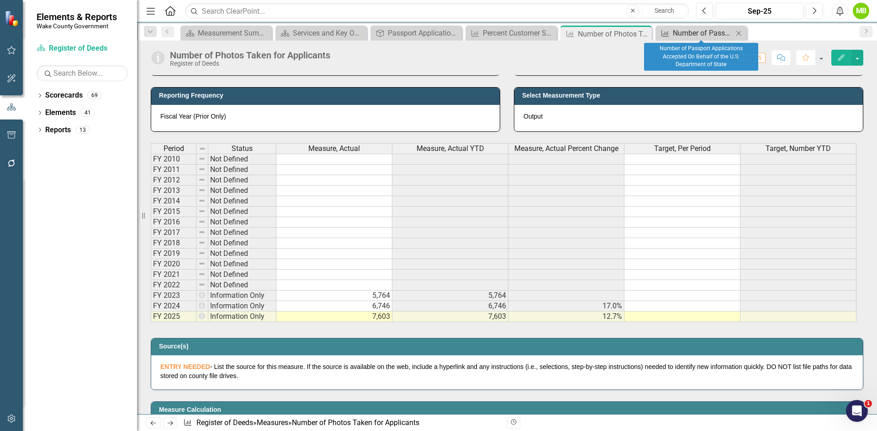
click at [680, 32] on div "Number of Passport Applications Accepted On Behalf of the U.S. Department of St…" at bounding box center [703, 32] width 60 height 11
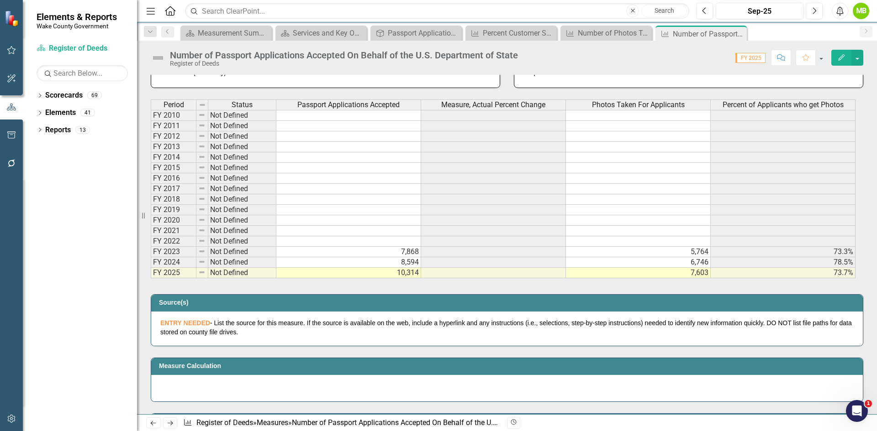
scroll to position [365, 0]
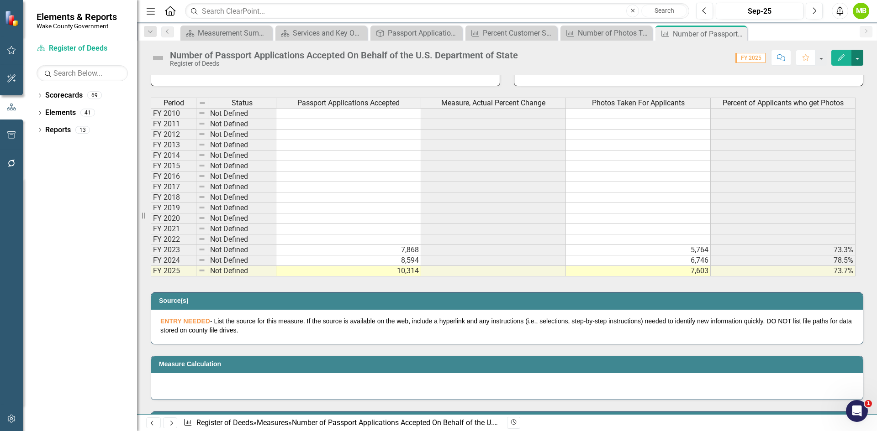
click at [853, 62] on button "button" at bounding box center [857, 58] width 12 height 16
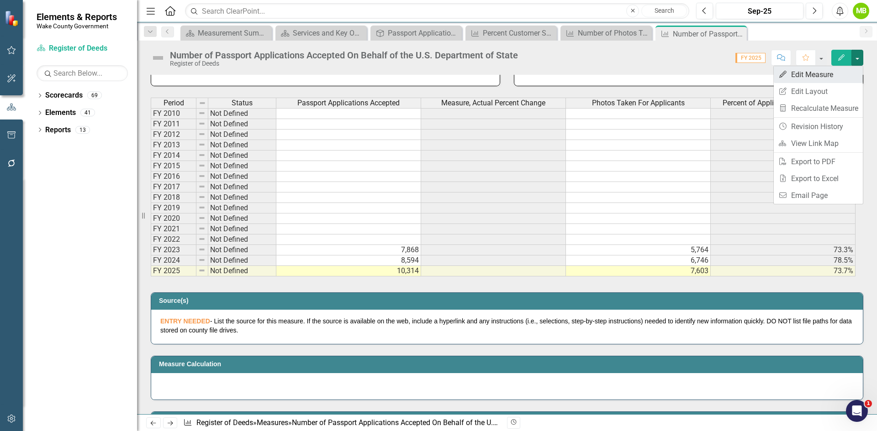
click at [827, 78] on link "Edit Edit Measure" at bounding box center [817, 74] width 89 height 17
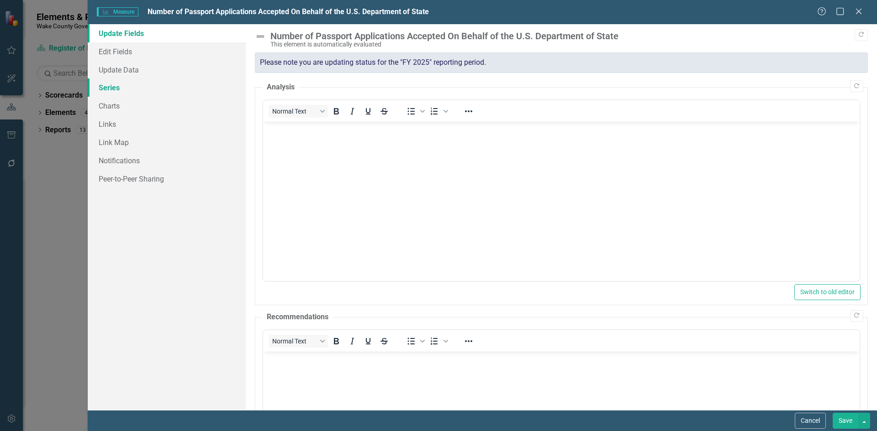
scroll to position [0, 0]
click at [128, 85] on link "Series" at bounding box center [167, 88] width 158 height 18
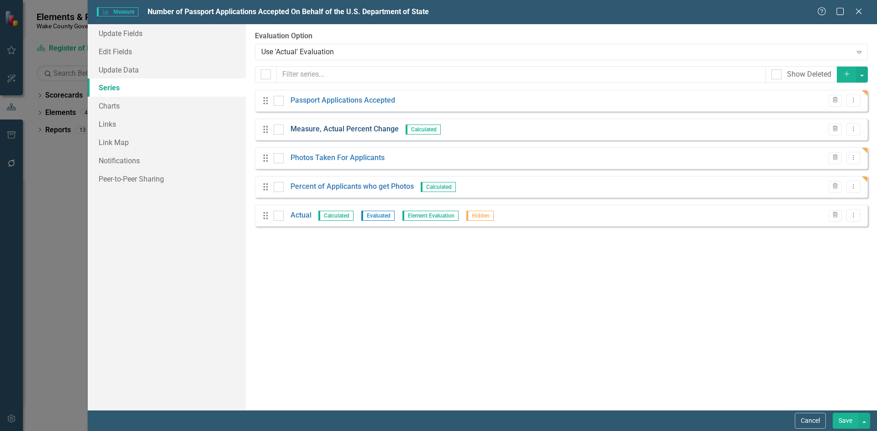
click at [342, 131] on link "Measure, Actual Percent Change" at bounding box center [344, 129] width 108 height 11
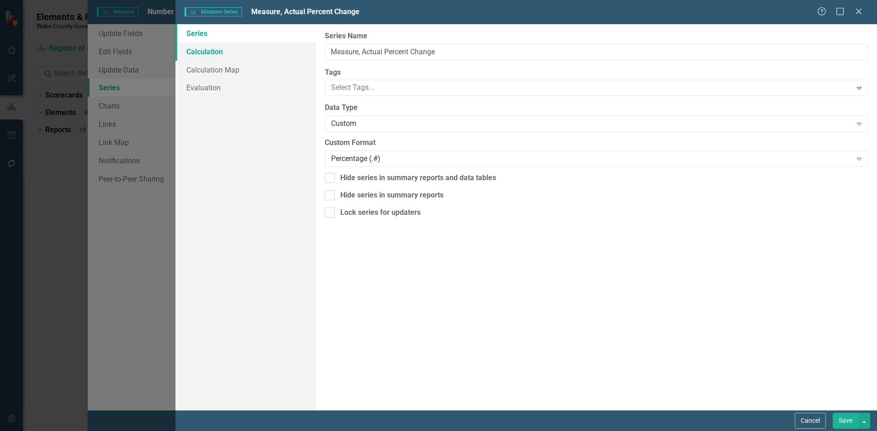
click at [227, 53] on link "Calculation" at bounding box center [245, 51] width 140 height 18
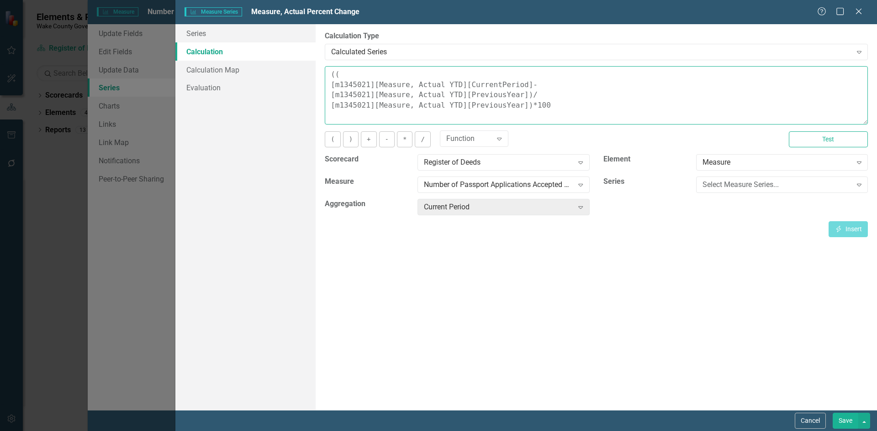
drag, startPoint x: 505, startPoint y: 100, endPoint x: 317, endPoint y: 70, distance: 191.0
click at [317, 70] on div "By default, series in ClearPoint are not calculated. So, if you leave the form …" at bounding box center [595, 217] width 561 height 386
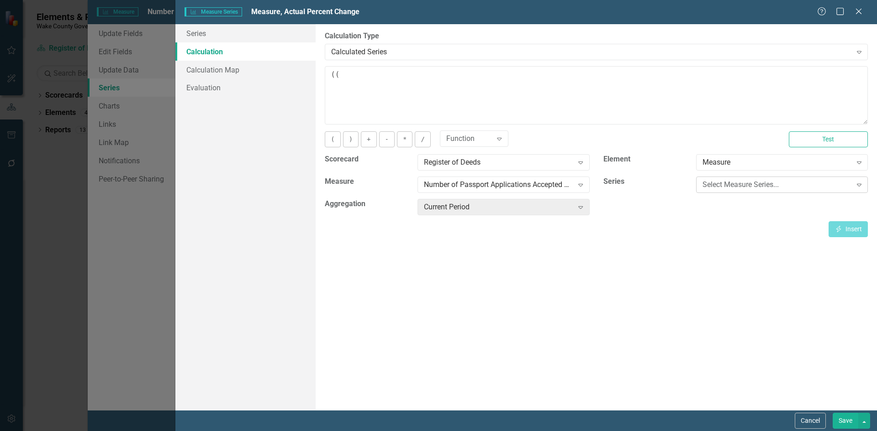
click at [757, 190] on div "Select Measure Series..." at bounding box center [776, 185] width 149 height 11
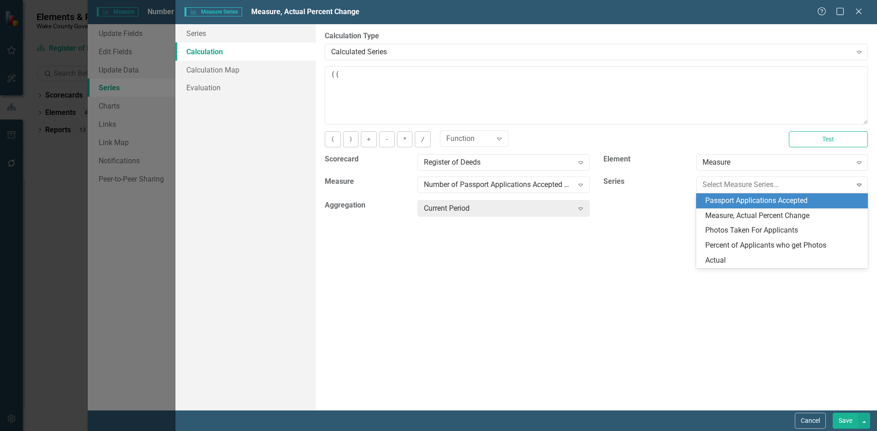
click at [762, 197] on div "Passport Applications Accepted" at bounding box center [783, 201] width 157 height 11
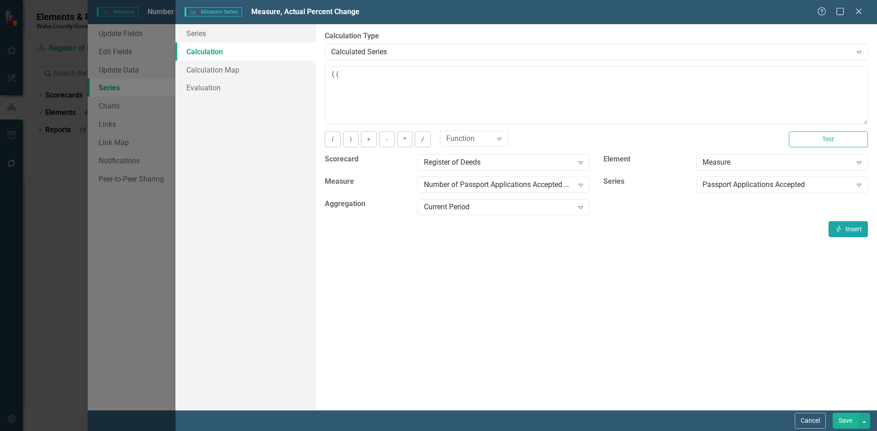
click at [837, 224] on button "Insert Insert" at bounding box center [847, 229] width 39 height 16
click at [505, 207] on div "Current Period" at bounding box center [498, 207] width 149 height 11
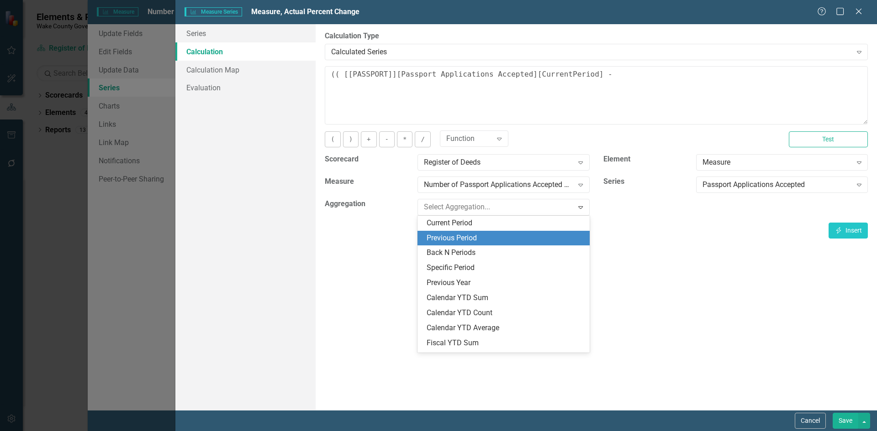
click at [500, 233] on div "Previous Period" at bounding box center [504, 238] width 157 height 11
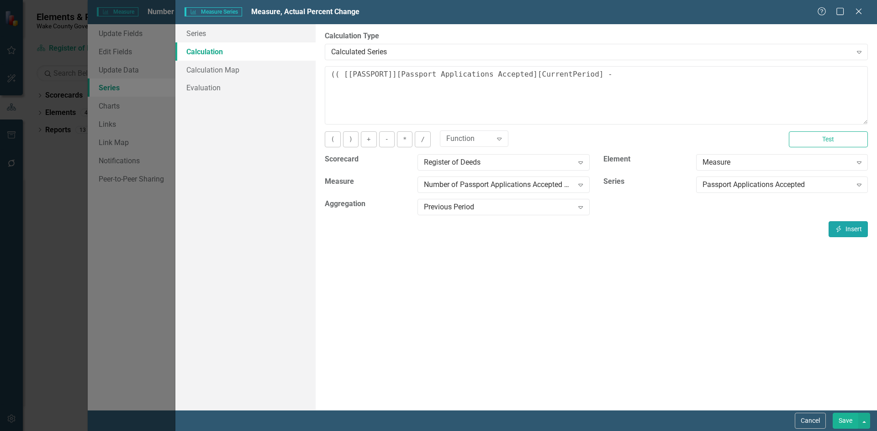
click at [837, 232] on button "Insert Insert" at bounding box center [847, 229] width 39 height 16
click at [841, 227] on icon "Insert" at bounding box center [838, 229] width 8 height 6
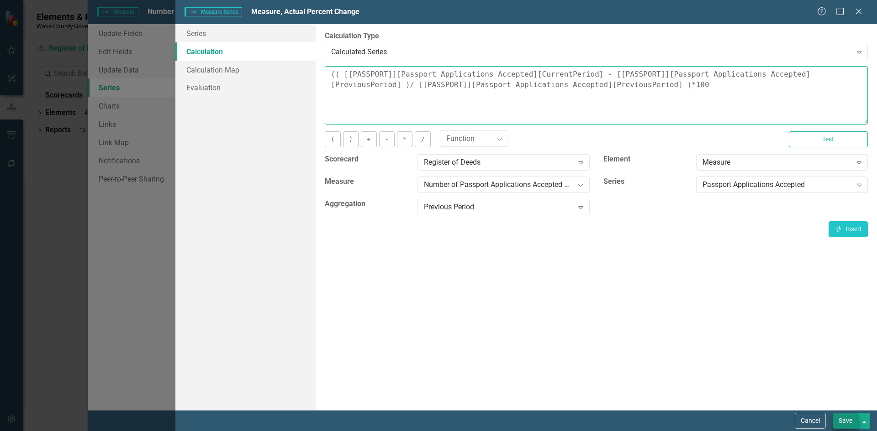
type textarea "(( [m1345021][Passport Applications Accepted][CurrentPeriod] - [m1345021][Passp…"
click at [850, 418] on button "Save" at bounding box center [845, 421] width 26 height 16
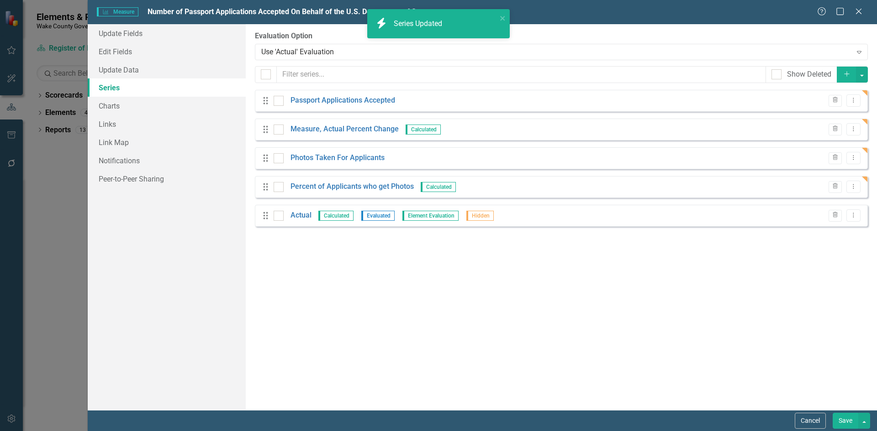
click at [841, 421] on button "Save" at bounding box center [845, 421] width 26 height 16
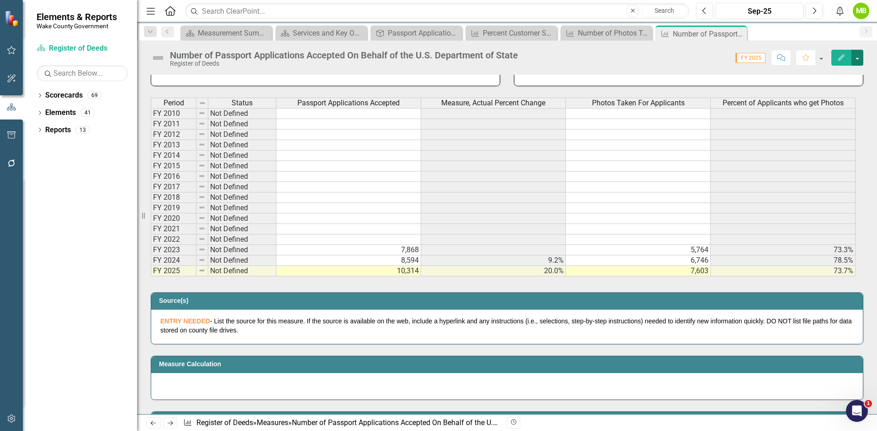
click at [861, 59] on button "button" at bounding box center [857, 58] width 12 height 16
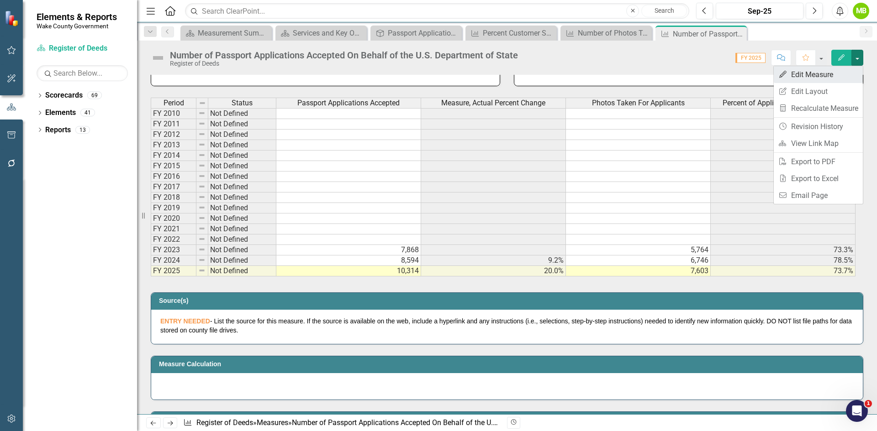
click at [826, 74] on link "Edit Edit Measure" at bounding box center [817, 74] width 89 height 17
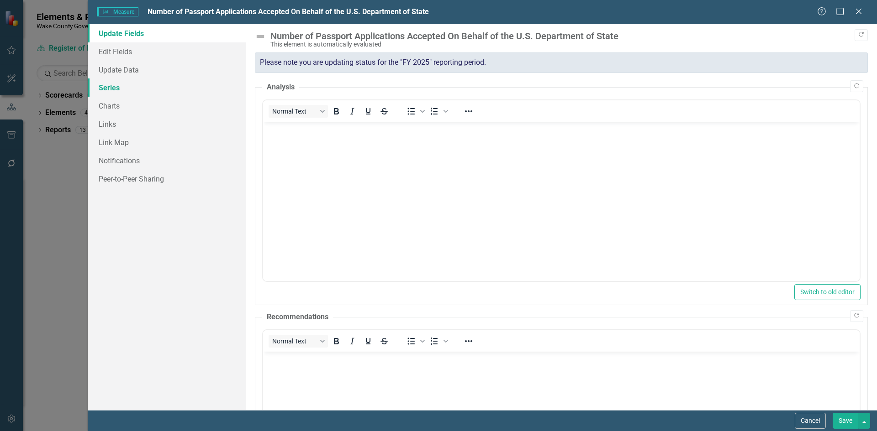
click at [138, 93] on link "Series" at bounding box center [167, 88] width 158 height 18
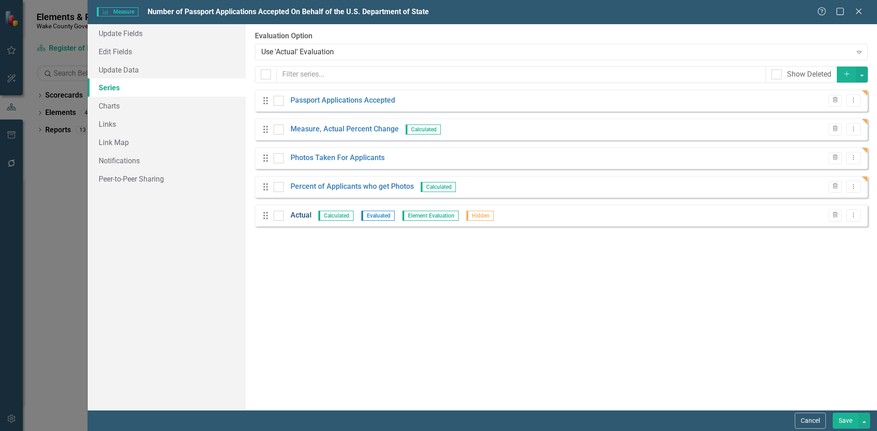
click at [298, 214] on link "Actual" at bounding box center [300, 215] width 21 height 11
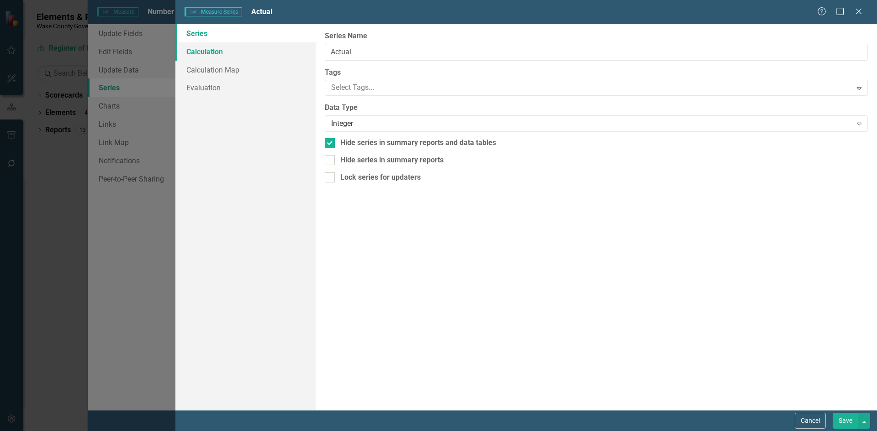
click at [207, 55] on link "Calculation" at bounding box center [245, 51] width 140 height 18
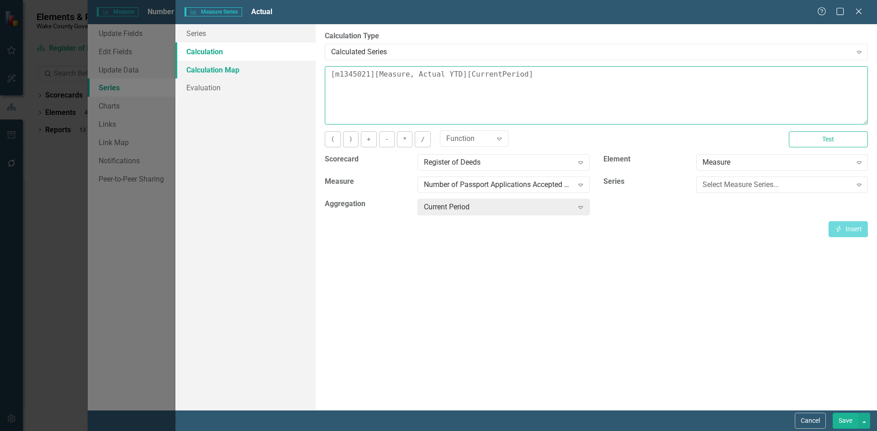
drag, startPoint x: 525, startPoint y: 81, endPoint x: 309, endPoint y: 78, distance: 216.0
click at [309, 78] on div "Series Calculation Calculation Map Evaluation From this page, you can edit the …" at bounding box center [525, 217] width 701 height 386
click at [711, 185] on div "Select Measure Series..." at bounding box center [776, 185] width 149 height 11
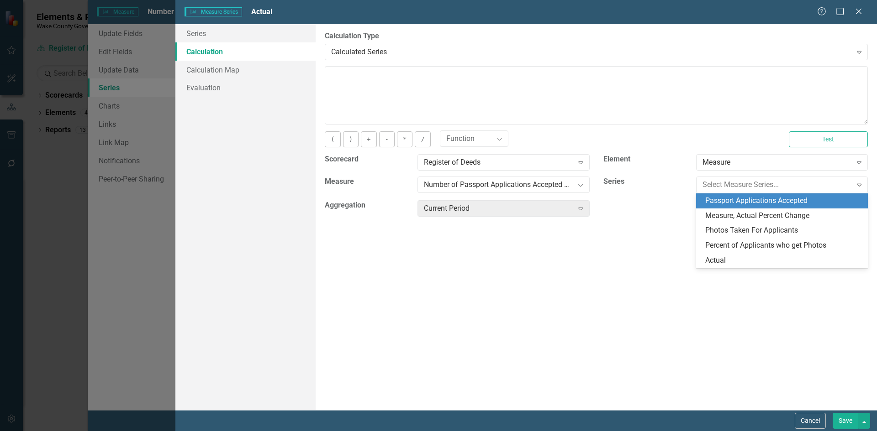
click at [717, 202] on div "Passport Applications Accepted" at bounding box center [783, 201] width 157 height 11
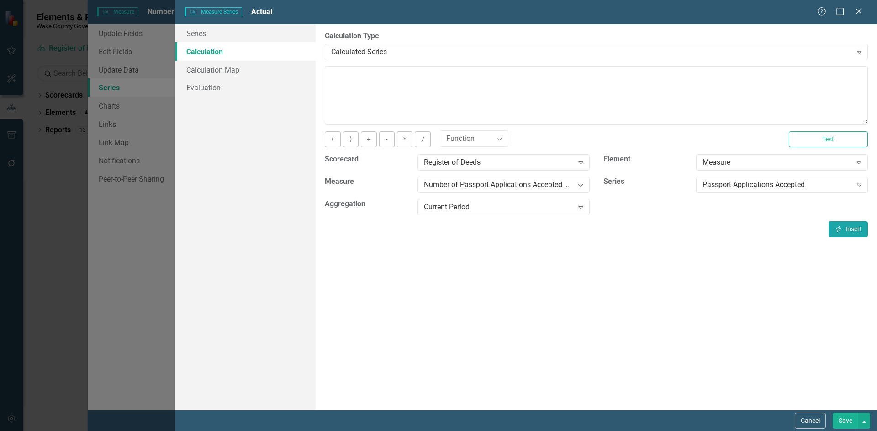
click at [859, 234] on button "Insert Insert" at bounding box center [847, 229] width 39 height 16
type textarea "[m1345021][Passport Applications Accepted][CurrentPeriod]"
click at [841, 419] on button "Save" at bounding box center [845, 421] width 26 height 16
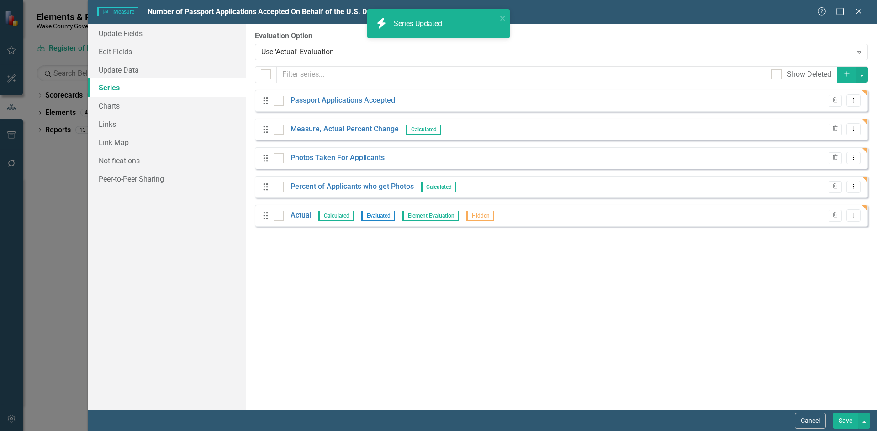
click at [850, 423] on button "Save" at bounding box center [845, 421] width 26 height 16
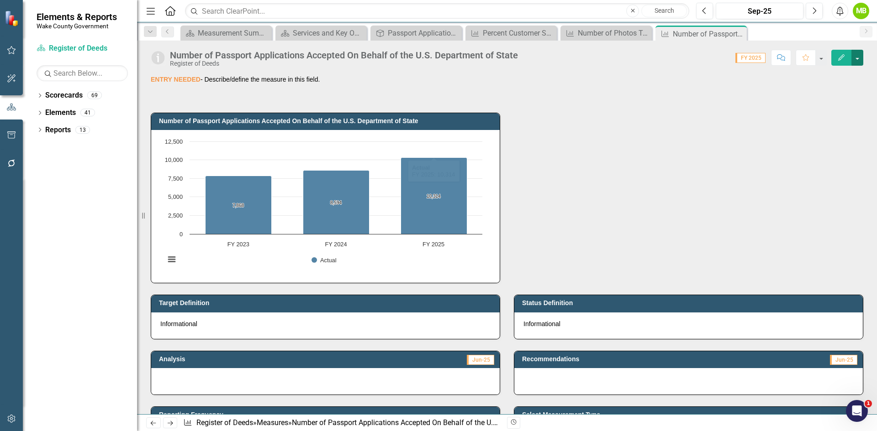
click at [860, 63] on button "button" at bounding box center [857, 58] width 12 height 16
click at [851, 71] on link "Edit Edit Measure" at bounding box center [817, 74] width 89 height 17
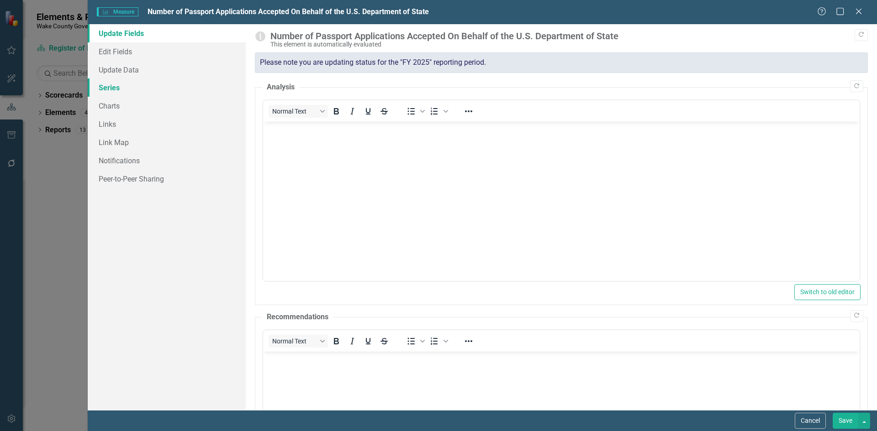
click at [135, 85] on link "Series" at bounding box center [167, 88] width 158 height 18
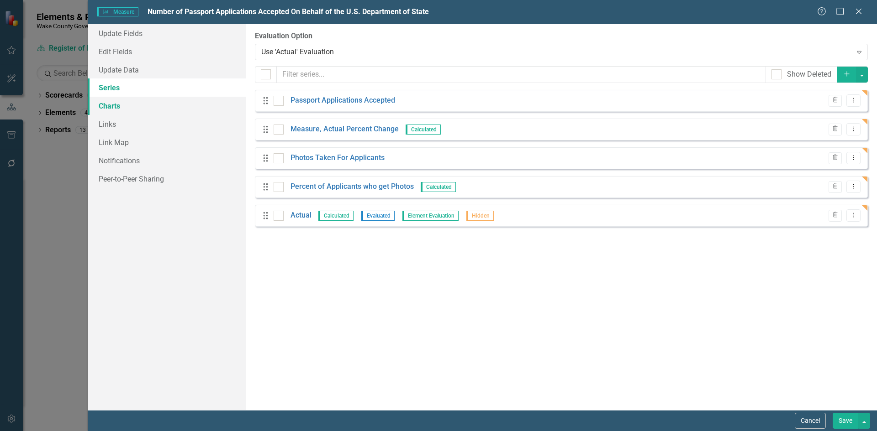
click at [126, 105] on link "Charts" at bounding box center [167, 106] width 158 height 18
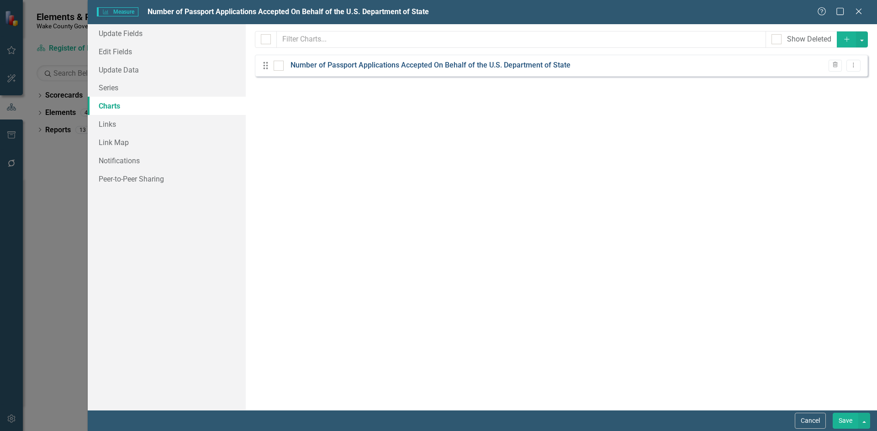
click at [468, 66] on link "Number of Passport Applications Accepted On Behalf of the U.S. Department of St…" at bounding box center [430, 65] width 280 height 11
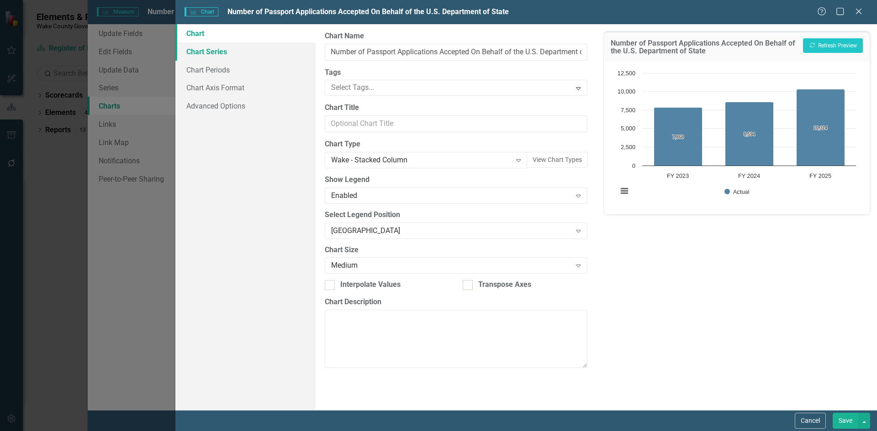
click at [227, 56] on link "Chart Series" at bounding box center [245, 51] width 140 height 18
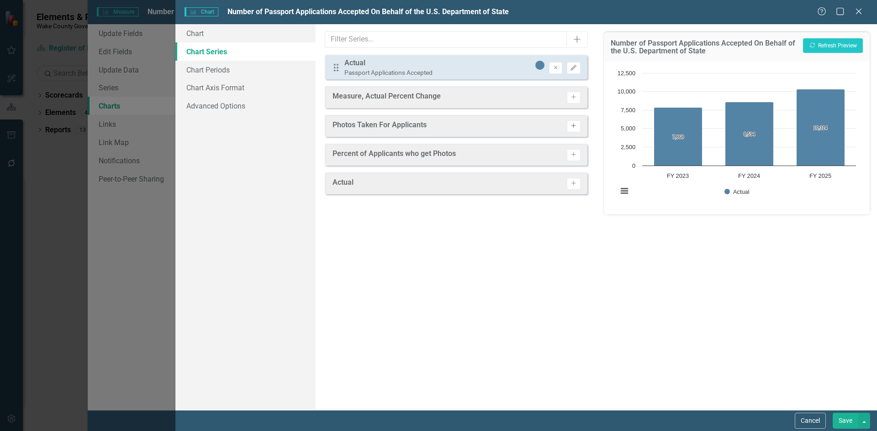
click at [573, 125] on icon "Activate" at bounding box center [573, 125] width 7 height 5
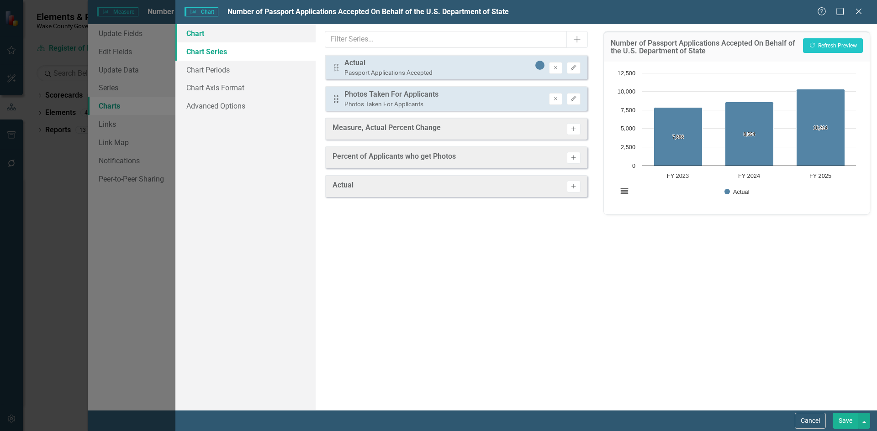
click at [255, 41] on link "Chart" at bounding box center [245, 33] width 140 height 18
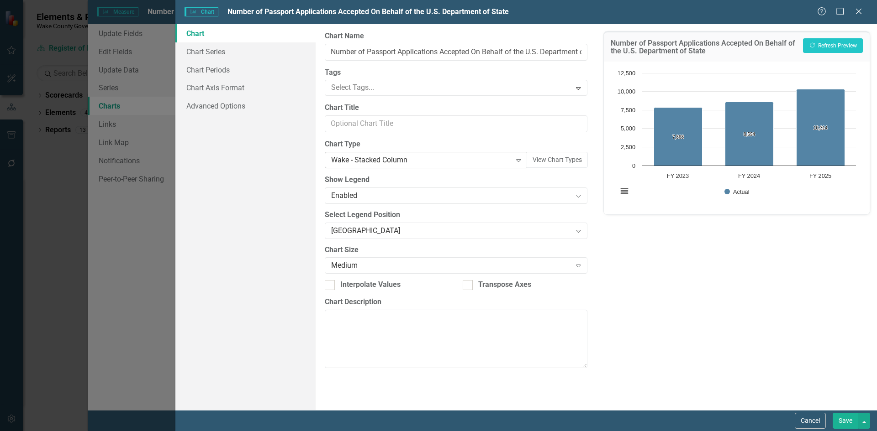
click at [386, 163] on div "Wake - Stacked Column" at bounding box center [421, 160] width 180 height 11
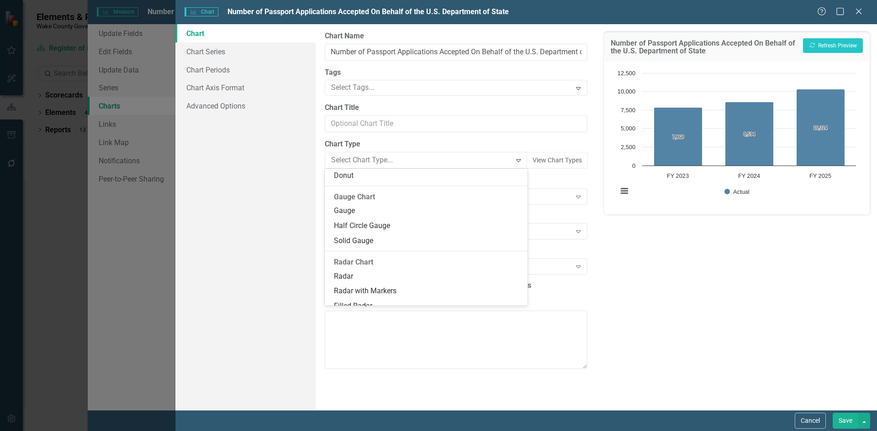
scroll to position [777, 0]
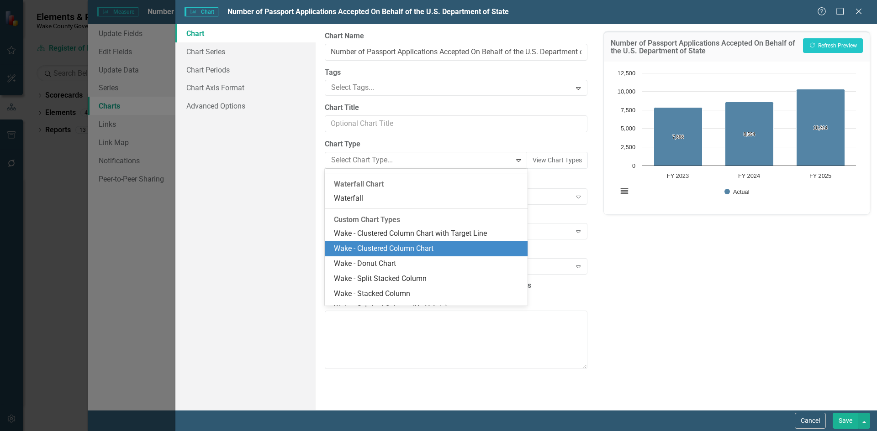
click at [411, 246] on div "Wake - Clustered Column Chart" at bounding box center [428, 249] width 188 height 11
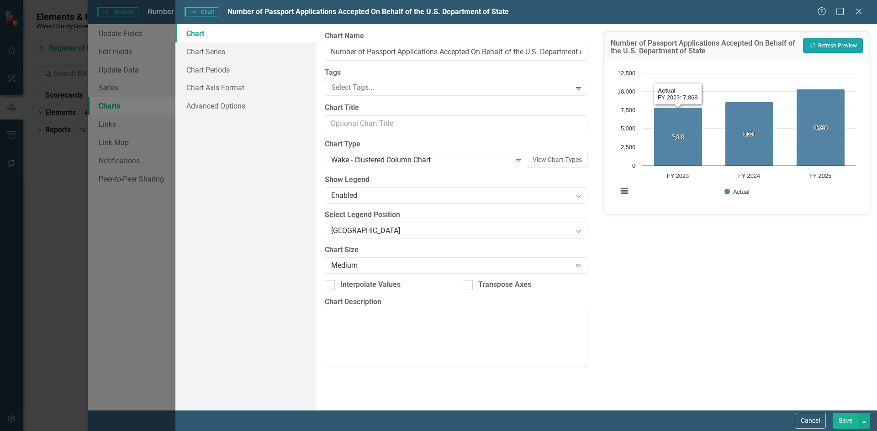
click at [843, 43] on button "Recalculate Refresh Preview" at bounding box center [833, 45] width 60 height 15
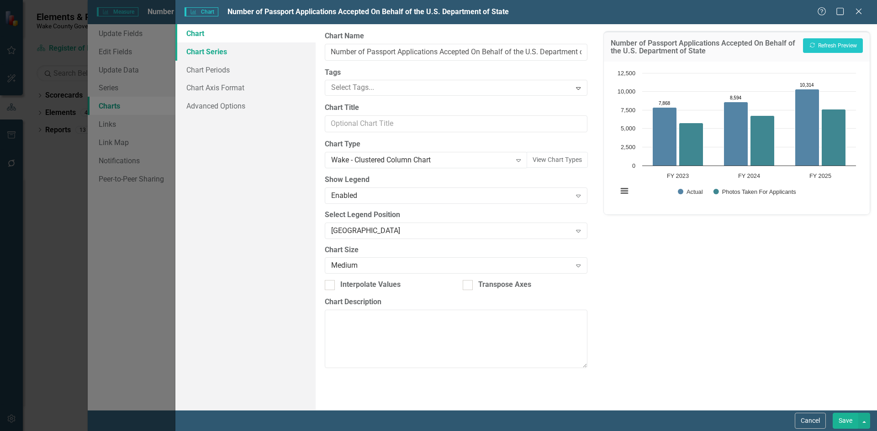
click at [219, 48] on link "Chart Series" at bounding box center [245, 51] width 140 height 18
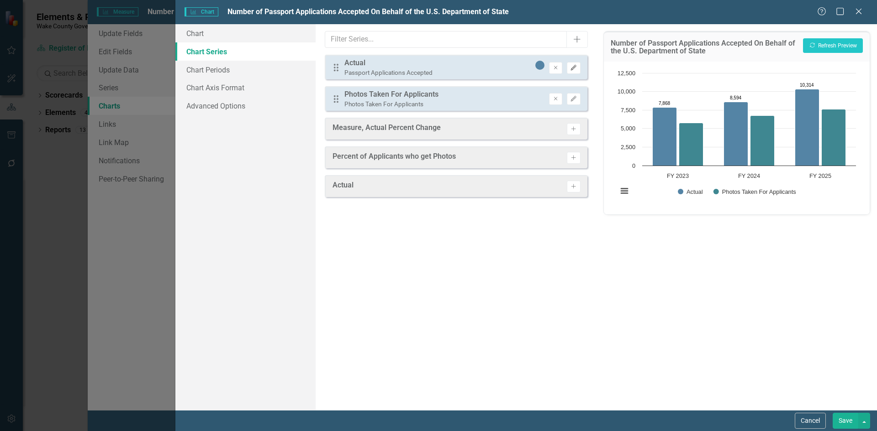
click at [577, 69] on icon "Edit" at bounding box center [573, 67] width 7 height 5
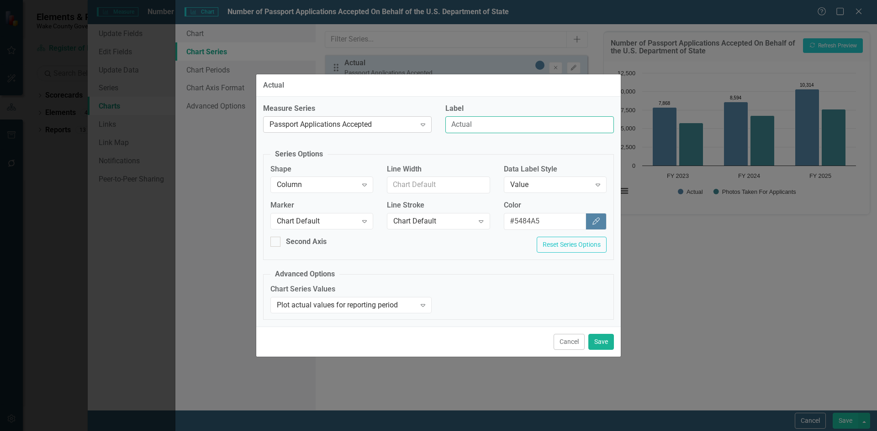
drag, startPoint x: 498, startPoint y: 126, endPoint x: 374, endPoint y: 120, distance: 123.9
click at [374, 120] on div "Measure Series Passport Applications Accepted Expand Label Actual" at bounding box center [438, 122] width 364 height 37
click at [598, 341] on button "Save" at bounding box center [601, 342] width 26 height 16
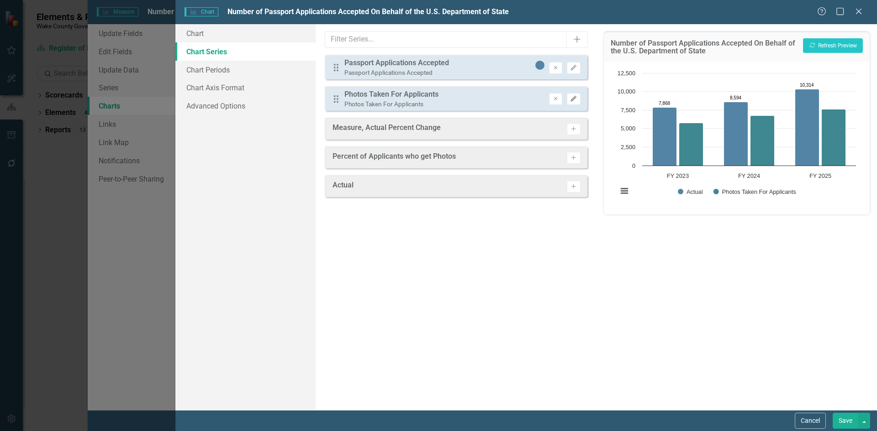
click at [573, 97] on icon "Edit" at bounding box center [573, 98] width 7 height 5
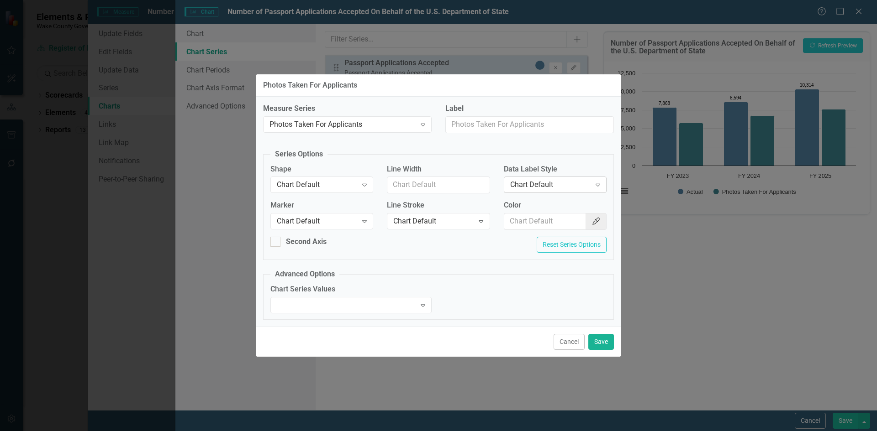
click at [522, 184] on div "Chart Default" at bounding box center [550, 185] width 80 height 11
click at [534, 228] on div "Value" at bounding box center [557, 231] width 88 height 11
click at [610, 342] on button "Save" at bounding box center [601, 342] width 26 height 16
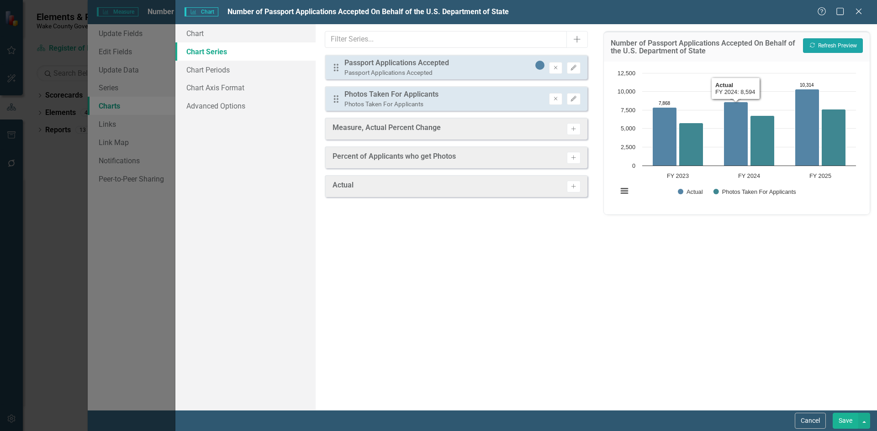
click at [827, 47] on button "Recalculate Refresh Preview" at bounding box center [833, 45] width 60 height 15
click at [847, 420] on button "Save" at bounding box center [845, 421] width 26 height 16
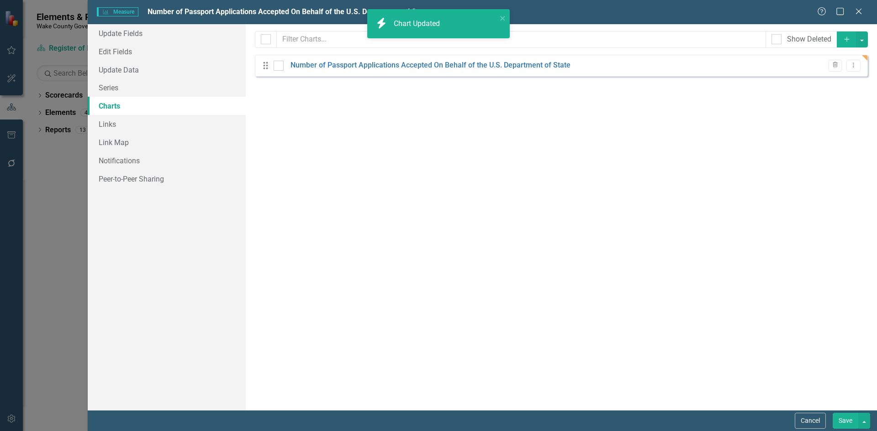
click at [848, 422] on button "Save" at bounding box center [845, 421] width 26 height 16
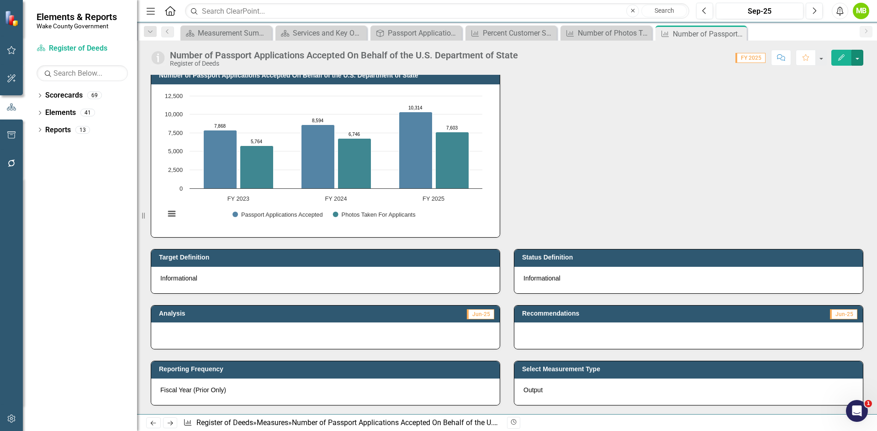
scroll to position [0, 0]
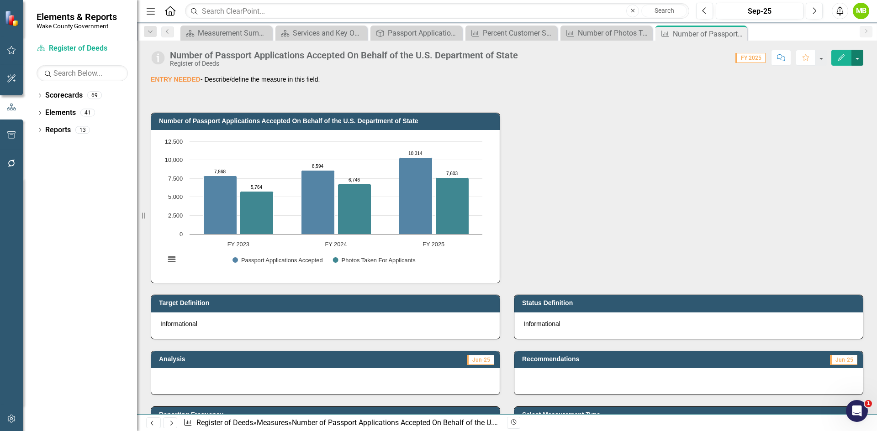
click at [859, 61] on button "button" at bounding box center [857, 58] width 12 height 16
click at [843, 75] on link "Edit Edit Measure" at bounding box center [817, 74] width 89 height 17
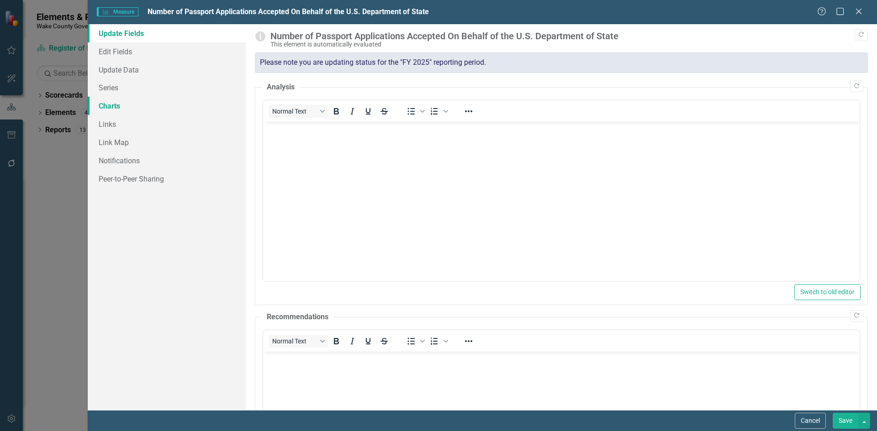
click at [133, 110] on link "Charts" at bounding box center [167, 106] width 158 height 18
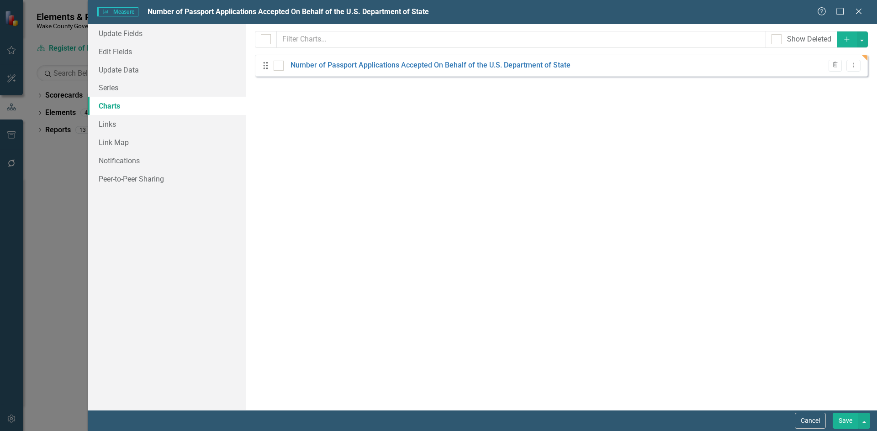
click at [846, 41] on icon "Add" at bounding box center [846, 39] width 8 height 6
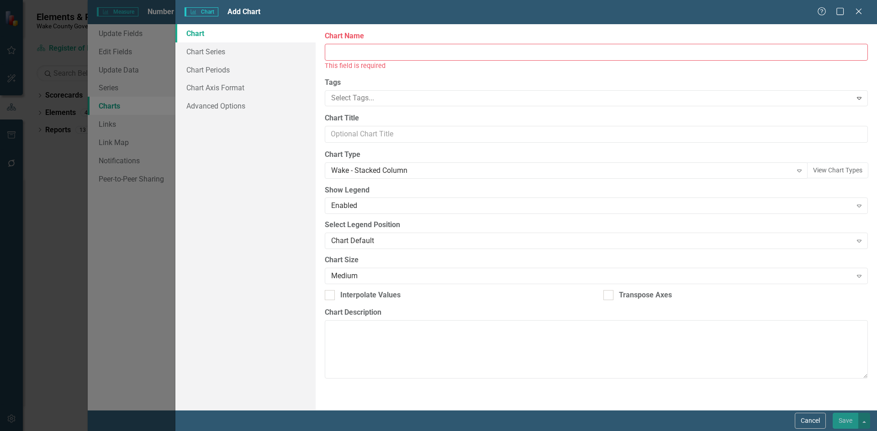
click at [342, 49] on input "Chart Name" at bounding box center [596, 52] width 543 height 17
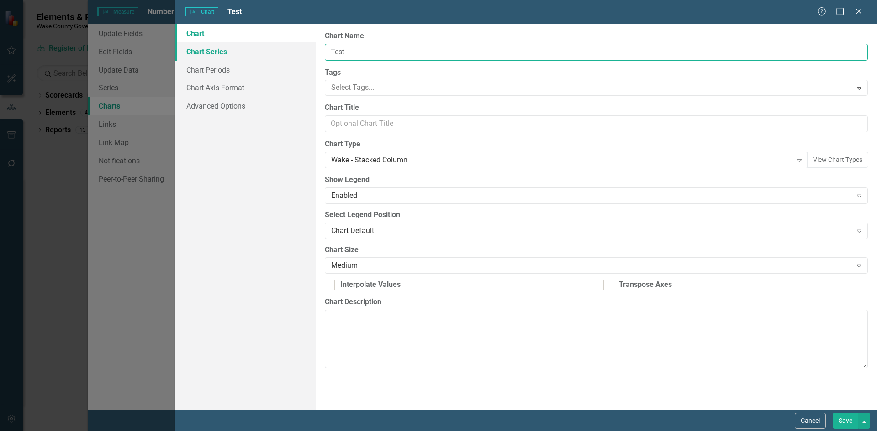
type input "Test"
click at [228, 50] on link "Chart Series" at bounding box center [245, 51] width 140 height 18
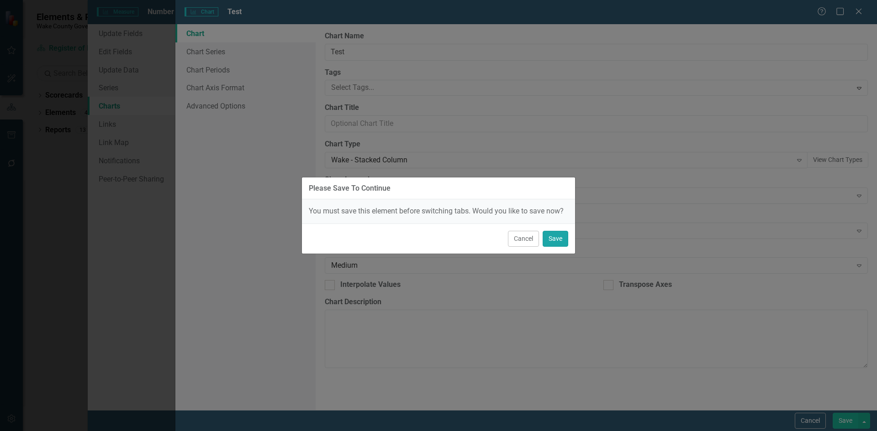
click at [559, 239] on button "Save" at bounding box center [555, 239] width 26 height 16
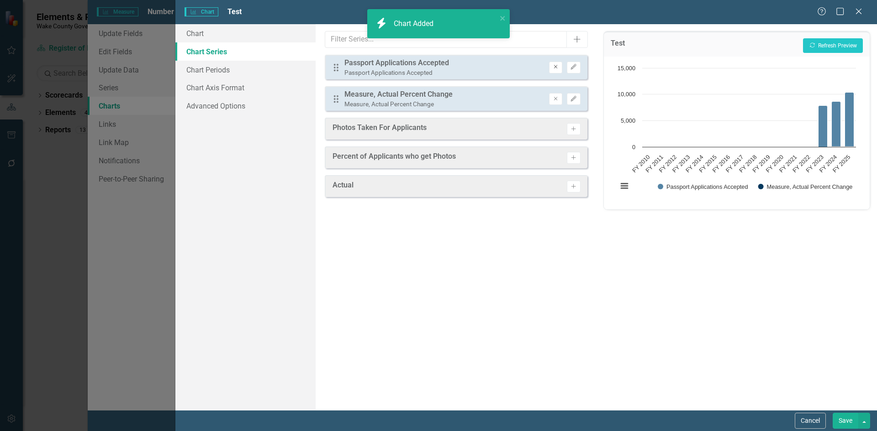
click at [555, 69] on icon "Remove" at bounding box center [555, 66] width 7 height 5
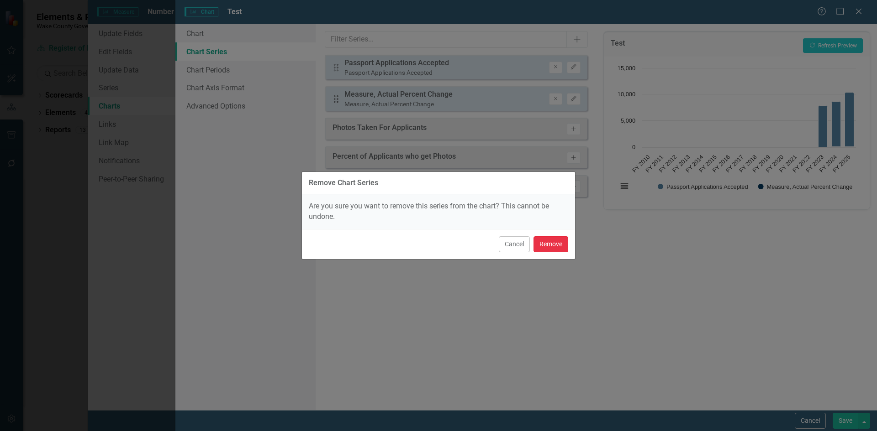
click at [555, 245] on button "Remove" at bounding box center [550, 245] width 35 height 16
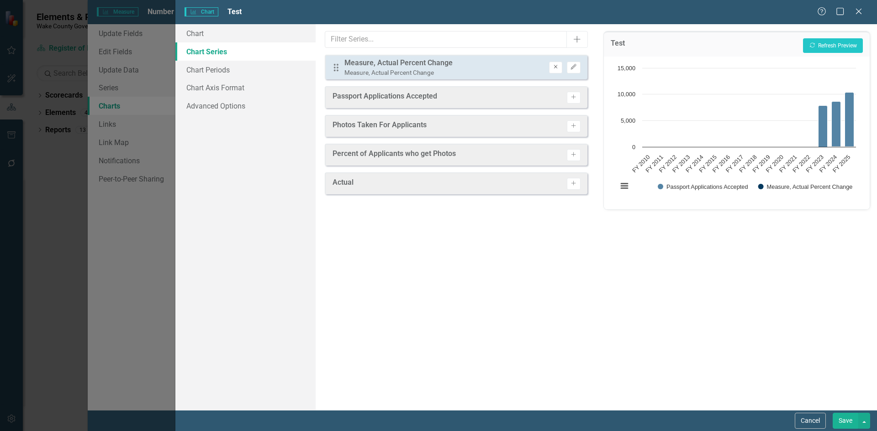
click at [551, 68] on button "Remove" at bounding box center [555, 68] width 13 height 12
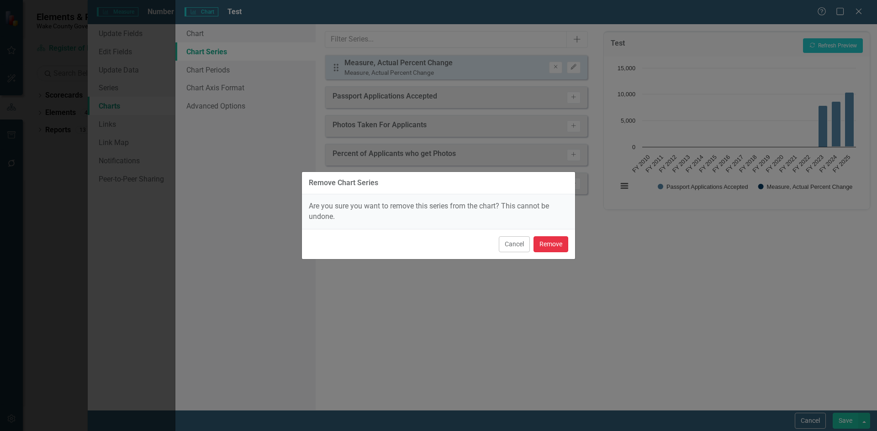
click at [551, 242] on button "Remove" at bounding box center [550, 245] width 35 height 16
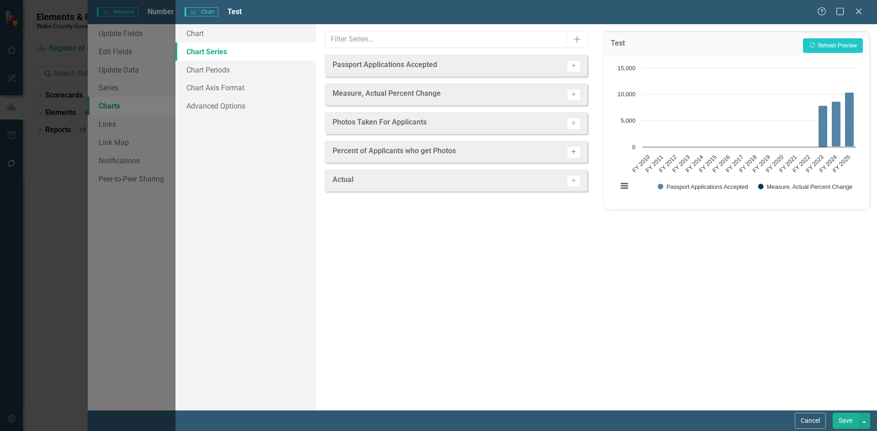
click at [572, 152] on icon "Activate" at bounding box center [573, 151] width 7 height 5
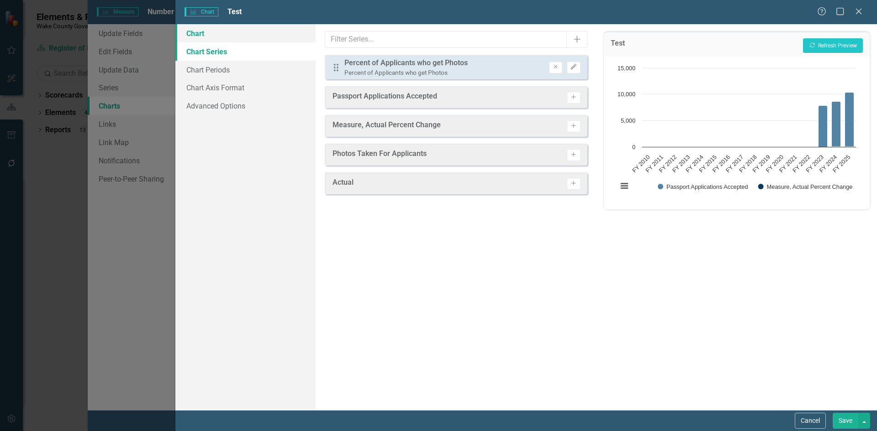
click at [222, 37] on link "Chart" at bounding box center [245, 33] width 140 height 18
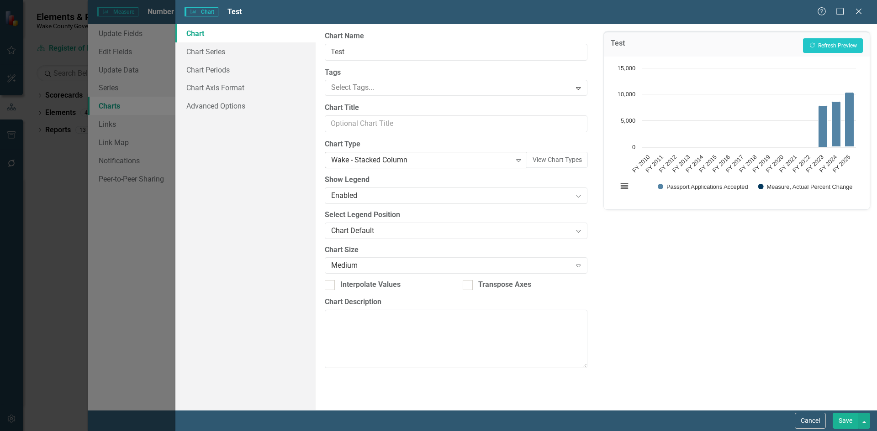
click at [384, 159] on div "Wake - Stacked Column" at bounding box center [421, 160] width 180 height 11
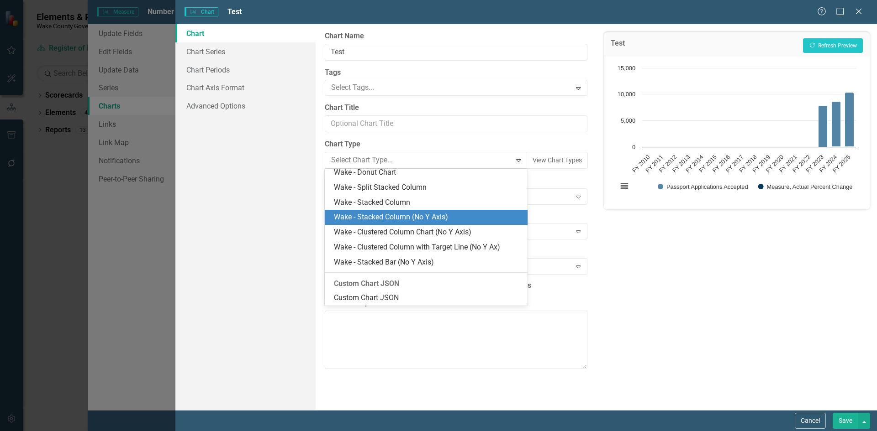
scroll to position [822, 0]
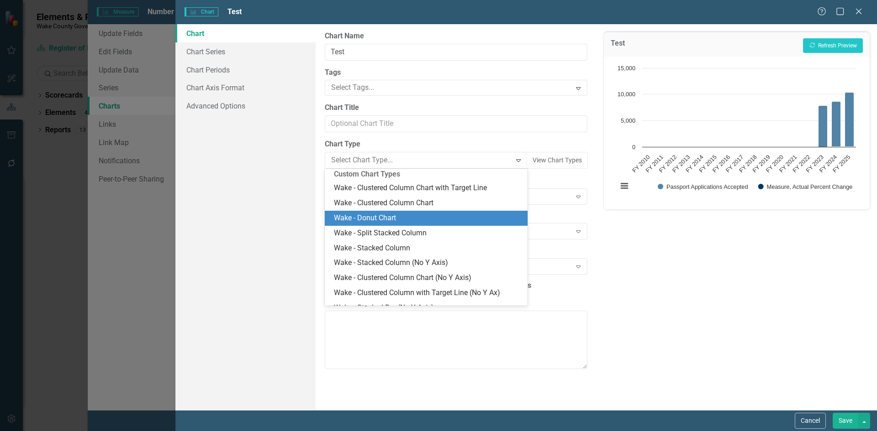
click at [388, 218] on div "Wake - Donut Chart" at bounding box center [428, 218] width 188 height 11
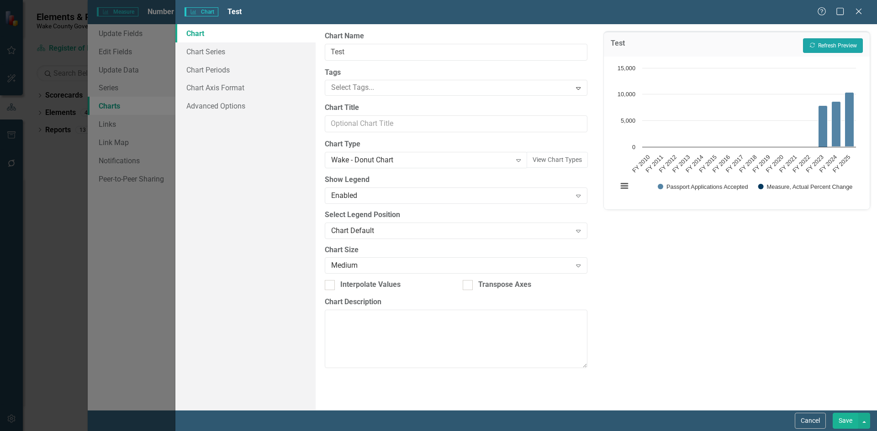
click at [819, 48] on button "Recalculate Refresh Preview" at bounding box center [833, 45] width 60 height 15
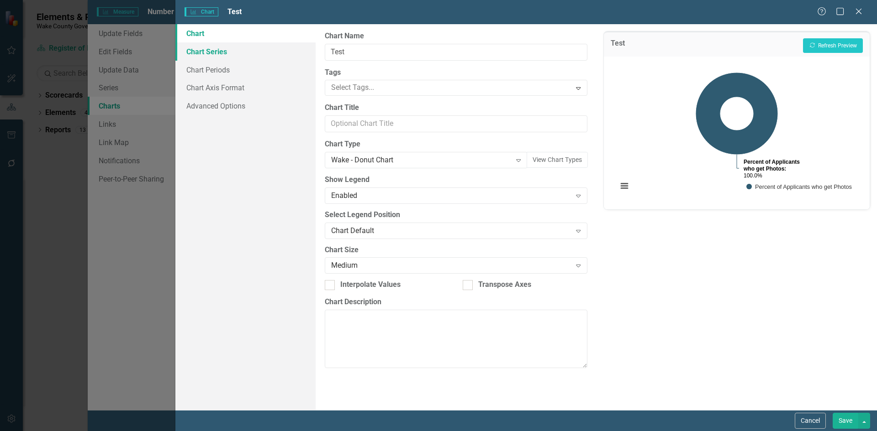
click at [226, 56] on link "Chart Series" at bounding box center [245, 51] width 140 height 18
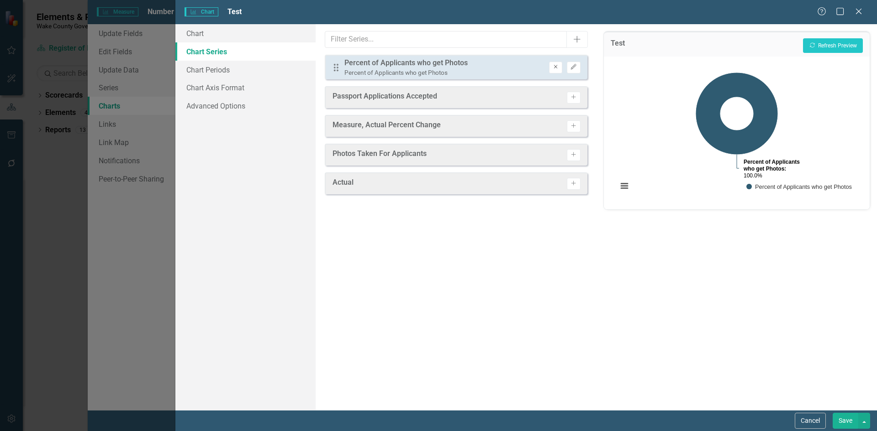
click at [553, 70] on icon "Remove" at bounding box center [555, 66] width 7 height 5
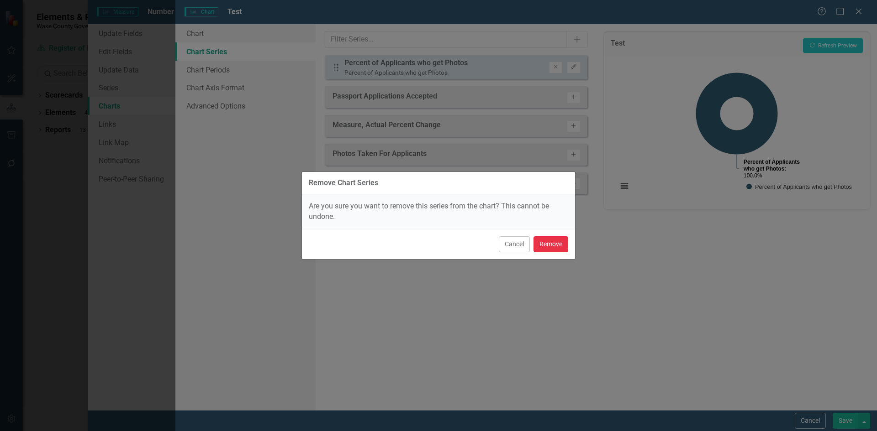
click at [556, 245] on button "Remove" at bounding box center [550, 245] width 35 height 16
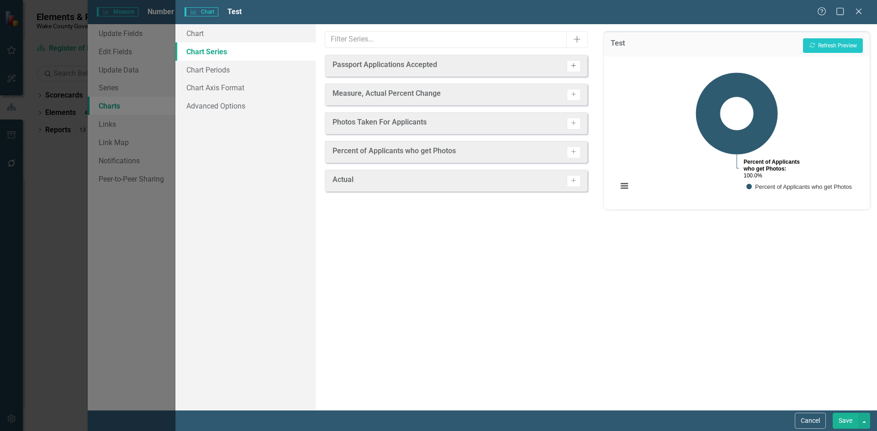
click at [578, 68] on button "Activate" at bounding box center [573, 66] width 13 height 12
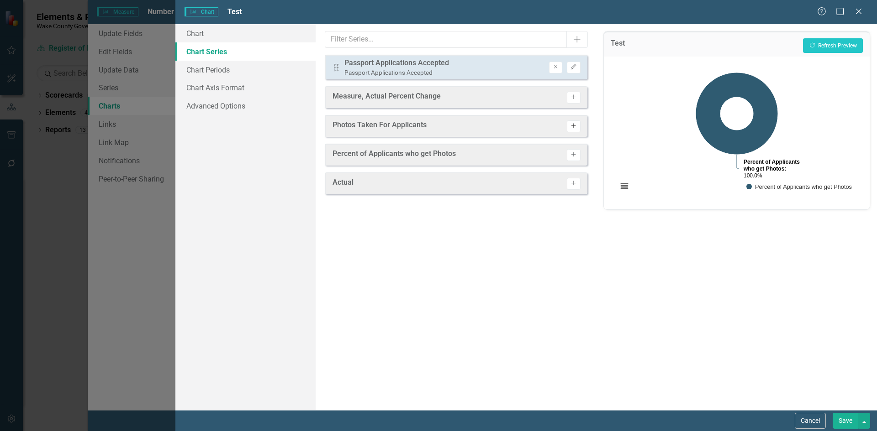
click at [573, 128] on icon "Activate" at bounding box center [573, 125] width 7 height 5
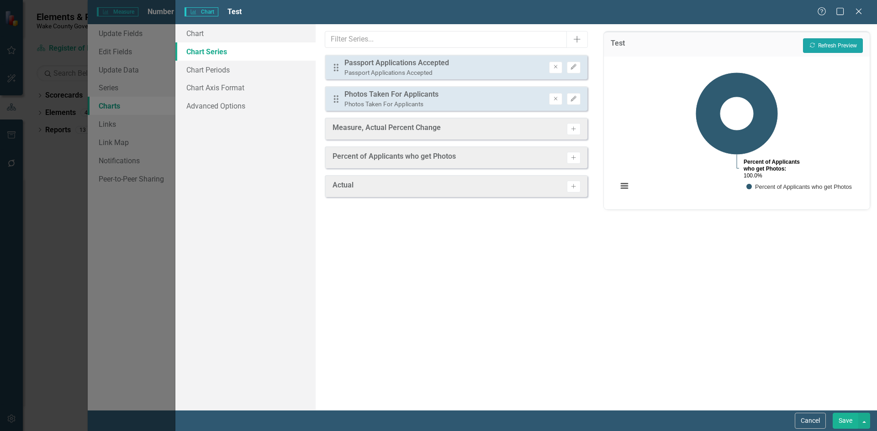
click at [828, 40] on button "Recalculate Refresh Preview" at bounding box center [833, 45] width 60 height 15
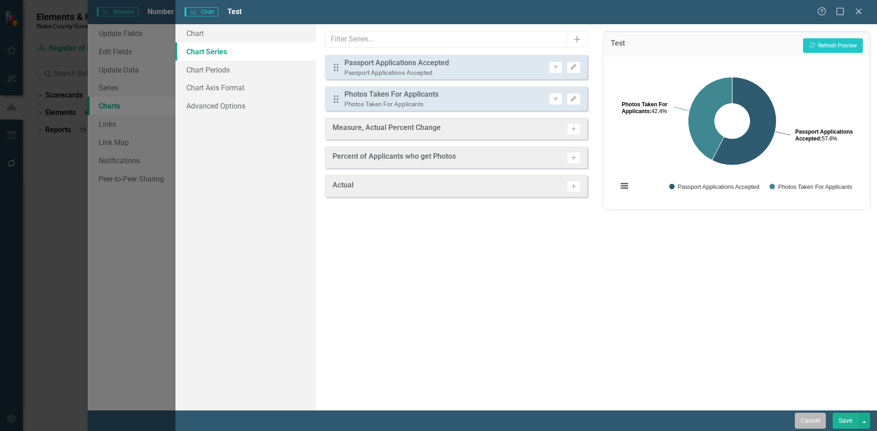
click at [825, 426] on button "Cancel" at bounding box center [809, 421] width 31 height 16
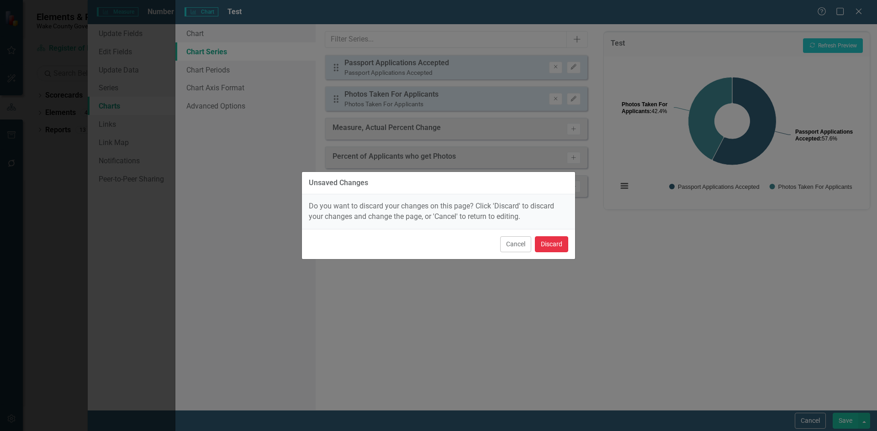
click at [557, 247] on button "Discard" at bounding box center [551, 245] width 33 height 16
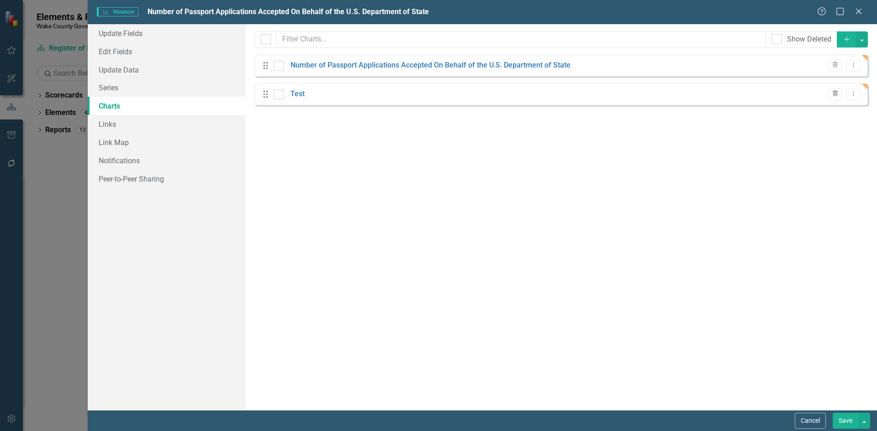
click at [833, 95] on icon "Trash" at bounding box center [834, 93] width 7 height 5
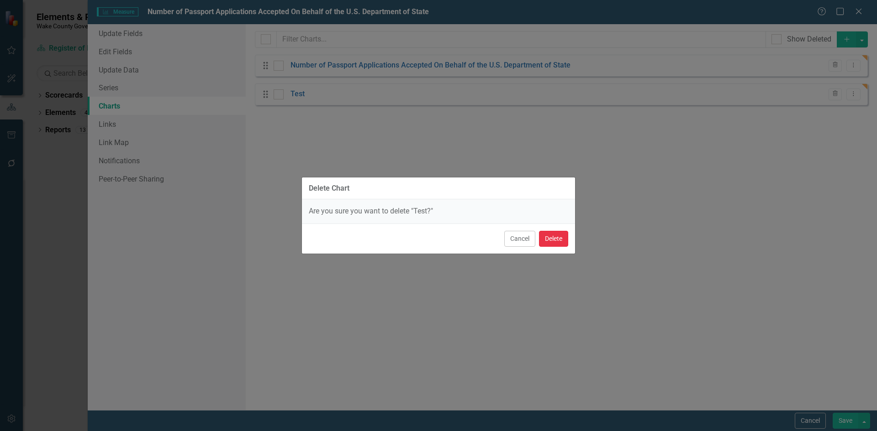
click at [551, 238] on button "Delete" at bounding box center [553, 239] width 29 height 16
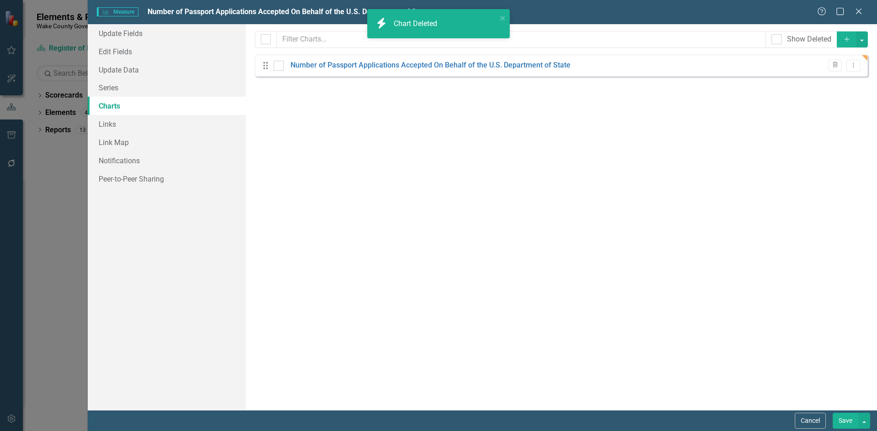
click at [841, 422] on button "Save" at bounding box center [845, 421] width 26 height 16
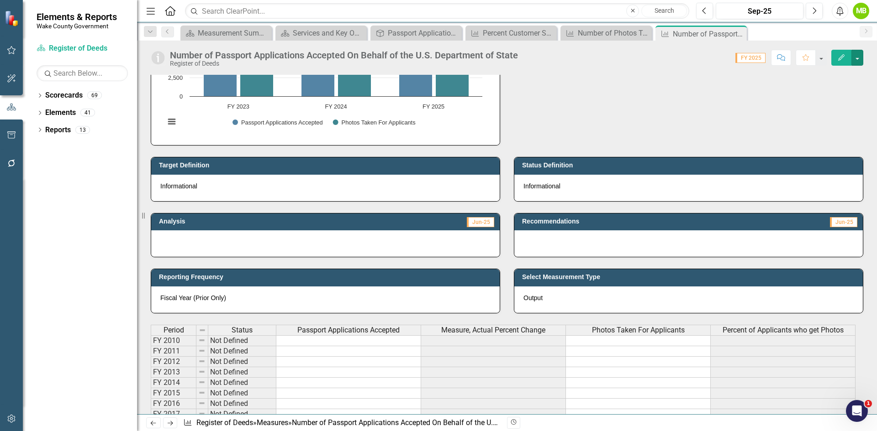
scroll to position [0, 0]
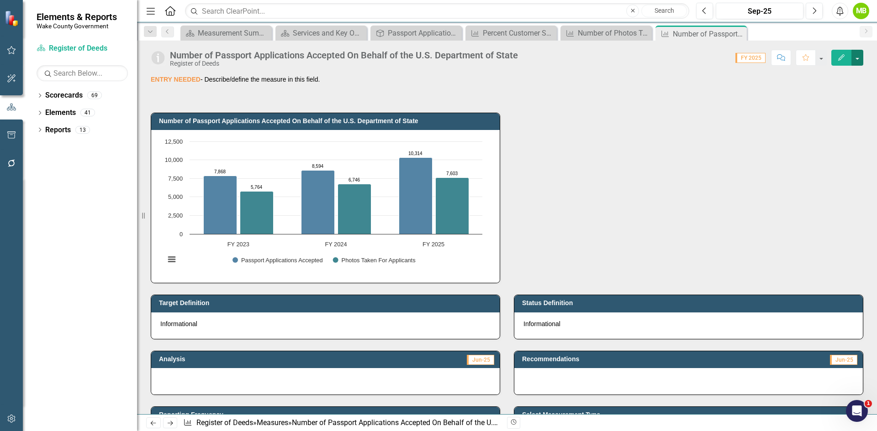
click at [853, 65] on button "button" at bounding box center [857, 58] width 12 height 16
click at [820, 82] on link "Edit Edit Measure" at bounding box center [817, 74] width 89 height 17
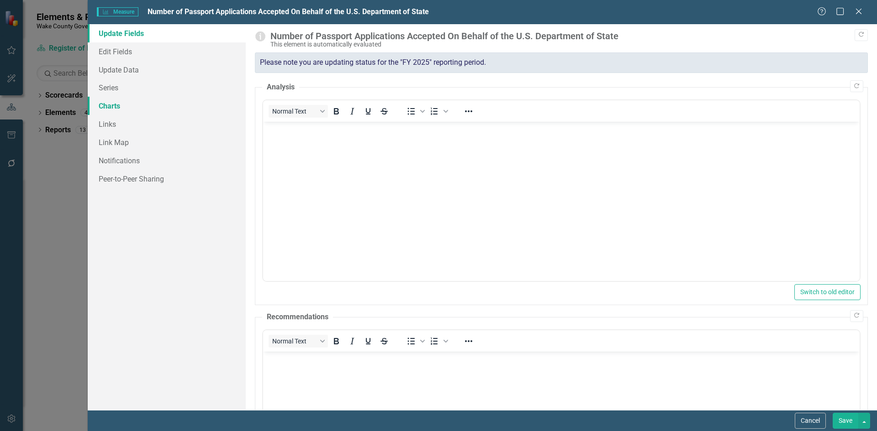
click at [144, 105] on link "Charts" at bounding box center [167, 106] width 158 height 18
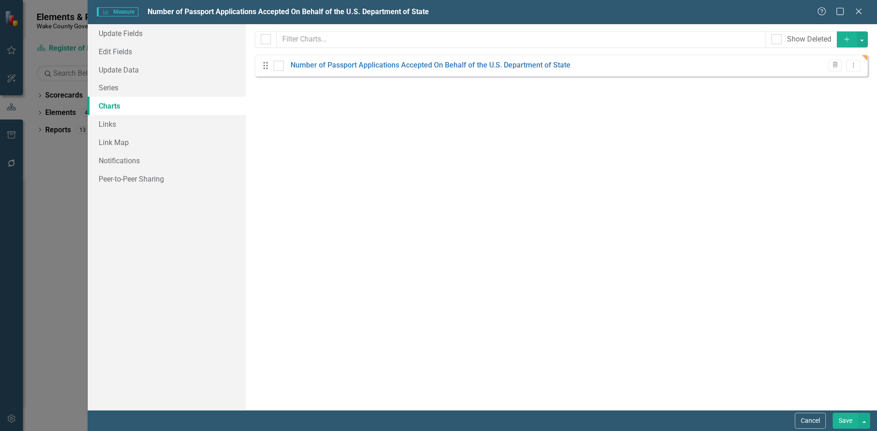
click at [842, 39] on button "Add" at bounding box center [846, 40] width 20 height 16
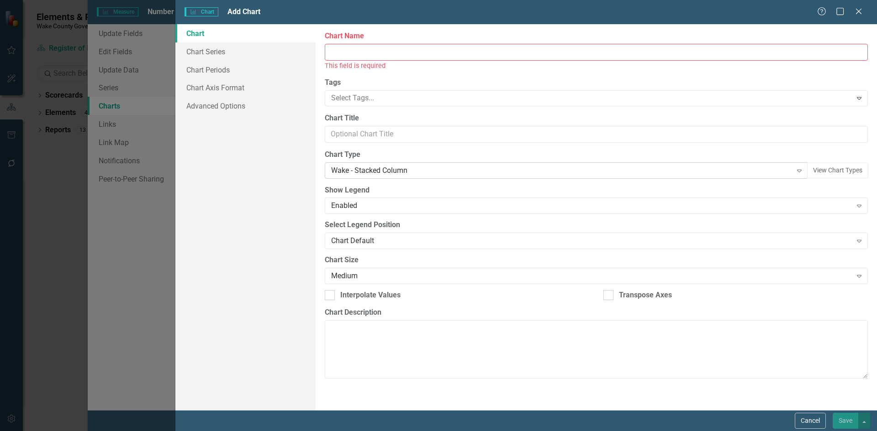
click at [372, 165] on div "Wake - Stacked Column Expand" at bounding box center [566, 171] width 483 height 16
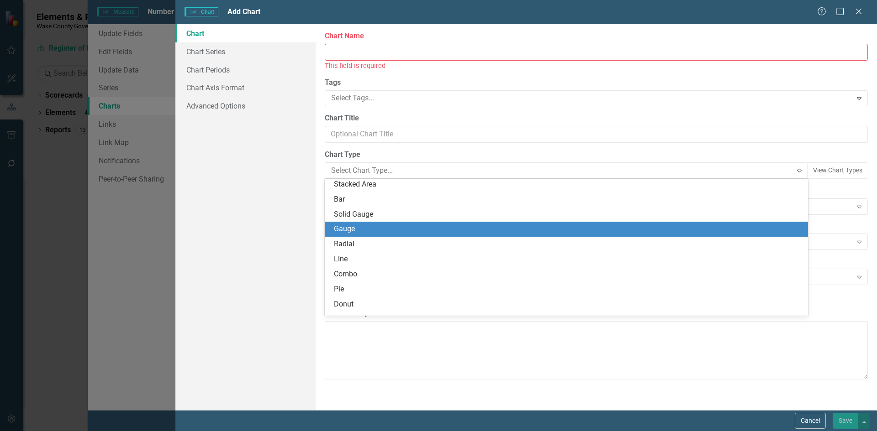
scroll to position [46, 0]
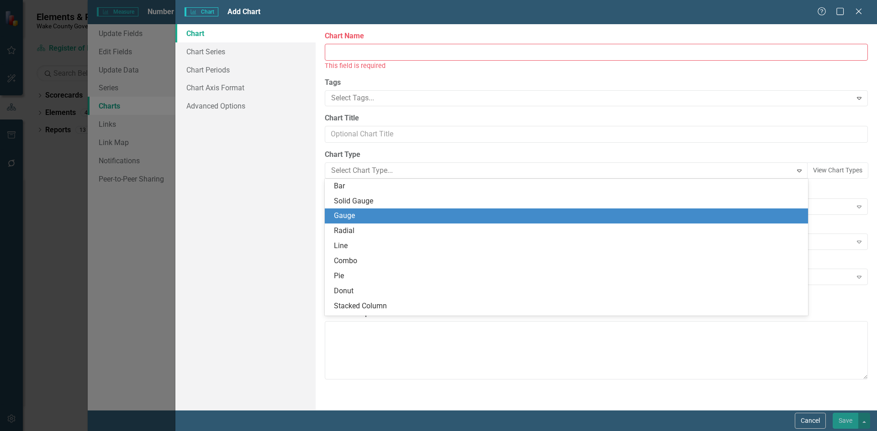
click at [366, 215] on div "Gauge" at bounding box center [568, 216] width 468 height 11
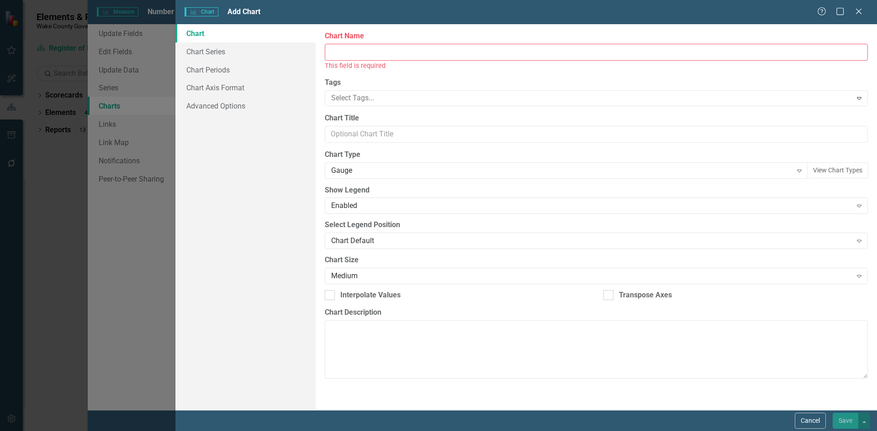
click at [356, 50] on input "Chart Name" at bounding box center [596, 52] width 543 height 17
type input "TEST"
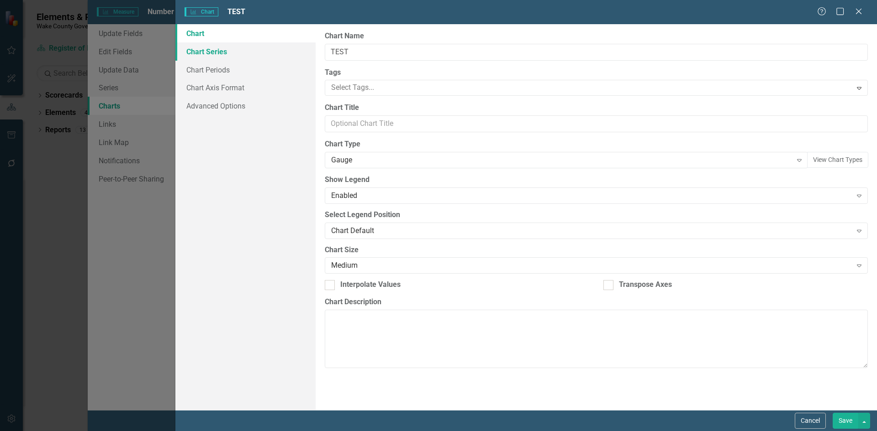
click at [245, 55] on link "Chart Series" at bounding box center [245, 51] width 140 height 18
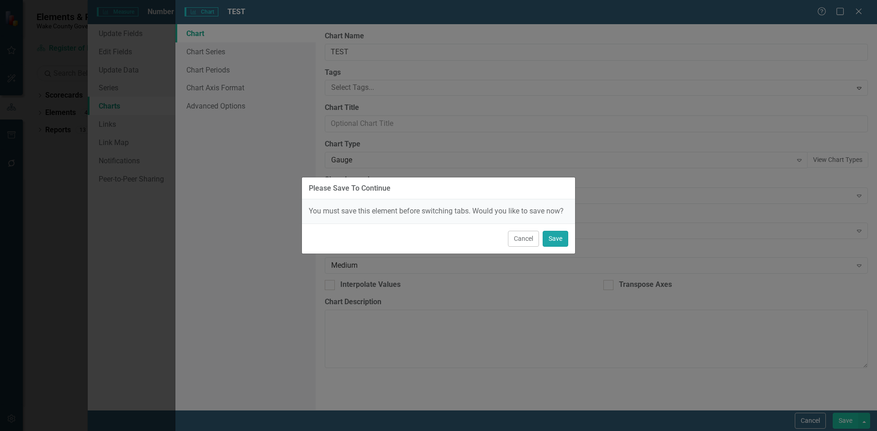
click at [557, 238] on button "Save" at bounding box center [555, 239] width 26 height 16
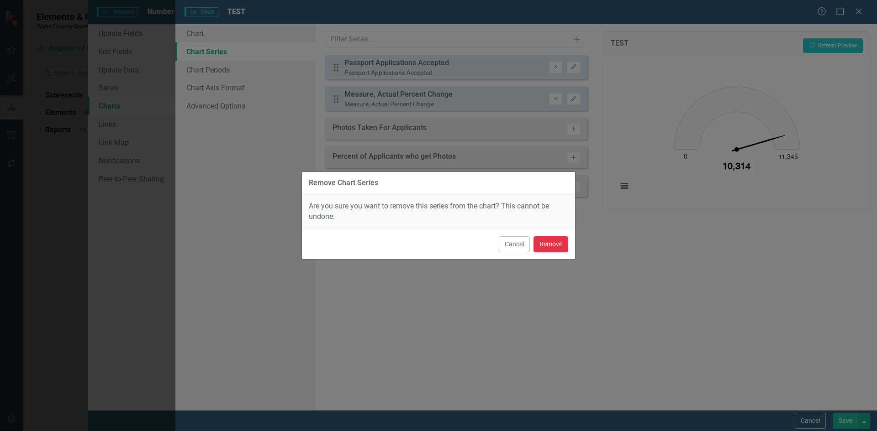
click at [546, 244] on button "Remove" at bounding box center [550, 245] width 35 height 16
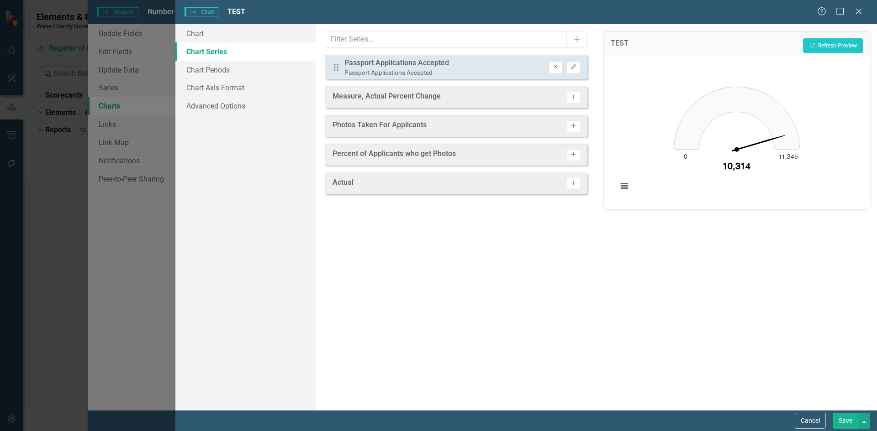
click at [555, 67] on icon "Remove" at bounding box center [555, 66] width 7 height 5
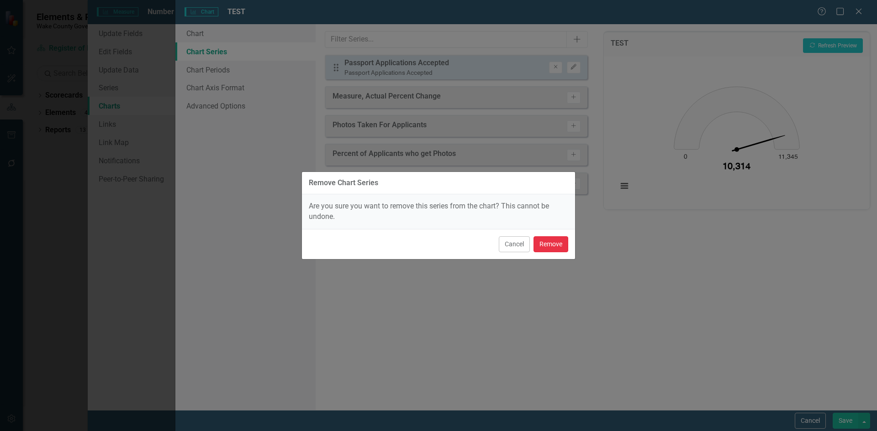
click at [548, 242] on button "Remove" at bounding box center [550, 245] width 35 height 16
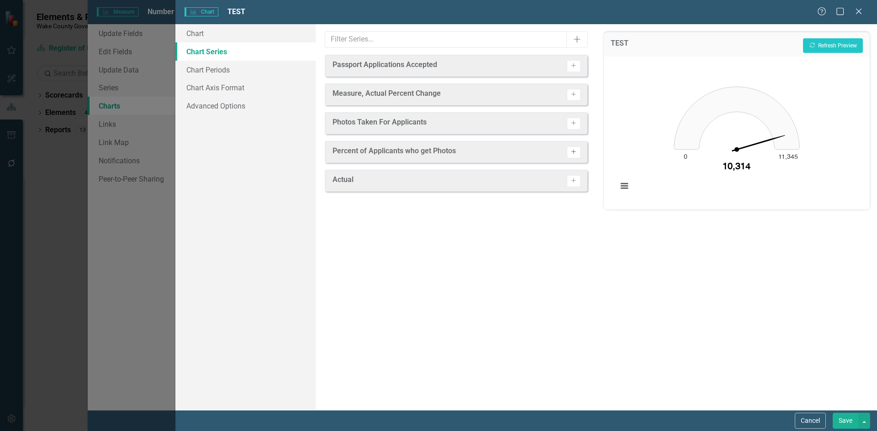
click at [570, 152] on icon "Activate" at bounding box center [573, 151] width 7 height 5
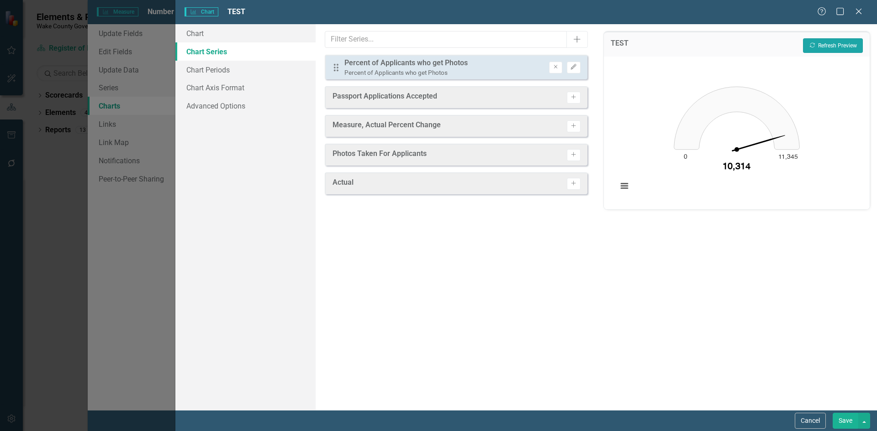
click at [823, 45] on button "Recalculate Refresh Preview" at bounding box center [833, 45] width 60 height 15
click at [212, 41] on link "Chart" at bounding box center [245, 33] width 140 height 18
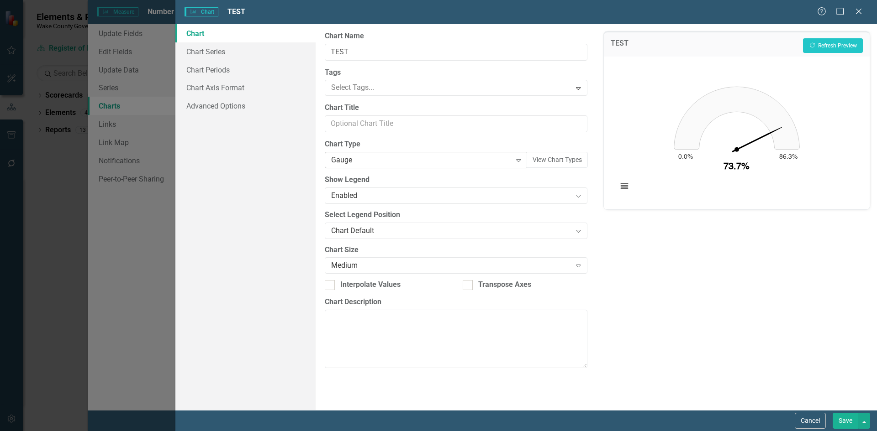
click at [384, 163] on div "Gauge" at bounding box center [421, 160] width 180 height 11
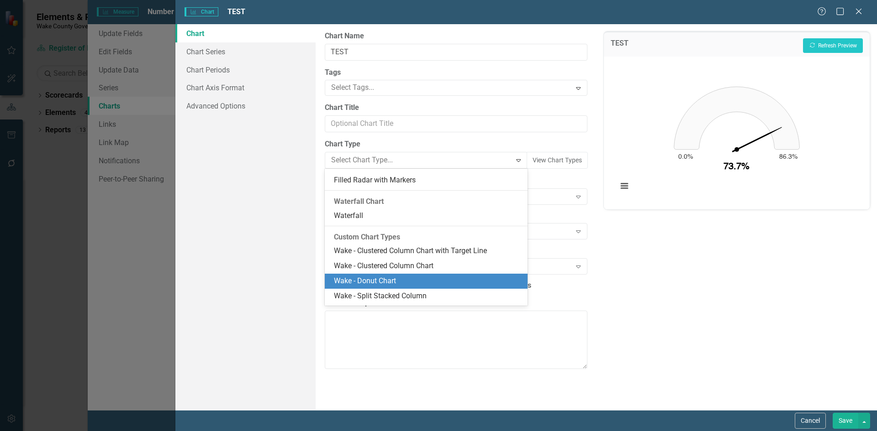
scroll to position [731, 0]
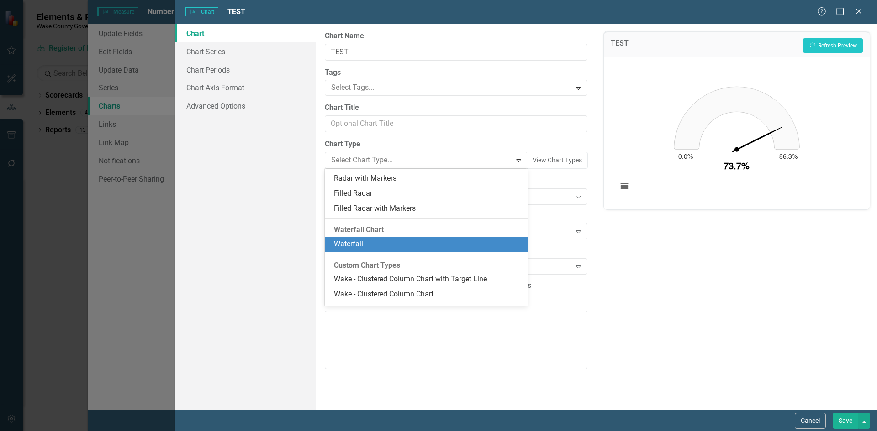
click at [367, 242] on div "Waterfall" at bounding box center [428, 244] width 188 height 11
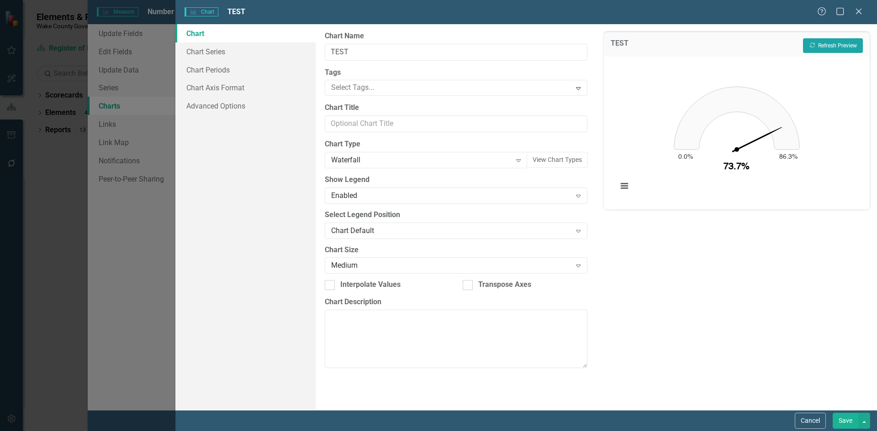
click at [821, 49] on button "Recalculate Refresh Preview" at bounding box center [833, 45] width 60 height 15
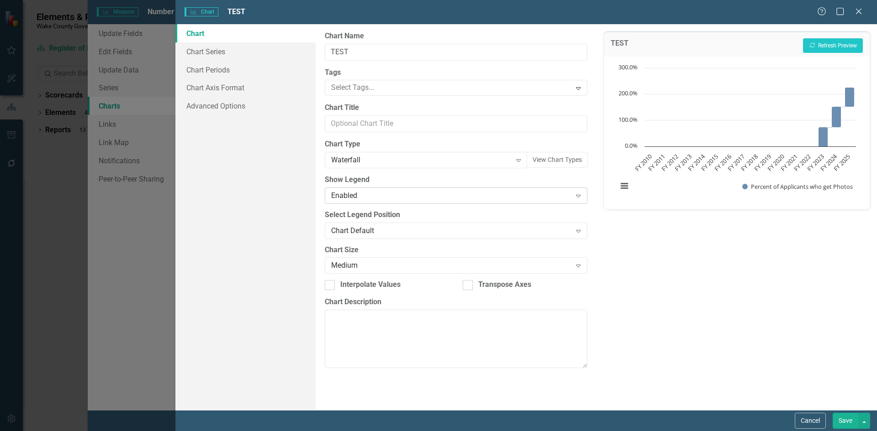
click at [387, 193] on div "Enabled" at bounding box center [451, 195] width 240 height 11
click at [388, 157] on div "Waterfall" at bounding box center [421, 160] width 180 height 11
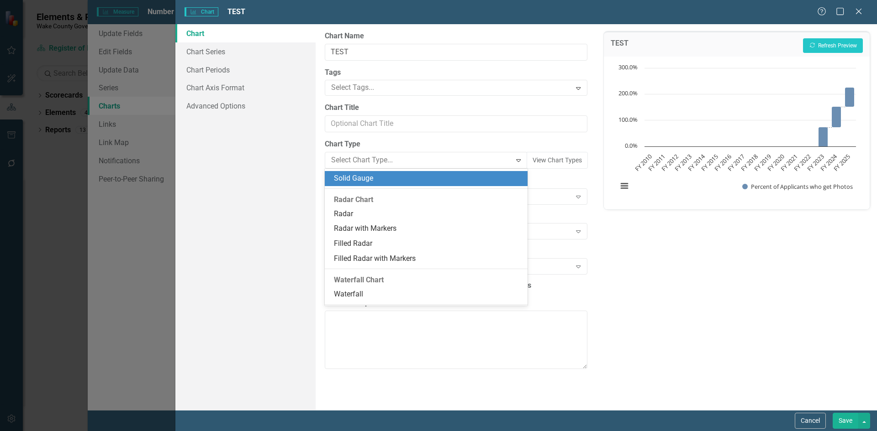
scroll to position [694, 0]
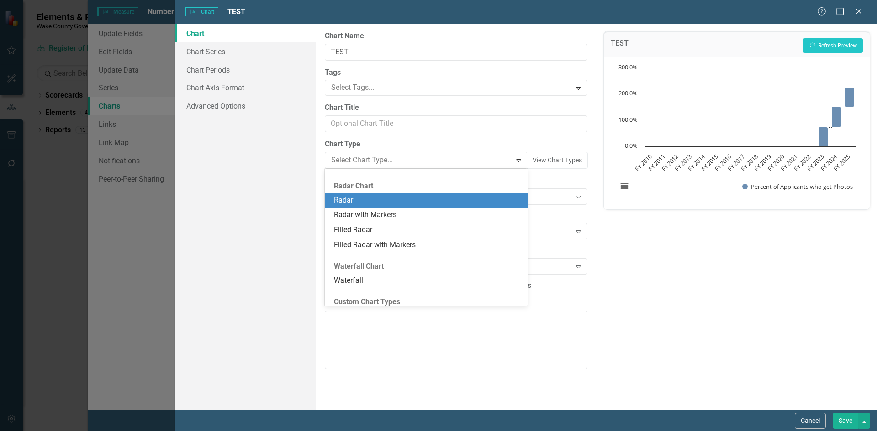
click at [386, 202] on div "Radar" at bounding box center [428, 200] width 188 height 11
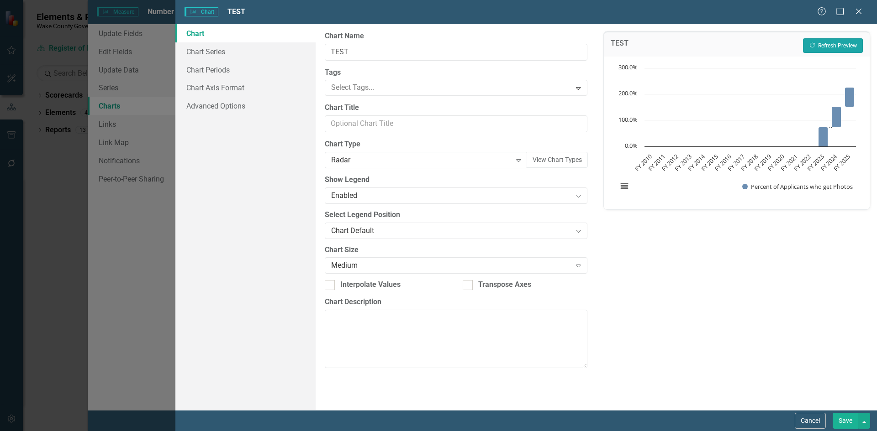
click at [812, 42] on button "Recalculate Refresh Preview" at bounding box center [833, 45] width 60 height 15
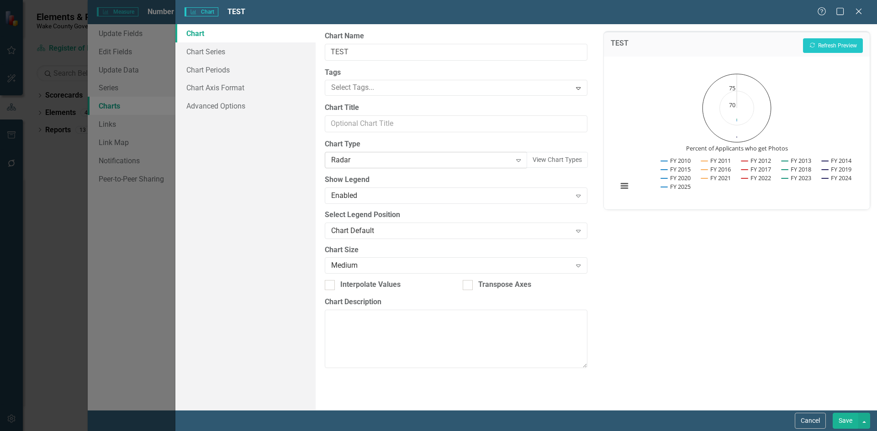
click at [384, 165] on div "Radar" at bounding box center [421, 160] width 180 height 11
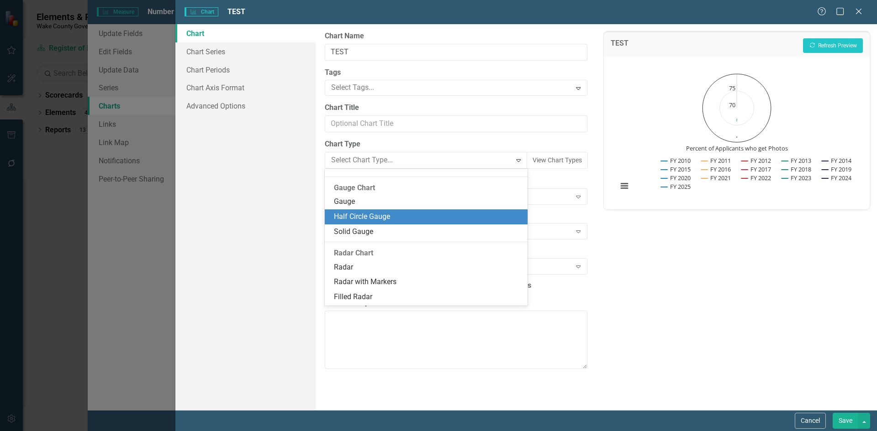
scroll to position [582, 0]
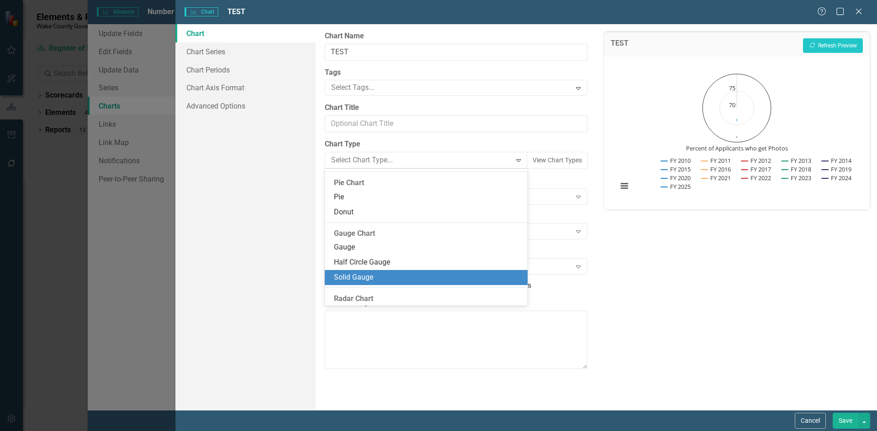
click at [380, 275] on div "Solid Gauge" at bounding box center [428, 278] width 188 height 11
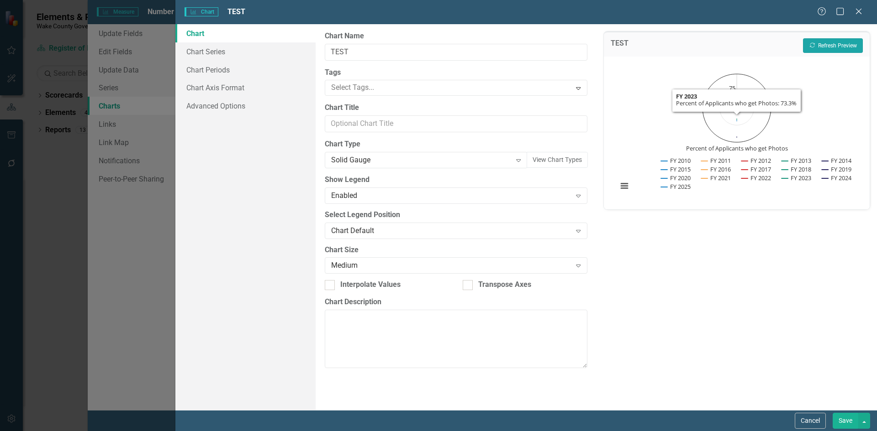
click at [824, 48] on button "Recalculate Refresh Preview" at bounding box center [833, 45] width 60 height 15
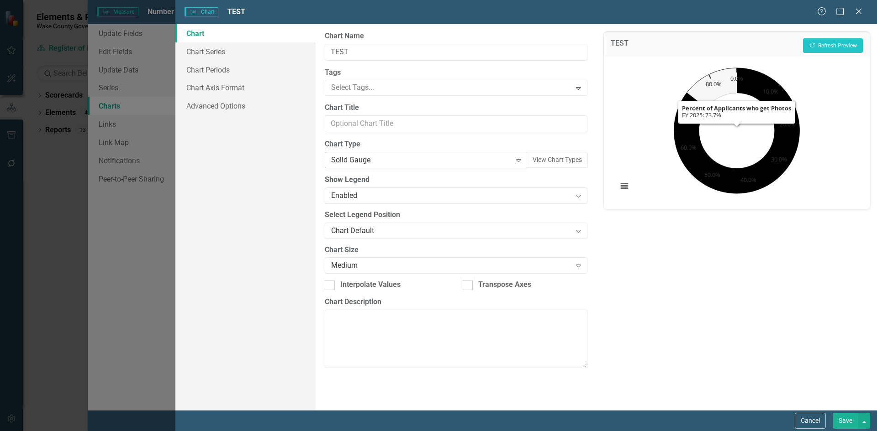
click at [388, 158] on div "Solid Gauge" at bounding box center [421, 160] width 180 height 11
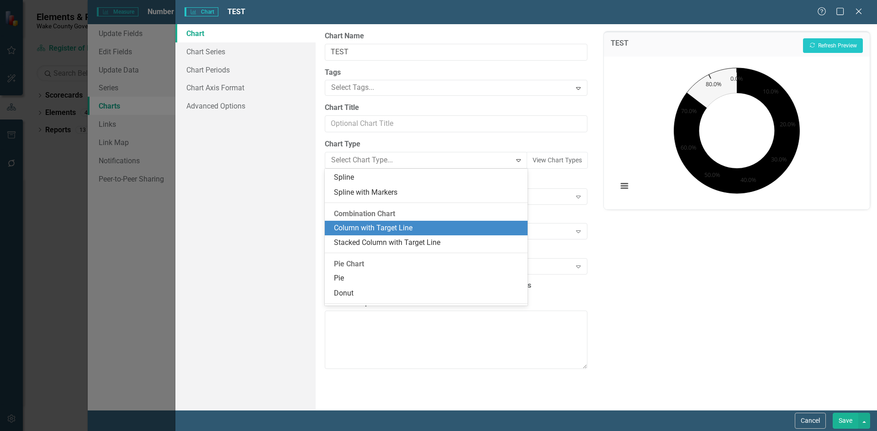
scroll to position [455, 0]
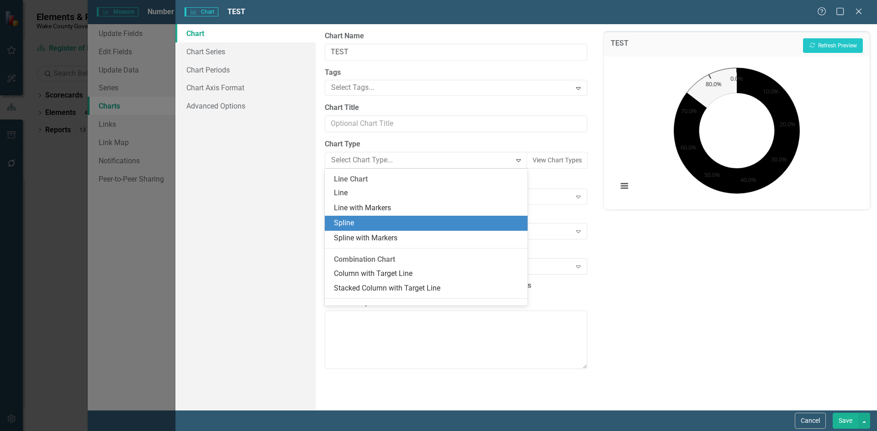
click at [371, 220] on div "Spline" at bounding box center [428, 223] width 188 height 11
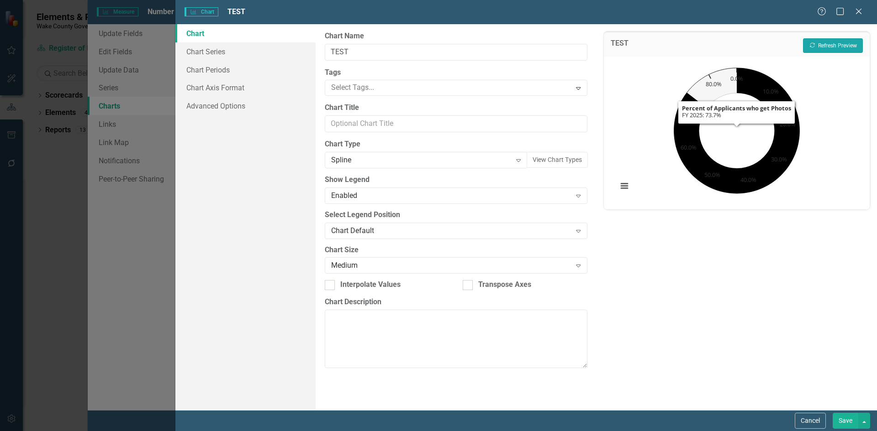
click at [819, 46] on button "Recalculate Refresh Preview" at bounding box center [833, 45] width 60 height 15
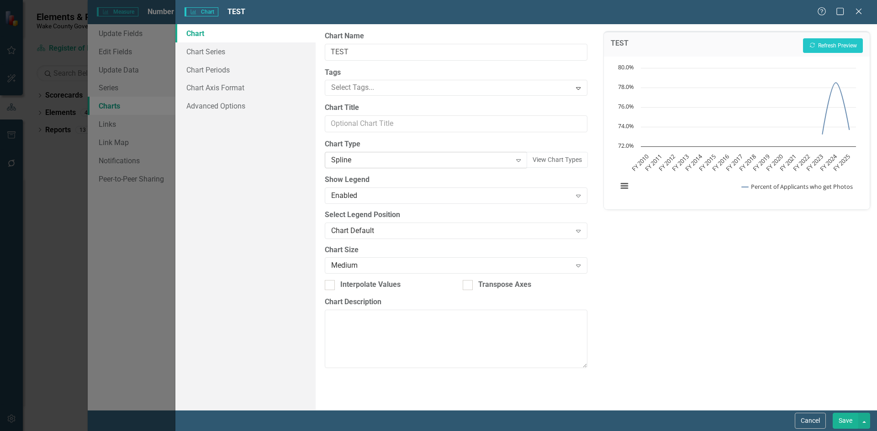
click at [377, 160] on div "Spline" at bounding box center [421, 160] width 180 height 11
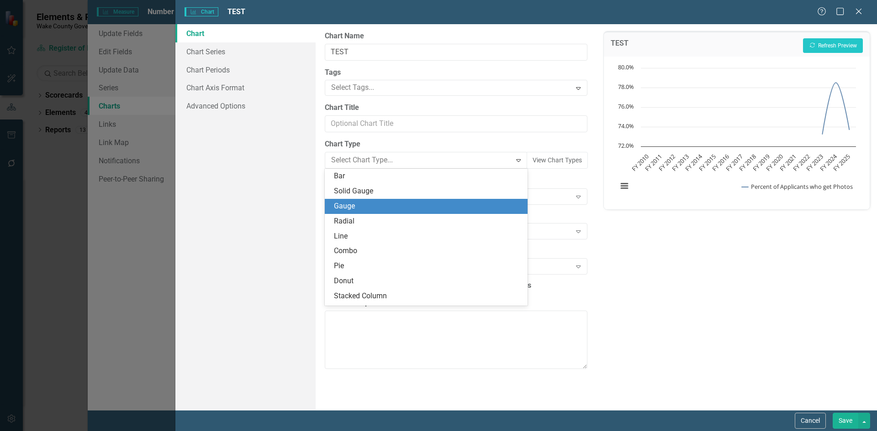
scroll to position [0, 0]
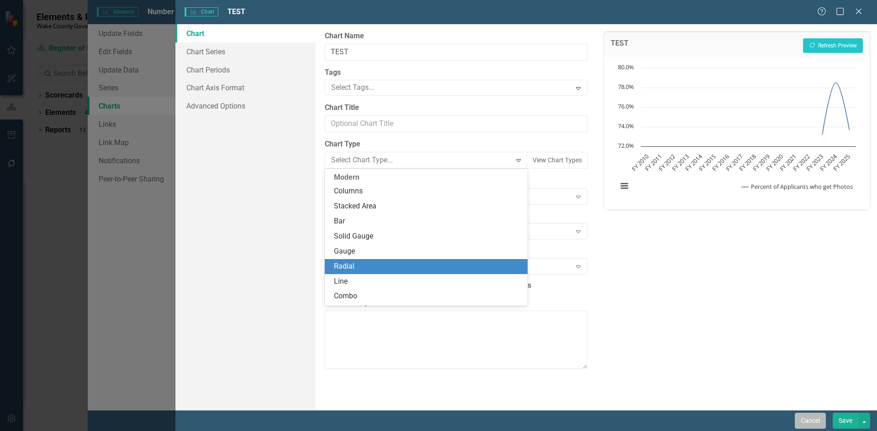
click at [812, 424] on button "Cancel" at bounding box center [809, 421] width 31 height 16
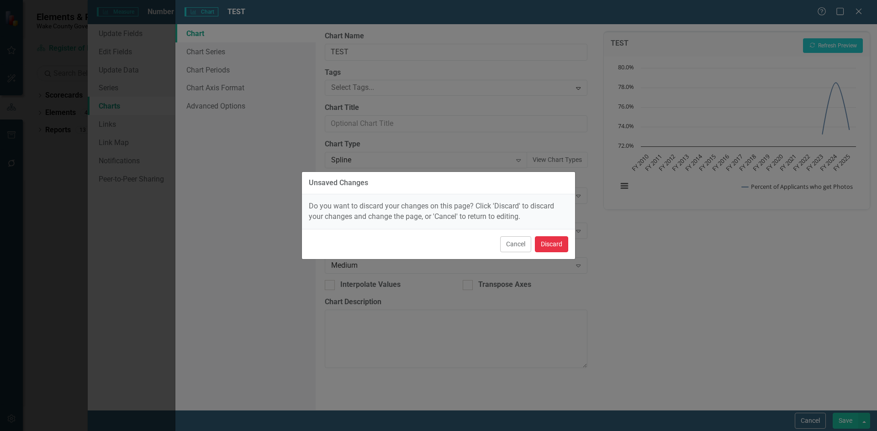
click at [547, 247] on button "Discard" at bounding box center [551, 245] width 33 height 16
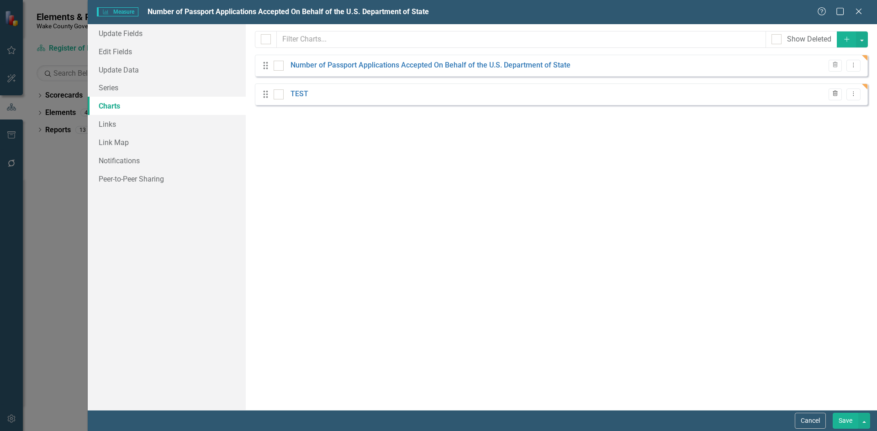
click at [830, 92] on button "Trash" at bounding box center [834, 95] width 13 height 12
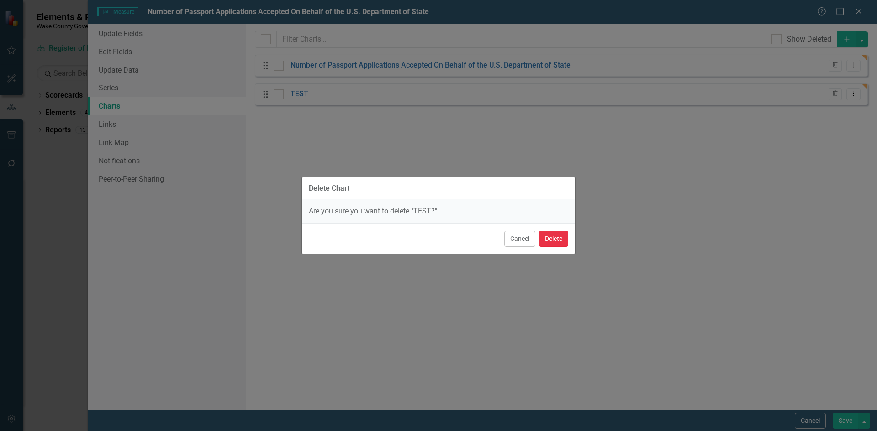
click at [556, 243] on button "Delete" at bounding box center [553, 239] width 29 height 16
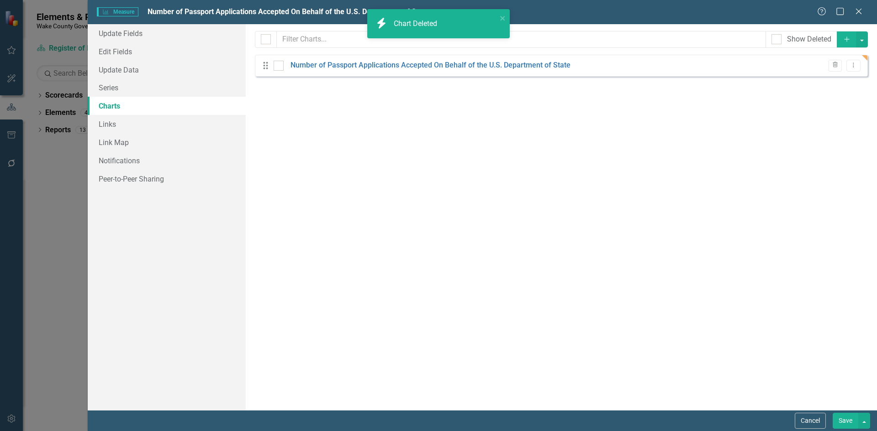
click at [848, 422] on button "Save" at bounding box center [845, 421] width 26 height 16
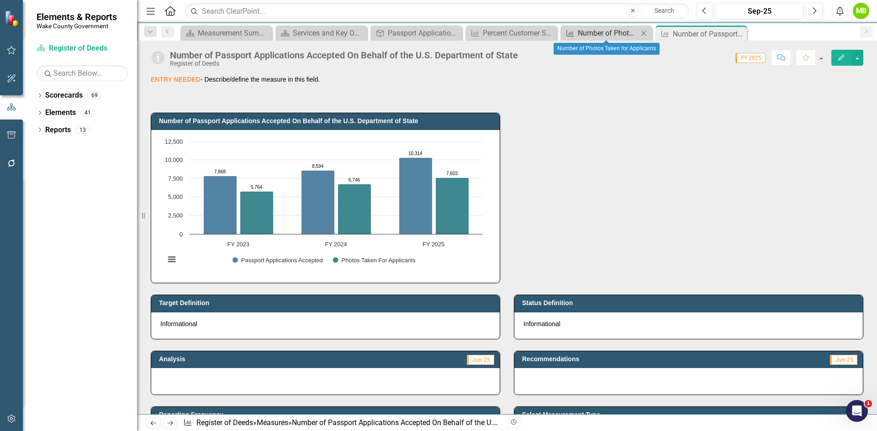
click at [599, 35] on div "Number of Photos Taken for Applicants" at bounding box center [608, 32] width 60 height 11
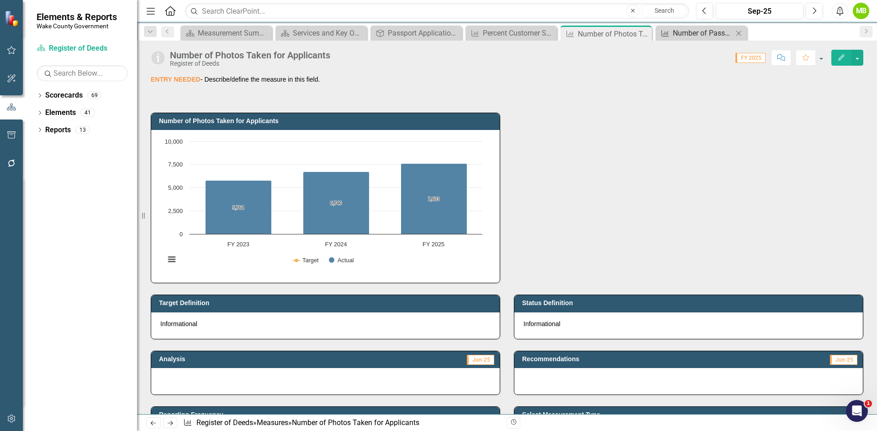
click at [680, 37] on div "Number of Passport Applications Accepted On Behalf of the U.S. Department of St…" at bounding box center [703, 32] width 60 height 11
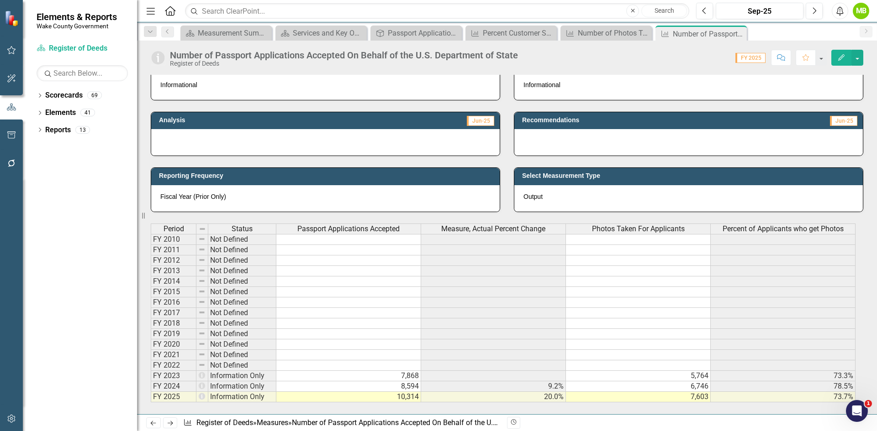
scroll to position [137, 0]
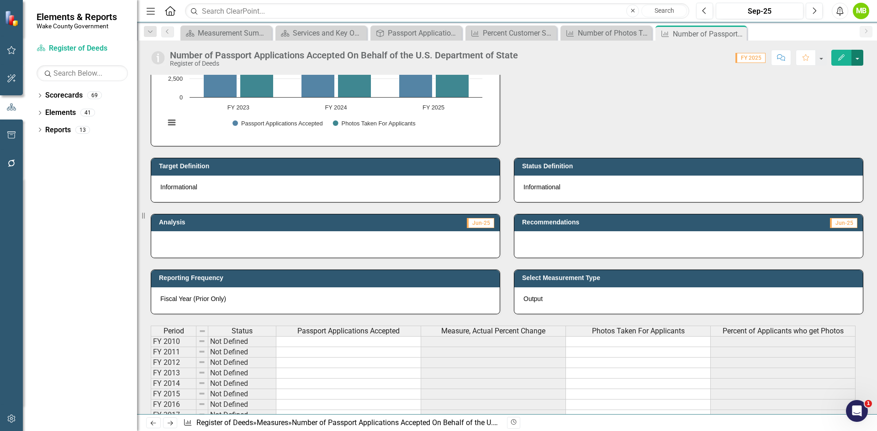
click at [858, 61] on button "button" at bounding box center [857, 58] width 12 height 16
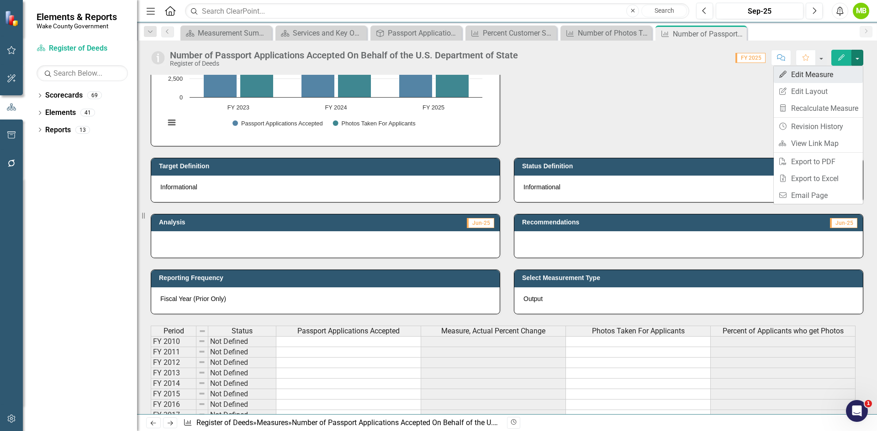
click at [807, 73] on link "Edit Edit Measure" at bounding box center [817, 74] width 89 height 17
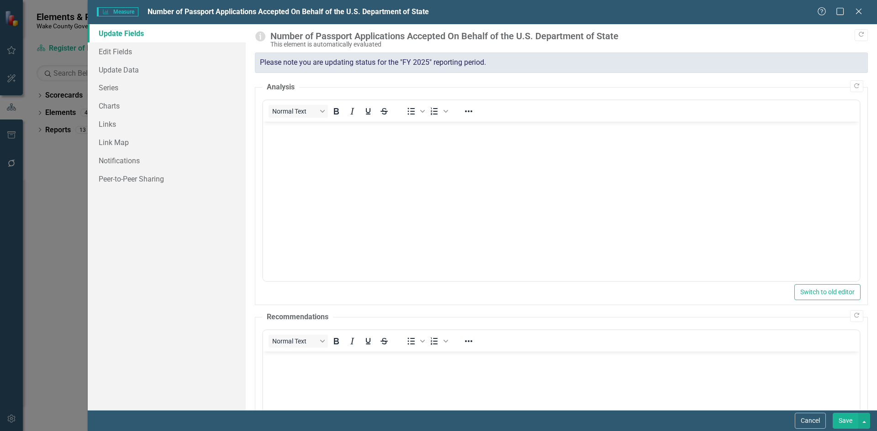
scroll to position [0, 0]
click at [152, 103] on link "Charts" at bounding box center [167, 106] width 158 height 18
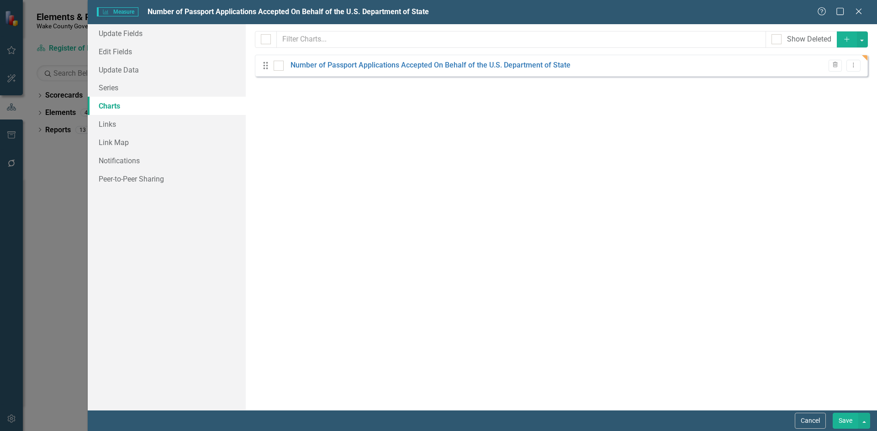
click at [841, 41] on button "Add" at bounding box center [846, 40] width 20 height 16
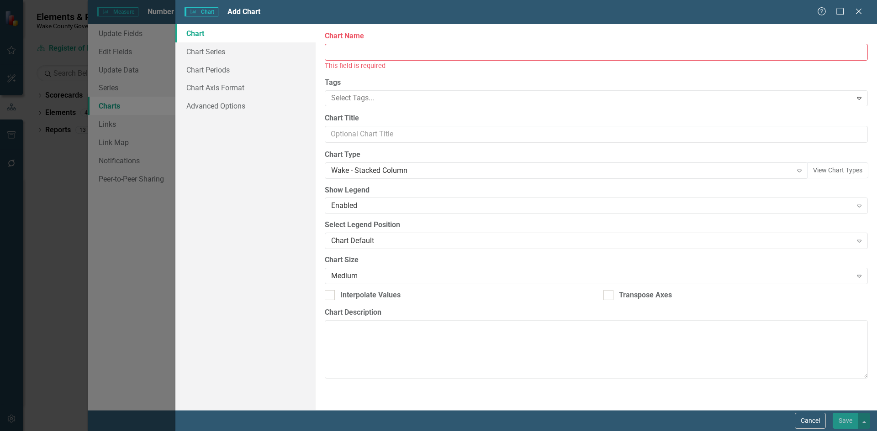
click at [514, 53] on input "Chart Name" at bounding box center [596, 52] width 543 height 17
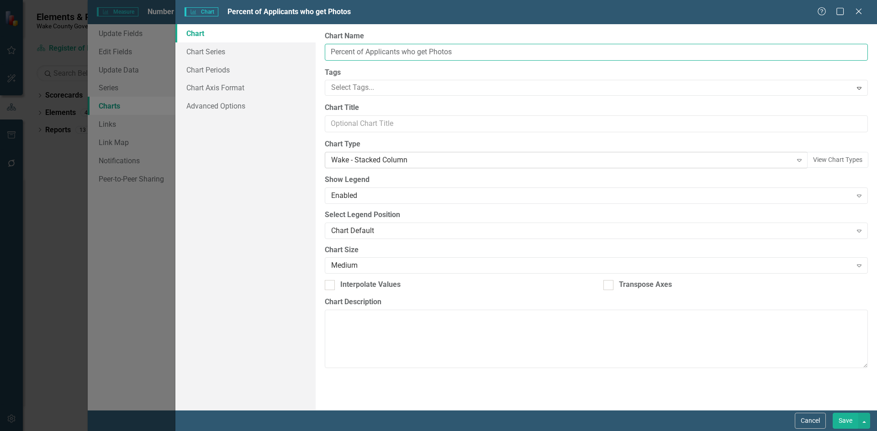
type input "Percent of Applicants who get Photos"
click at [418, 157] on div "Wake - Stacked Column" at bounding box center [561, 160] width 460 height 11
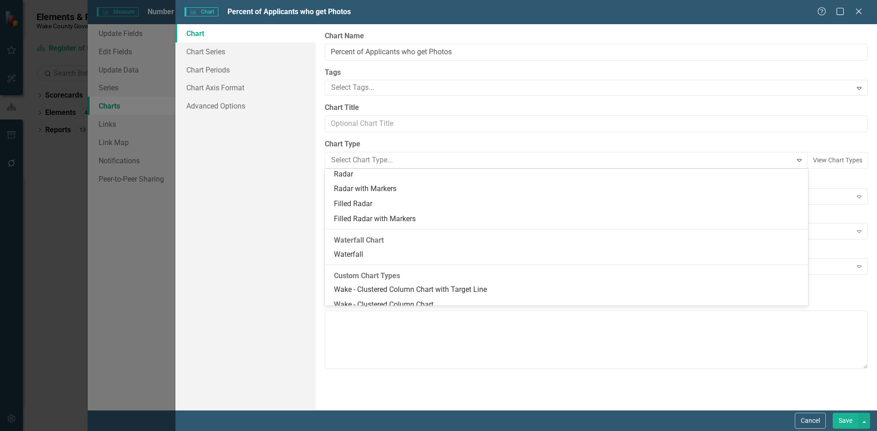
scroll to position [868, 0]
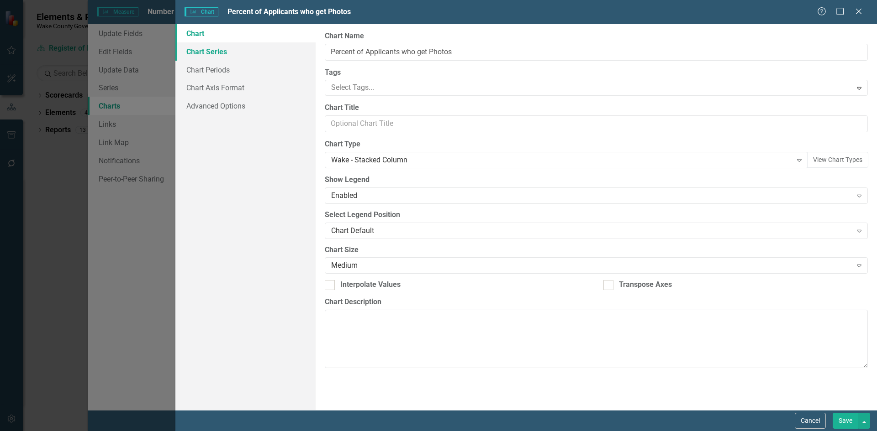
click at [232, 53] on link "Chart Series" at bounding box center [245, 51] width 140 height 18
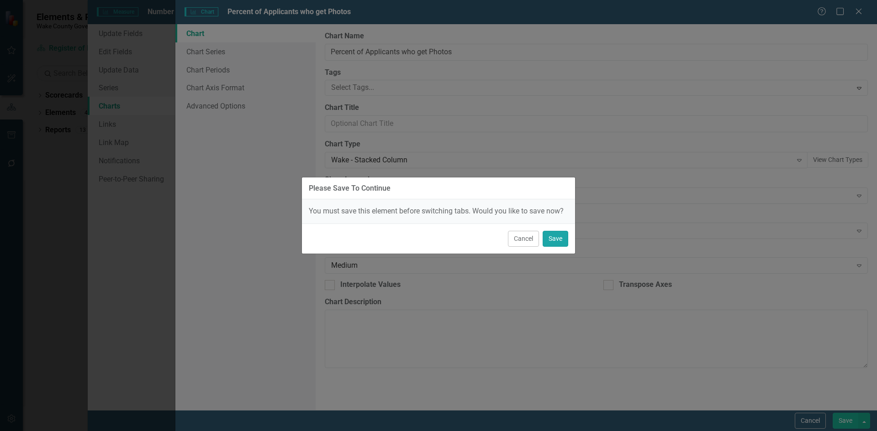
click at [547, 238] on button "Save" at bounding box center [555, 239] width 26 height 16
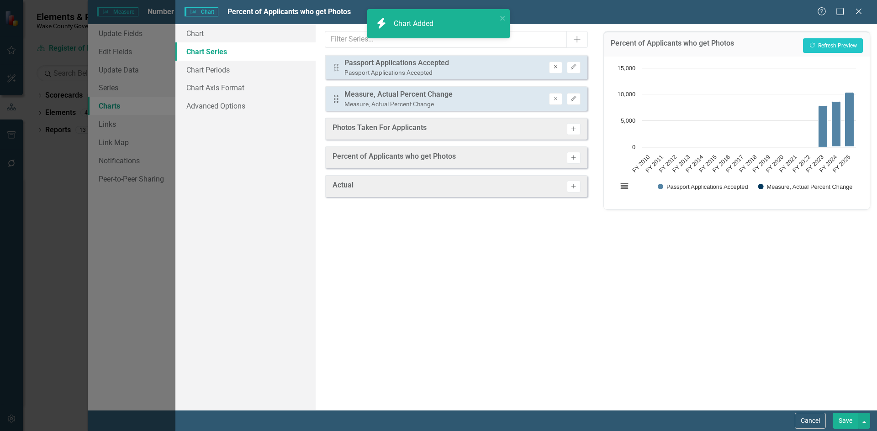
click at [557, 67] on icon "Remove" at bounding box center [555, 66] width 7 height 5
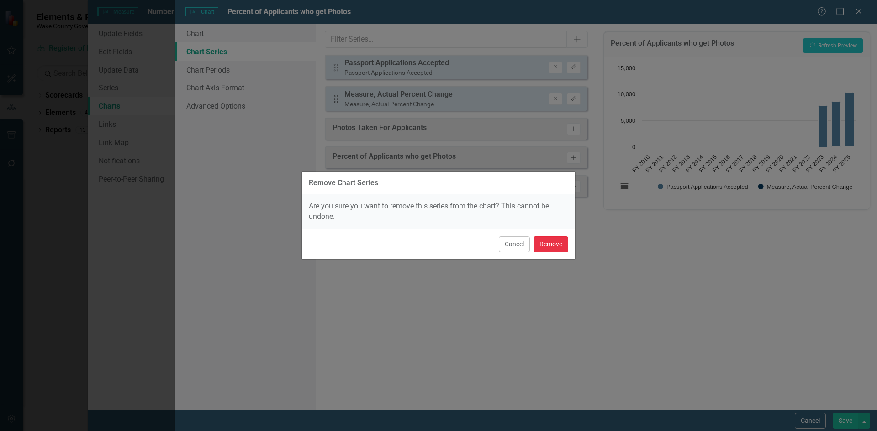
click at [545, 242] on button "Remove" at bounding box center [550, 245] width 35 height 16
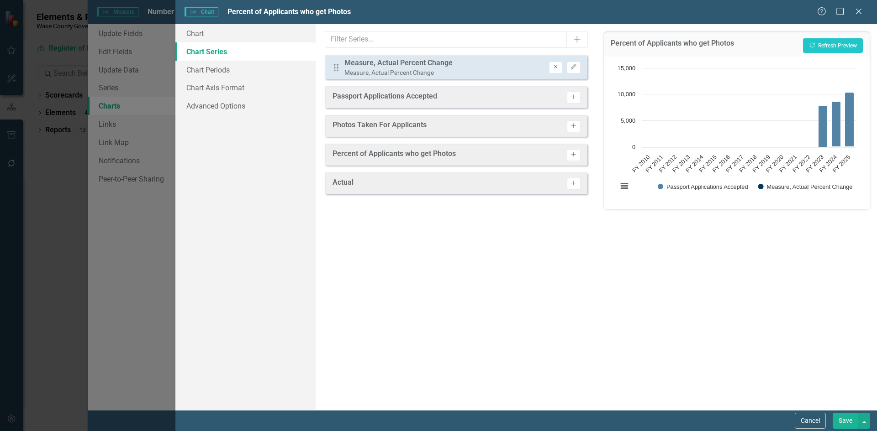
click at [556, 68] on icon "Remove" at bounding box center [555, 66] width 7 height 5
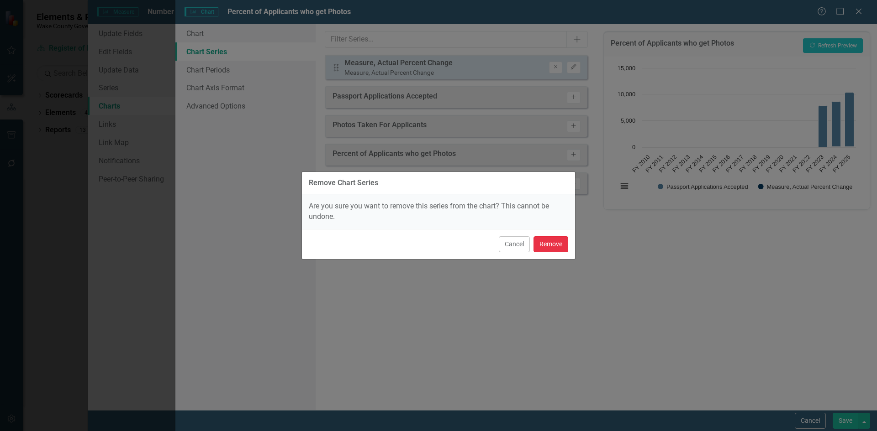
click at [547, 242] on button "Remove" at bounding box center [550, 245] width 35 height 16
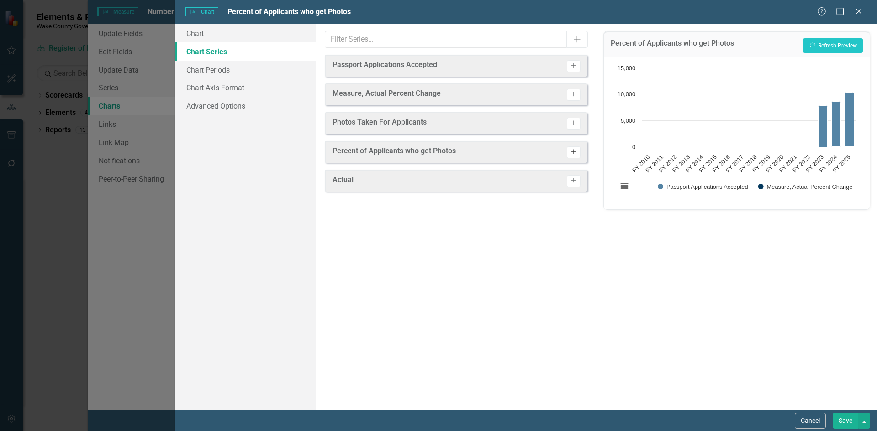
click at [579, 152] on button "Activate" at bounding box center [573, 153] width 13 height 12
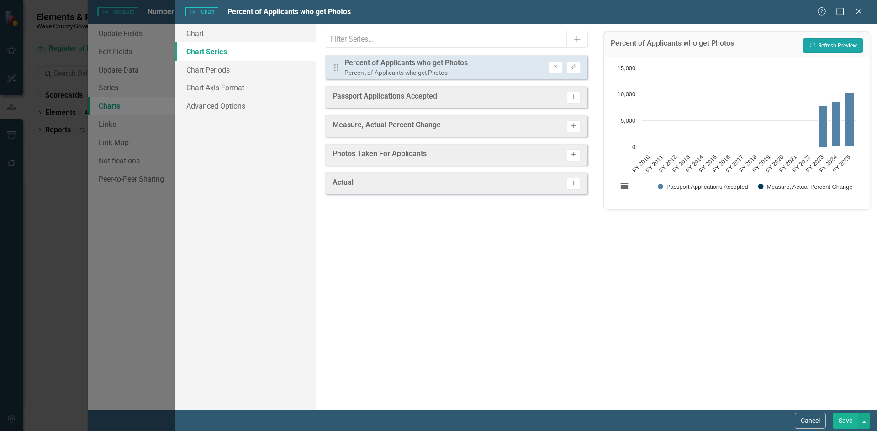
click at [833, 45] on button "Recalculate Refresh Preview" at bounding box center [833, 45] width 60 height 15
click at [191, 72] on link "Chart Periods" at bounding box center [245, 70] width 140 height 18
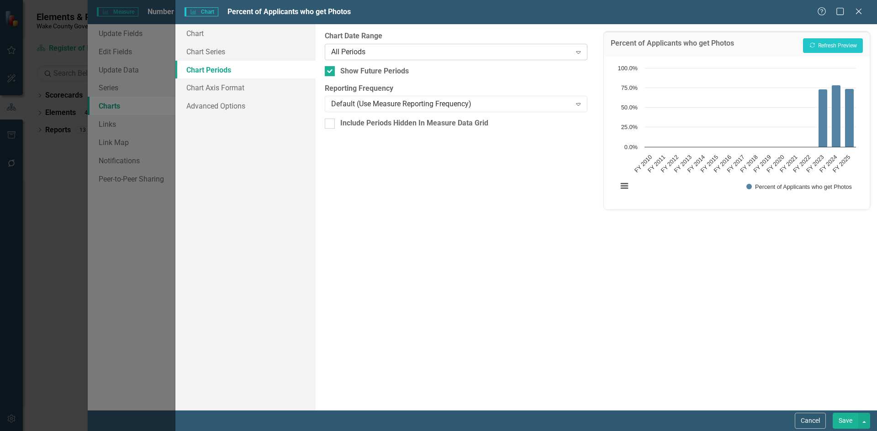
click at [360, 49] on div "All Periods" at bounding box center [451, 52] width 240 height 11
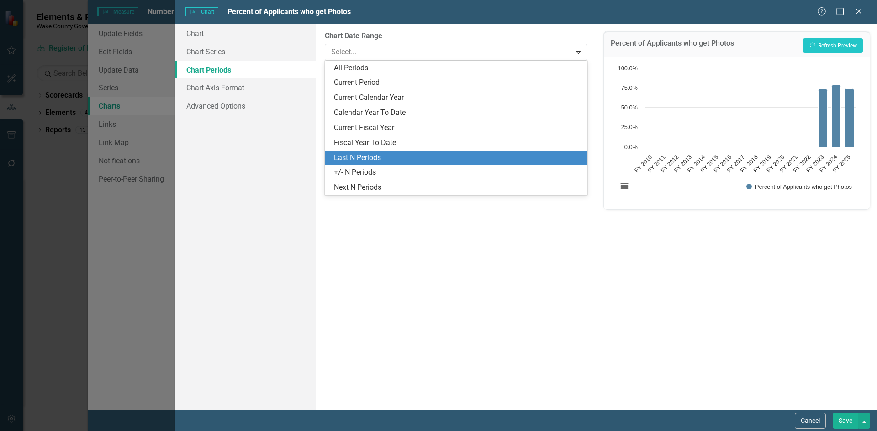
click at [352, 159] on div "Last N Periods" at bounding box center [457, 158] width 247 height 11
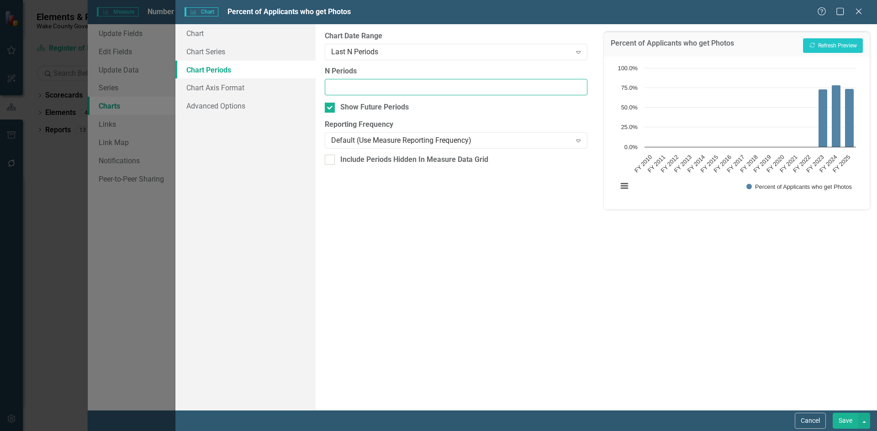
click at [369, 95] on input "N Periods" at bounding box center [456, 87] width 262 height 17
type input "3"
click at [828, 43] on button "Recalculate Refresh Preview" at bounding box center [833, 45] width 60 height 15
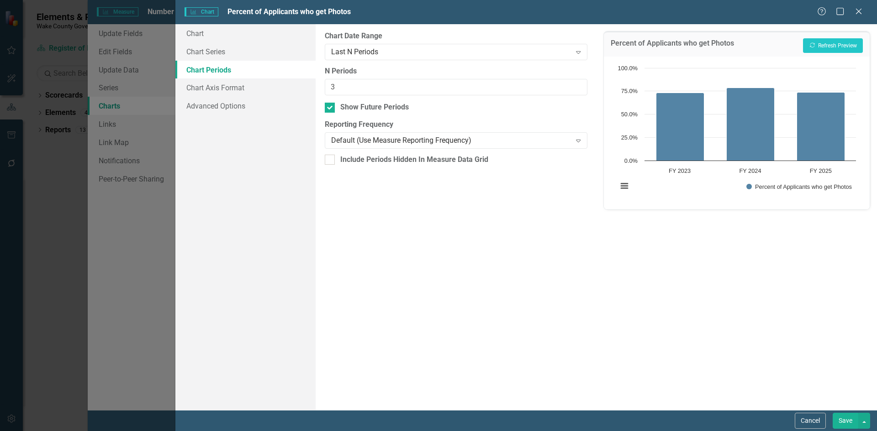
click at [845, 420] on button "Save" at bounding box center [845, 421] width 26 height 16
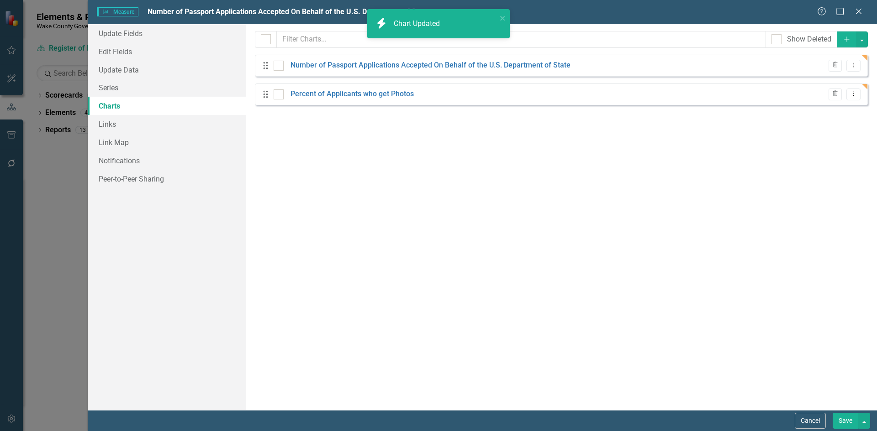
click at [842, 422] on button "Save" at bounding box center [845, 421] width 26 height 16
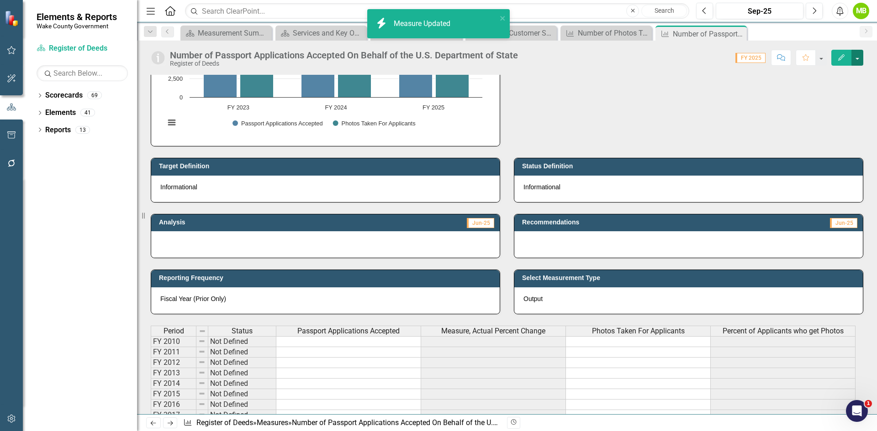
drag, startPoint x: 856, startPoint y: 58, endPoint x: 843, endPoint y: 67, distance: 15.7
click at [856, 58] on button "button" at bounding box center [857, 58] width 12 height 16
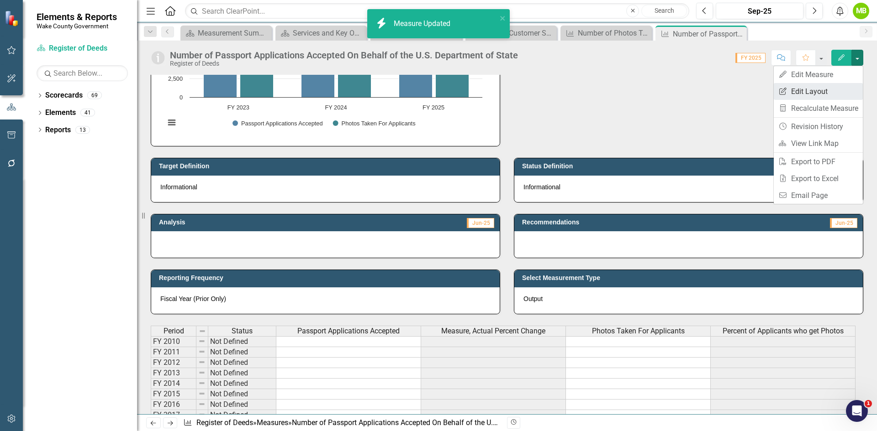
click at [820, 86] on link "Edit Report Edit Layout" at bounding box center [817, 91] width 89 height 17
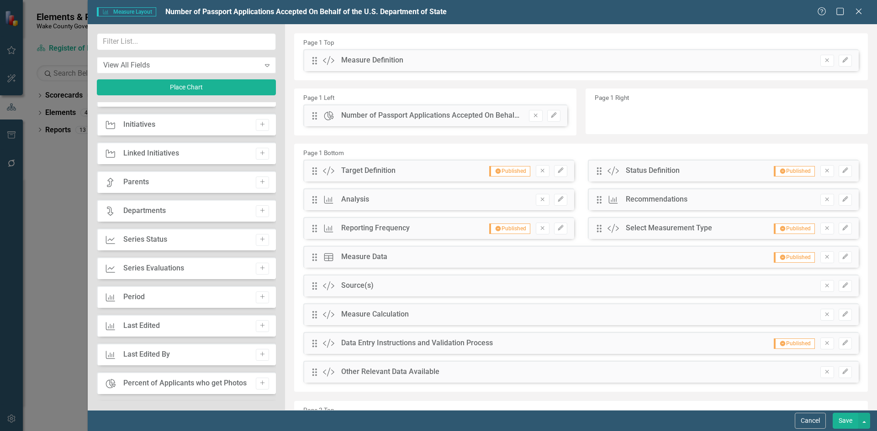
scroll to position [137, 0]
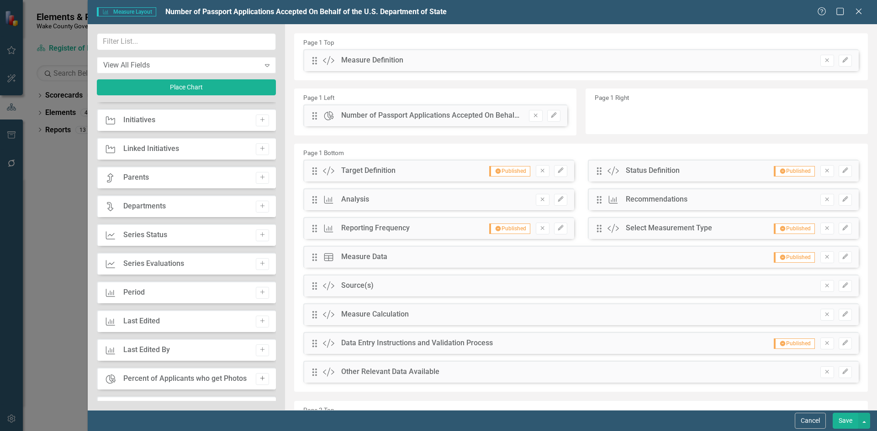
click at [256, 383] on button "Add" at bounding box center [262, 379] width 13 height 12
drag, startPoint x: 311, startPoint y: 61, endPoint x: 598, endPoint y: 122, distance: 293.2
click at [845, 418] on button "Save" at bounding box center [845, 421] width 26 height 16
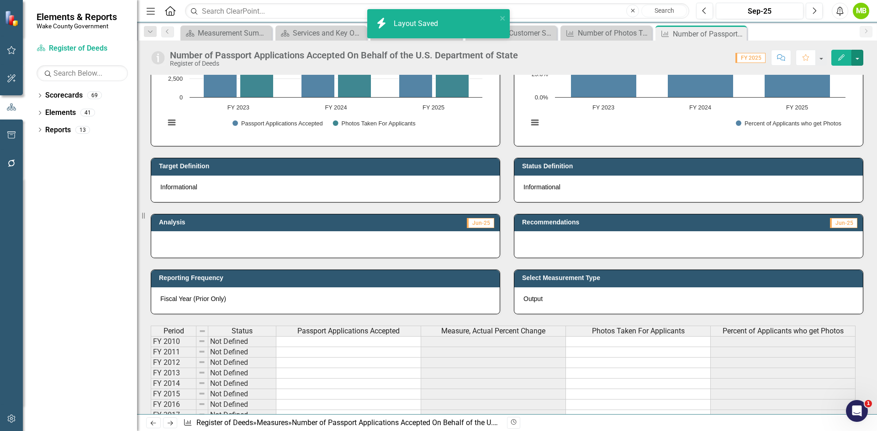
scroll to position [0, 0]
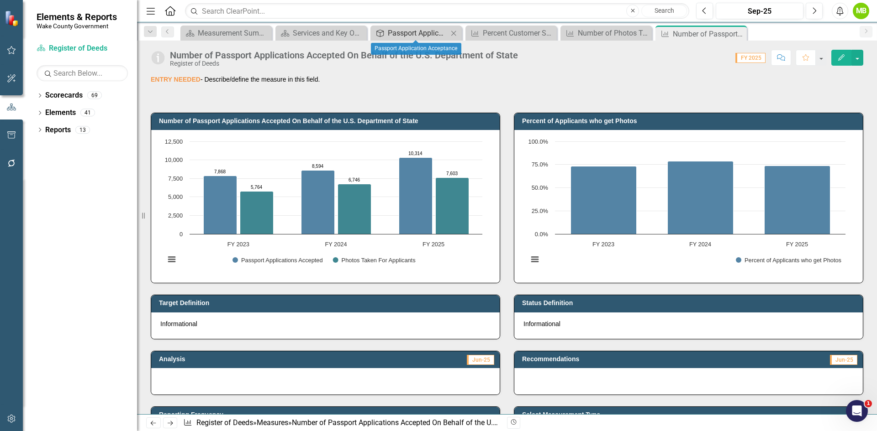
click at [407, 30] on div "Passport Application Acceptance" at bounding box center [418, 32] width 60 height 11
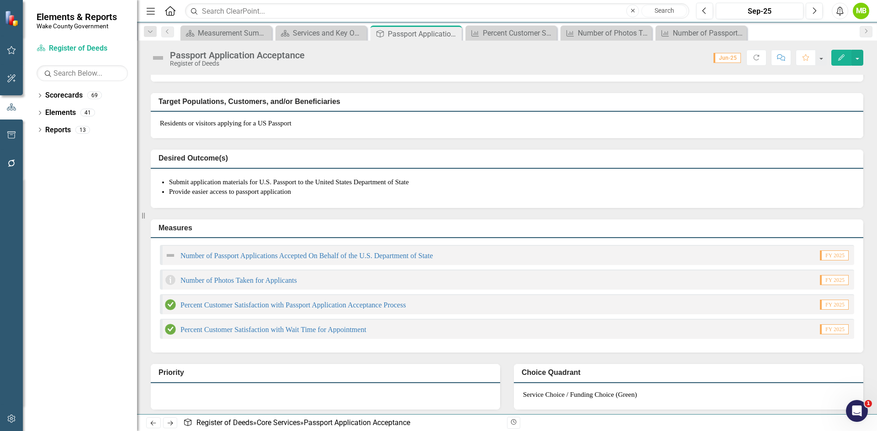
scroll to position [91, 0]
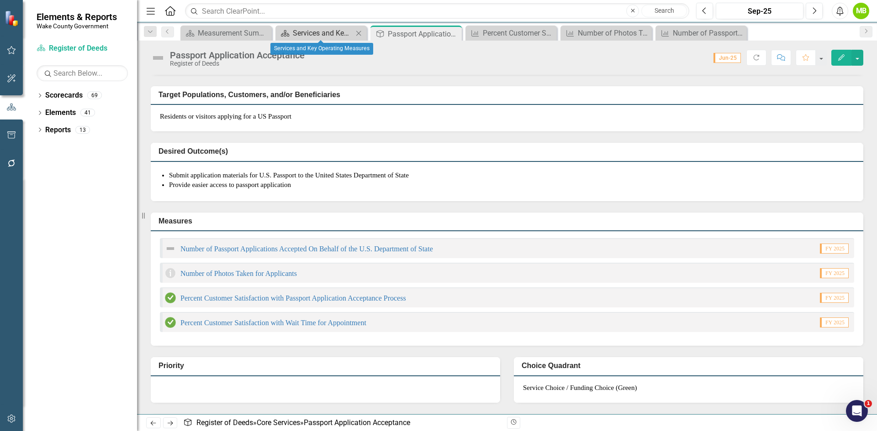
click at [312, 35] on div "Services and Key Operating Measures" at bounding box center [323, 32] width 60 height 11
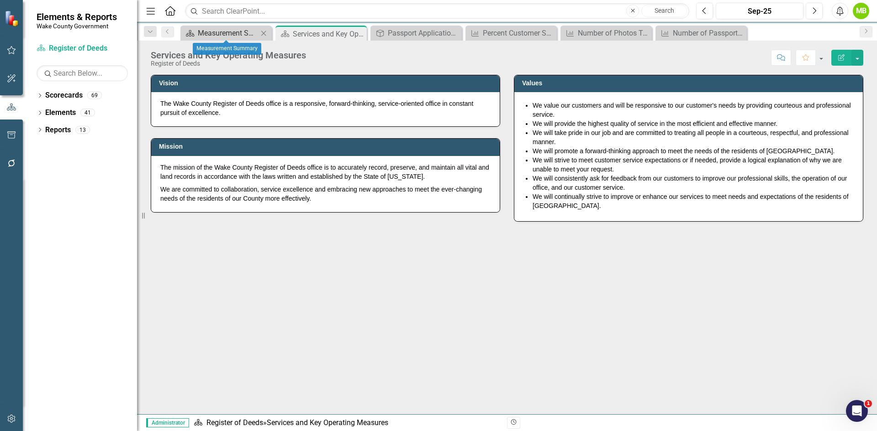
click at [231, 28] on div "Measurement Summary" at bounding box center [228, 32] width 60 height 11
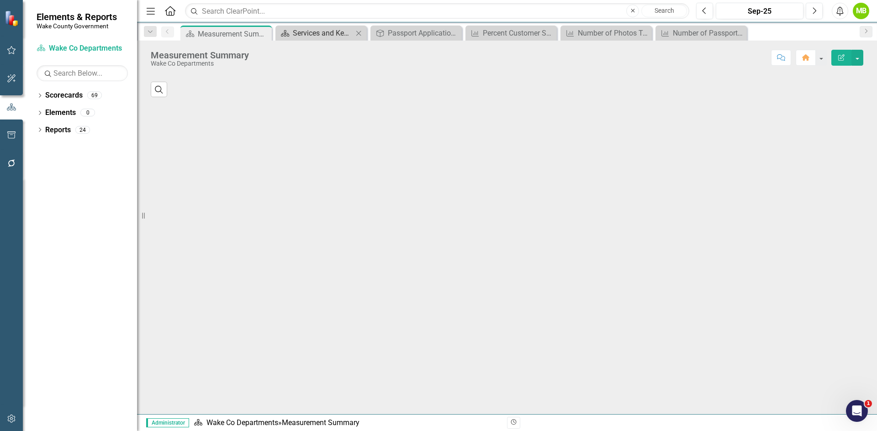
click at [310, 31] on div "Services and Key Operating Measures" at bounding box center [323, 32] width 60 height 11
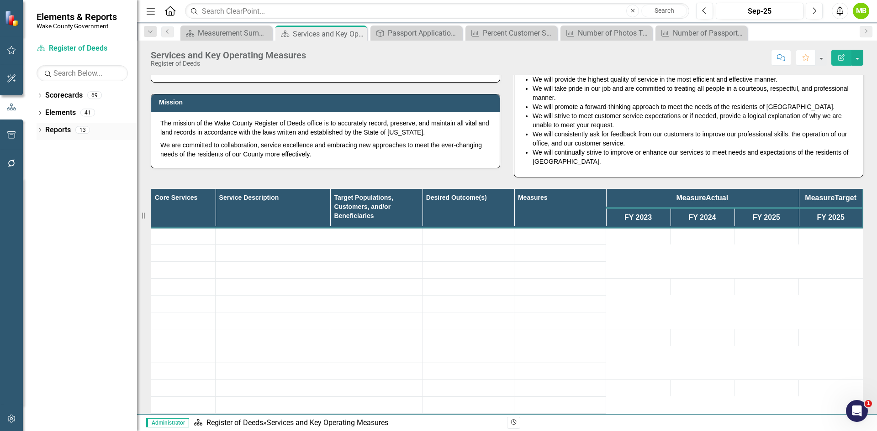
scroll to position [46, 0]
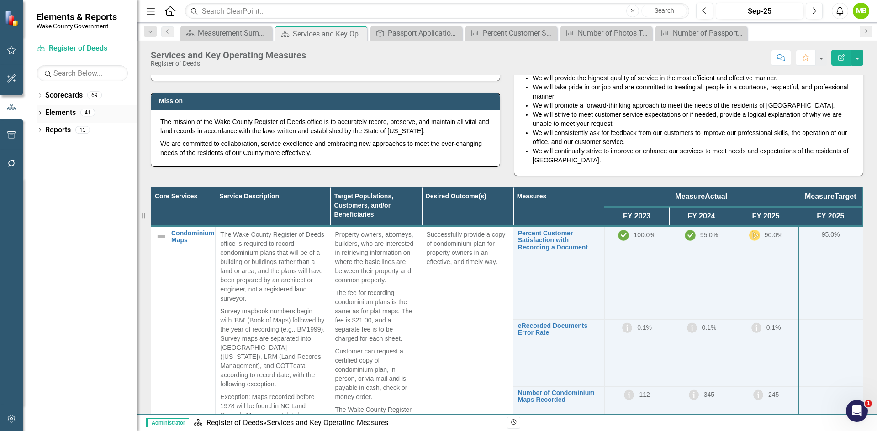
click at [55, 114] on link "Elements" at bounding box center [60, 113] width 31 height 11
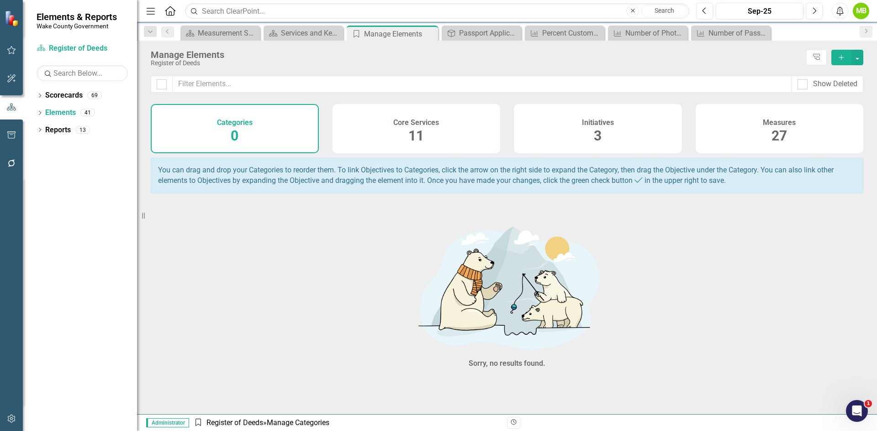
click at [767, 127] on div "Measures 27" at bounding box center [779, 128] width 168 height 49
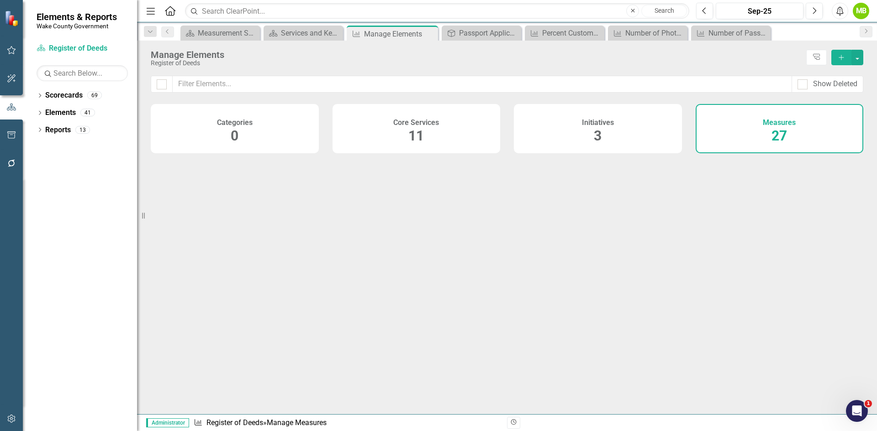
checkbox input "false"
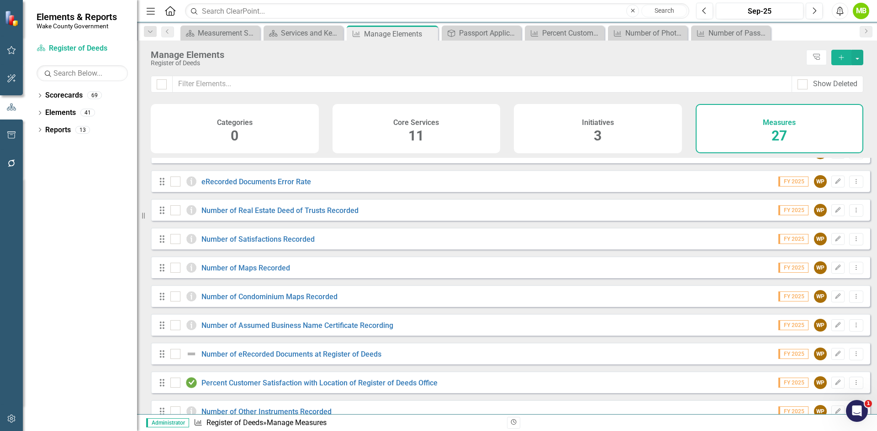
scroll to position [527, 0]
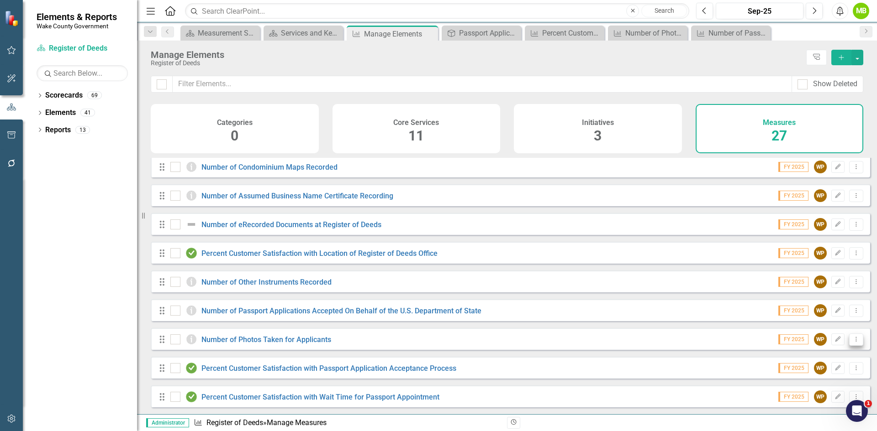
click at [852, 339] on button "Dropdown Menu" at bounding box center [856, 340] width 14 height 12
click at [804, 401] on link "Trash Delete Measure" at bounding box center [814, 405] width 82 height 17
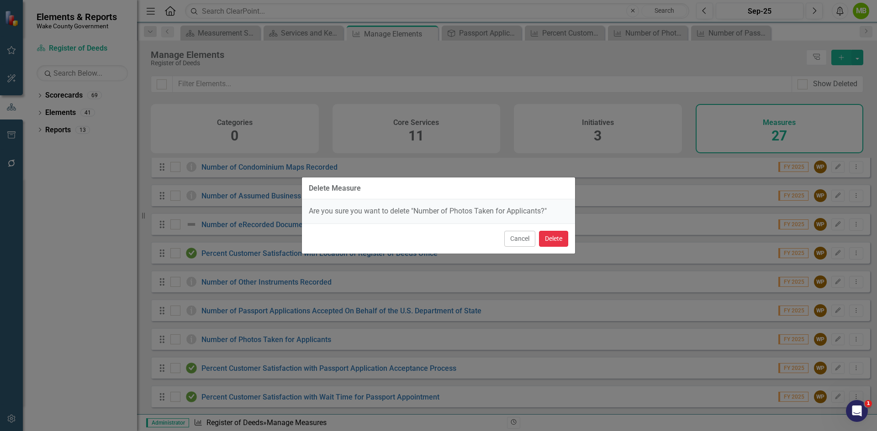
click at [558, 242] on button "Delete" at bounding box center [553, 239] width 29 height 16
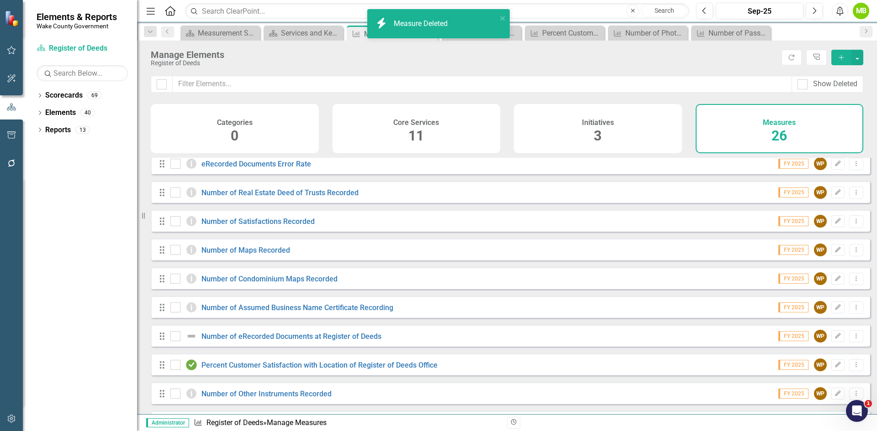
scroll to position [498, 0]
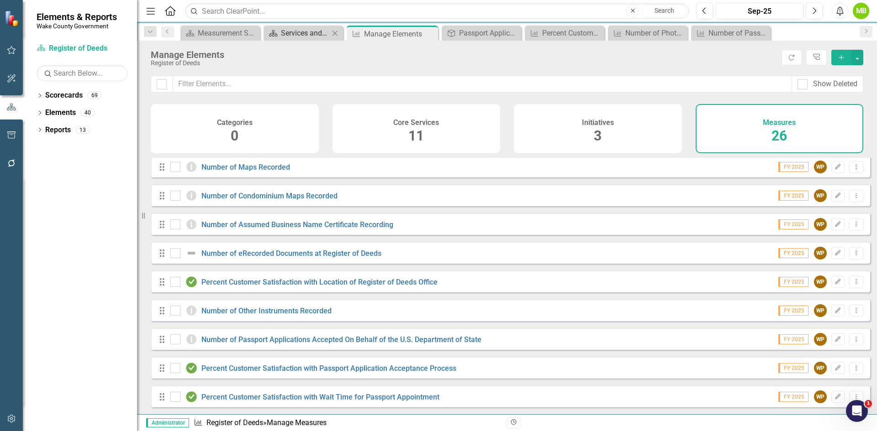
click at [293, 37] on div "Services and Key Operating Measures" at bounding box center [305, 32] width 48 height 11
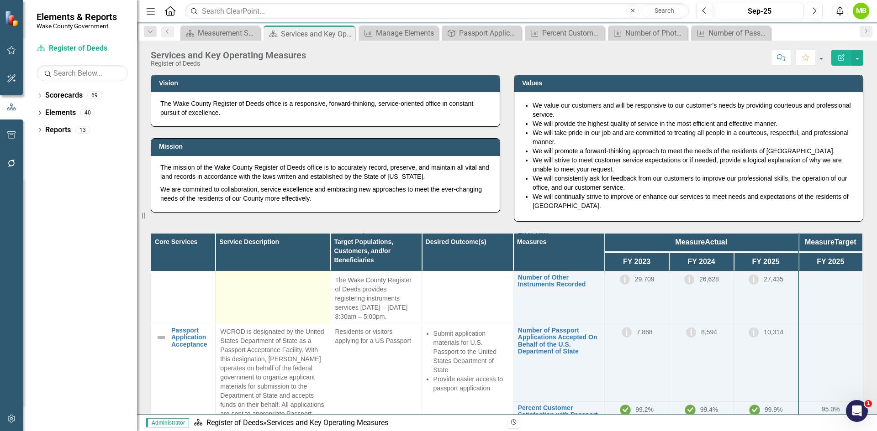
scroll to position [576, 0]
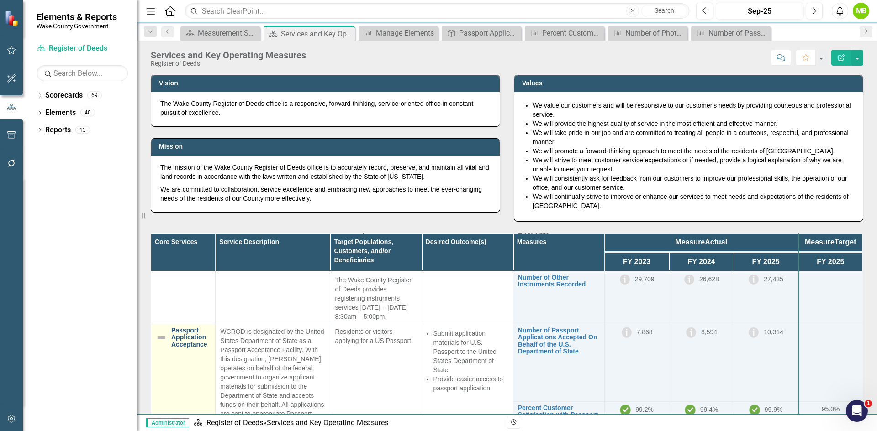
click at [182, 327] on link "Passport Application Acceptance" at bounding box center [190, 337] width 39 height 21
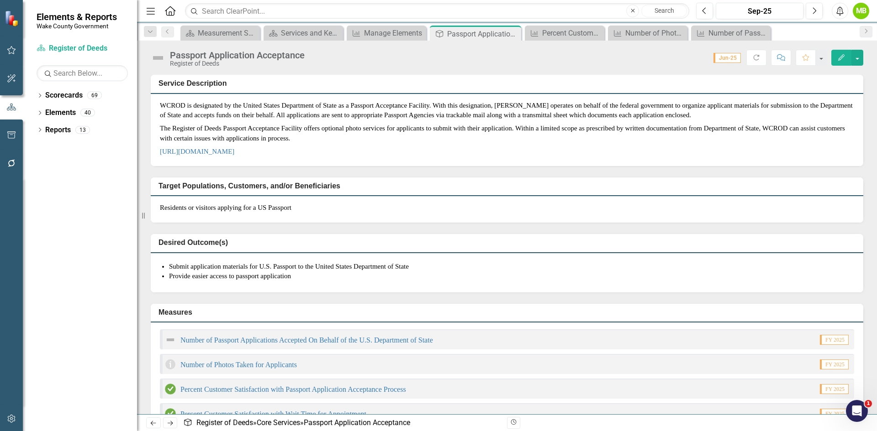
scroll to position [91, 0]
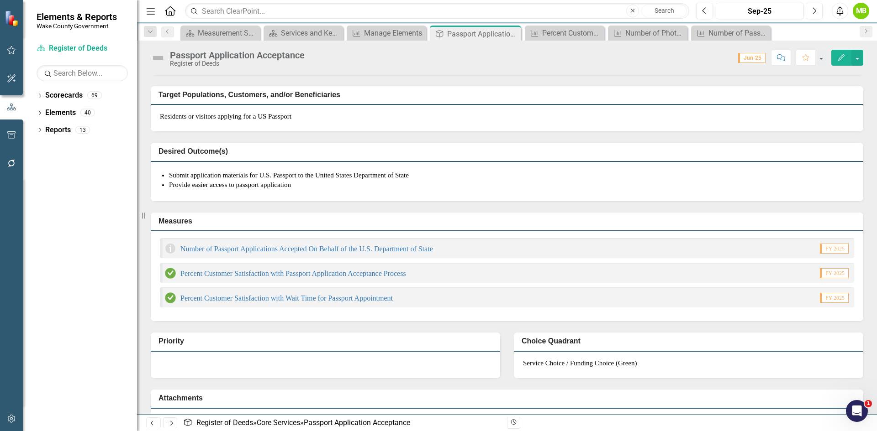
scroll to position [46, 0]
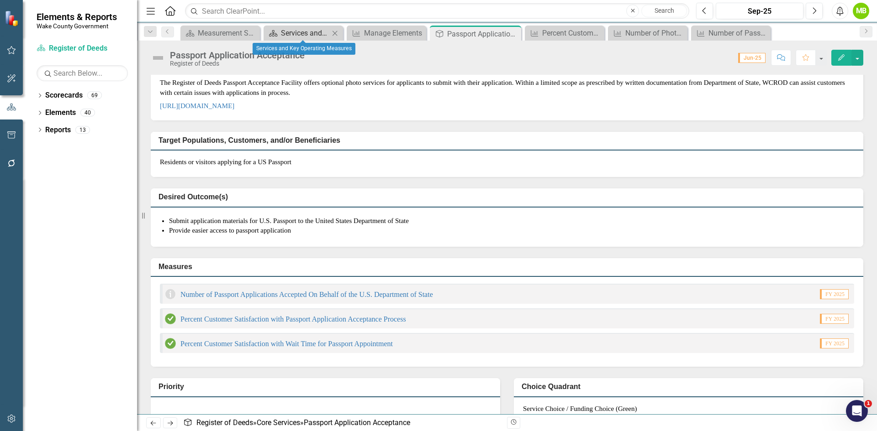
click at [286, 33] on div "Services and Key Operating Measures" at bounding box center [305, 32] width 48 height 11
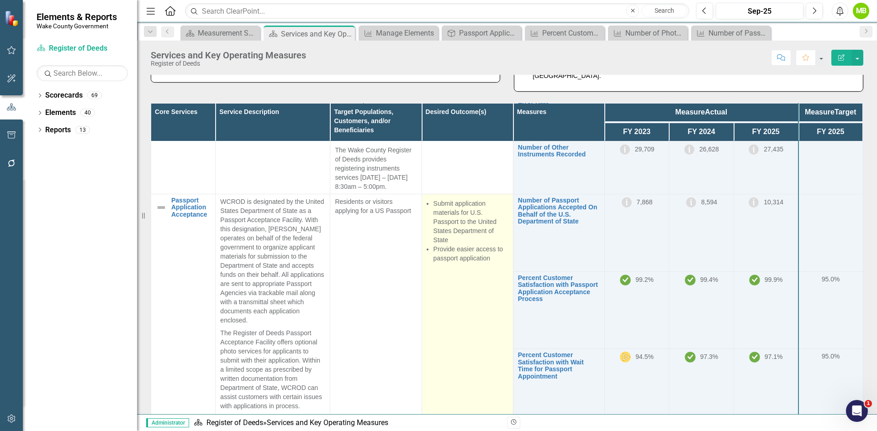
scroll to position [174, 0]
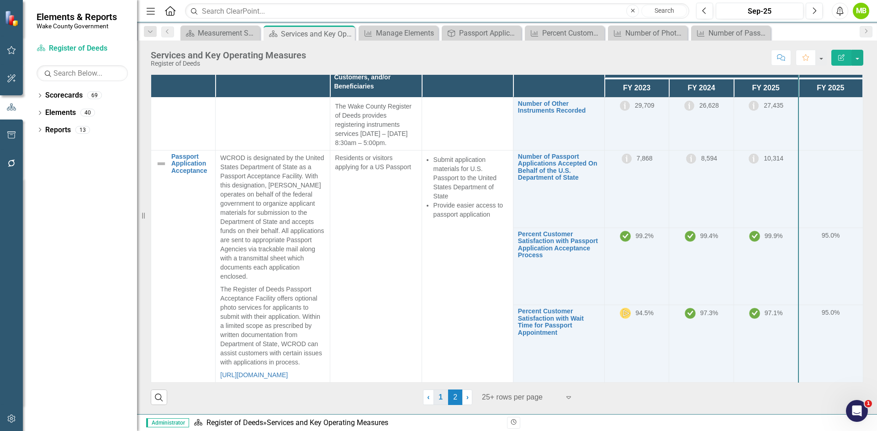
click at [441, 398] on link "1" at bounding box center [440, 398] width 15 height 16
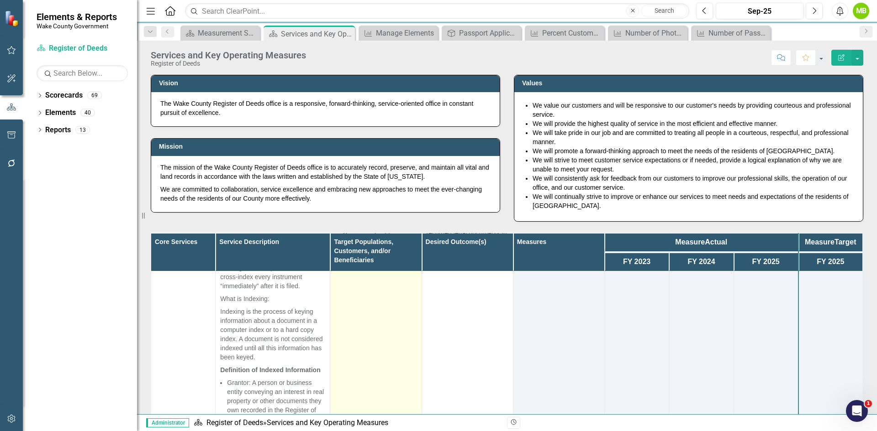
scroll to position [1096, 0]
